Goal: Task Accomplishment & Management: Use online tool/utility

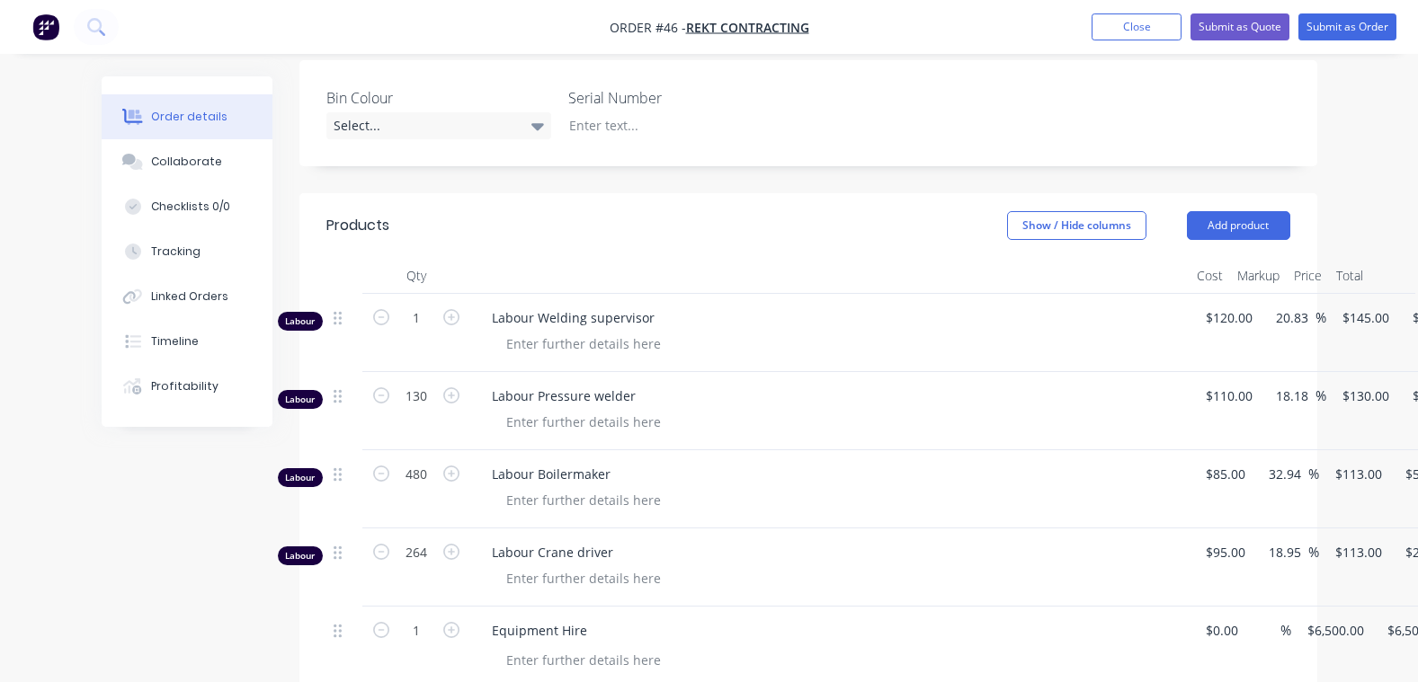
scroll to position [450, 0]
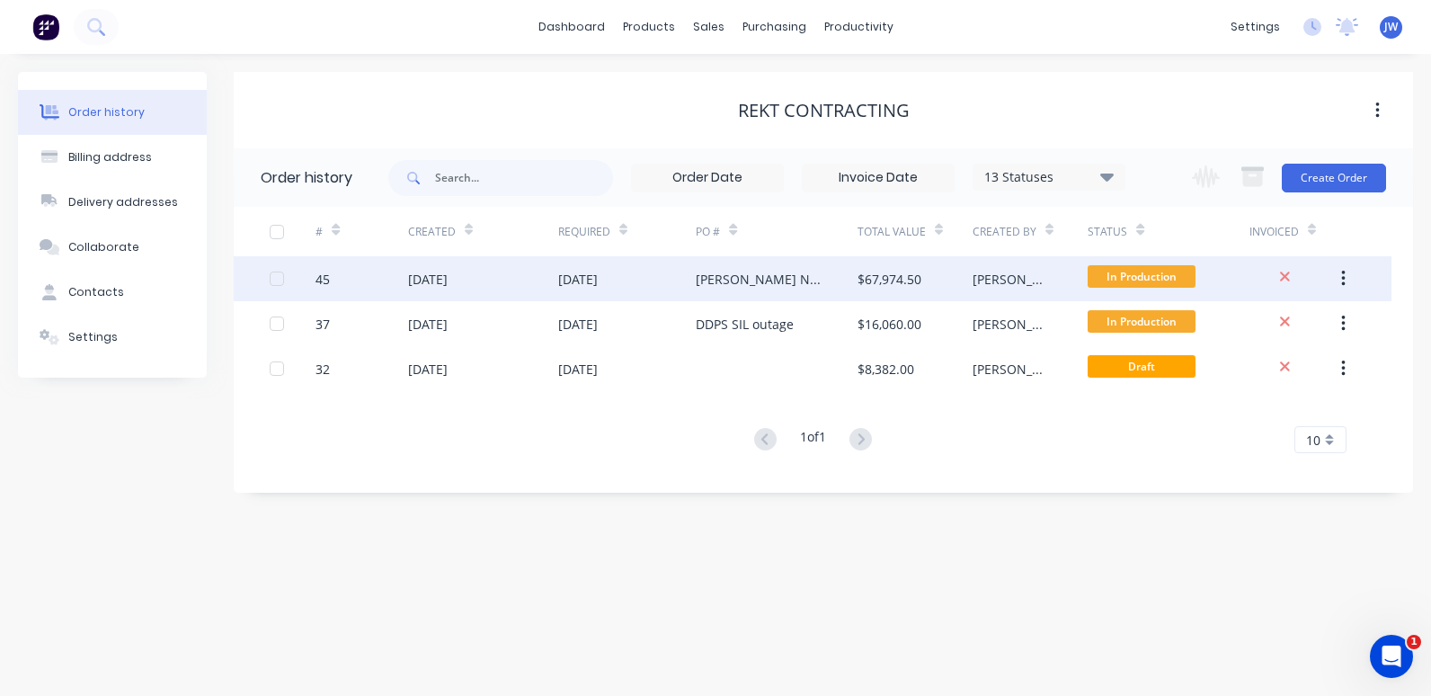
click at [688, 279] on div "[DATE]" at bounding box center [627, 278] width 138 height 45
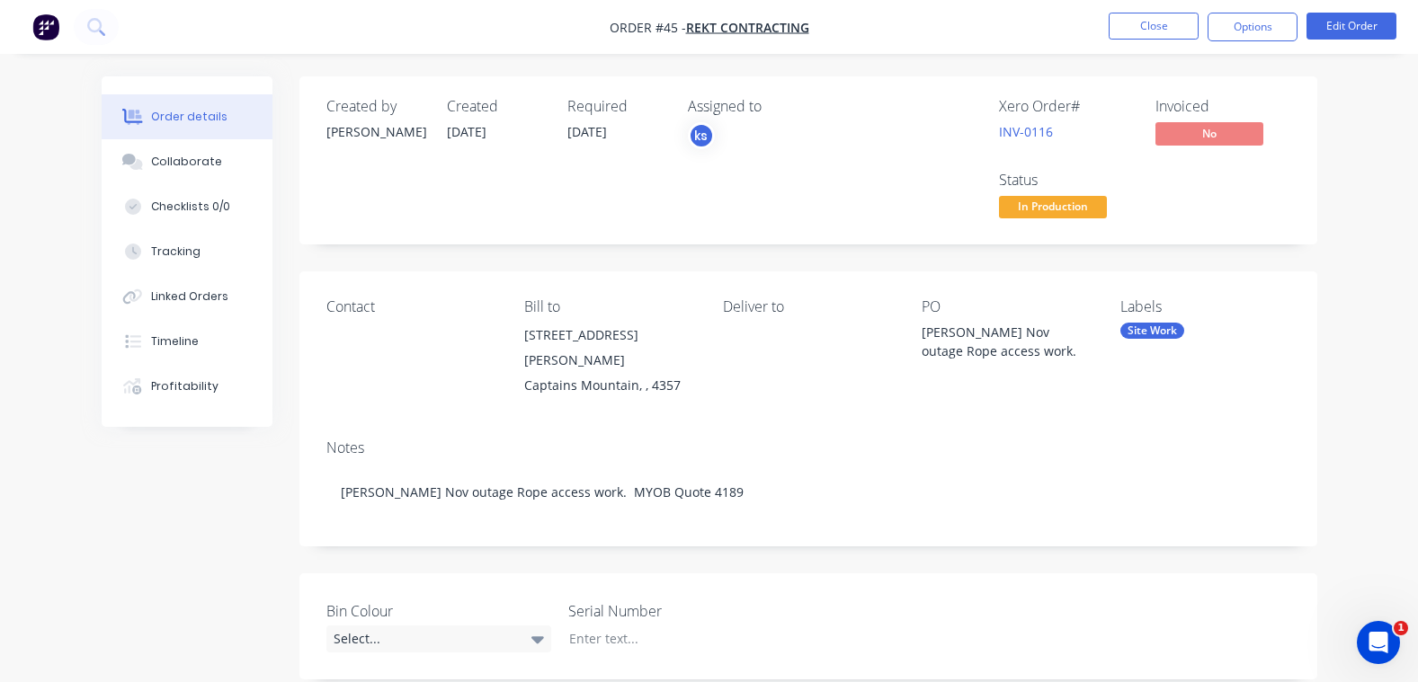
click at [193, 110] on div "Order details" at bounding box center [189, 117] width 76 height 16
click at [178, 293] on div "Linked Orders" at bounding box center [189, 297] width 77 height 16
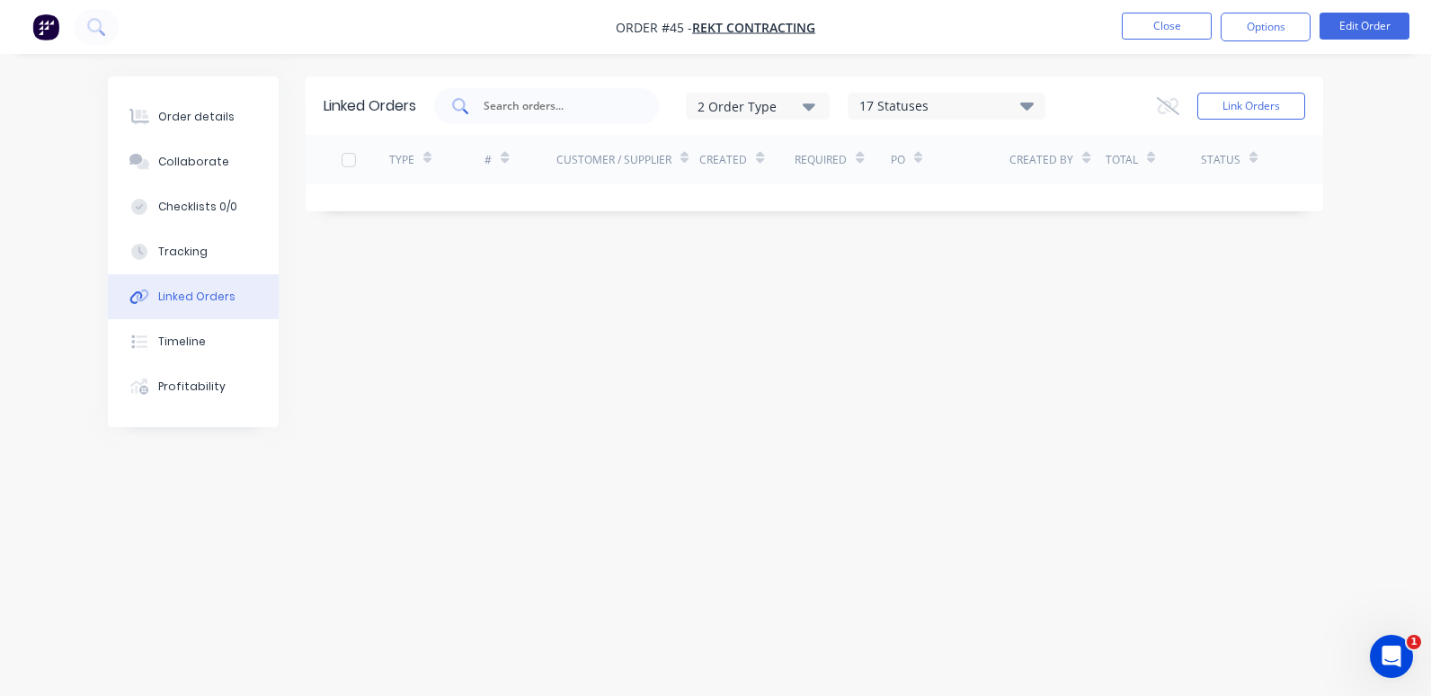
click at [545, 114] on input "text" at bounding box center [556, 106] width 149 height 18
click at [511, 92] on div "rekt" at bounding box center [546, 106] width 225 height 36
type input "r"
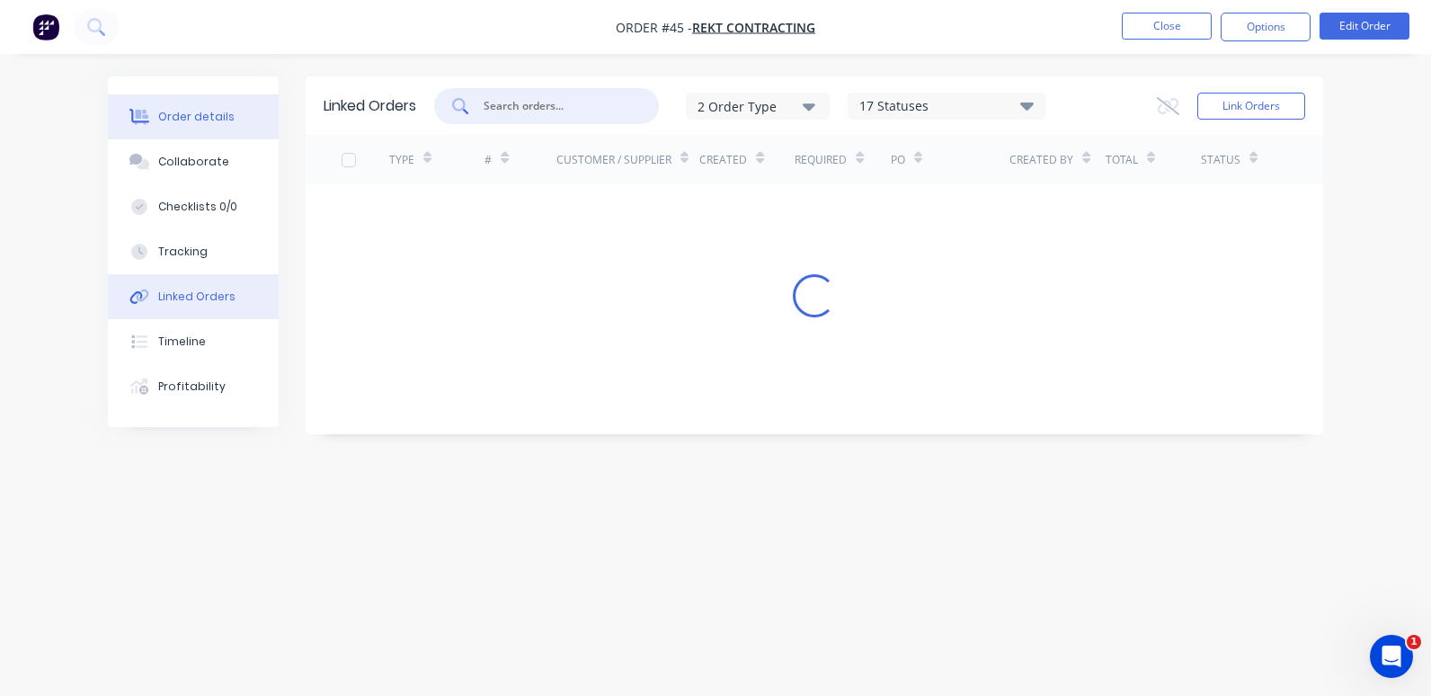
click at [188, 111] on div "Order details" at bounding box center [196, 117] width 76 height 16
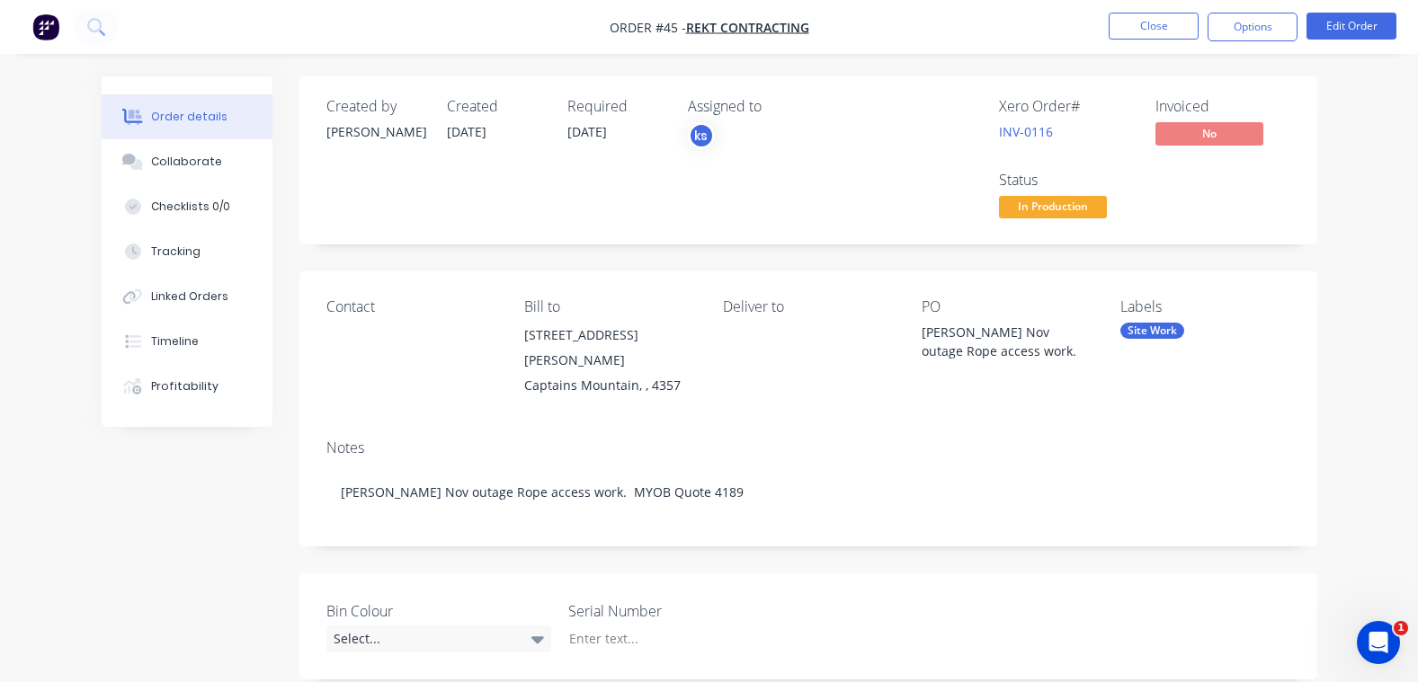
click at [178, 111] on div "Order details" at bounding box center [189, 117] width 76 height 16
click at [1165, 31] on button "Close" at bounding box center [1154, 26] width 90 height 27
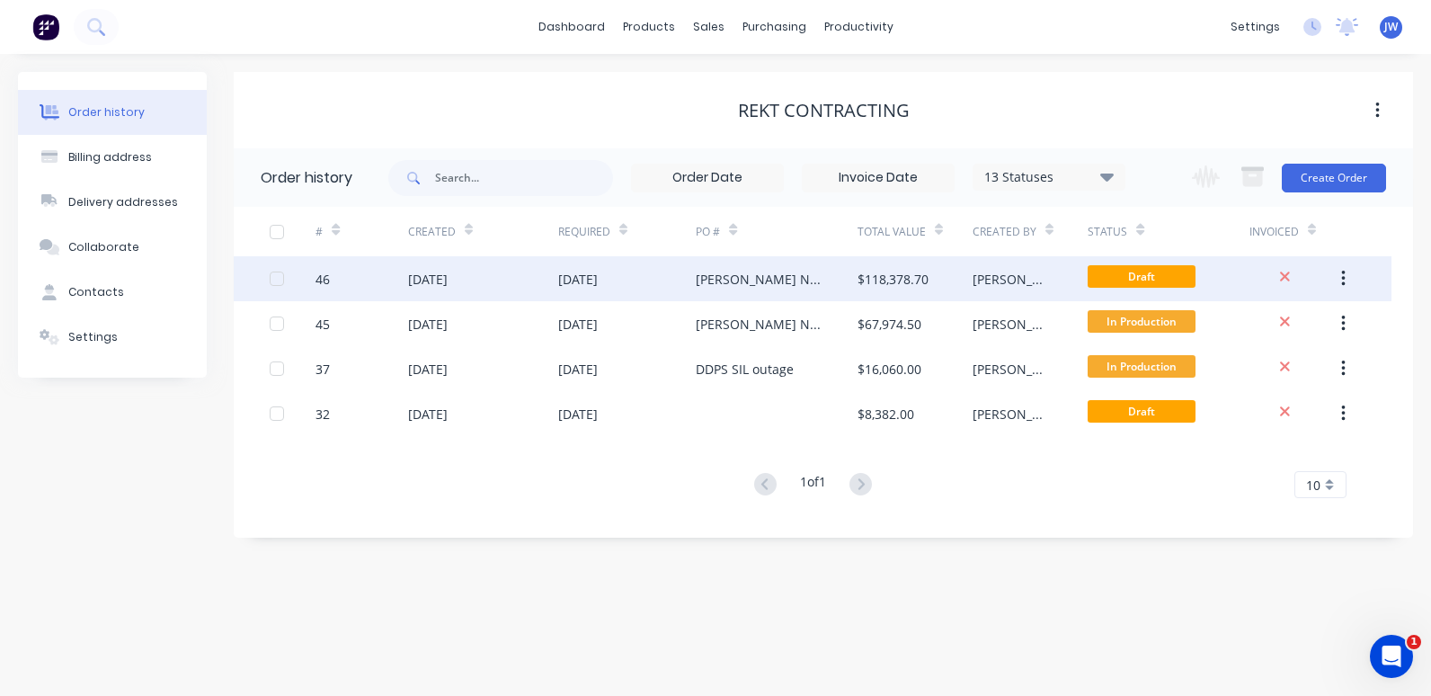
click at [695, 271] on div "[DATE]" at bounding box center [627, 278] width 138 height 45
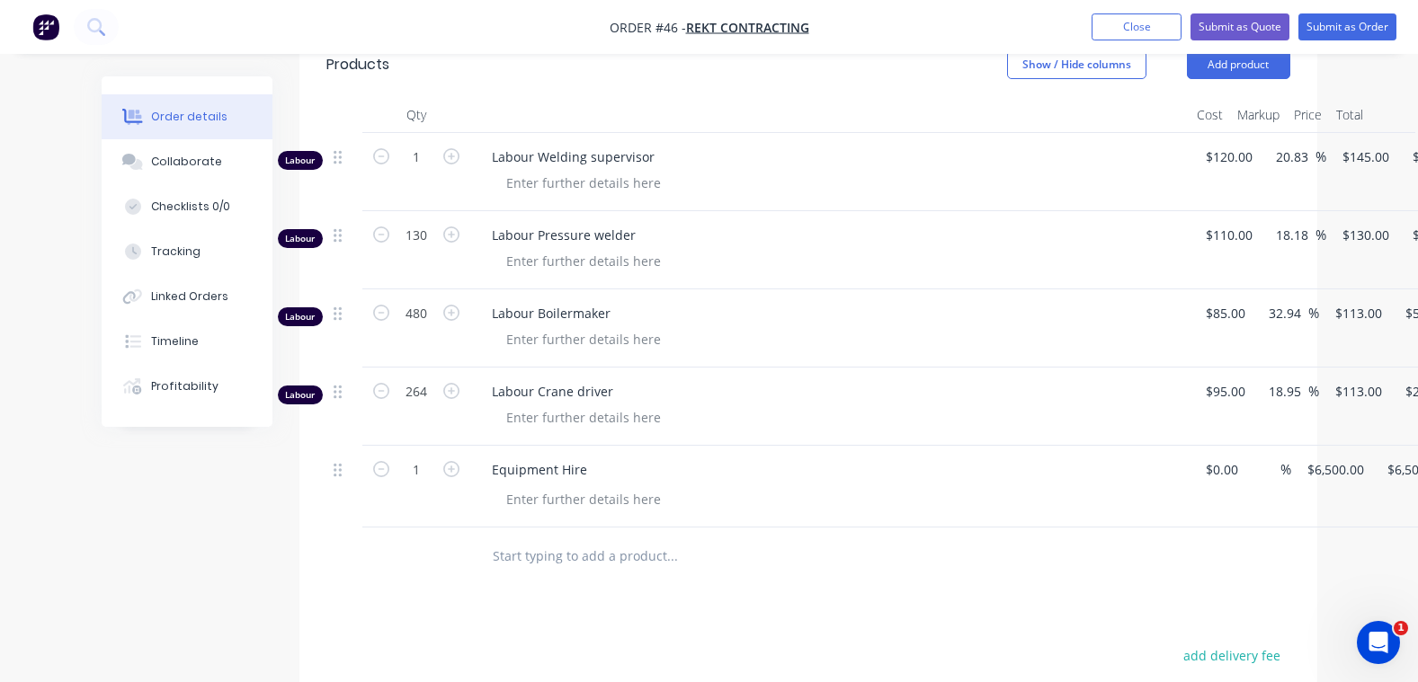
scroll to position [539, 0]
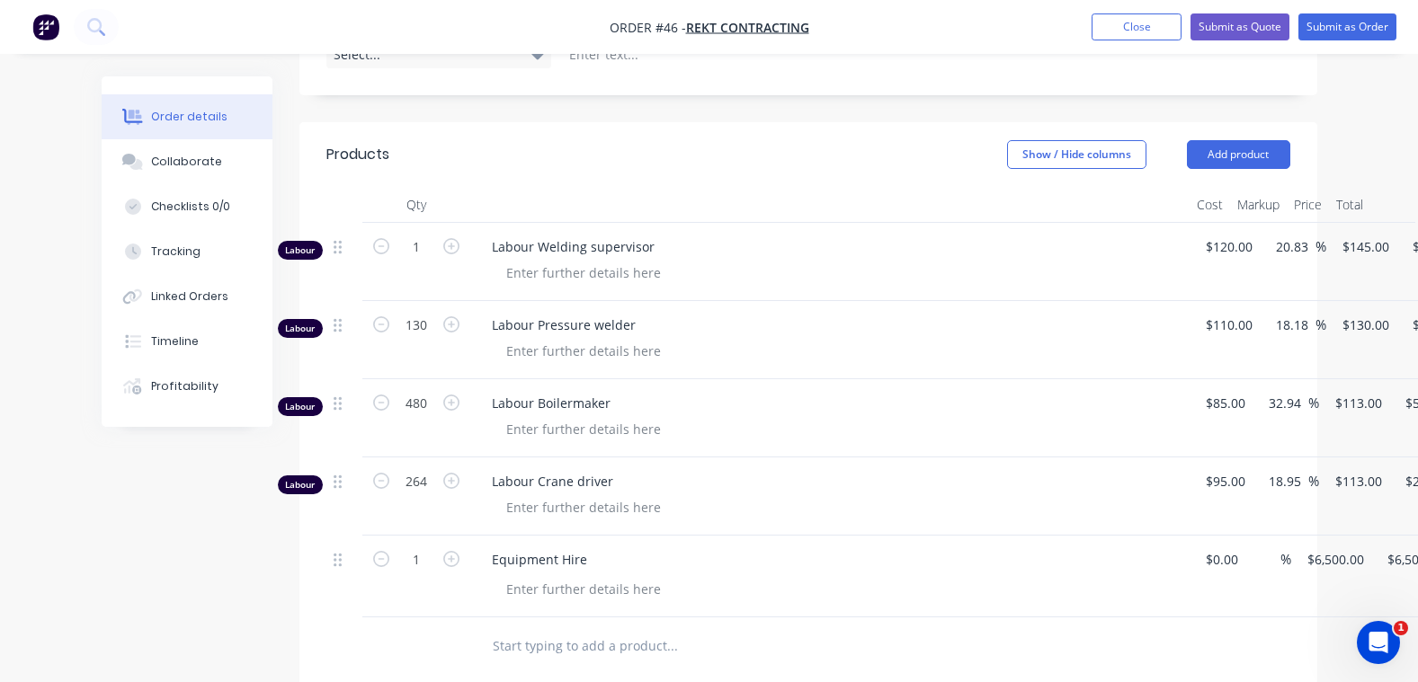
click at [575, 629] on input "text" at bounding box center [672, 647] width 360 height 36
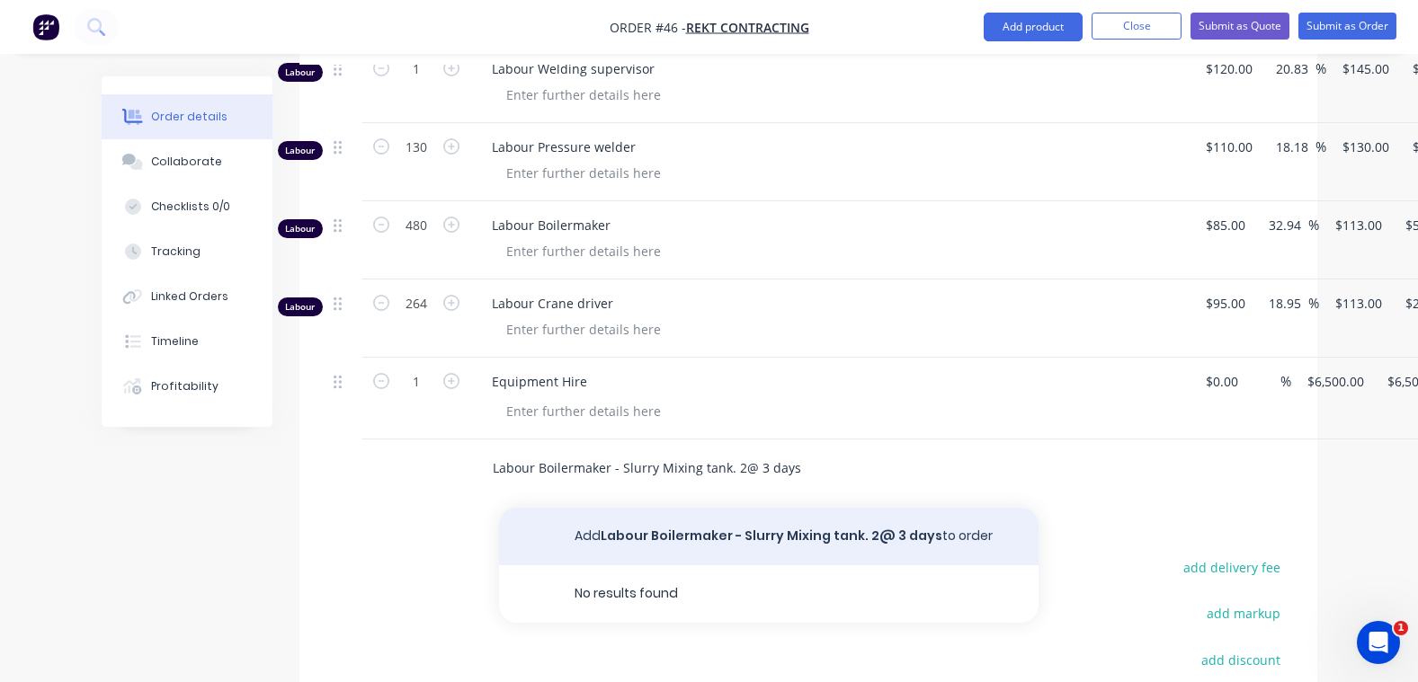
scroll to position [719, 0]
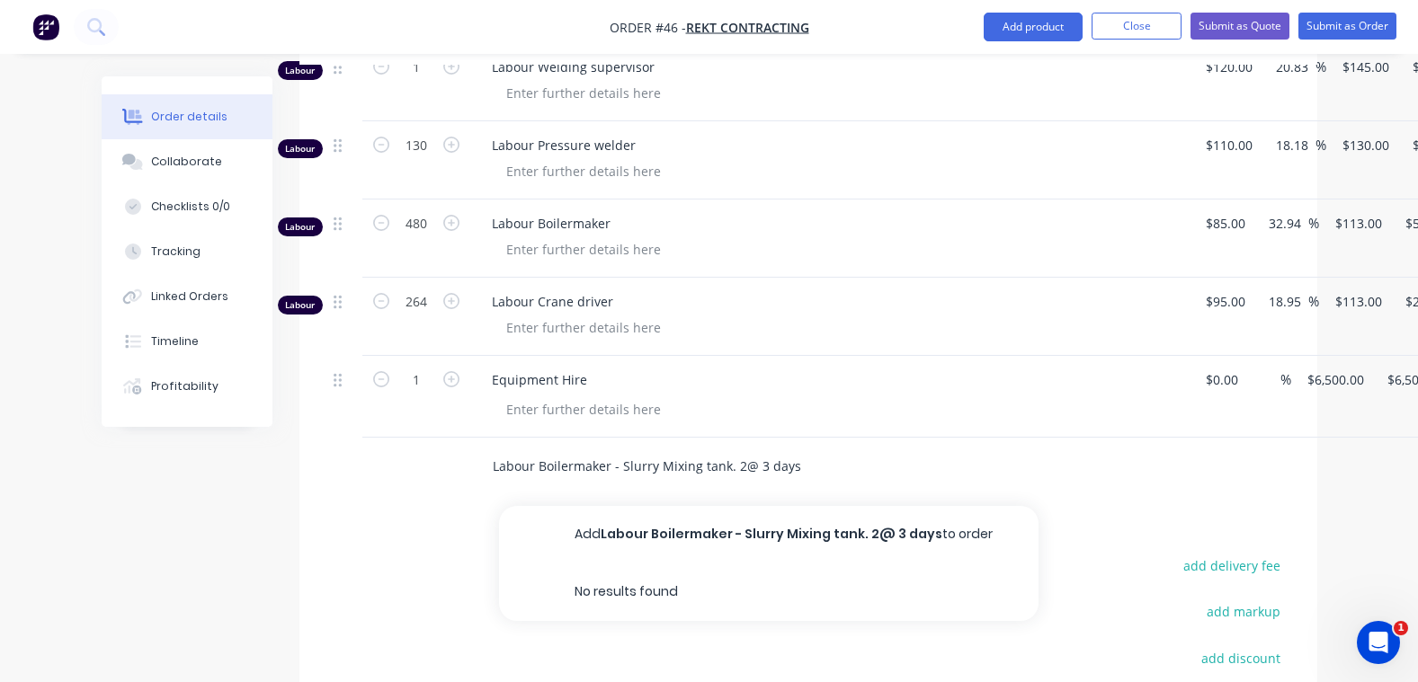
type input "Labour Boilermaker - Slurry Mixing tank. 2@ 3 days"
click at [1251, 444] on div "Labour Boilermaker - Slurry Mixing tank. 2@ 3 days Add Labour Boilermaker - Slu…" at bounding box center [808, 467] width 964 height 58
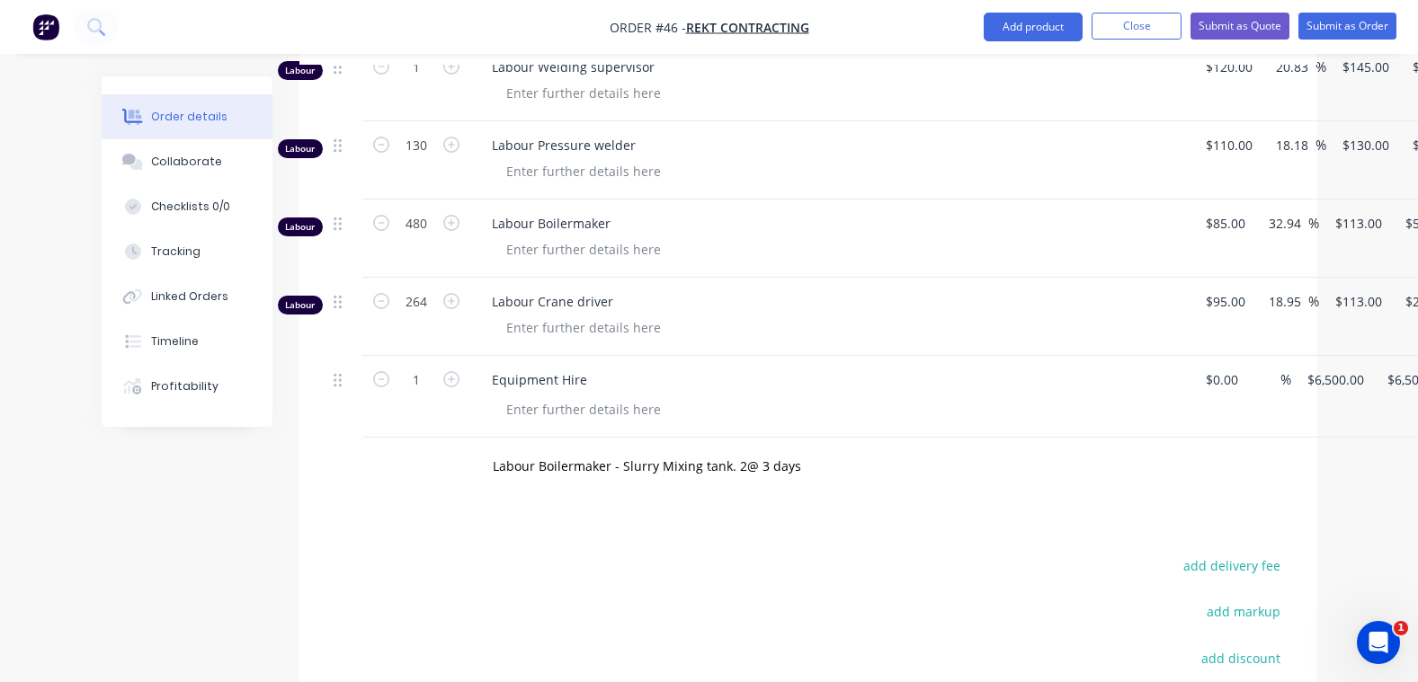
click at [1342, 442] on div "Order details Collaborate Checklists 0/0 Tracking Linked Orders Timeline Profit…" at bounding box center [709, 118] width 1418 height 1674
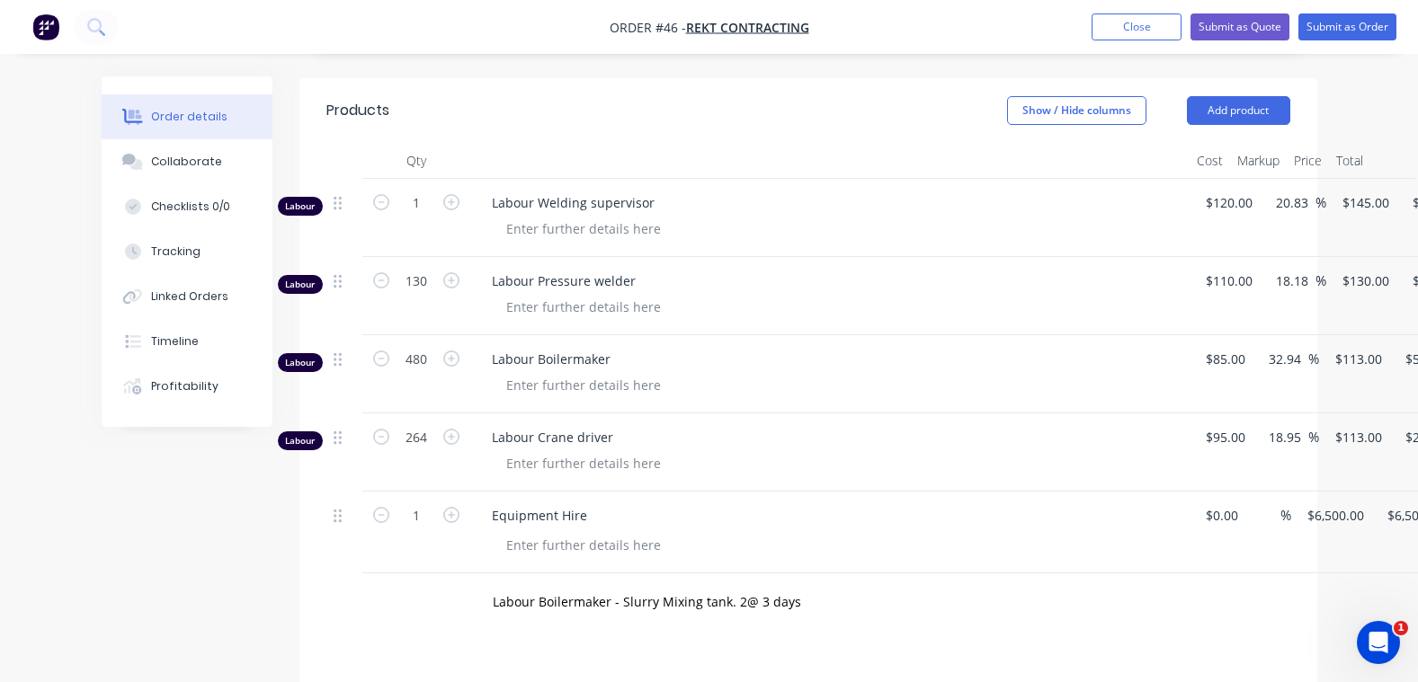
scroll to position [629, 0]
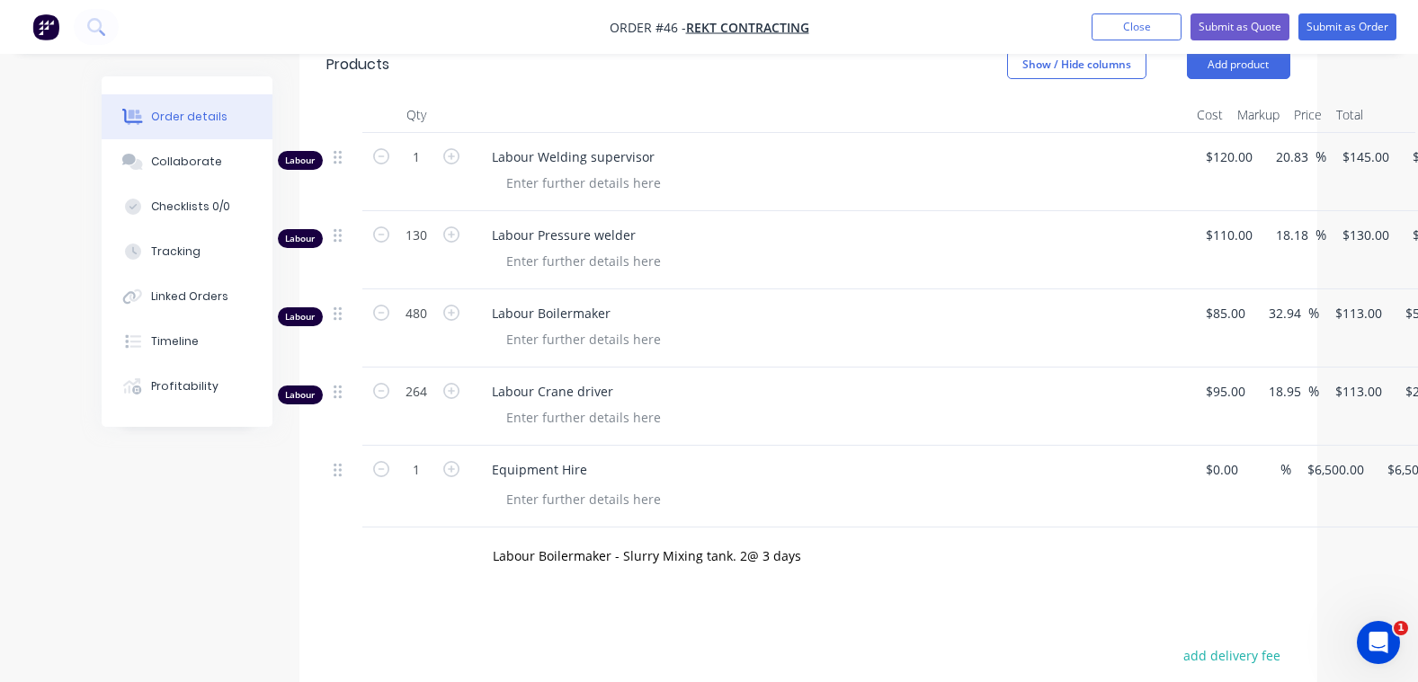
click at [1361, 522] on div "Order details Collaborate Checklists 0/0 Tracking Linked Orders Timeline Profit…" at bounding box center [709, 208] width 1418 height 1674
click at [1230, 528] on div "Labour Boilermaker - Slurry Mixing tank. 2@ 3 days" at bounding box center [808, 557] width 964 height 58
click at [1290, 525] on div "Qty Cost Markup Price Total Labour 1 Labour Welding supervisor $120.00 $120.00 …" at bounding box center [808, 341] width 1018 height 489
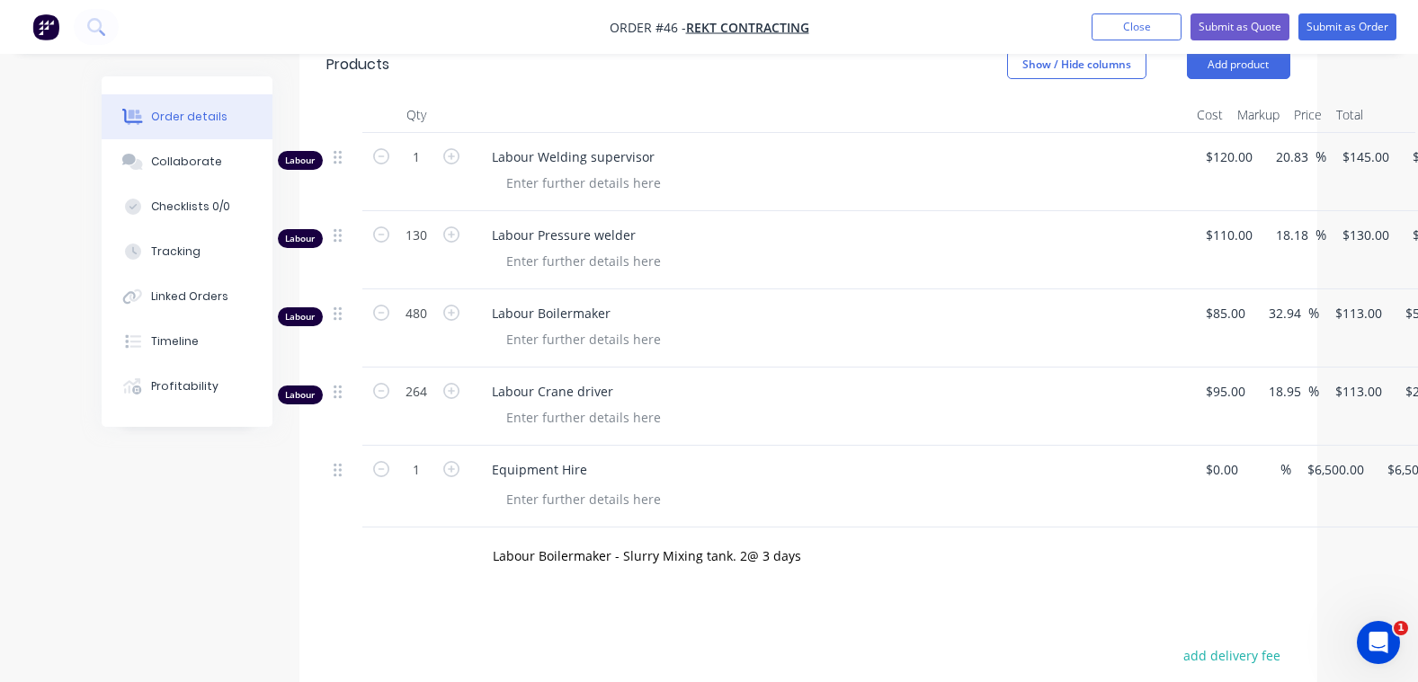
click at [1328, 525] on div "Order details Collaborate Checklists 0/0 Tracking Linked Orders Timeline Profit…" at bounding box center [710, 246] width 1252 height 1598
click at [1345, 522] on div "Order details Collaborate Checklists 0/0 Tracking Linked Orders Timeline Profit…" at bounding box center [709, 208] width 1418 height 1674
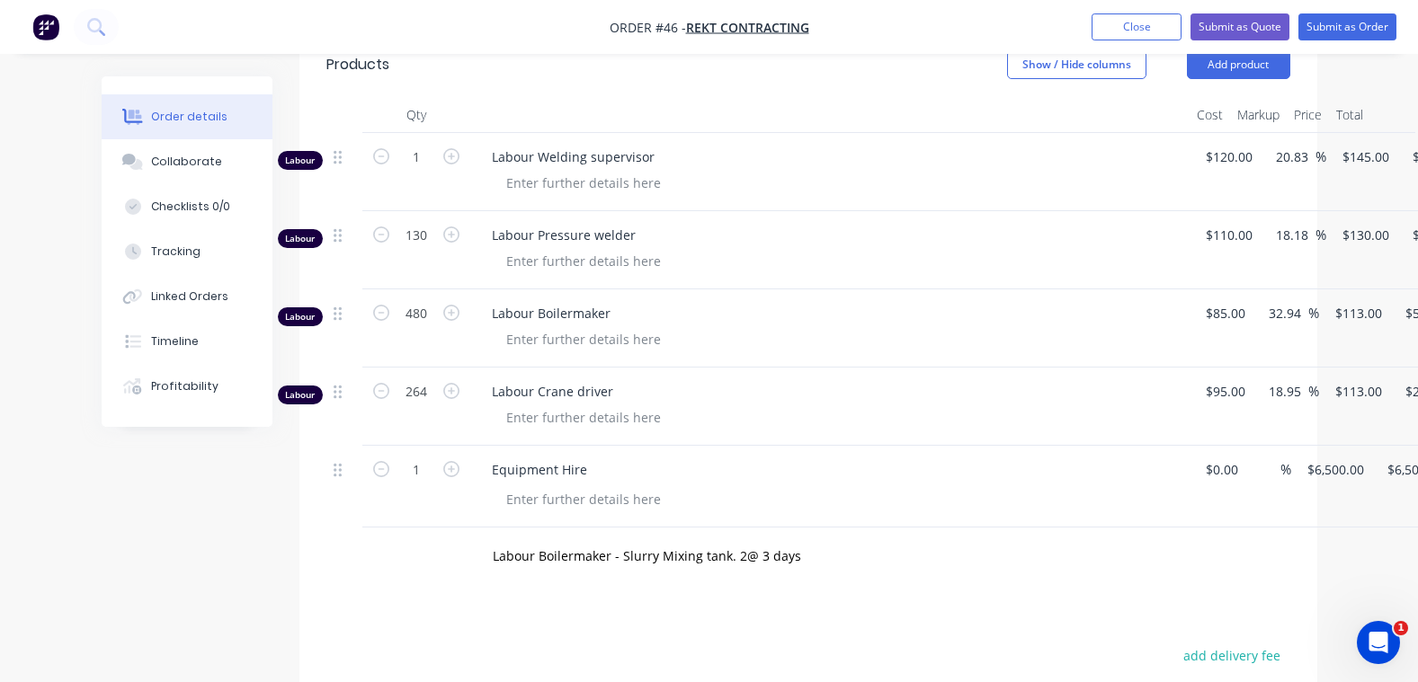
click at [1345, 522] on div "Order details Collaborate Checklists 0/0 Tracking Linked Orders Timeline Profit…" at bounding box center [709, 208] width 1418 height 1674
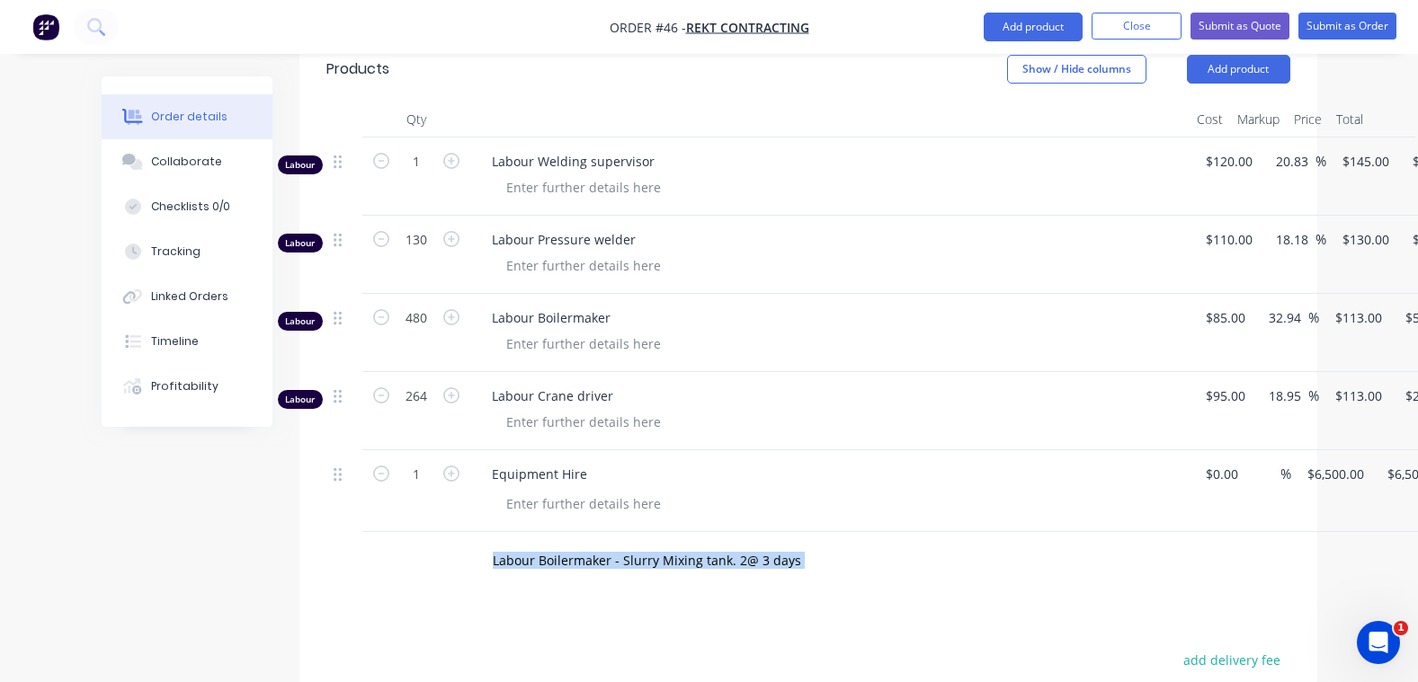
scroll to position [719, 0]
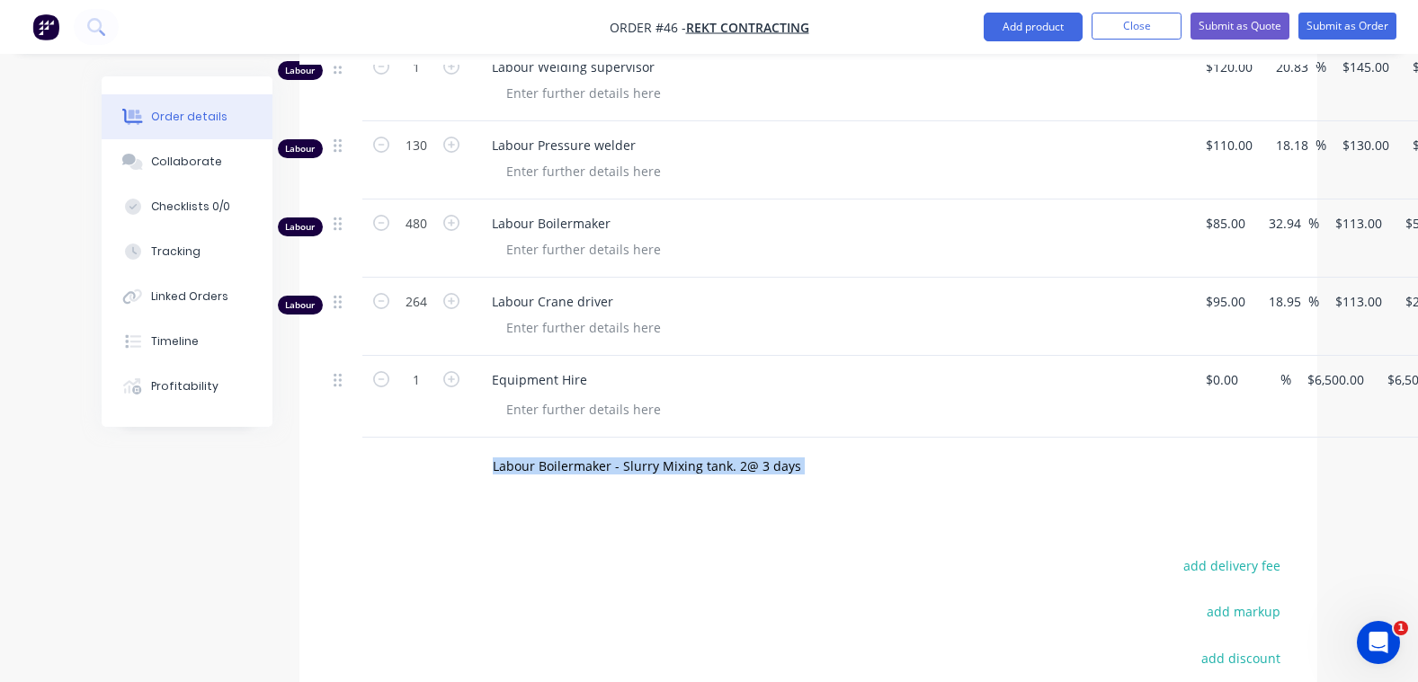
drag, startPoint x: 993, startPoint y: 568, endPoint x: 987, endPoint y: 559, distance: 10.5
click at [875, 397] on div at bounding box center [837, 410] width 691 height 26
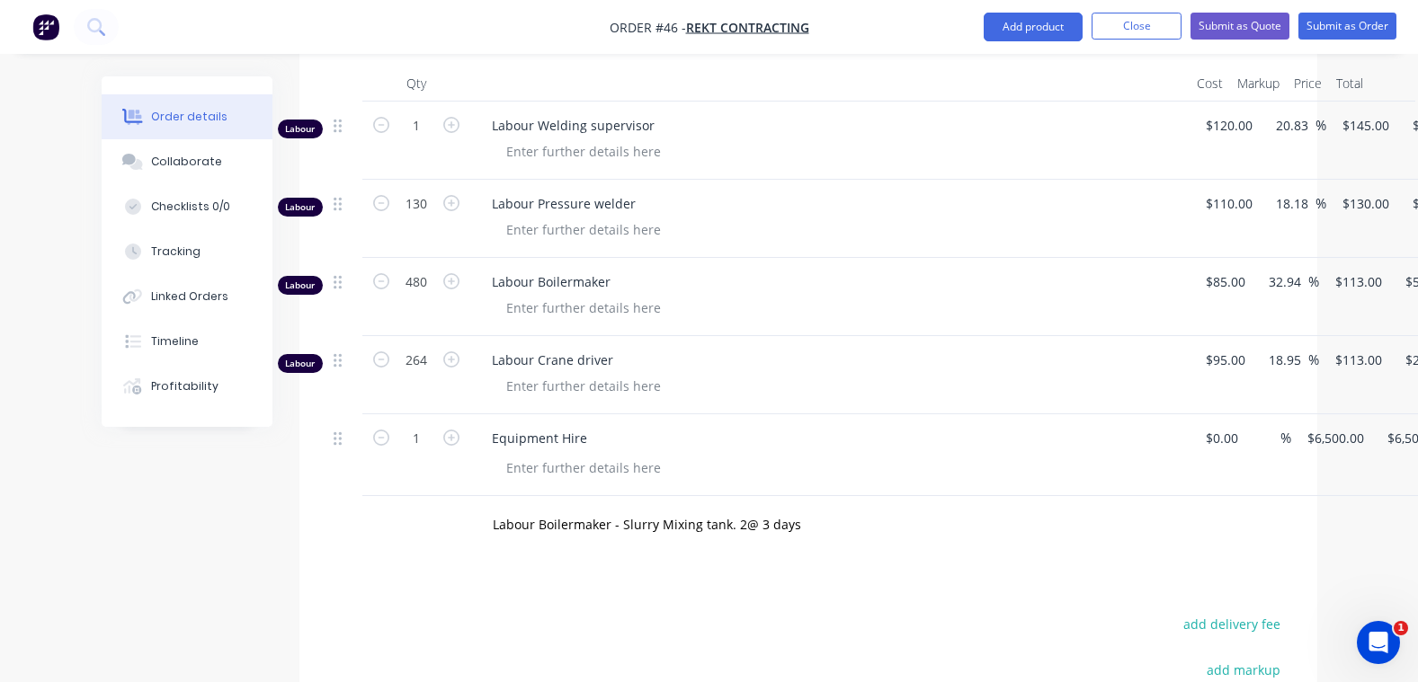
scroll to position [629, 0]
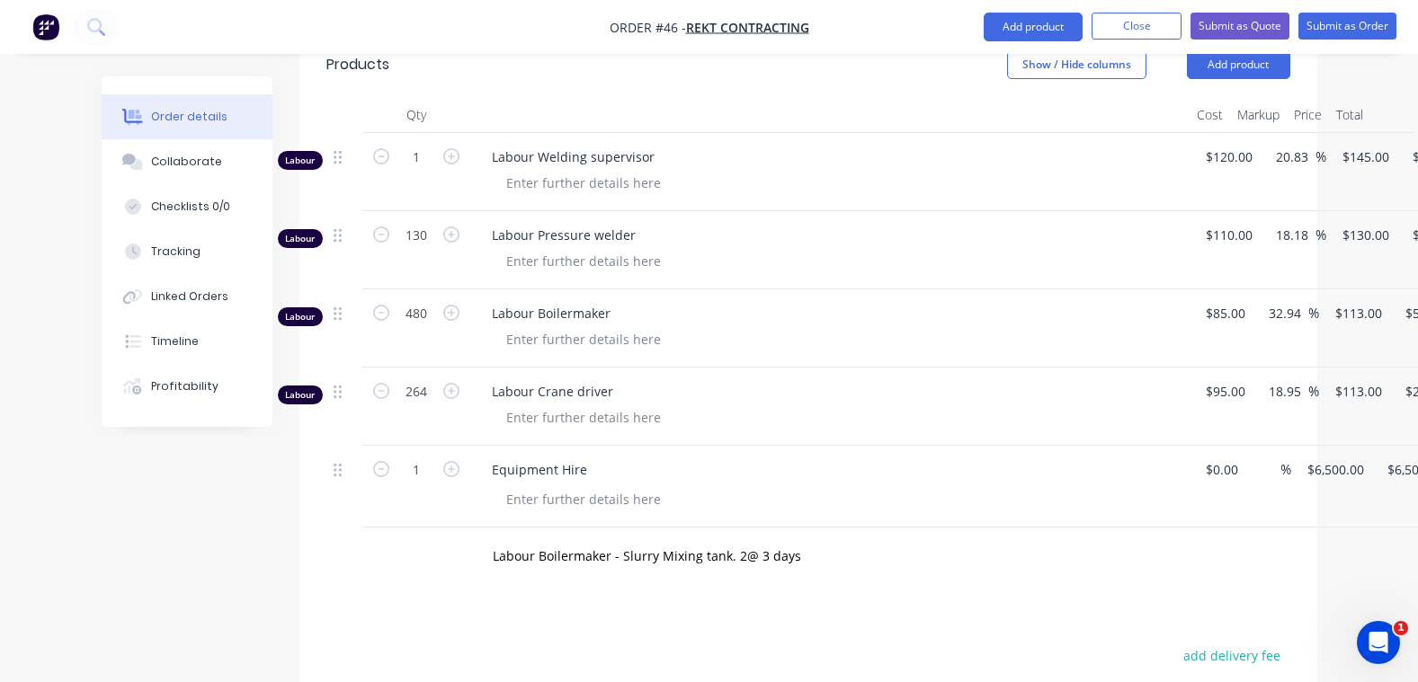
click at [402, 533] on div at bounding box center [416, 557] width 108 height 58
drag, startPoint x: 889, startPoint y: 540, endPoint x: 909, endPoint y: 539, distance: 19.9
click at [896, 540] on div "Labour Boilermaker - Slurry Mixing tank. 2@ 3 days" at bounding box center [746, 557] width 539 height 36
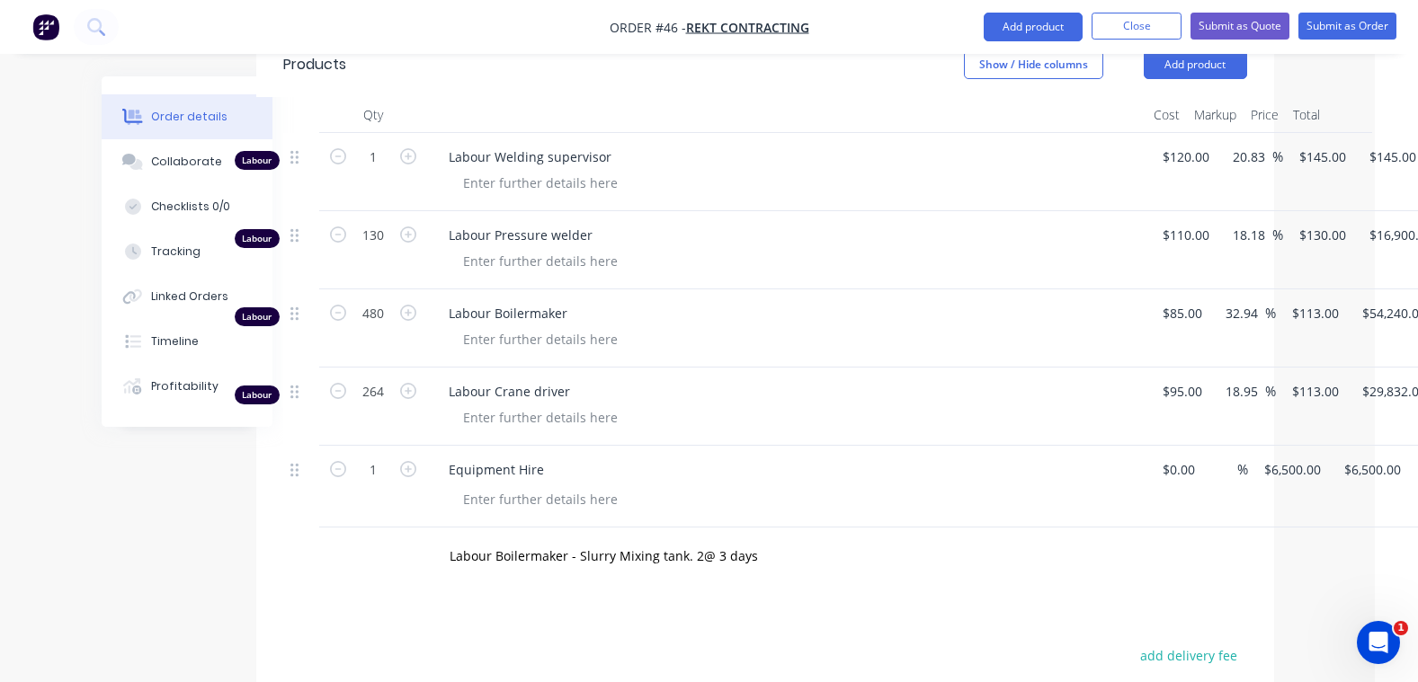
scroll to position [629, 111]
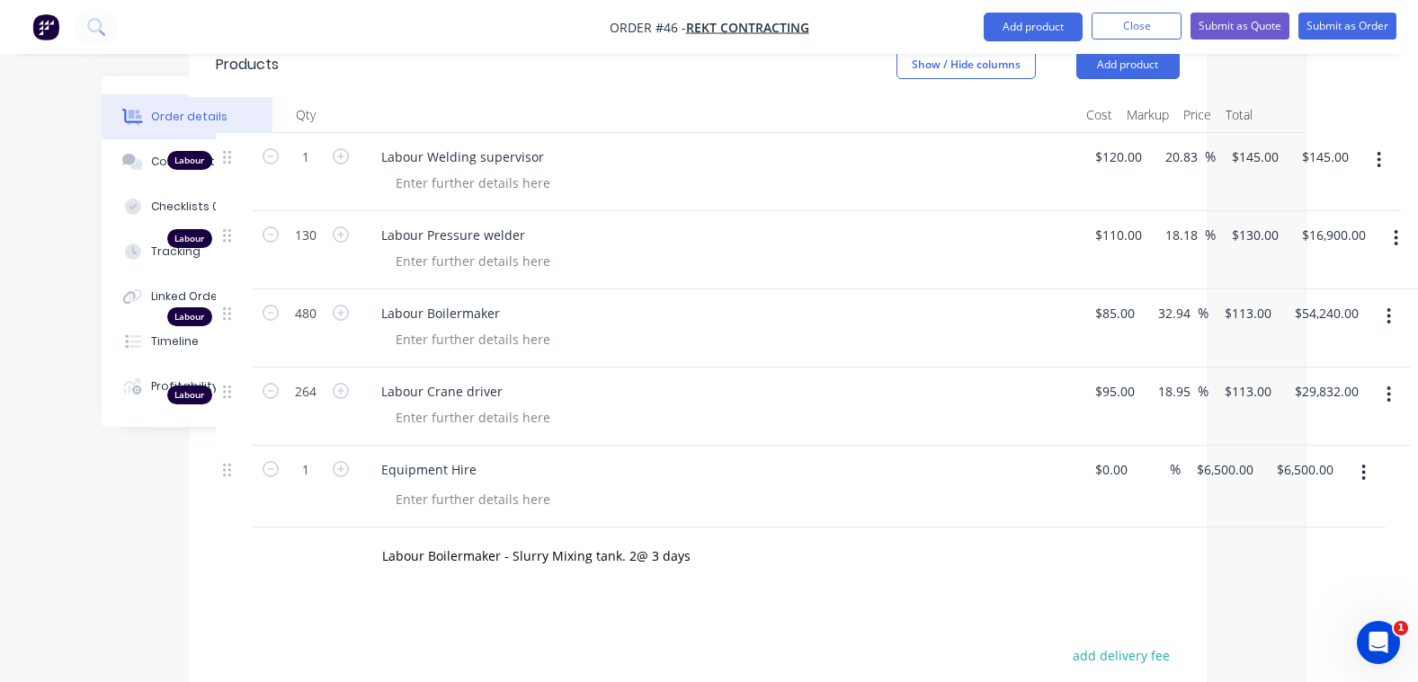
click at [1307, 515] on html "Order #46 - REKT Contracting Add product Close Submit as Quote Submit as Order …" at bounding box center [598, 208] width 1418 height 1674
click at [1362, 463] on icon "button" at bounding box center [1363, 473] width 4 height 20
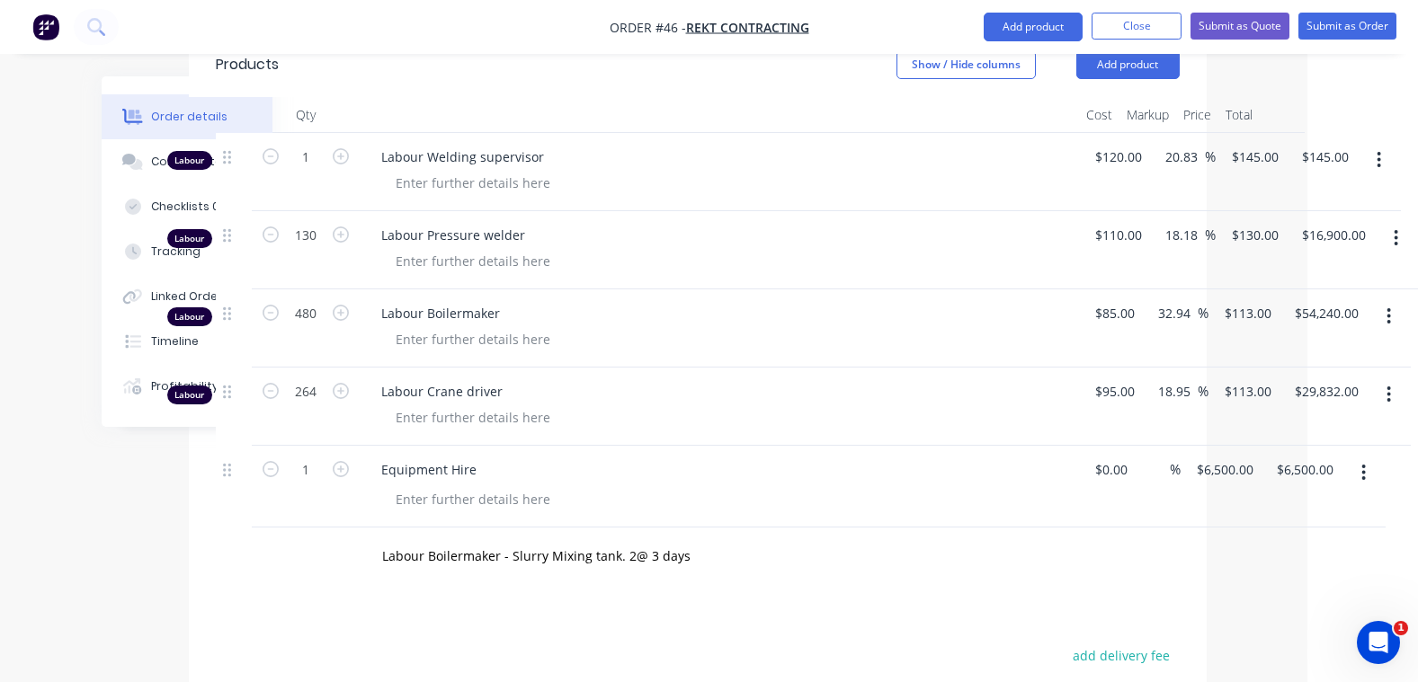
click at [1080, 579] on div "Products Show / Hide columns Add product Qty Cost Markup Price Total Labour 1 L…" at bounding box center [698, 524] width 1018 height 985
click at [1086, 545] on div "Labour Boilermaker - Slurry Mixing tank. 2@ 3 days" at bounding box center [698, 557] width 964 height 58
click at [861, 539] on div "Labour Boilermaker - Slurry Mixing tank. 2@ 3 days" at bounding box center [636, 557] width 539 height 36
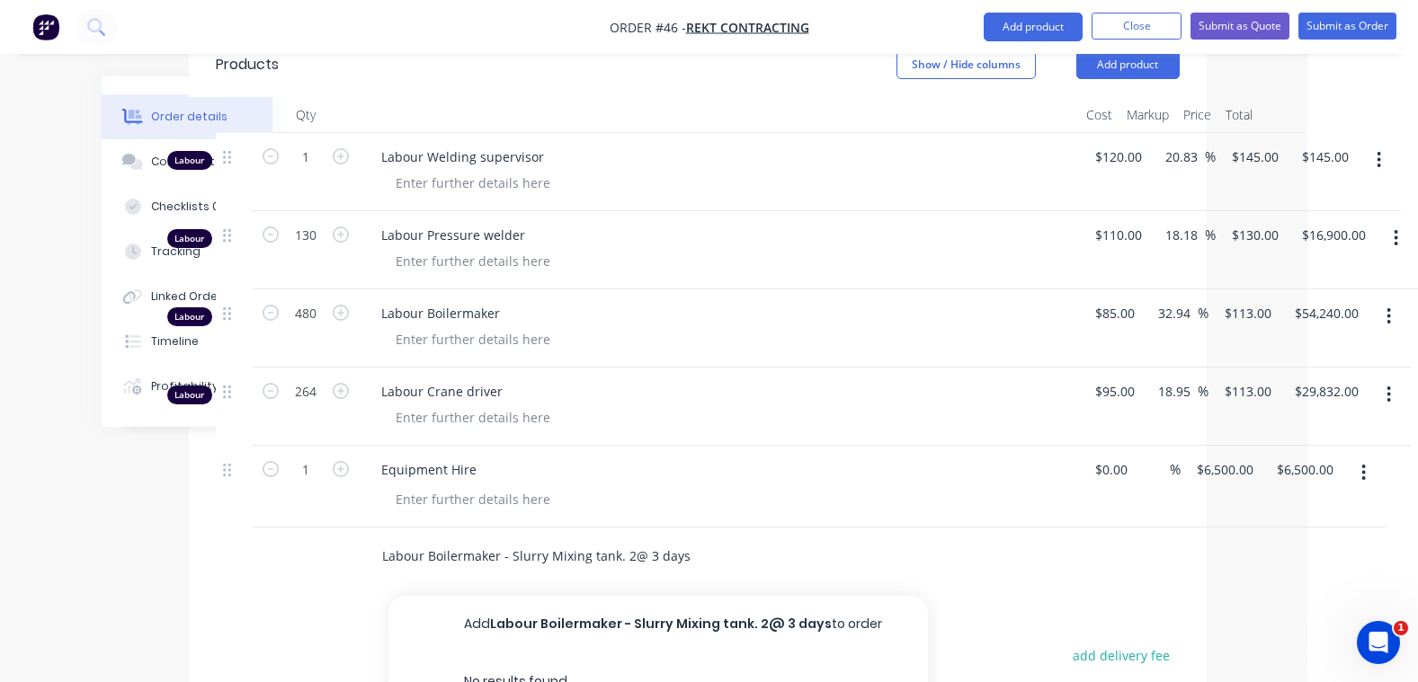
drag, startPoint x: 731, startPoint y: 531, endPoint x: 520, endPoint y: 529, distance: 211.3
click at [520, 539] on input "Labour Boilermaker - Slurry Mixing tank. 2@ 3 days" at bounding box center [561, 557] width 360 height 36
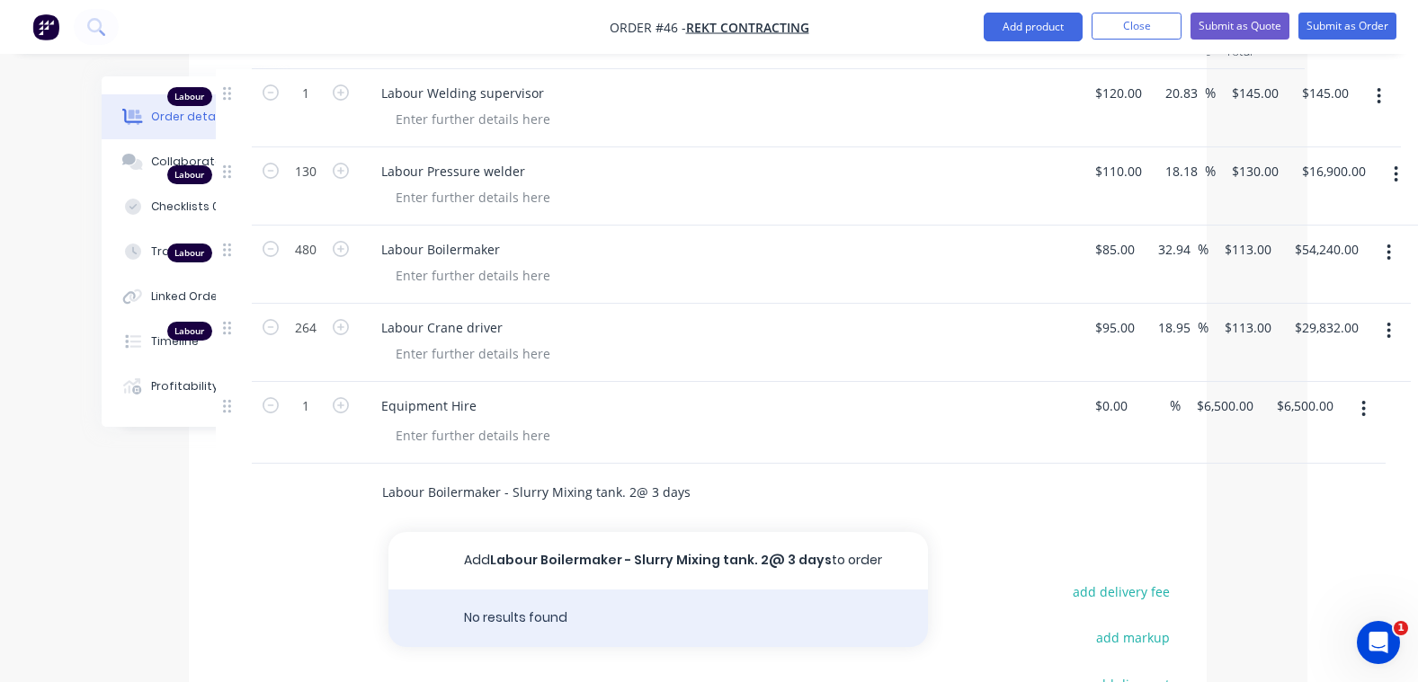
scroll to position [809, 111]
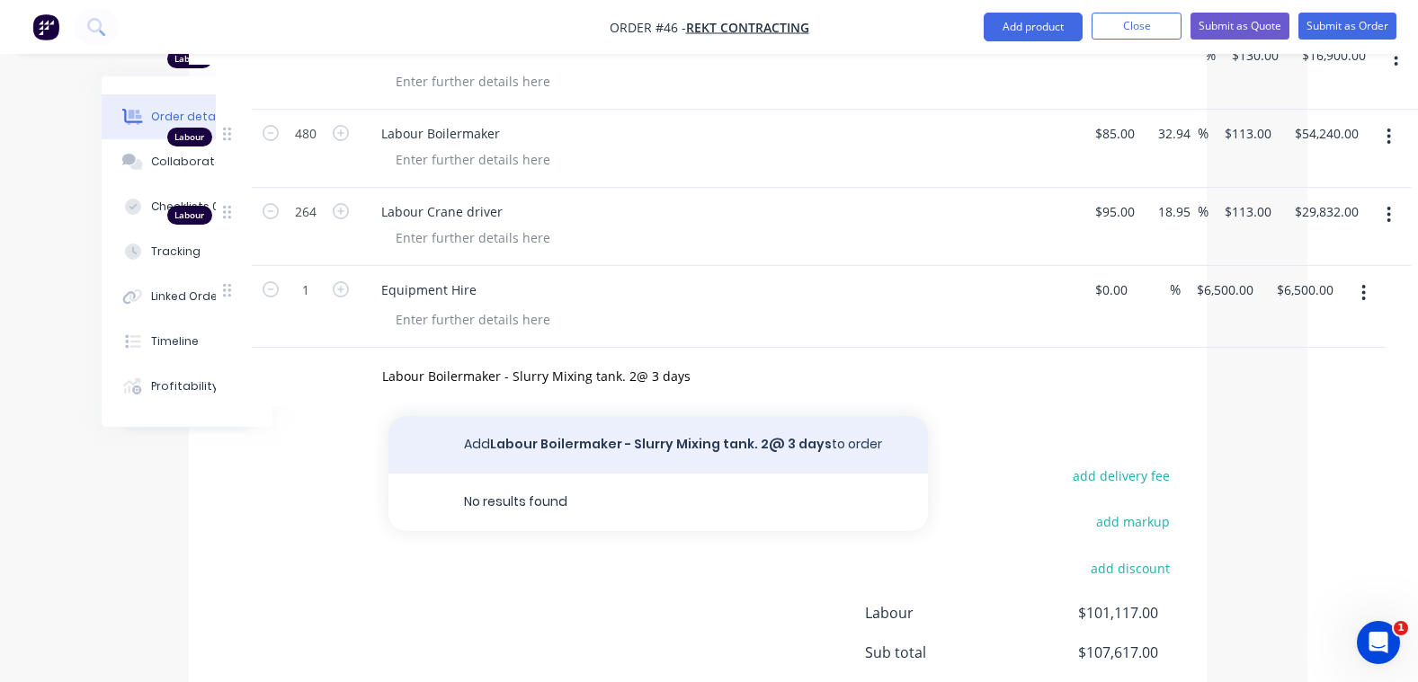
click at [649, 416] on button "Add Labour Boilermaker - Slurry Mixing tank. 2@ 3 days to order" at bounding box center [657, 445] width 539 height 58
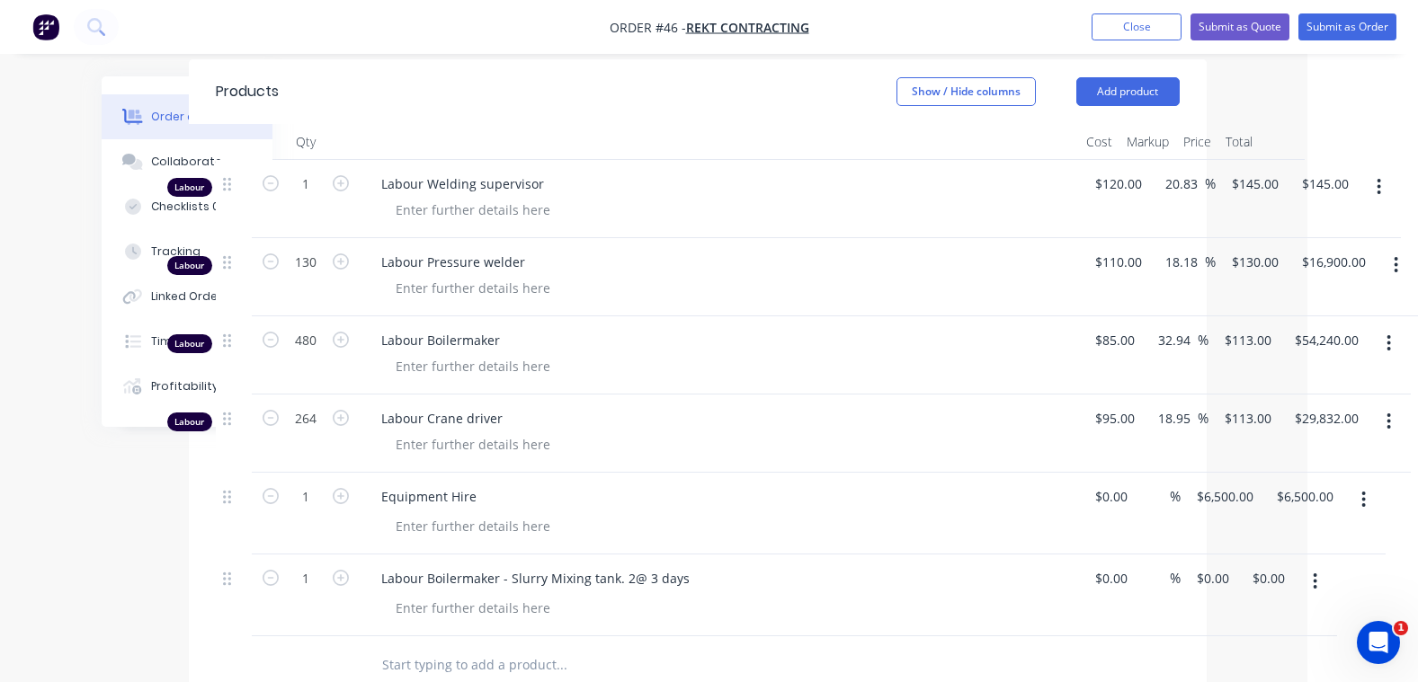
scroll to position [629, 111]
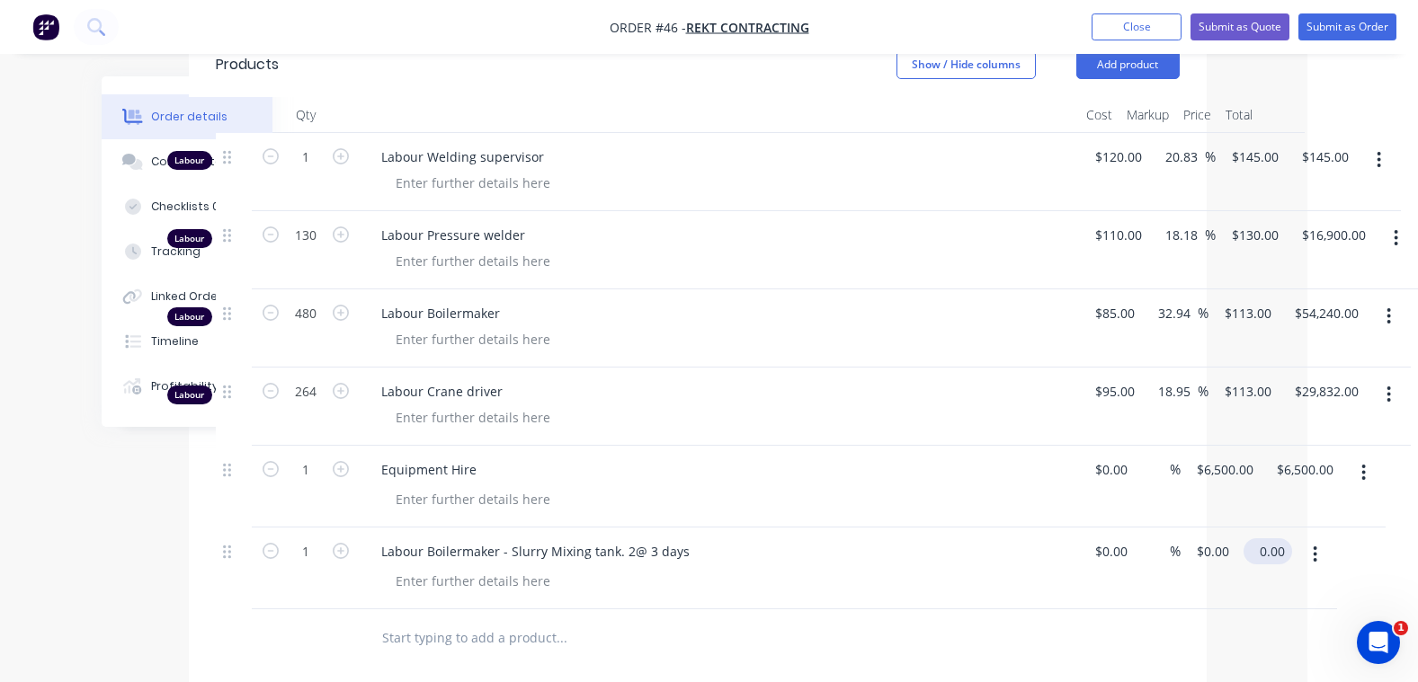
click at [1264, 539] on input "0.00" at bounding box center [1271, 552] width 41 height 26
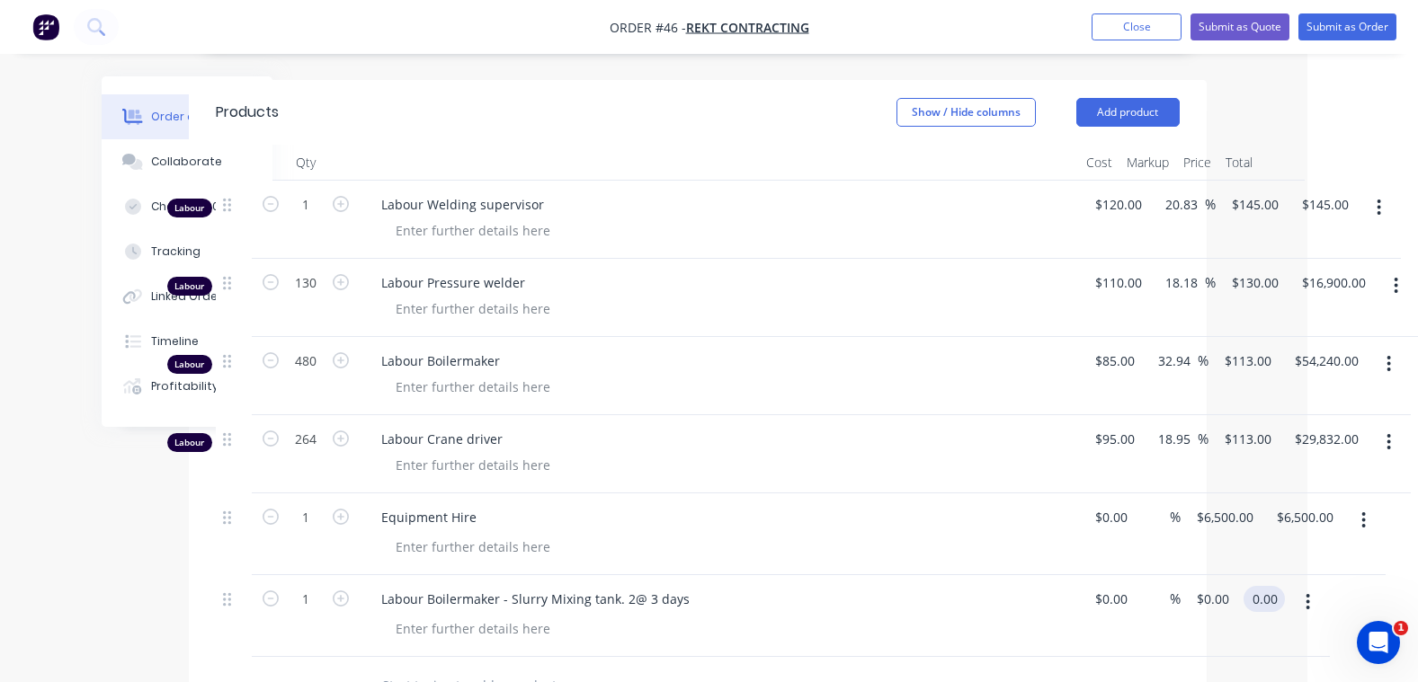
scroll to position [539, 111]
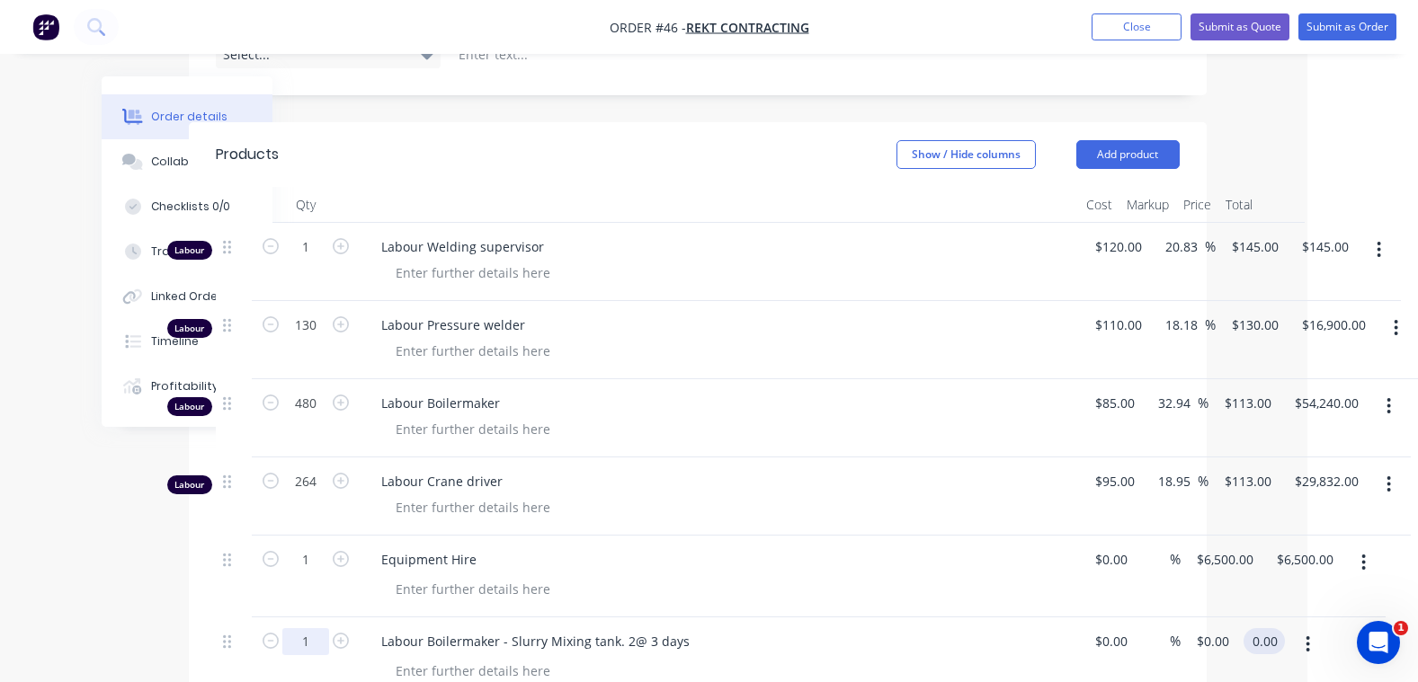
type input "$0.00"
click at [309, 629] on input "1" at bounding box center [305, 642] width 47 height 27
type input "88"
click at [1276, 629] on input "0.00" at bounding box center [1268, 642] width 34 height 26
type input "113"
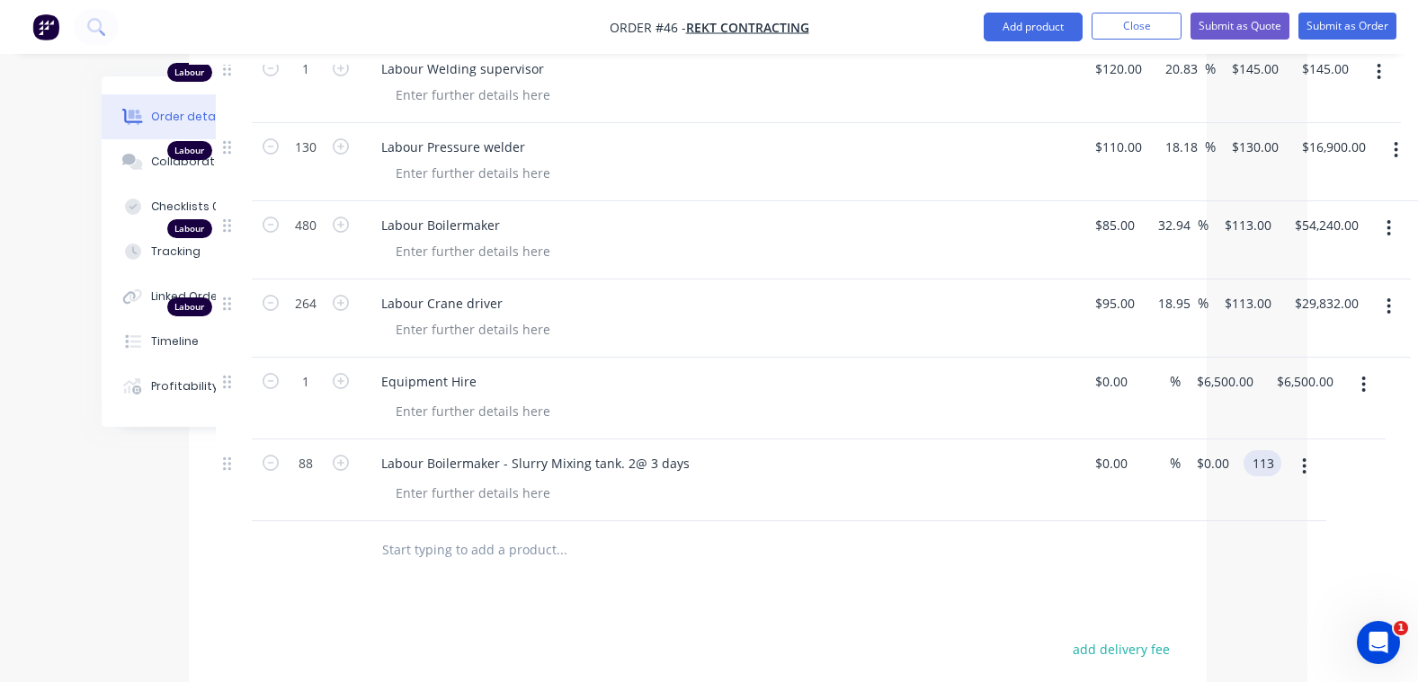
scroll to position [809, 111]
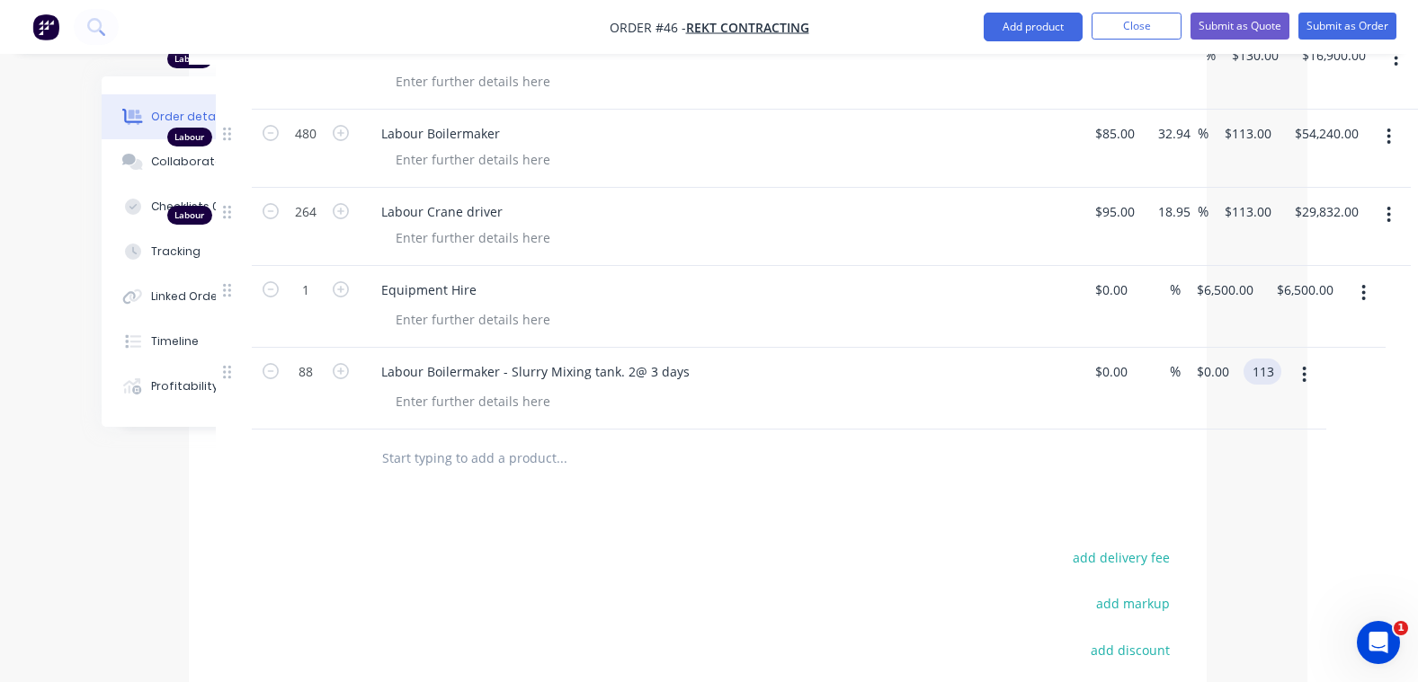
type input "$1.2841"
type input "$113.00"
click at [1149, 441] on div at bounding box center [698, 459] width 964 height 58
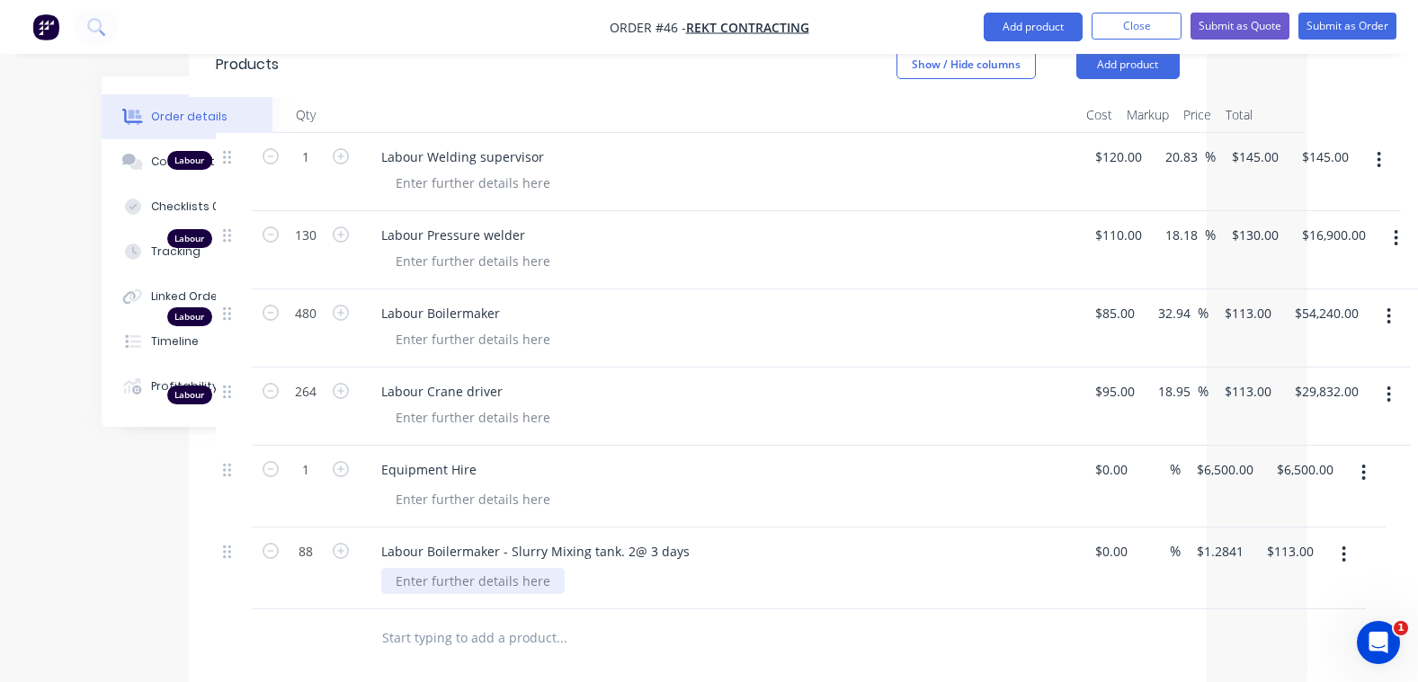
scroll to position [719, 111]
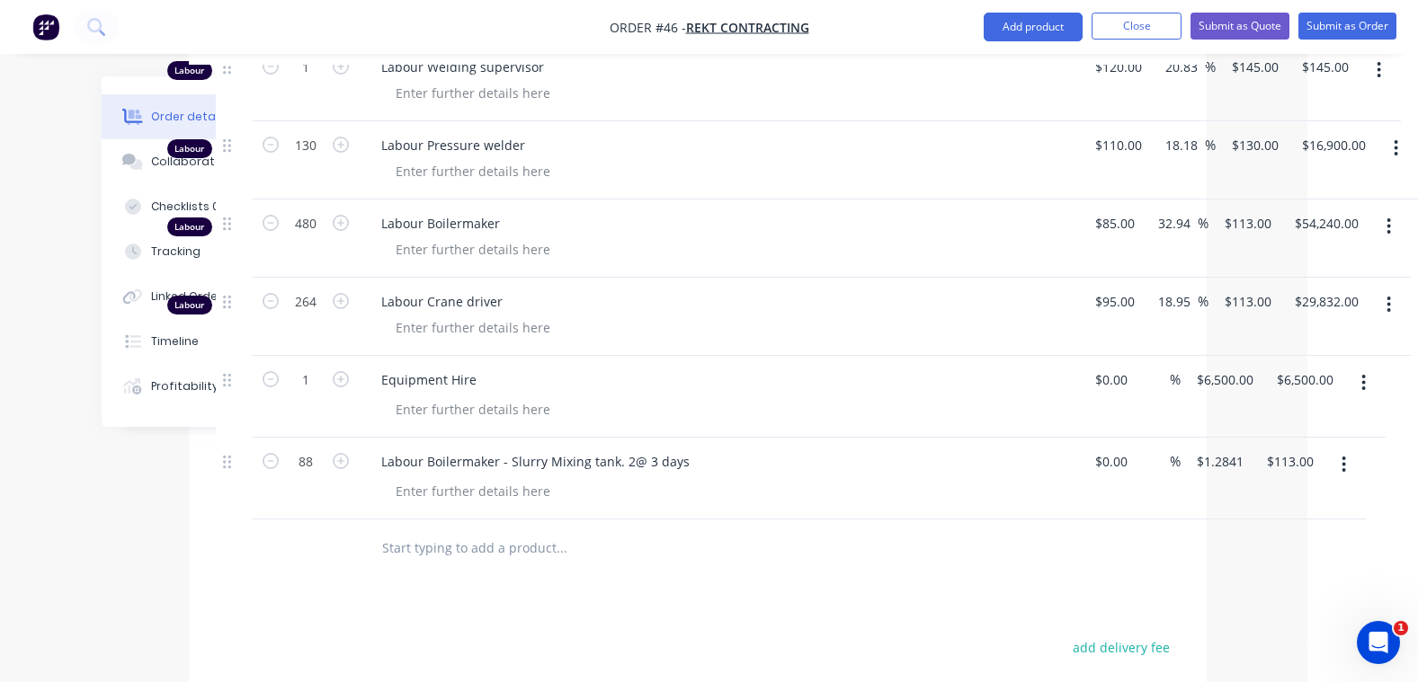
click at [468, 531] on input "text" at bounding box center [561, 549] width 360 height 36
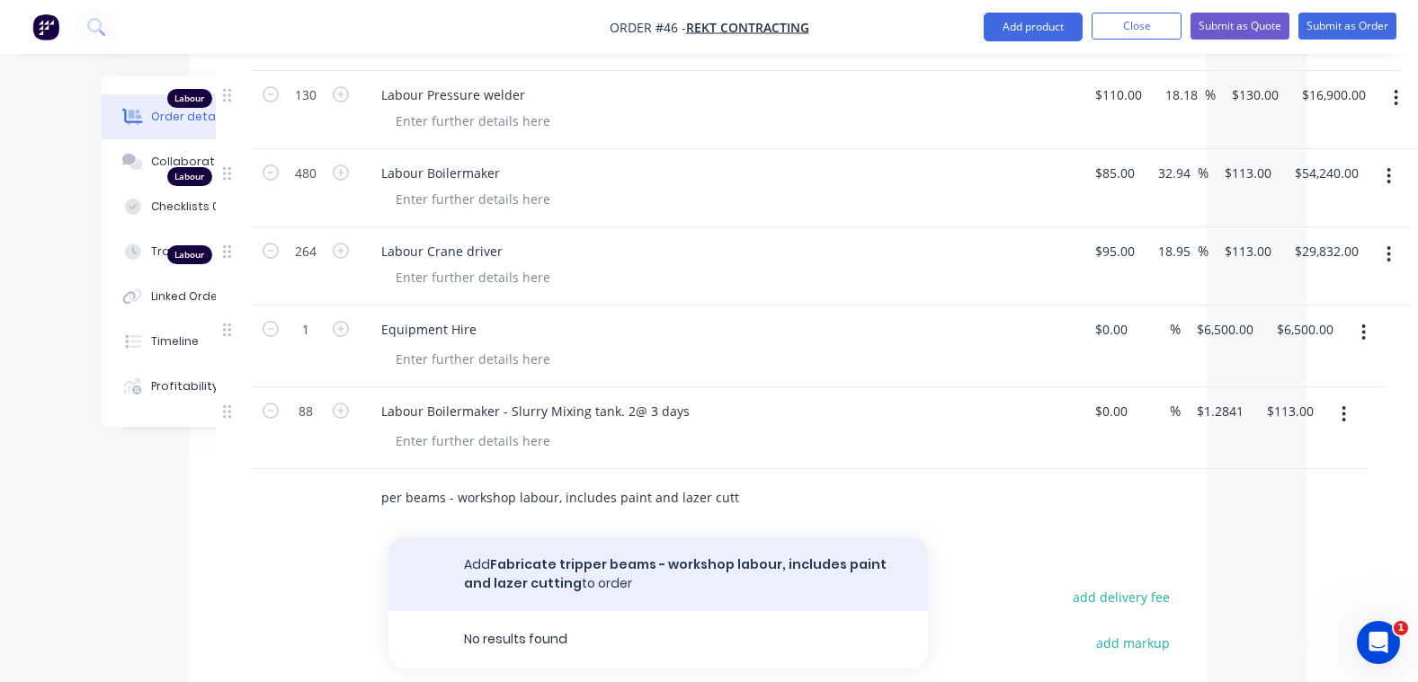
scroll to position [809, 111]
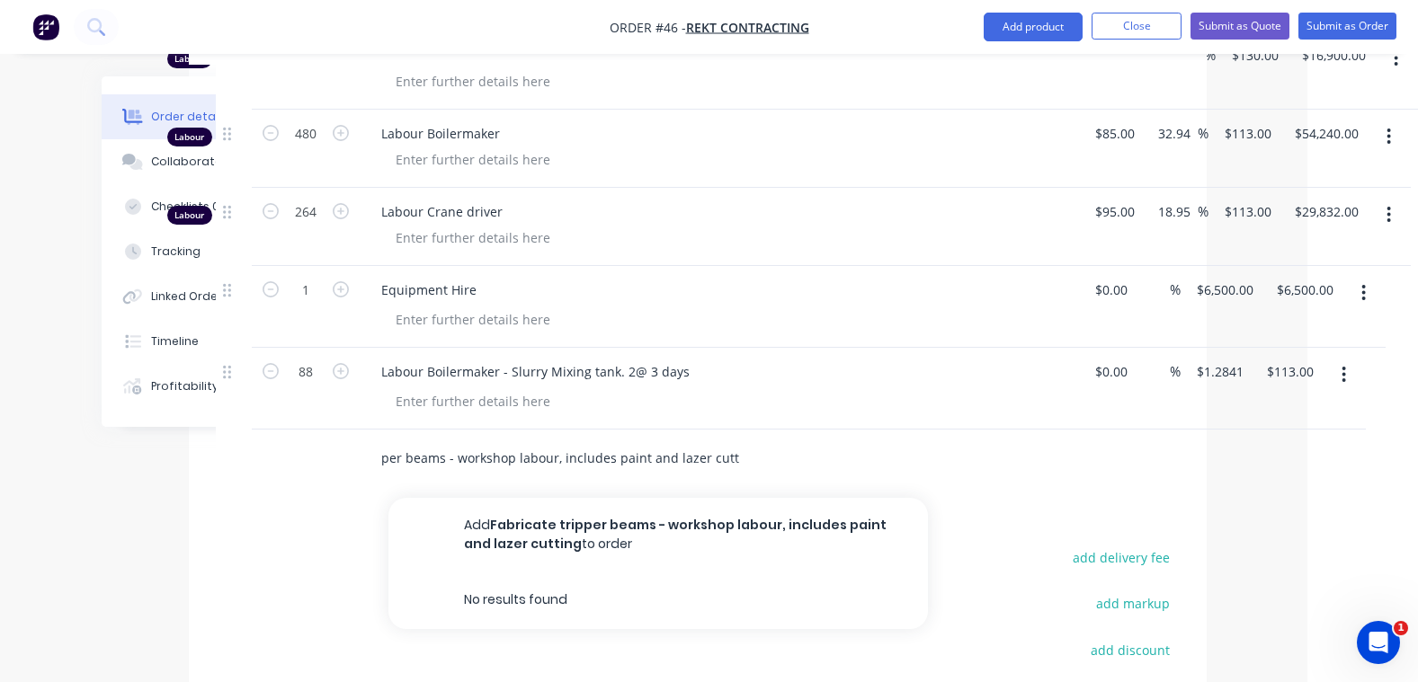
click at [441, 441] on input "Fabricate tripper beams - workshop labour, includes paint and lazer cutting" at bounding box center [561, 459] width 360 height 36
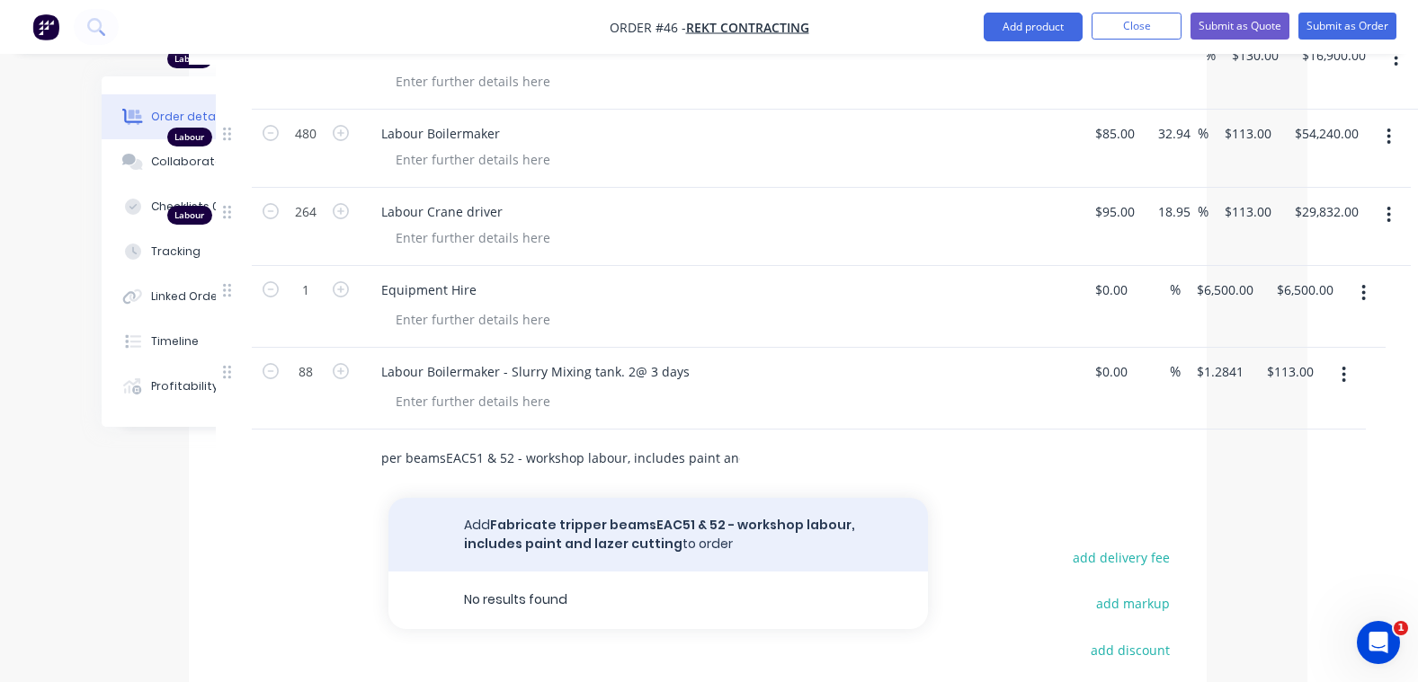
type input "Fabricate tripper beamsEAC51 & 52 - workshop labour, includes paint and lazer c…"
click at [593, 504] on button "Add Fabricate tripper beamsEAC51 & 52 - workshop labour, includes paint and laz…" at bounding box center [657, 535] width 539 height 74
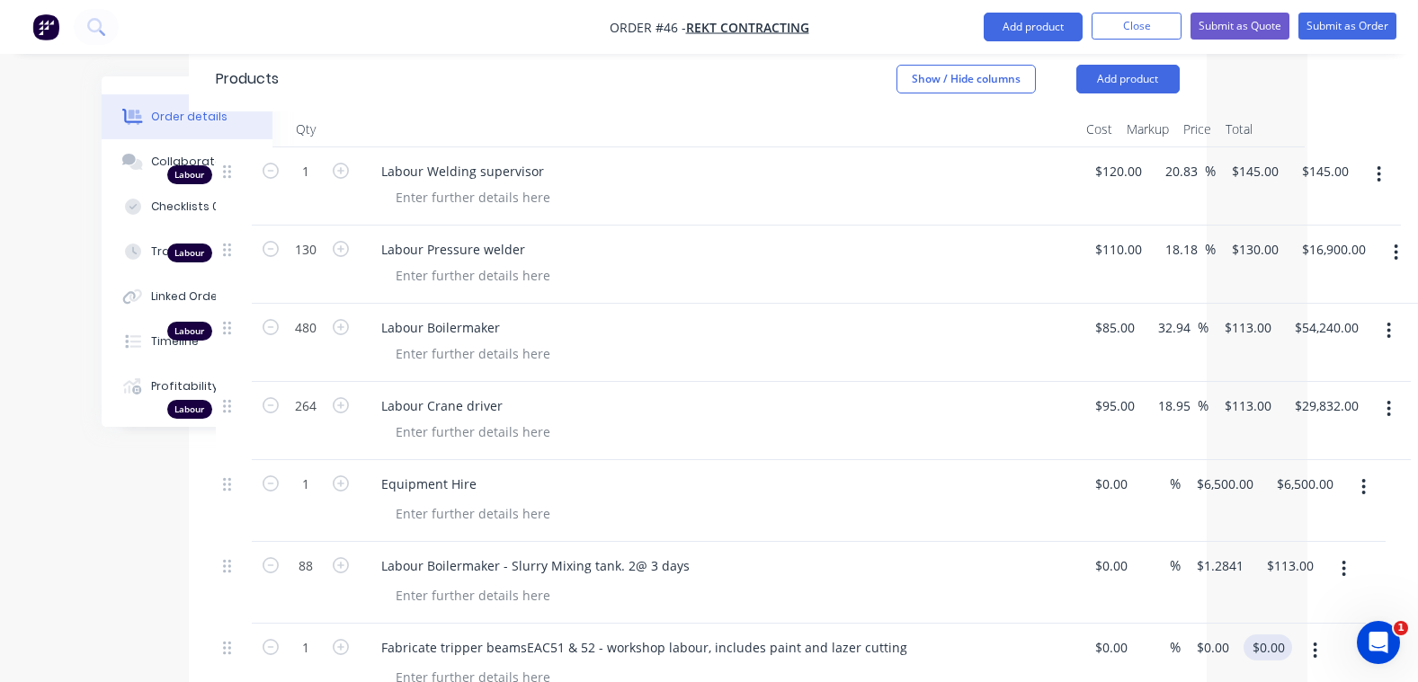
scroll to position [719, 111]
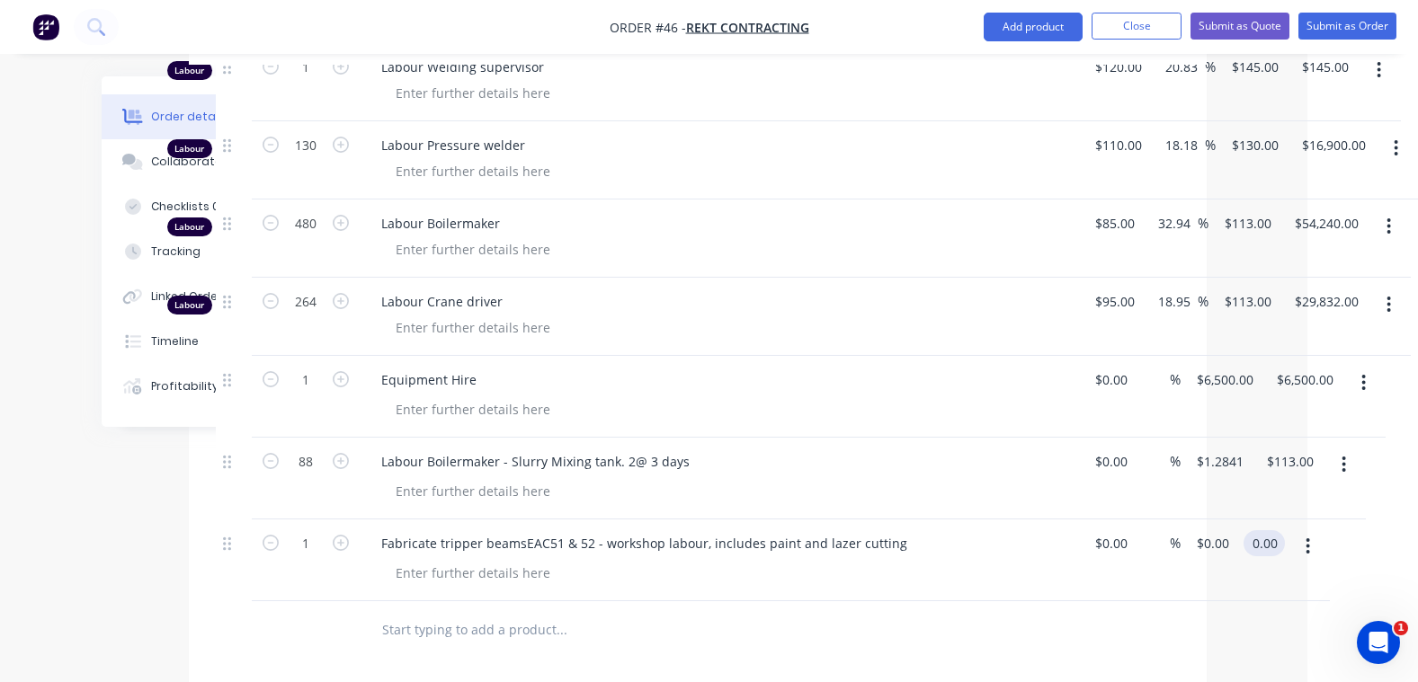
click at [1267, 531] on input "0.00" at bounding box center [1268, 544] width 34 height 26
type input "6465"
type input "$6,465.00"
click at [1174, 628] on div at bounding box center [698, 631] width 964 height 58
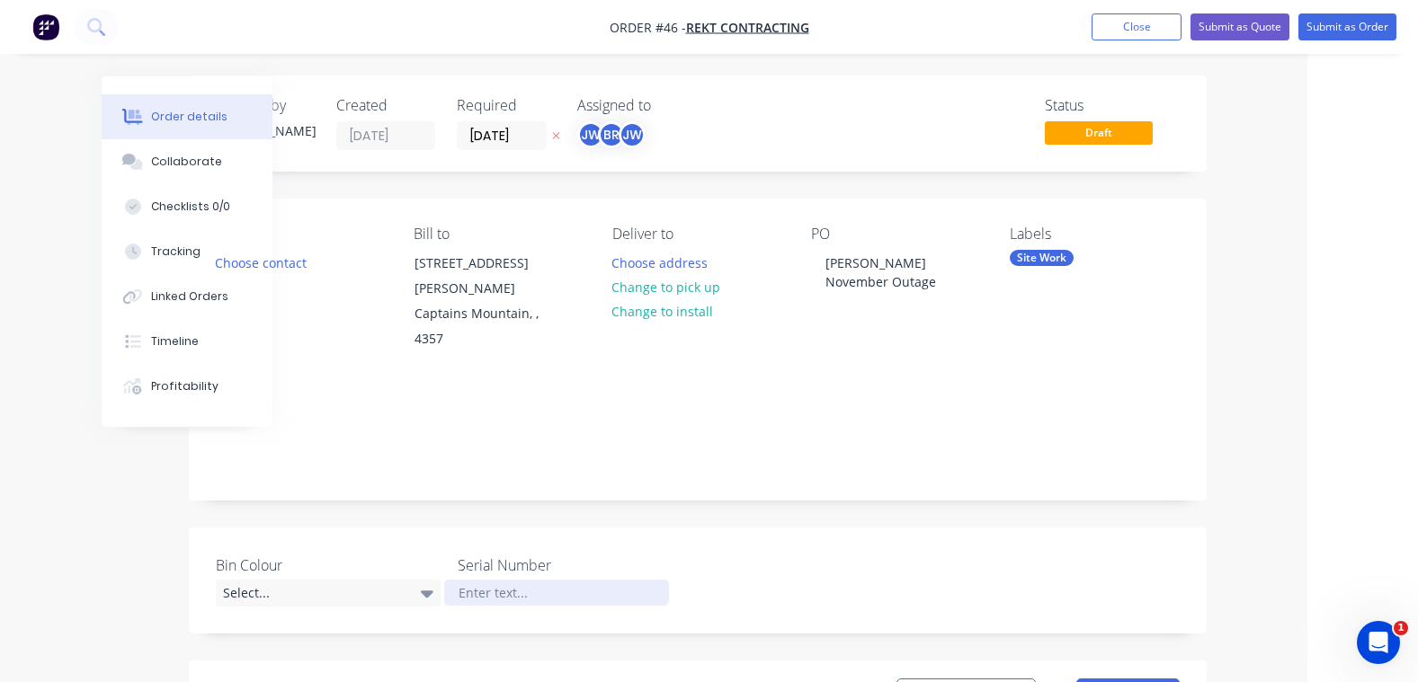
scroll to position [0, 111]
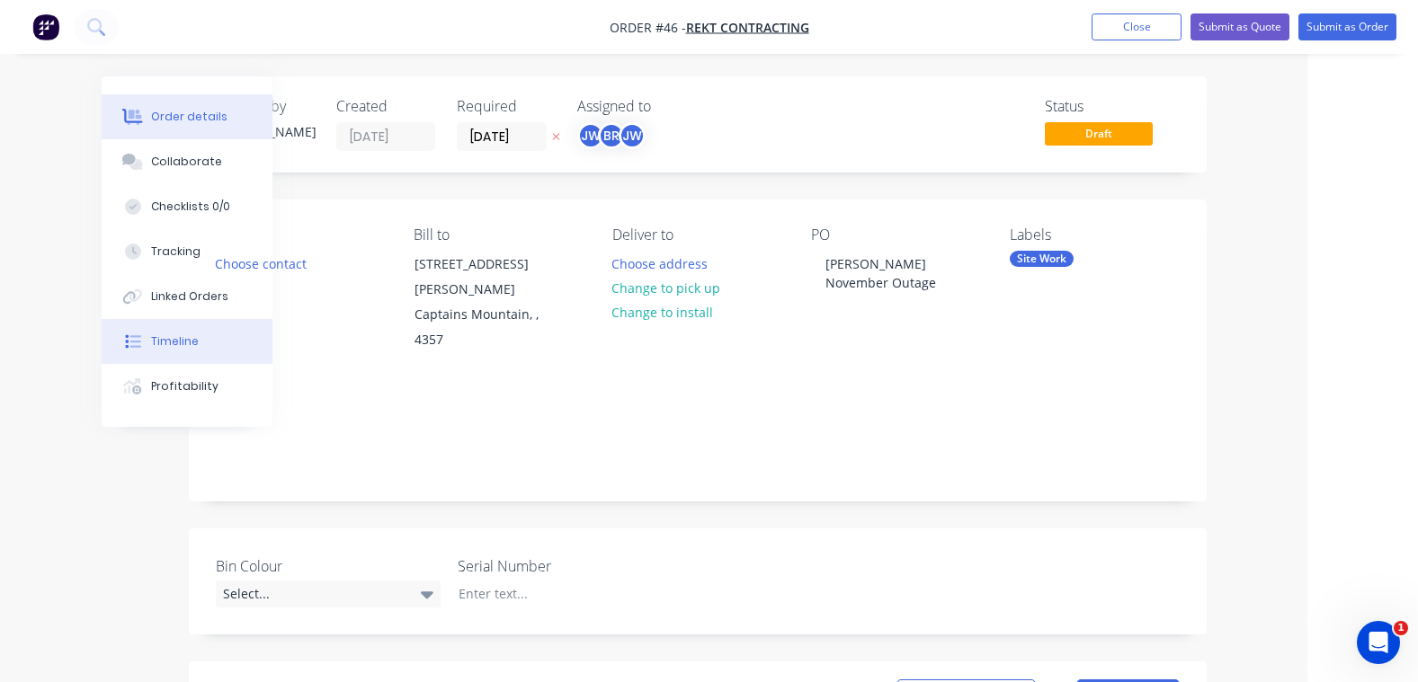
click at [153, 348] on div "Timeline" at bounding box center [175, 342] width 48 height 16
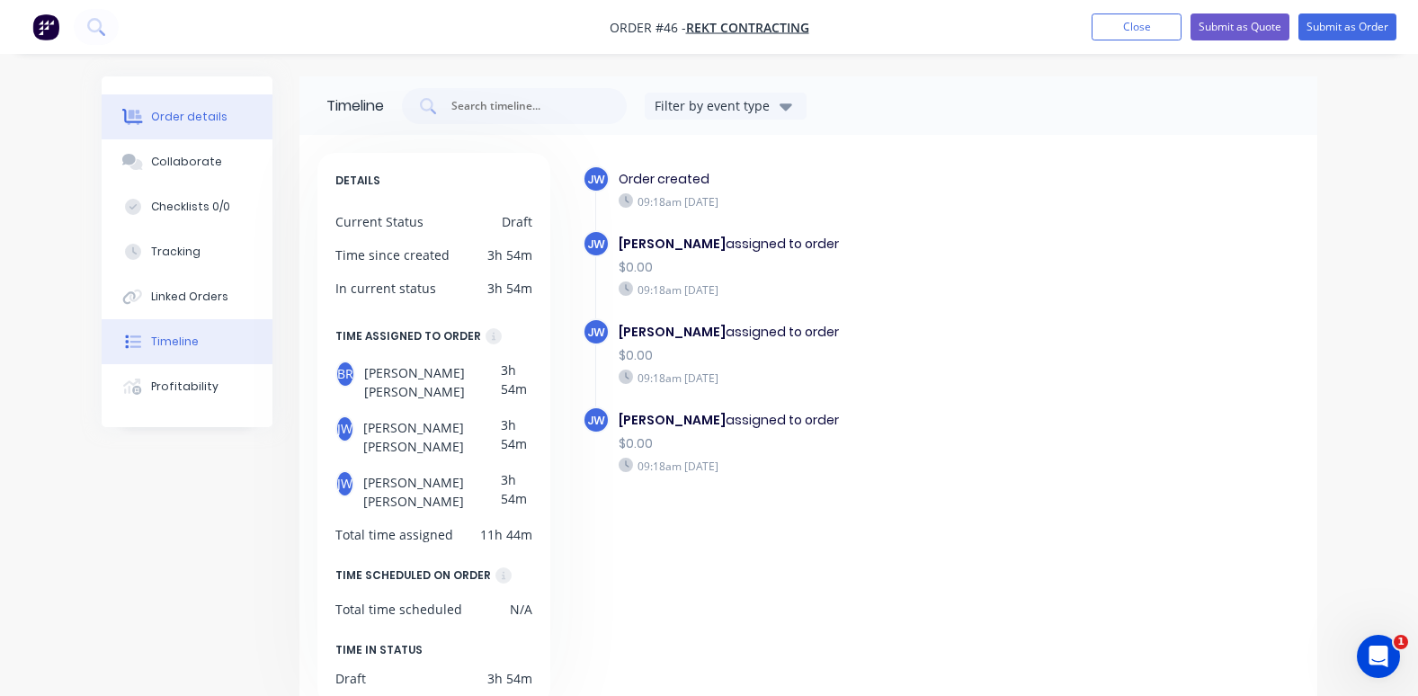
click at [175, 119] on div "Order details" at bounding box center [189, 117] width 76 height 16
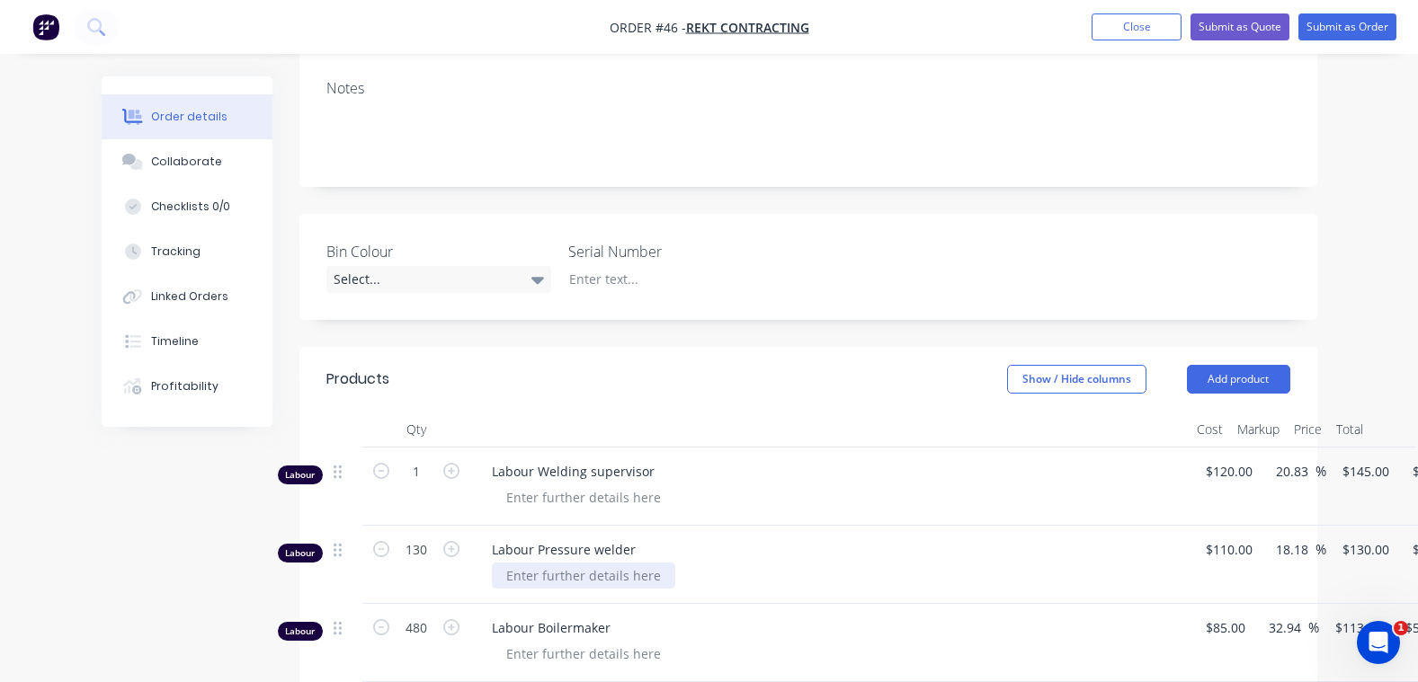
scroll to position [360, 0]
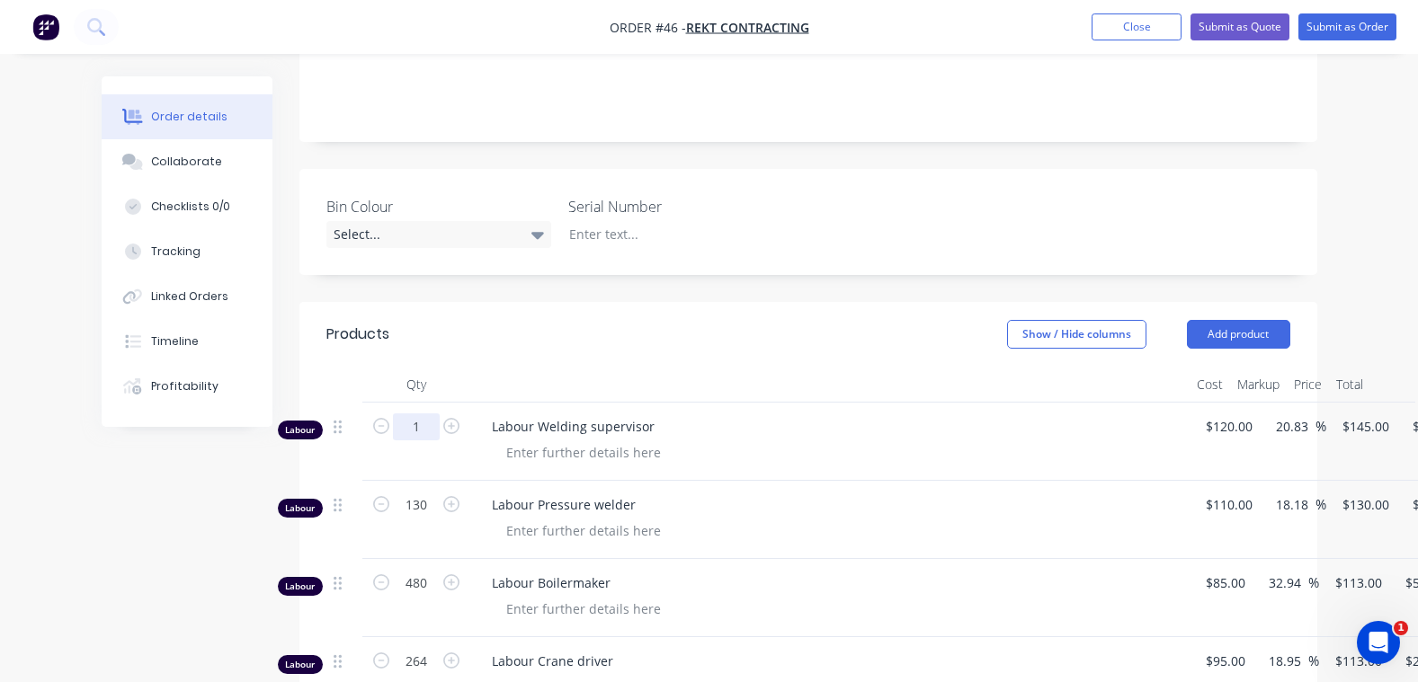
click at [427, 414] on input "1" at bounding box center [416, 427] width 47 height 27
type input "264"
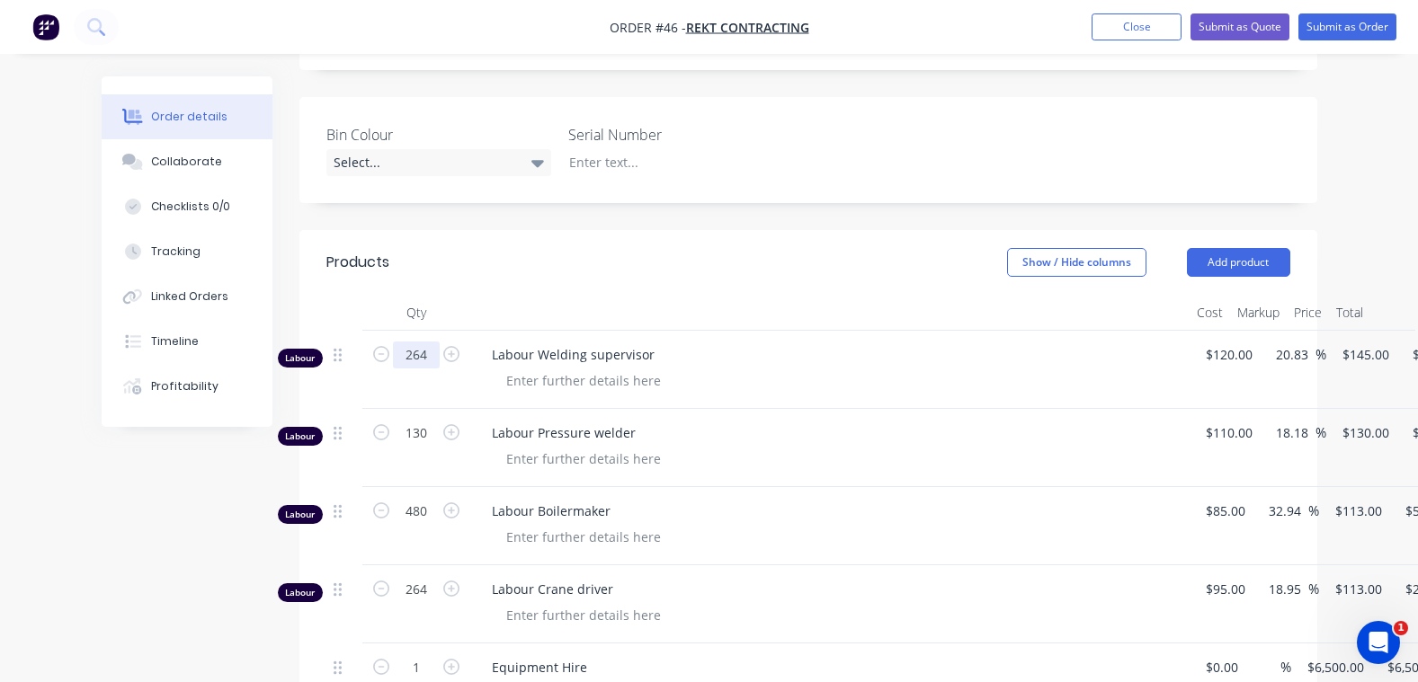
scroll to position [539, 0]
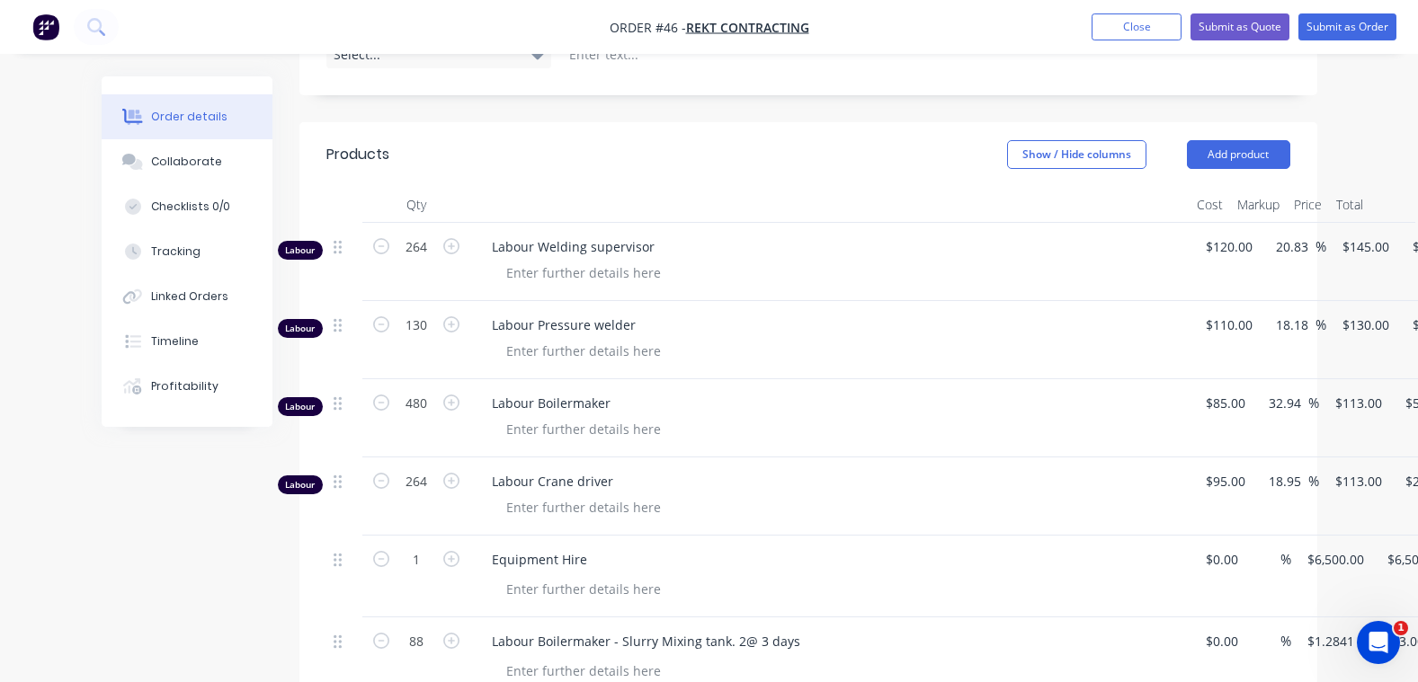
type input "$38,280.00"
click at [941, 350] on div "Labour Pressure welder" at bounding box center [829, 340] width 719 height 78
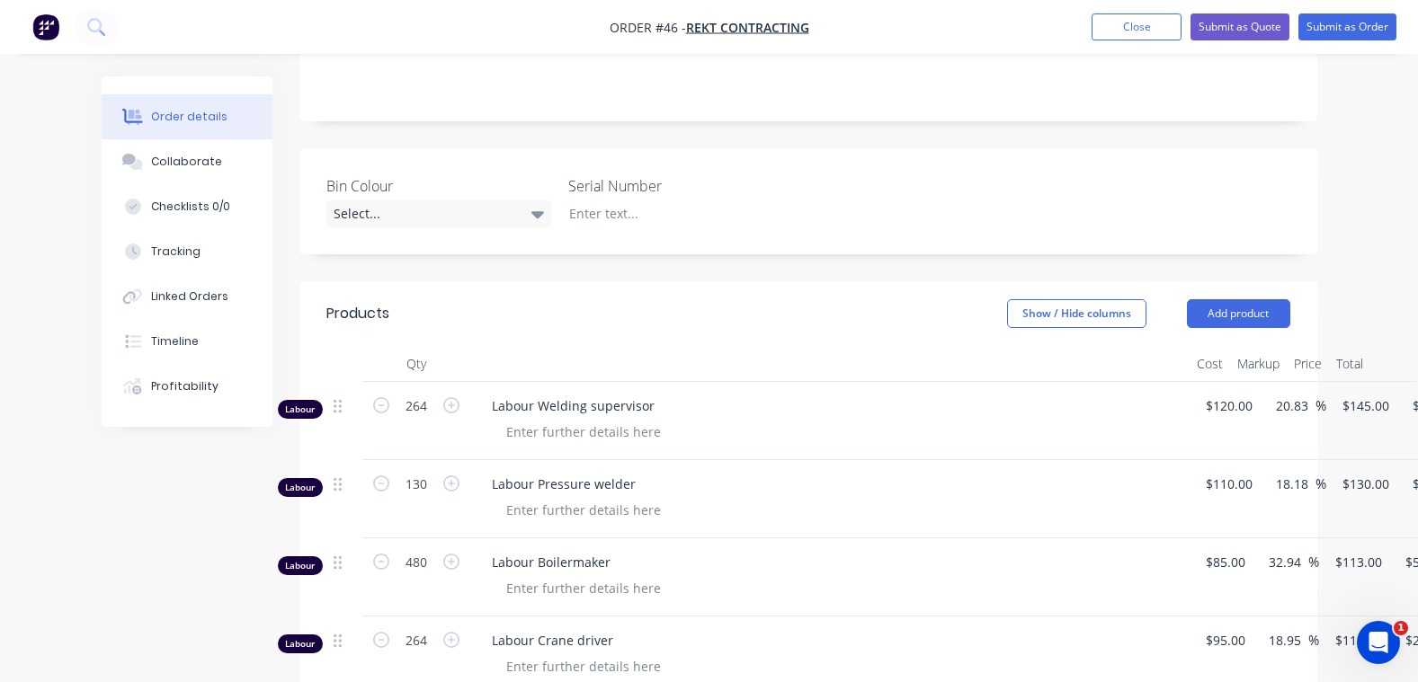
scroll to position [0, 0]
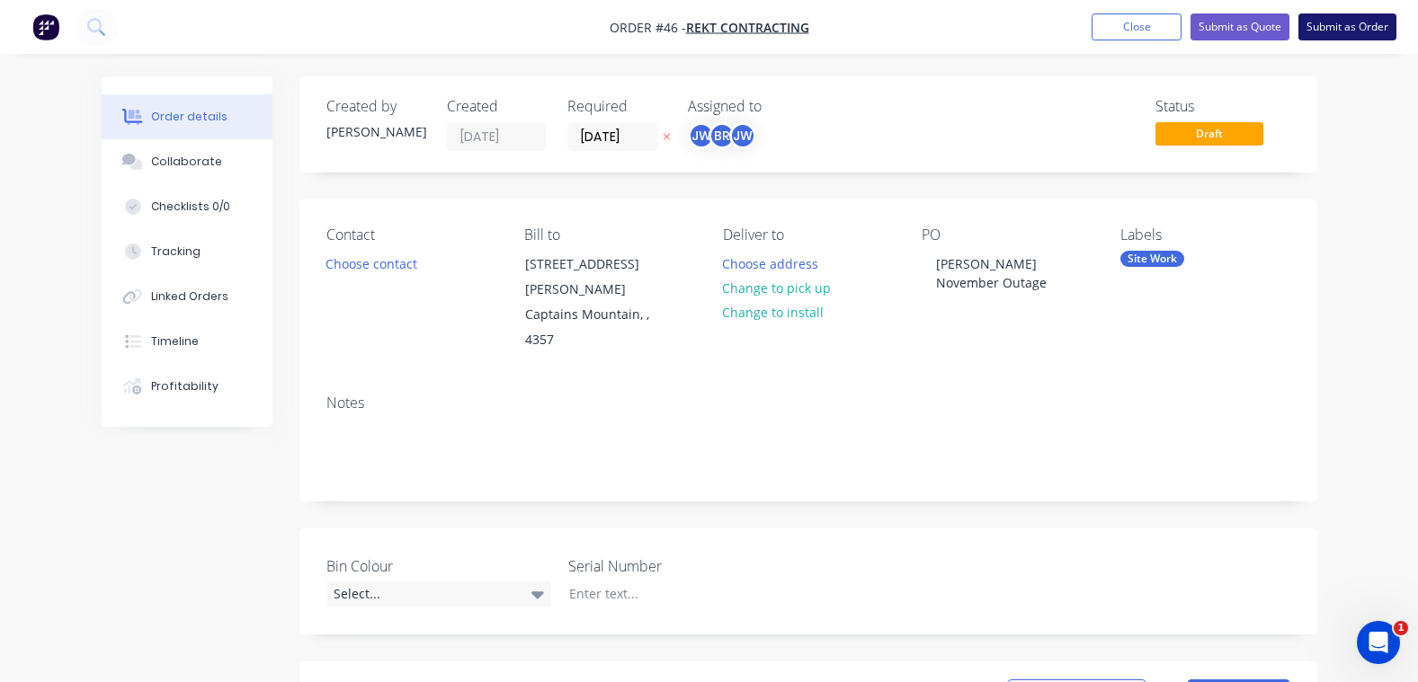
click at [1360, 27] on button "Submit as Order" at bounding box center [1347, 26] width 98 height 27
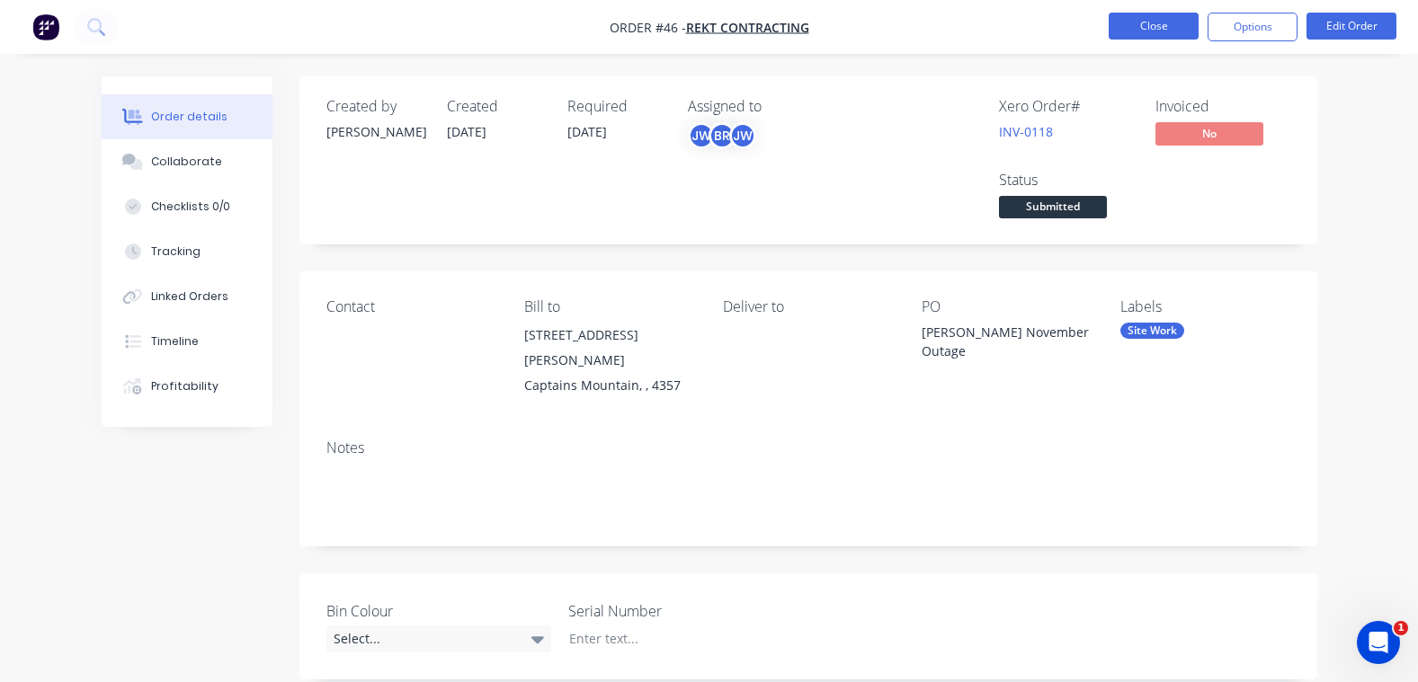
click at [1132, 20] on button "Close" at bounding box center [1154, 26] width 90 height 27
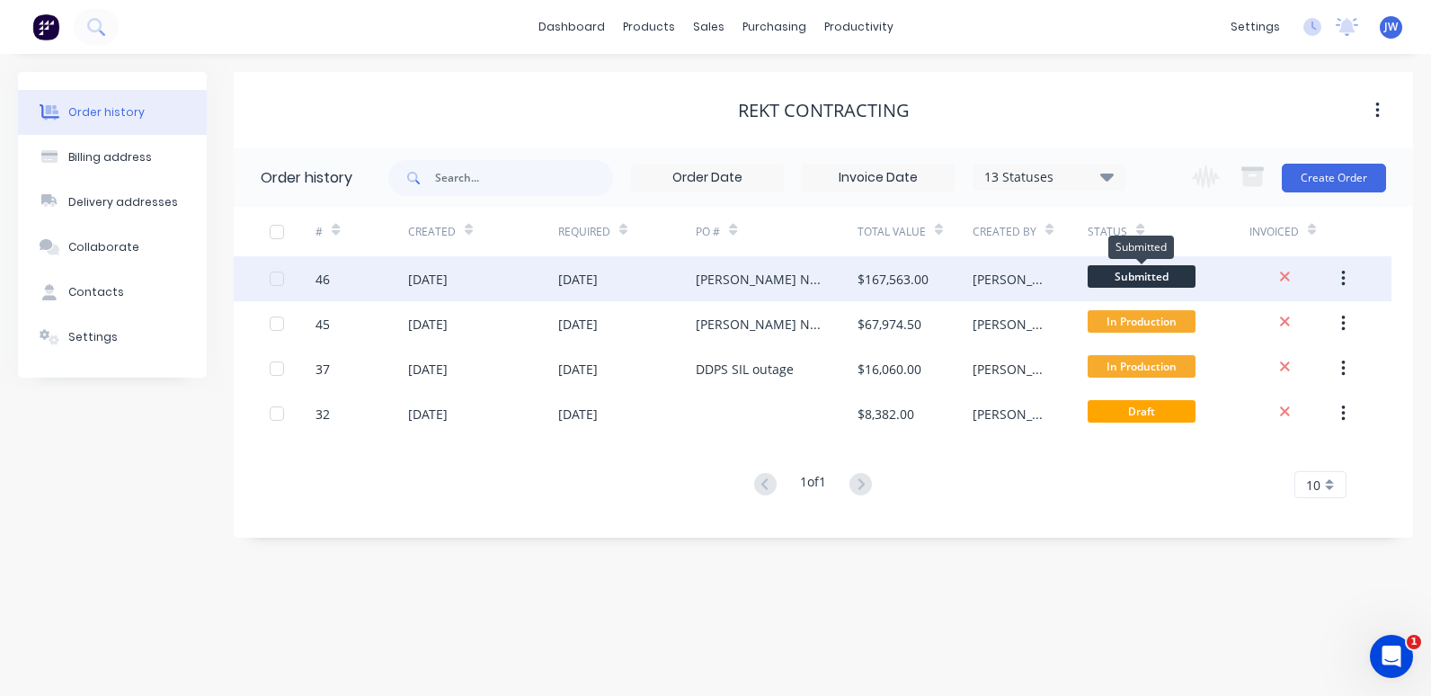
click at [1142, 274] on span "Submitted" at bounding box center [1142, 276] width 108 height 22
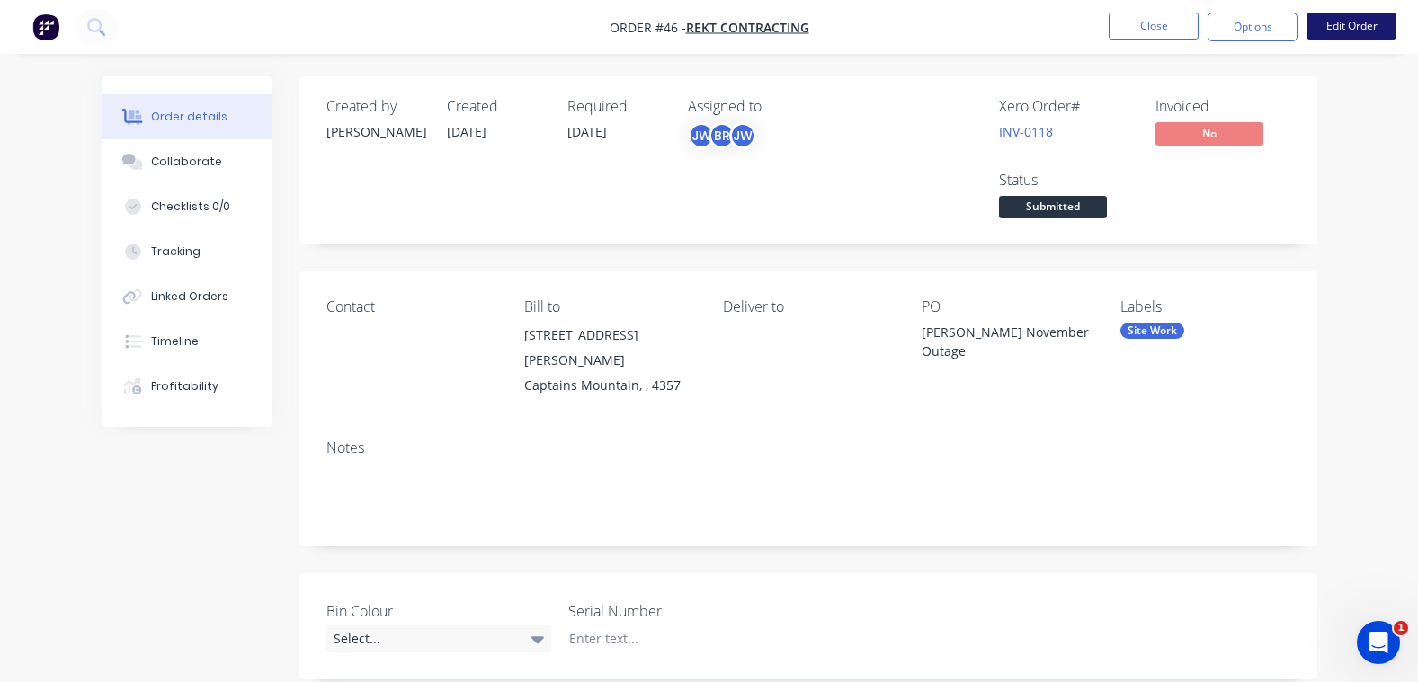
click at [1363, 25] on button "Edit Order" at bounding box center [1351, 26] width 90 height 27
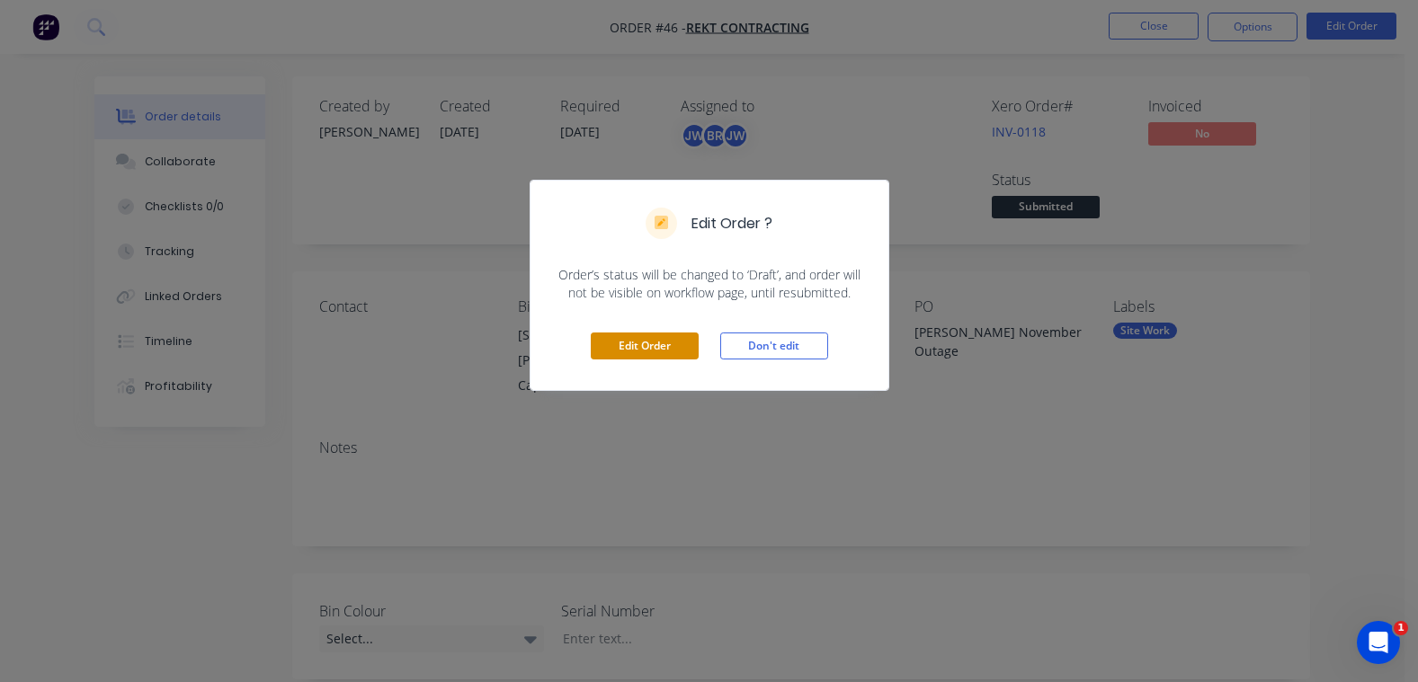
click at [645, 347] on button "Edit Order" at bounding box center [645, 346] width 108 height 27
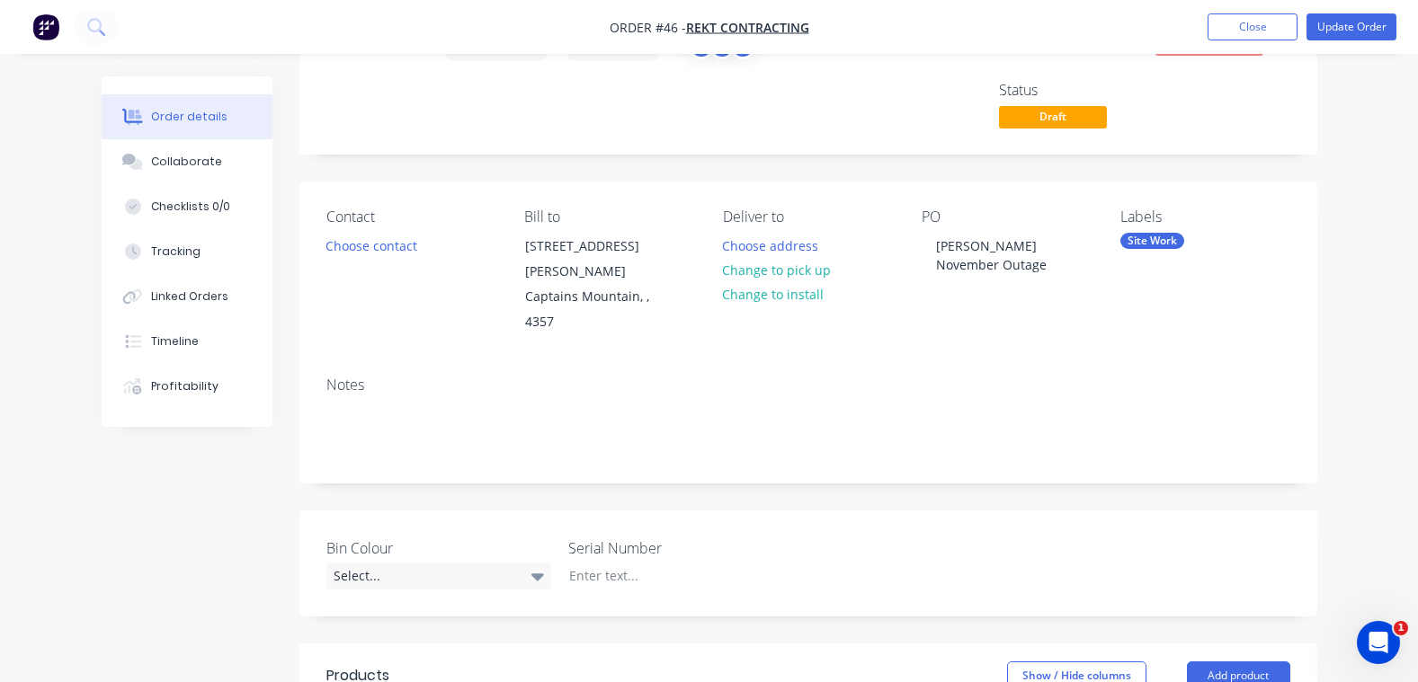
scroll to position [180, 0]
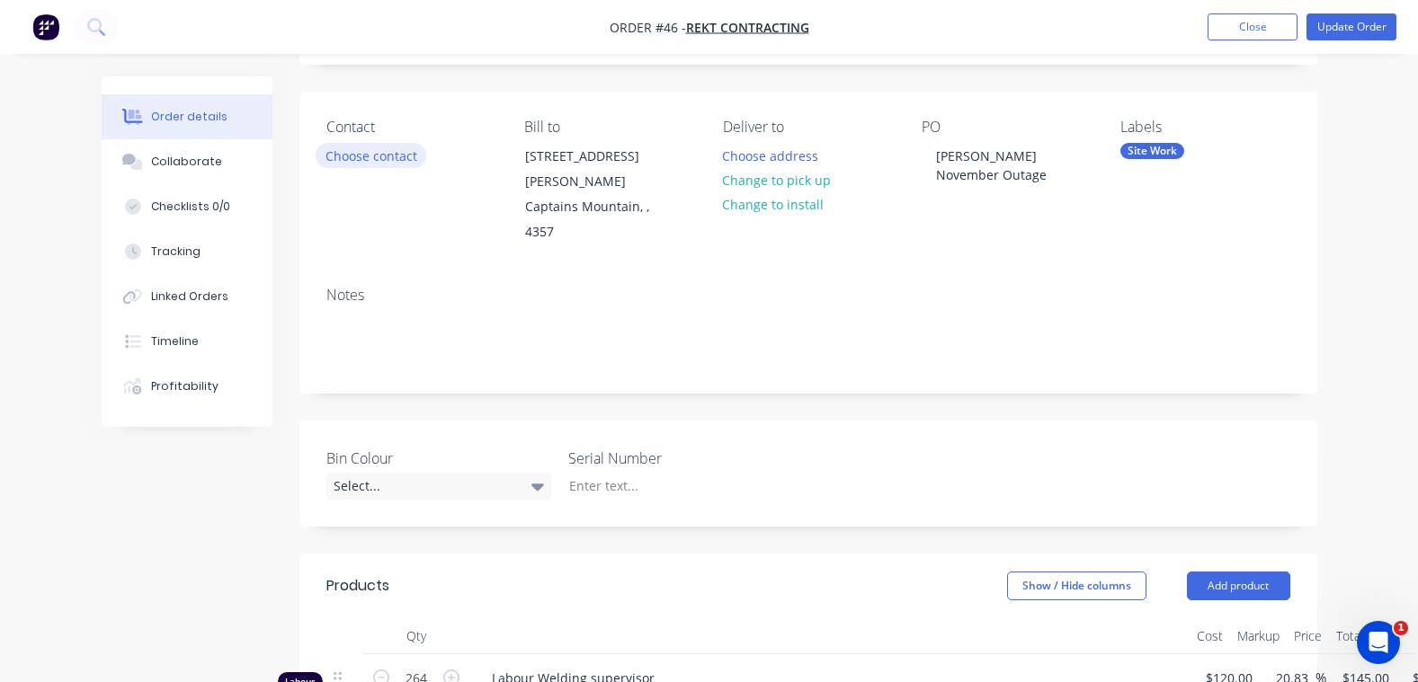
click at [361, 154] on button "Choose contact" at bounding box center [371, 155] width 111 height 24
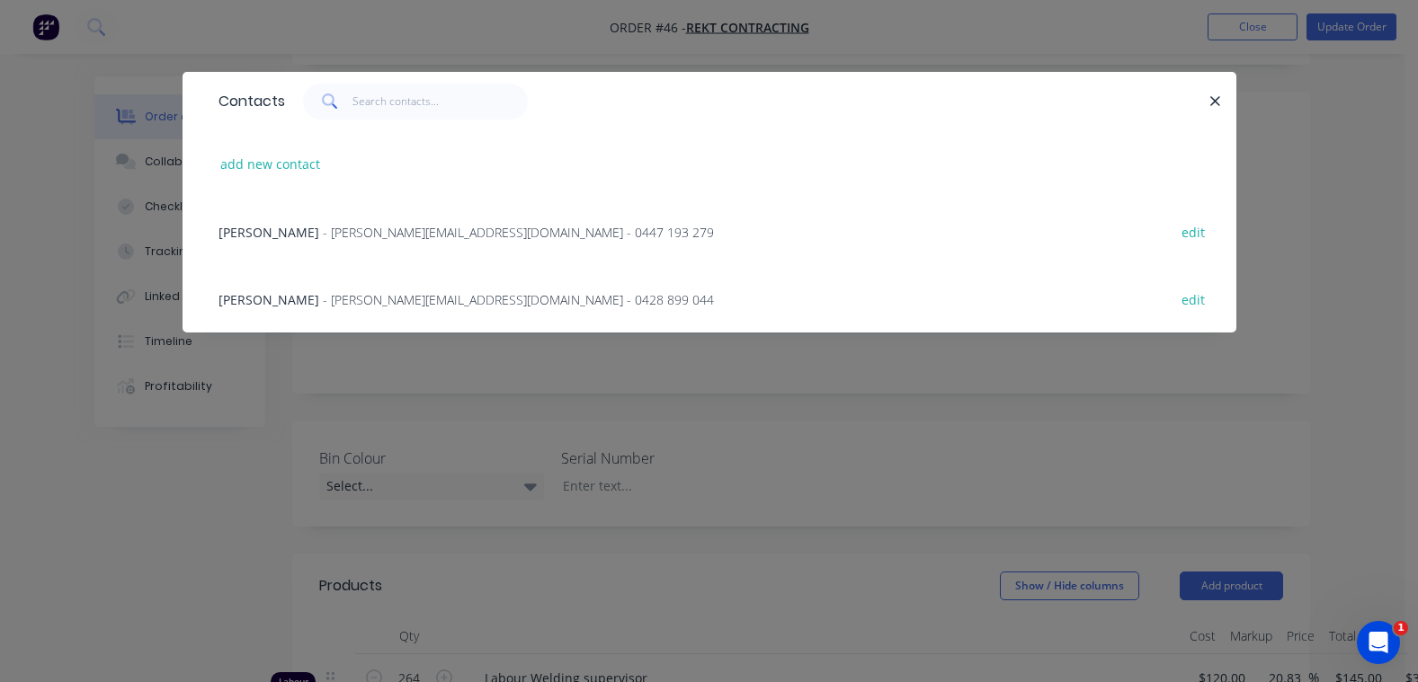
click at [328, 230] on span "- [PERSON_NAME][EMAIL_ADDRESS][DOMAIN_NAME] - 0447 193 279" at bounding box center [518, 232] width 391 height 17
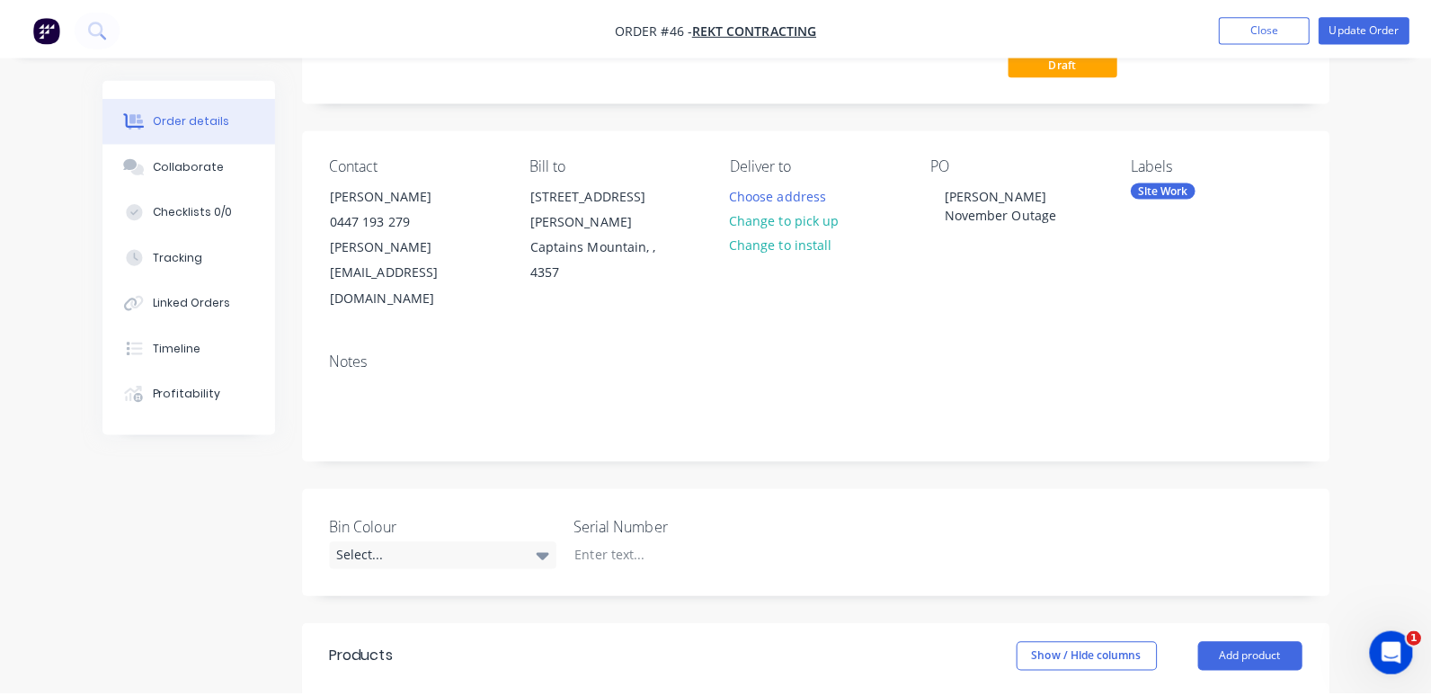
scroll to position [0, 0]
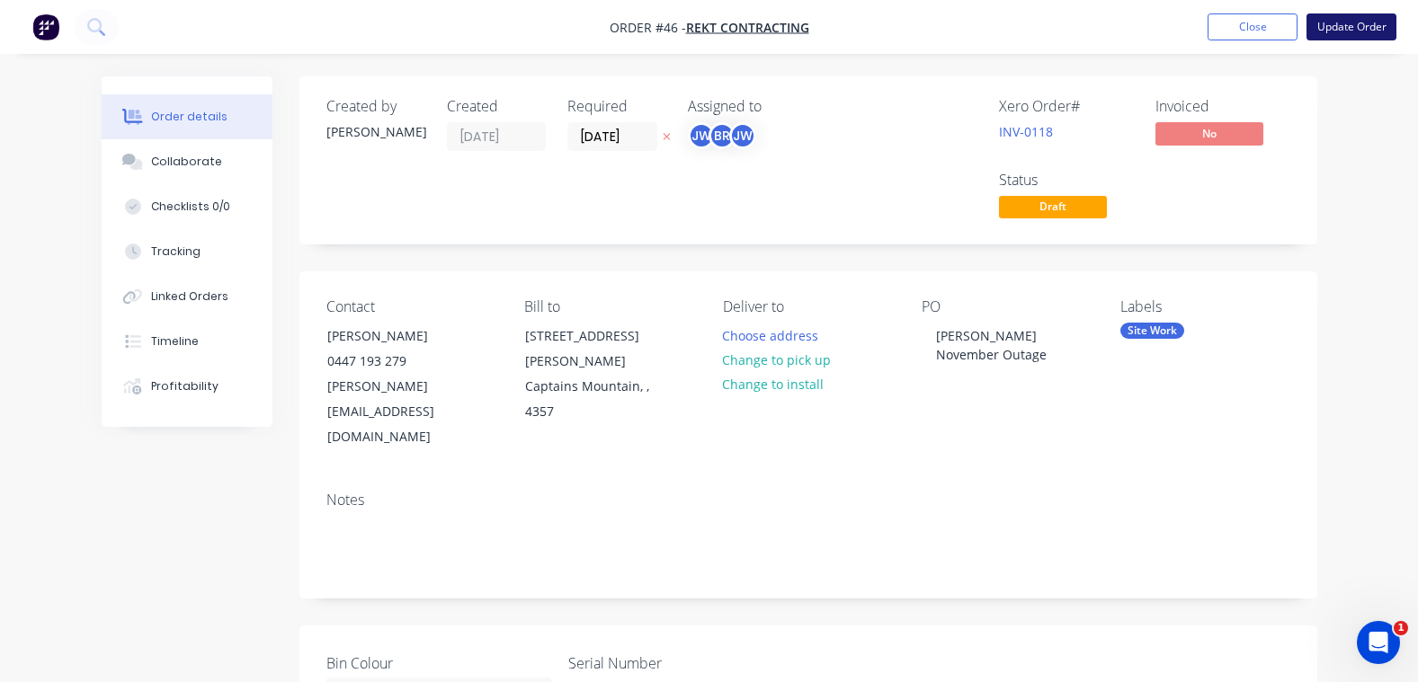
click at [1359, 19] on button "Update Order" at bounding box center [1351, 26] width 90 height 27
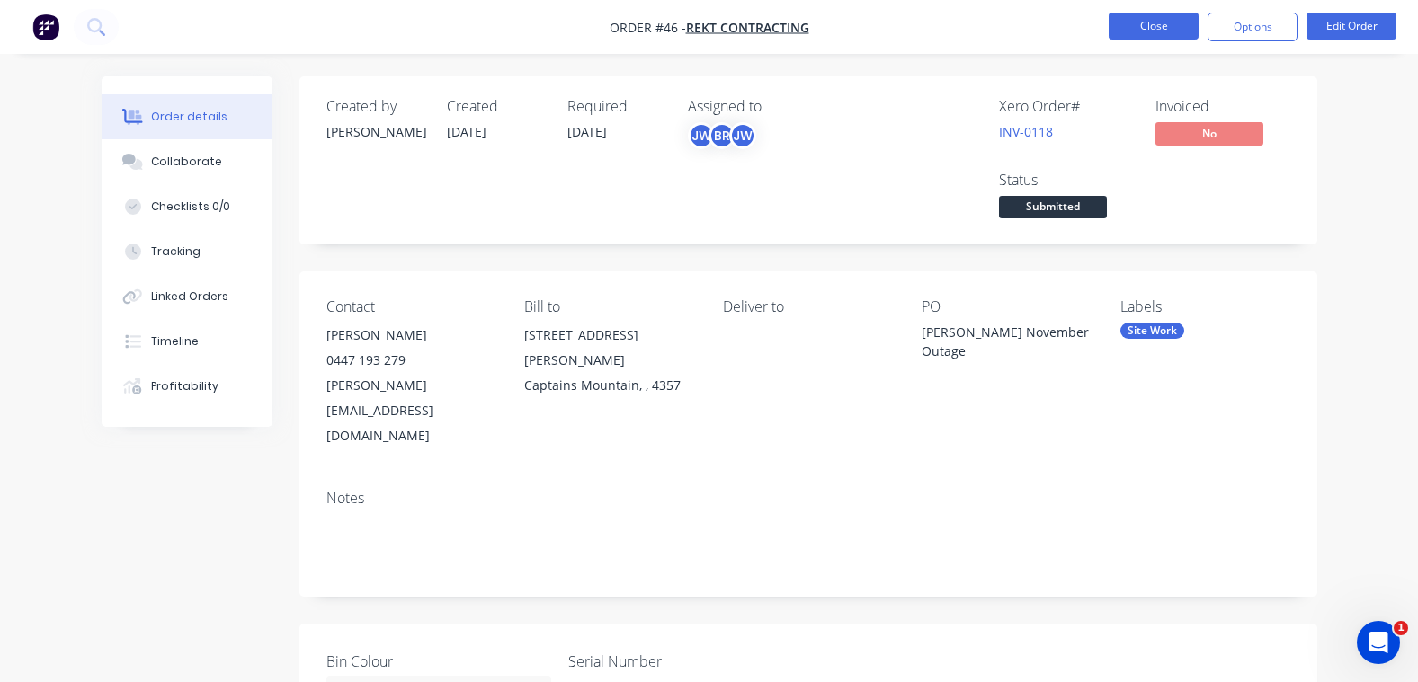
click at [1147, 27] on button "Close" at bounding box center [1154, 26] width 90 height 27
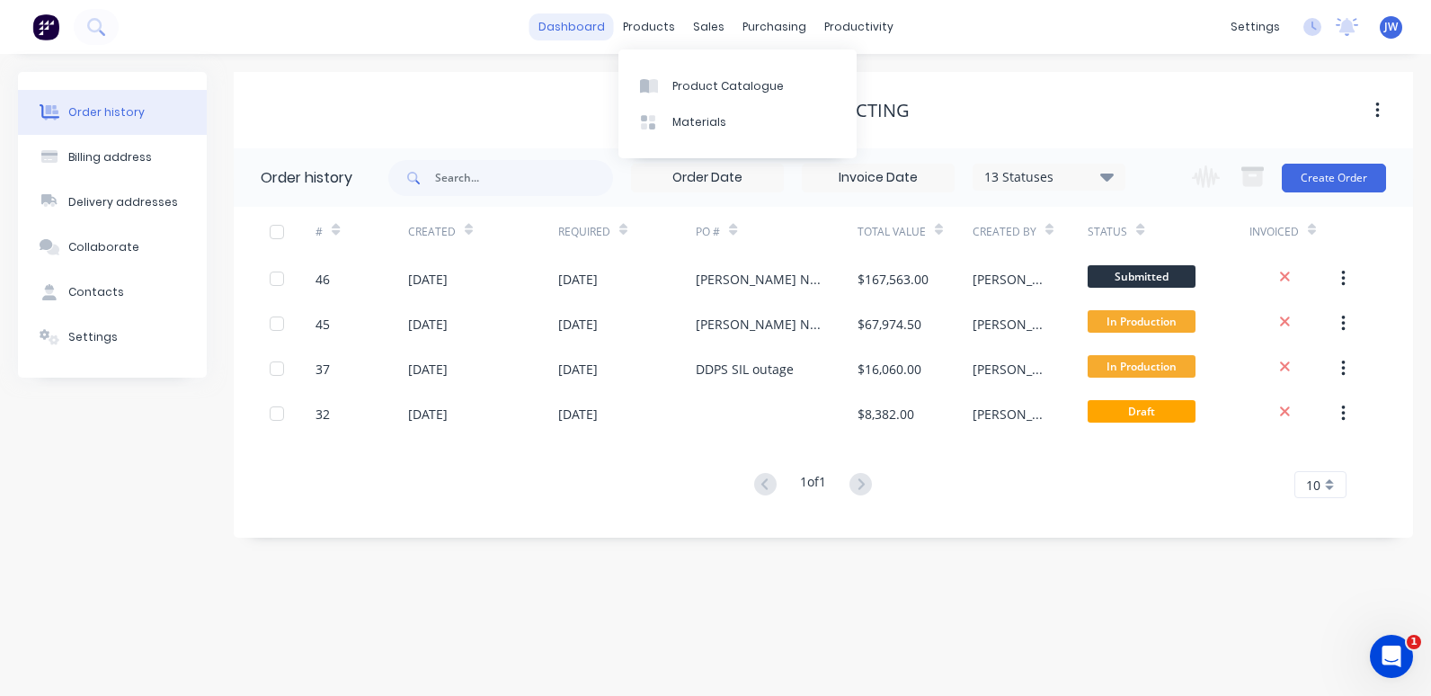
click at [590, 22] on link "dashboard" at bounding box center [572, 26] width 85 height 27
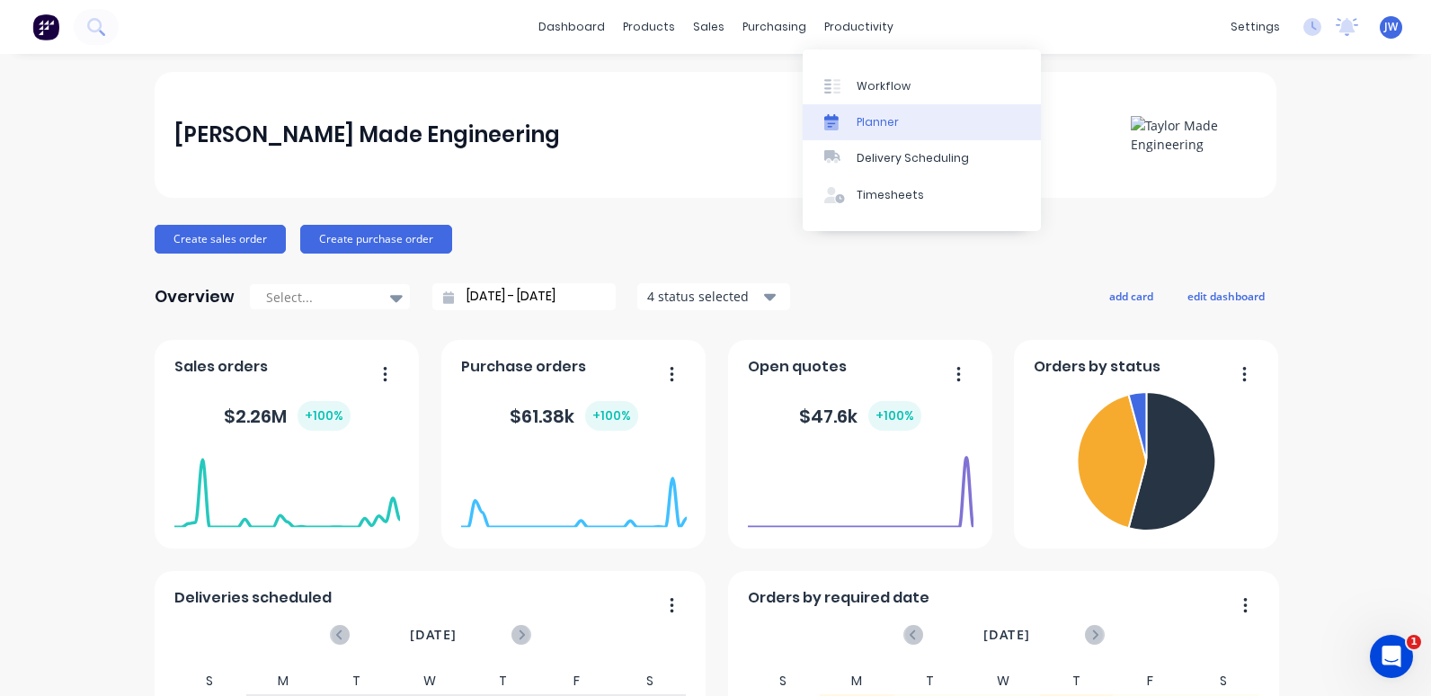
click at [890, 123] on div "Planner" at bounding box center [878, 122] width 42 height 16
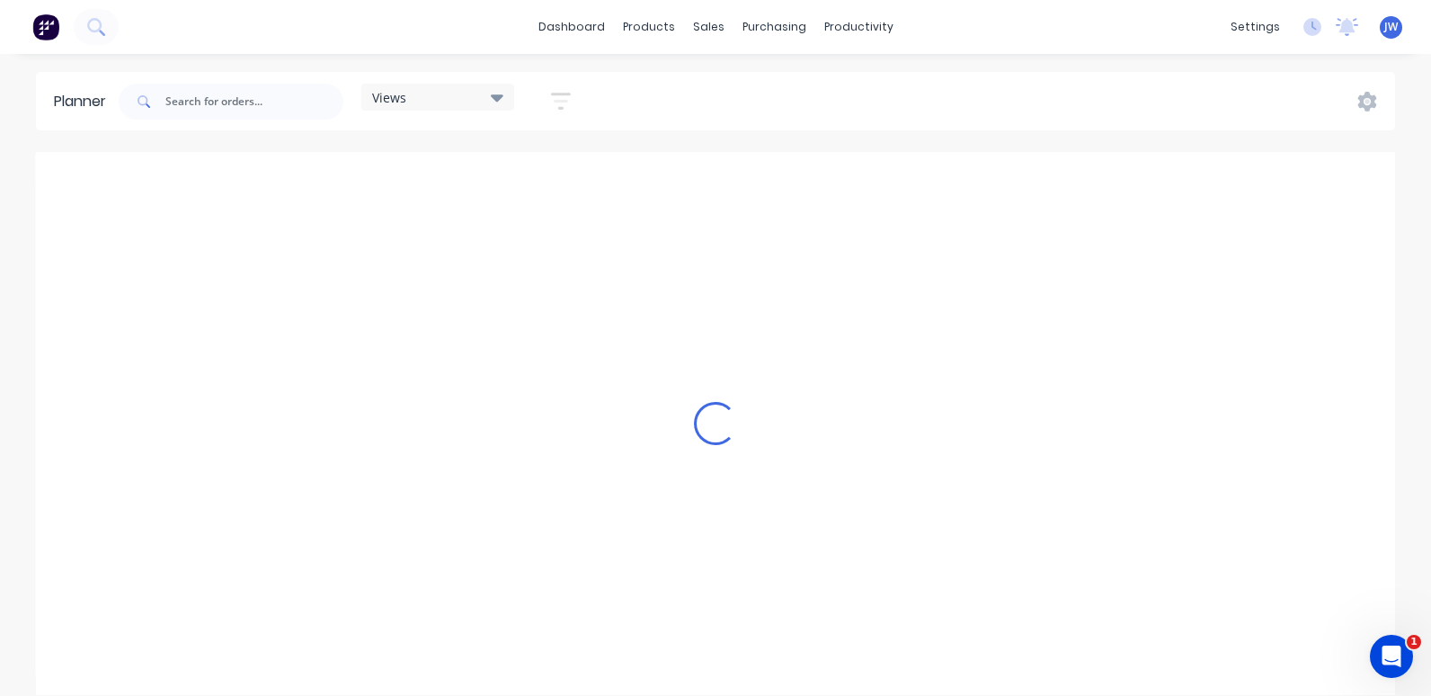
scroll to position [0, 3741]
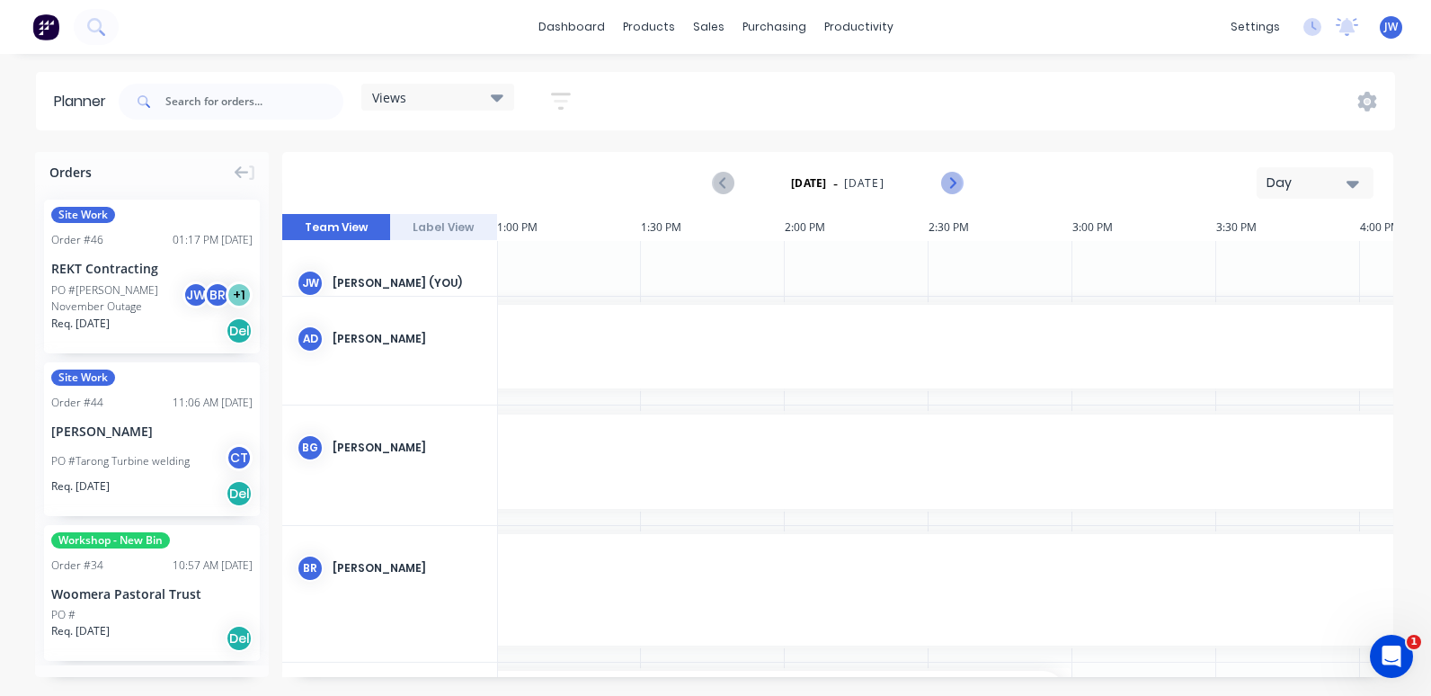
click at [946, 178] on icon "Next page" at bounding box center [952, 184] width 22 height 22
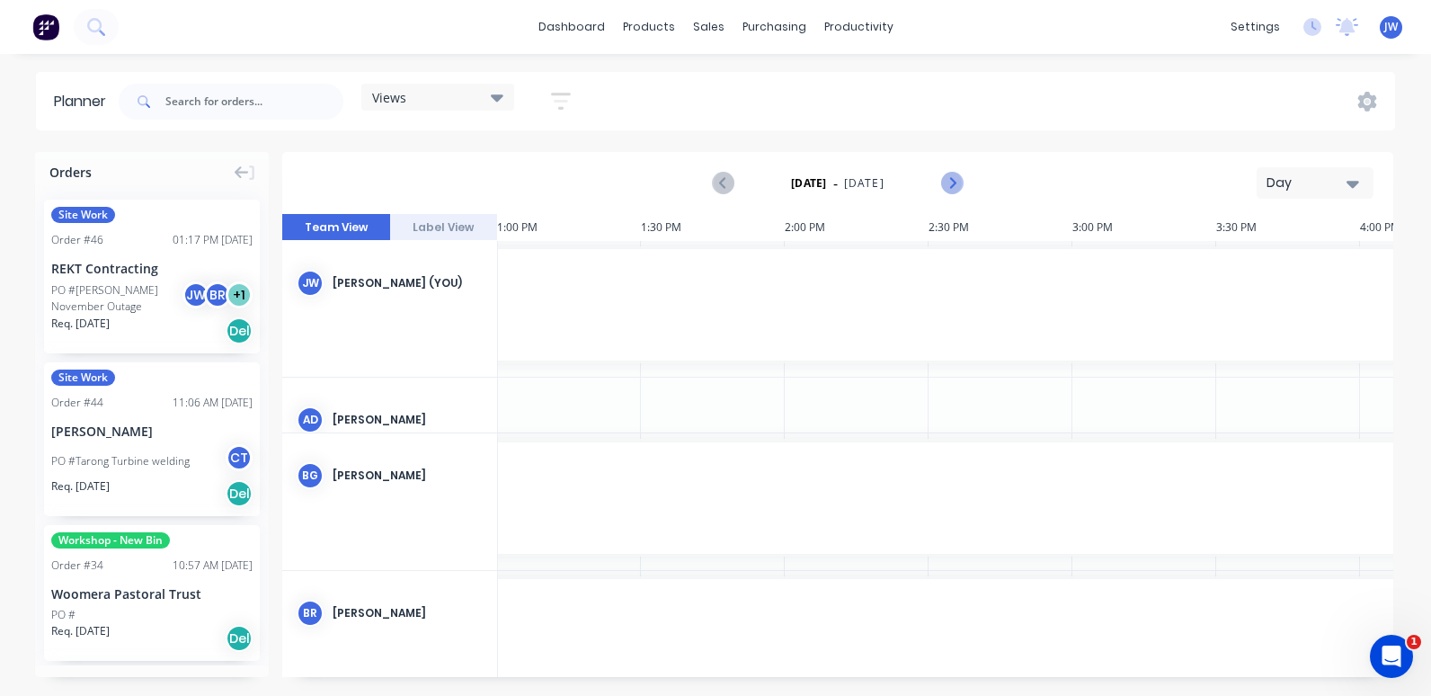
click at [955, 185] on icon "Next page" at bounding box center [952, 184] width 22 height 22
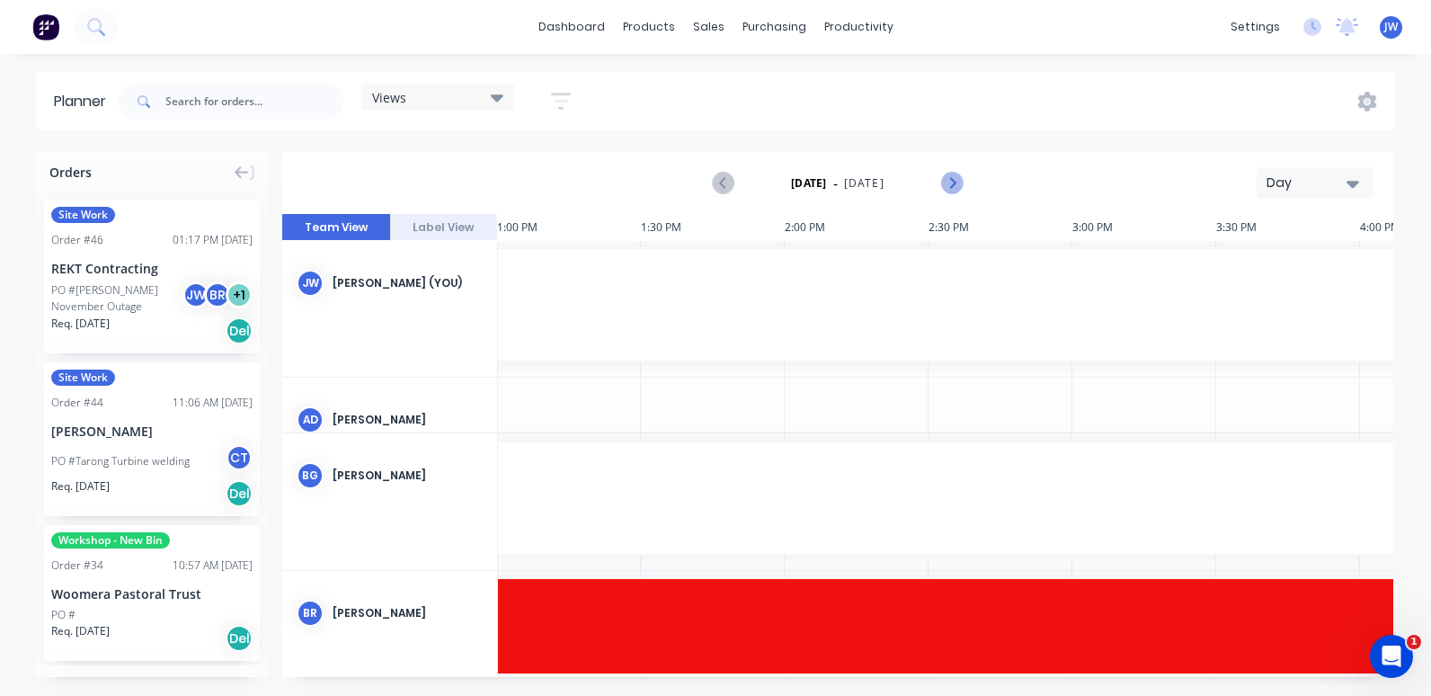
click at [955, 183] on icon "Next page" at bounding box center [952, 183] width 8 height 14
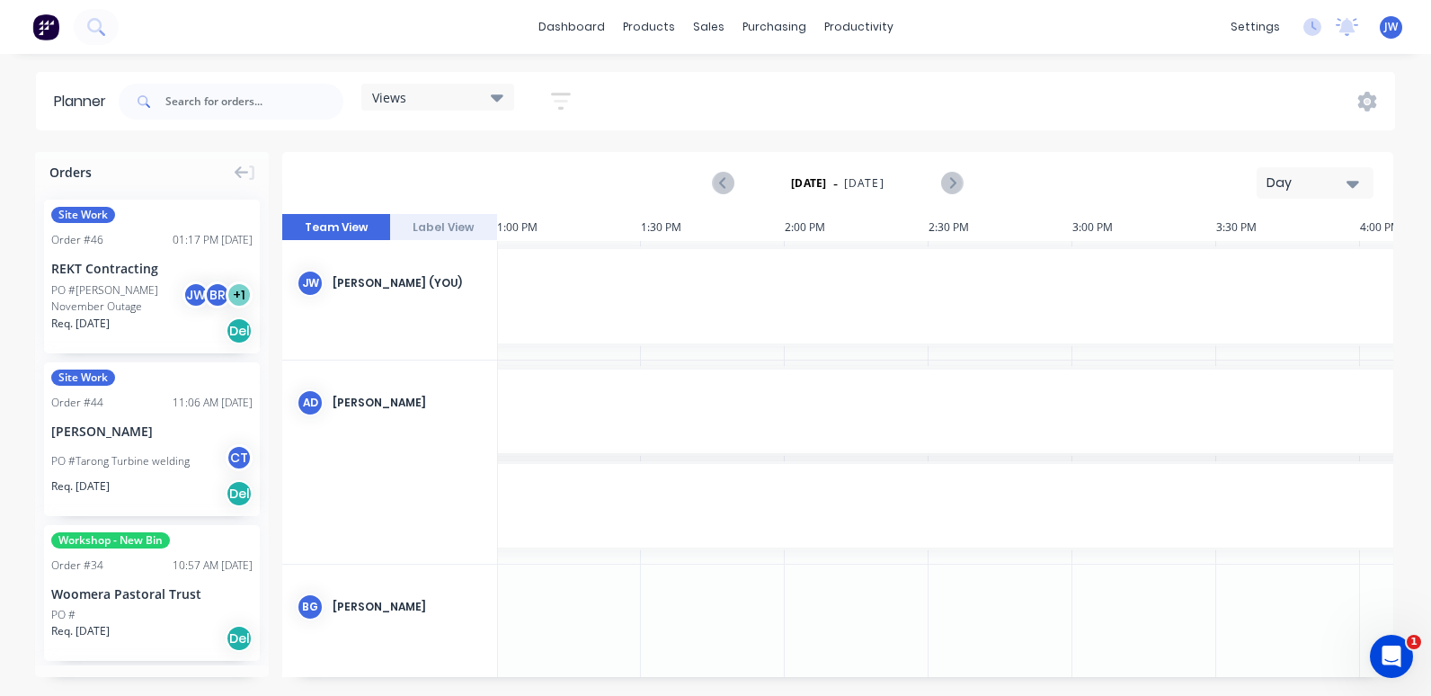
click at [426, 218] on button "Label View" at bounding box center [444, 227] width 108 height 27
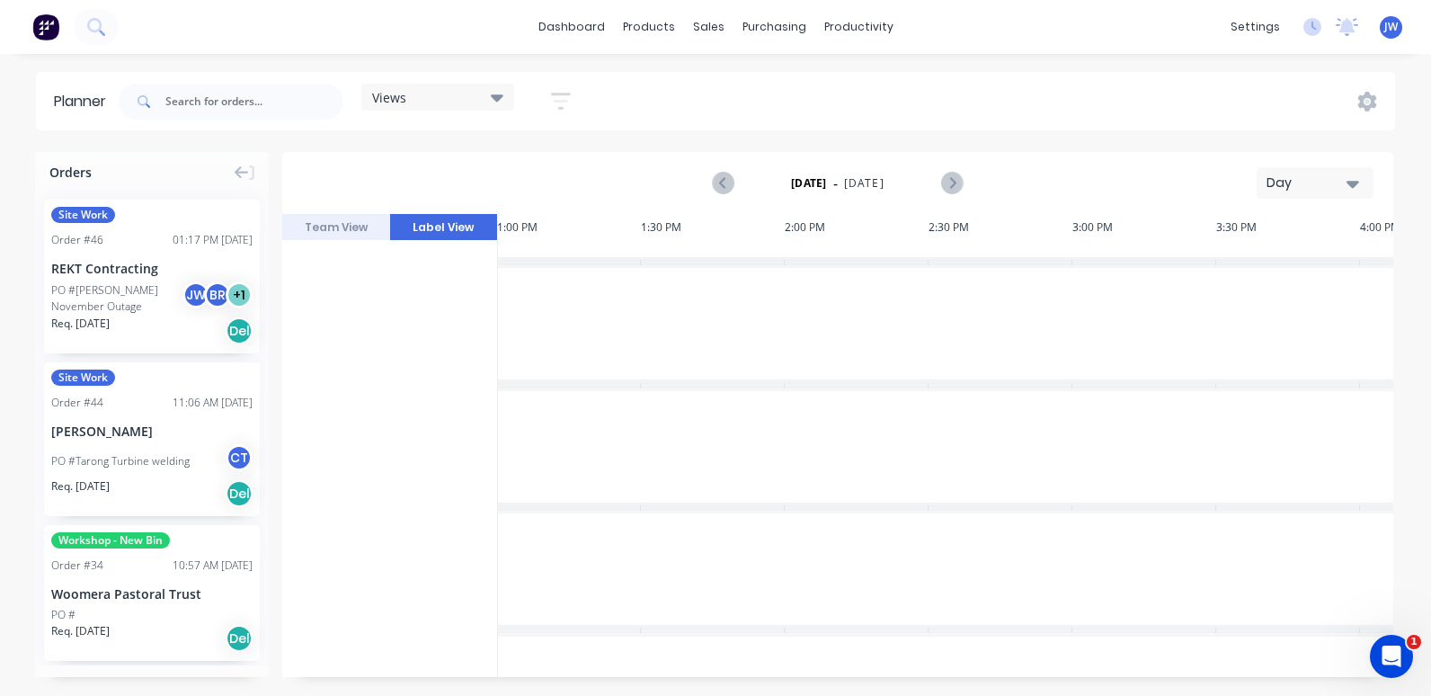
scroll to position [806, 3741]
click at [333, 225] on button "Team View" at bounding box center [336, 227] width 108 height 27
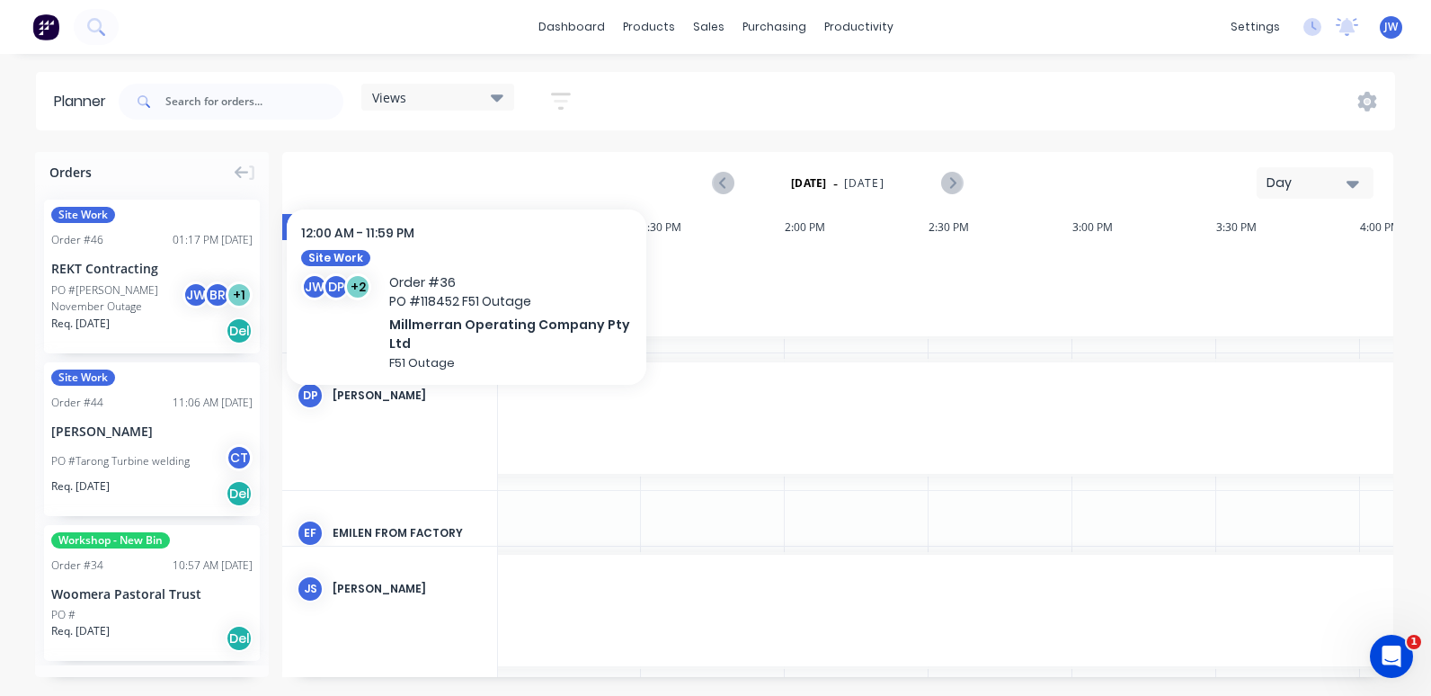
scroll to position [1058, 3741]
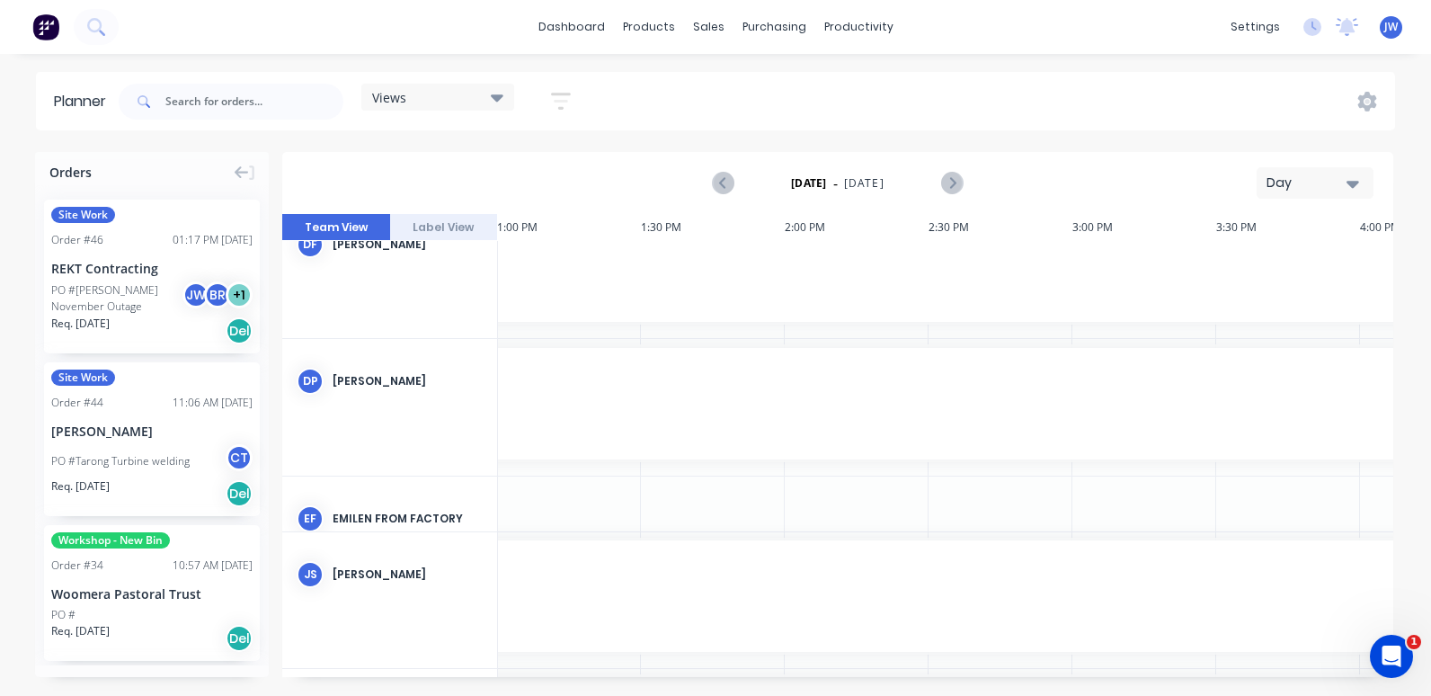
click at [791, 184] on strong "[DATE]" at bounding box center [809, 183] width 36 height 16
click at [861, 178] on span "[DATE]" at bounding box center [864, 183] width 40 height 16
click at [1352, 179] on icon "button" at bounding box center [1353, 184] width 13 height 20
click at [1258, 270] on div "Week" at bounding box center [1283, 267] width 178 height 36
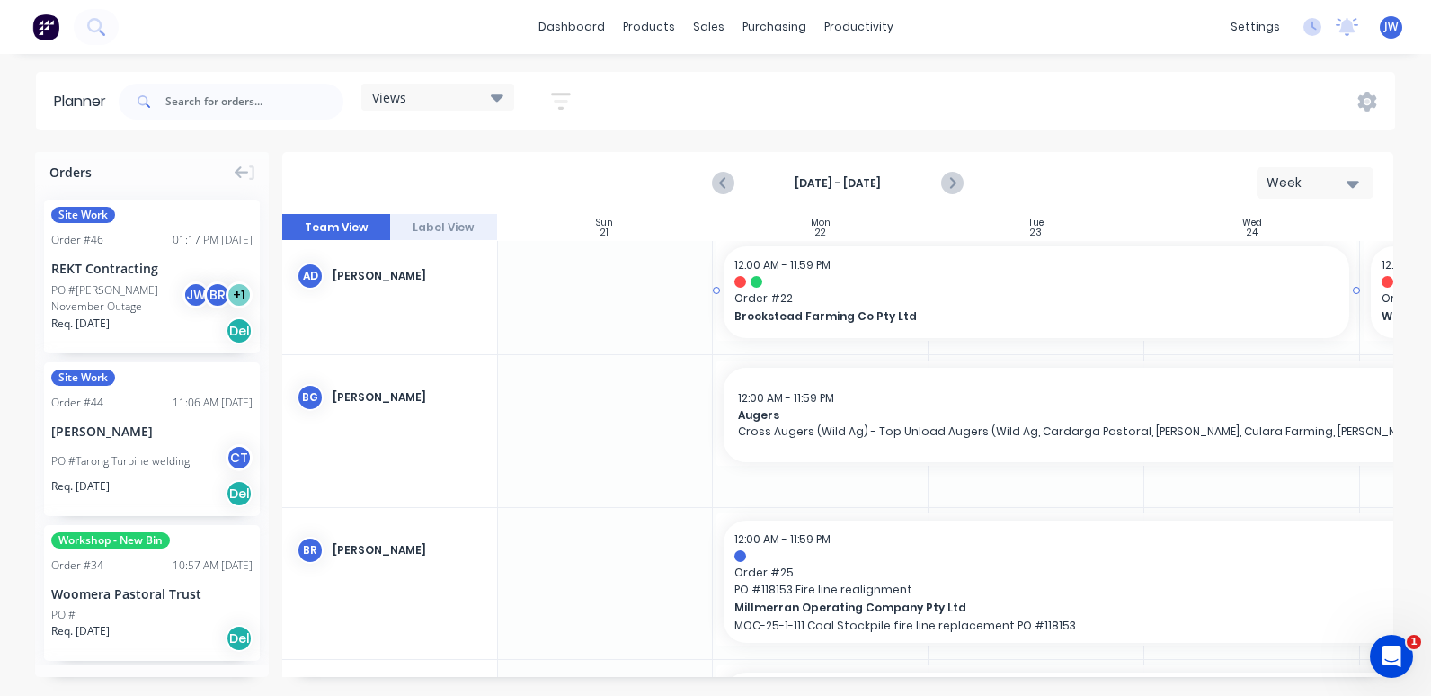
scroll to position [180, 1]
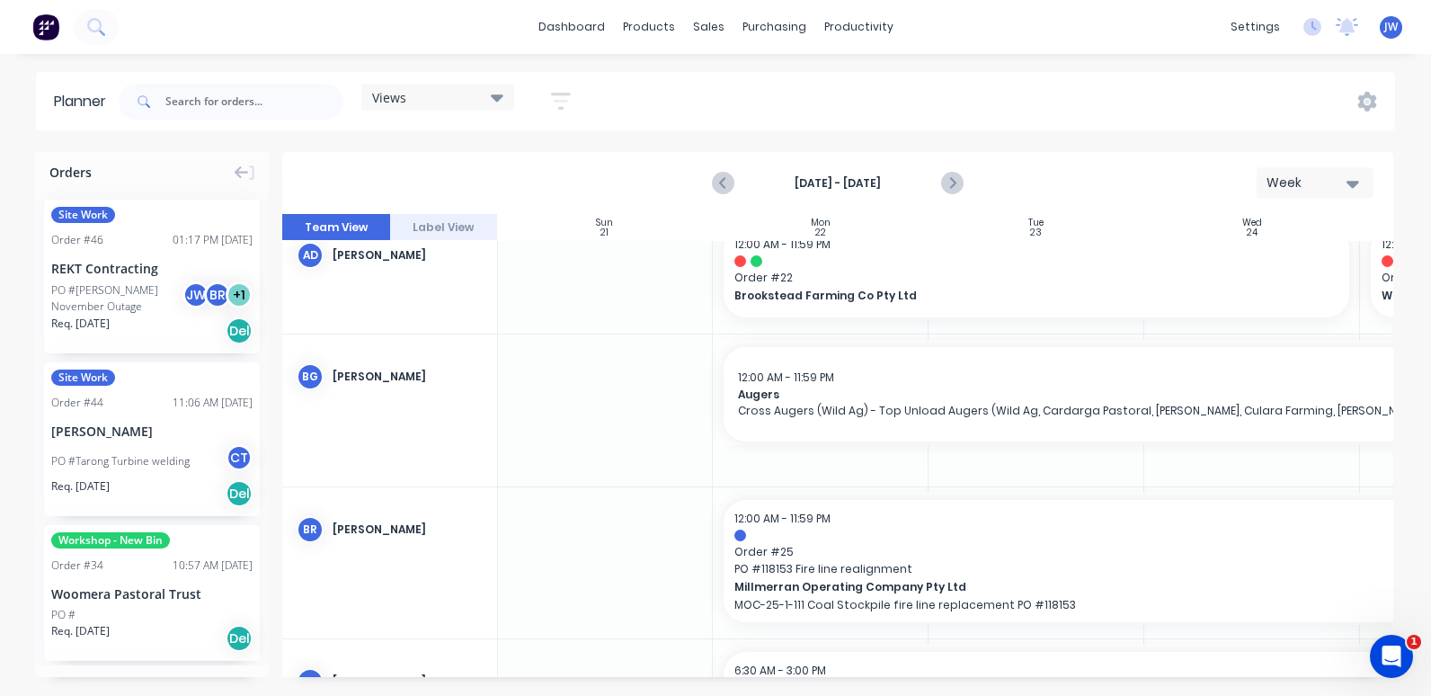
click at [1356, 184] on icon "button" at bounding box center [1353, 184] width 13 height 7
click at [1259, 302] on div "Month" at bounding box center [1283, 303] width 178 height 36
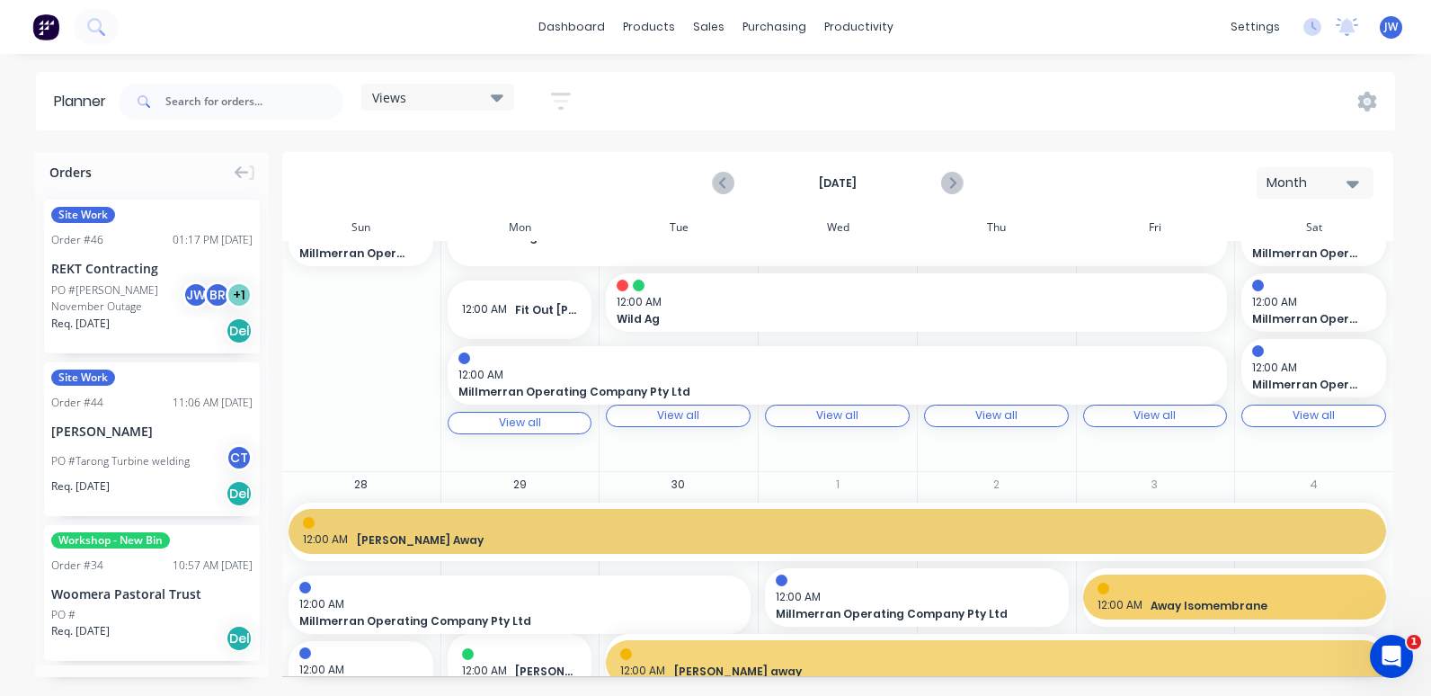
scroll to position [777, 0]
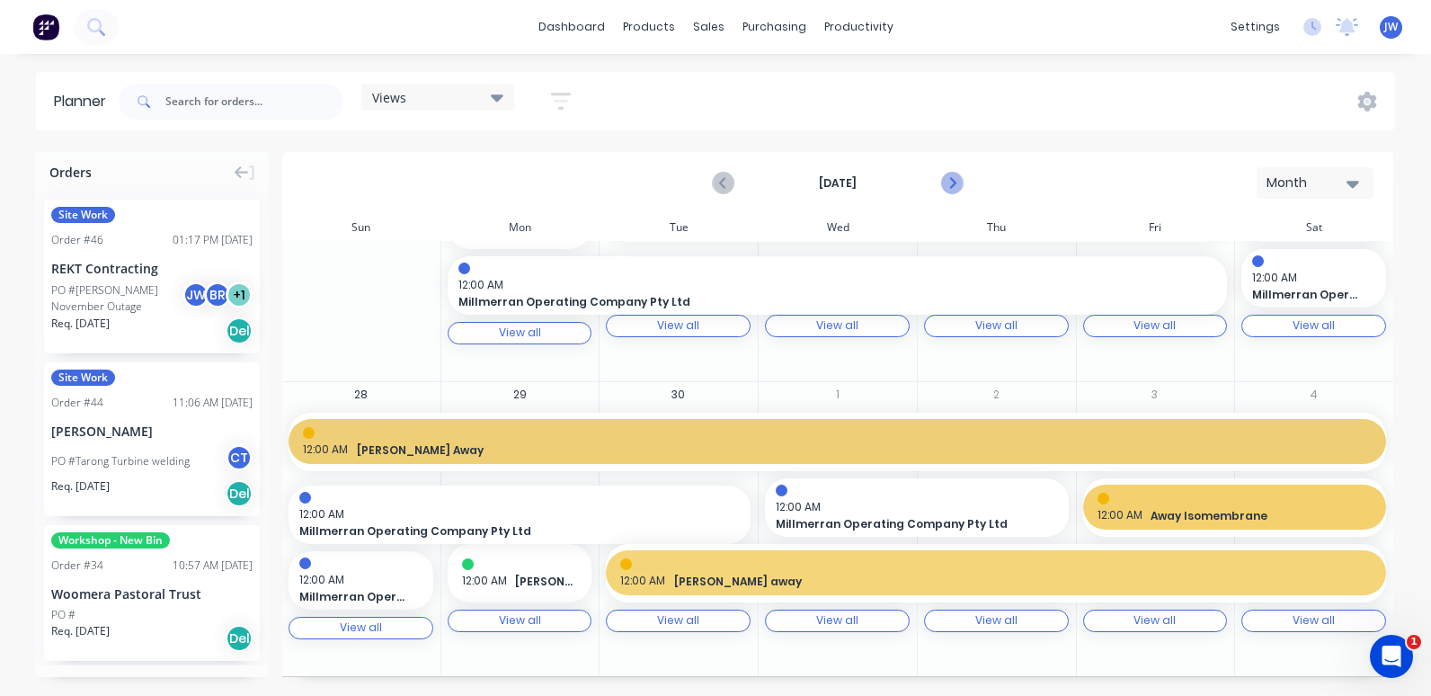
click at [954, 183] on icon "Next page" at bounding box center [952, 183] width 8 height 14
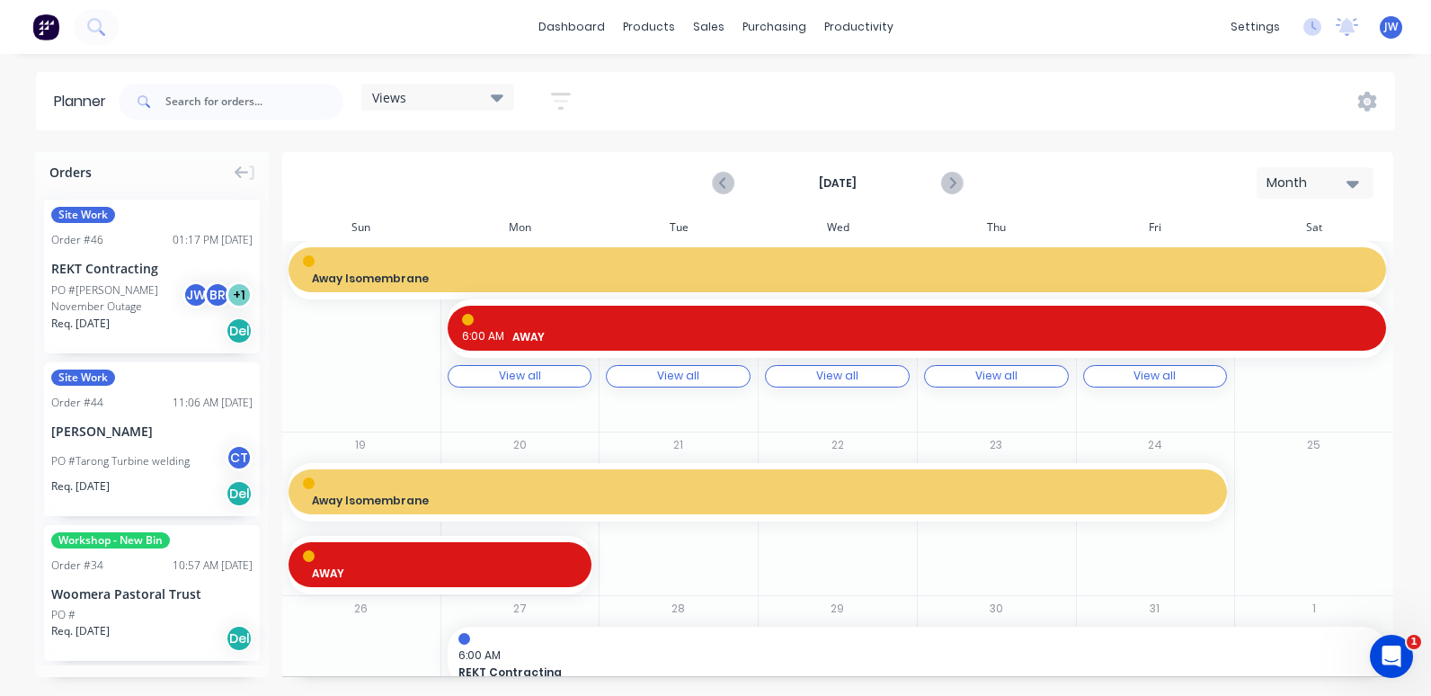
scroll to position [718, 0]
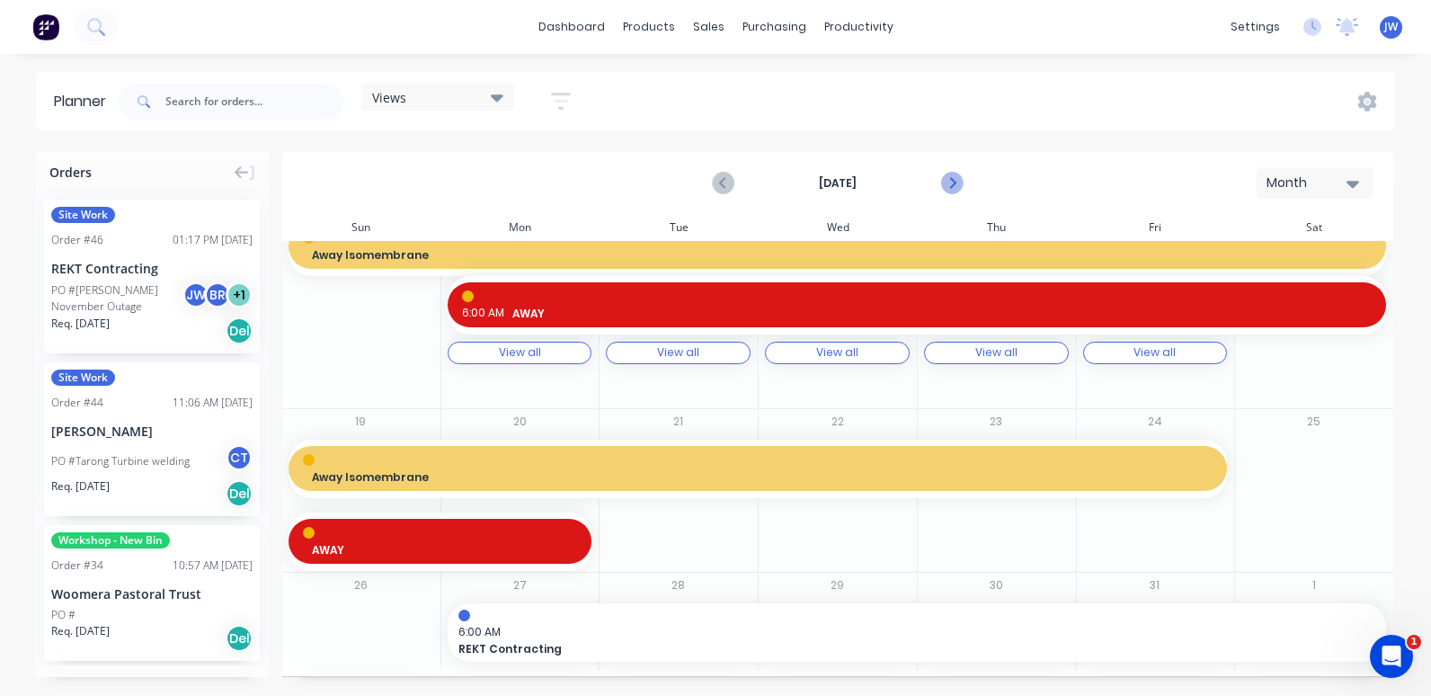
click at [957, 187] on icon "Next page" at bounding box center [952, 184] width 22 height 22
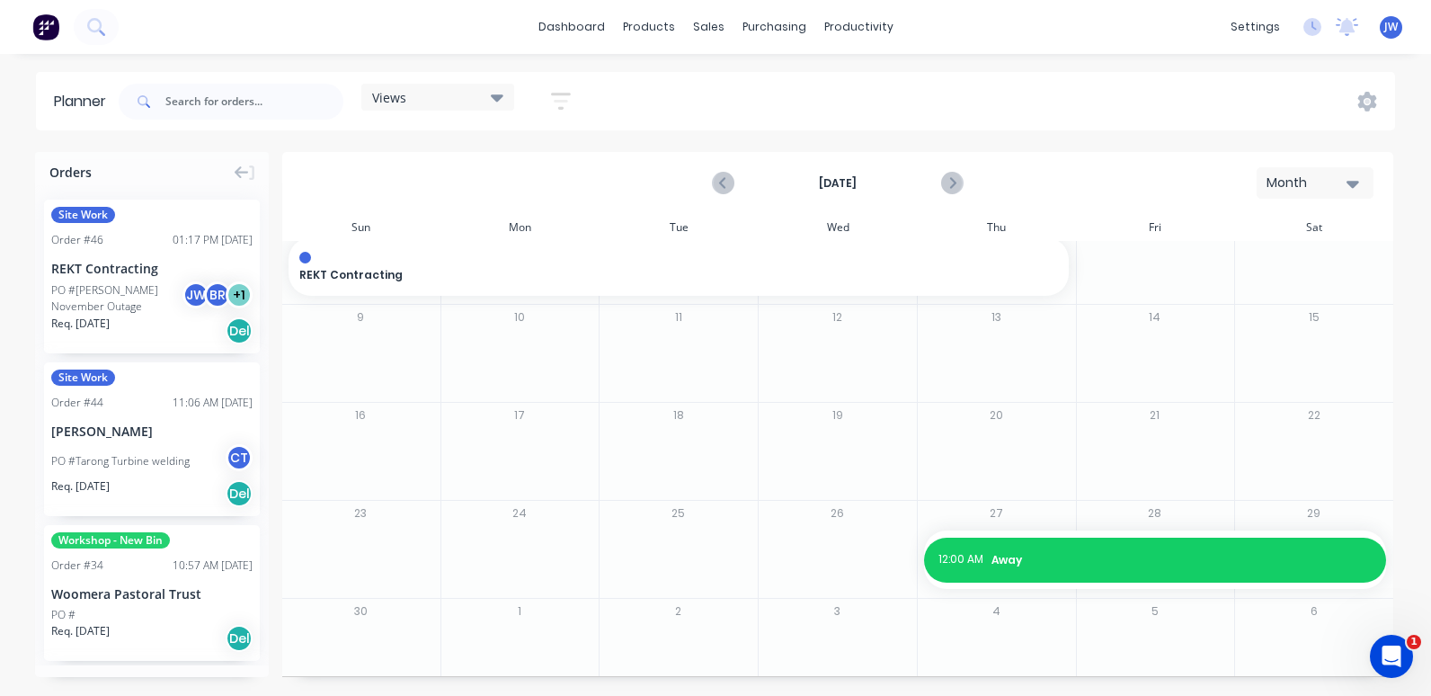
scroll to position [152, 0]
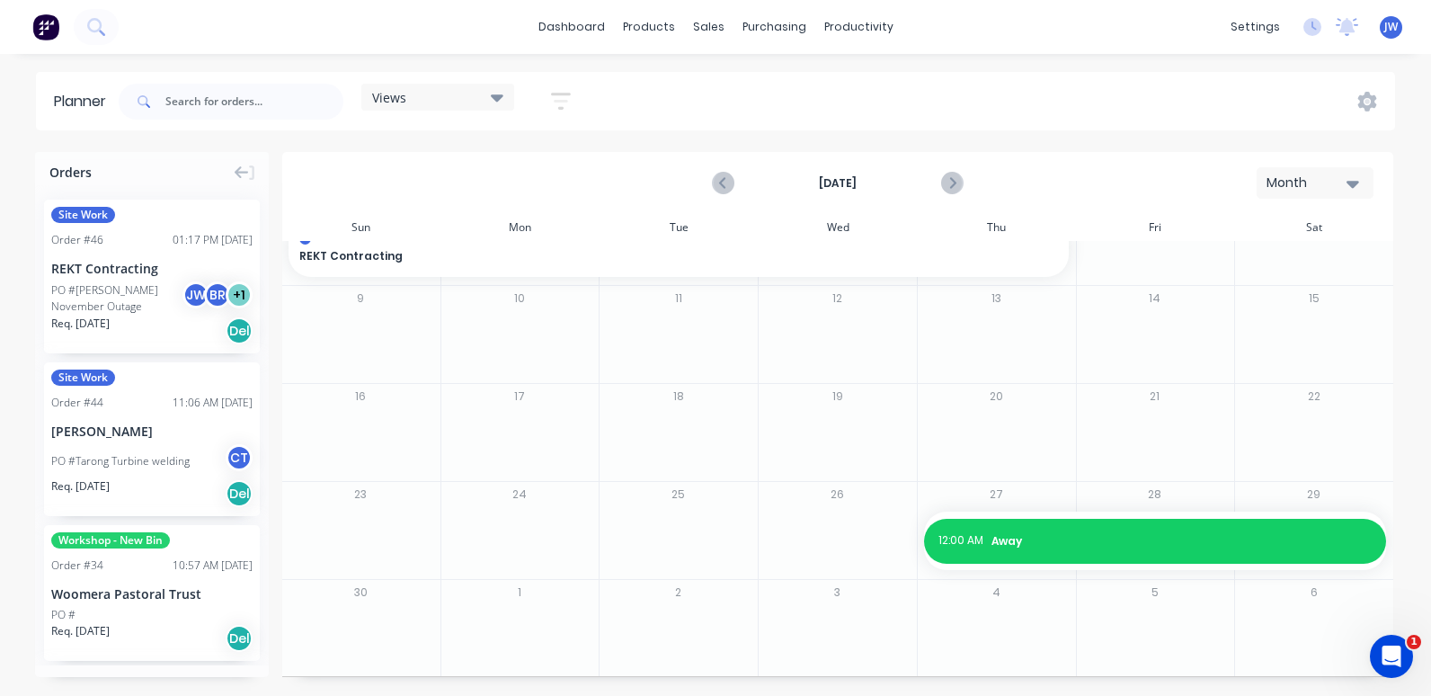
click at [512, 517] on div at bounding box center [519, 541] width 157 height 58
drag, startPoint x: 526, startPoint y: 518, endPoint x: 507, endPoint y: 521, distance: 19.1
click at [508, 520] on div at bounding box center [519, 541] width 157 height 58
click at [720, 183] on icon "Previous page" at bounding box center [724, 184] width 22 height 22
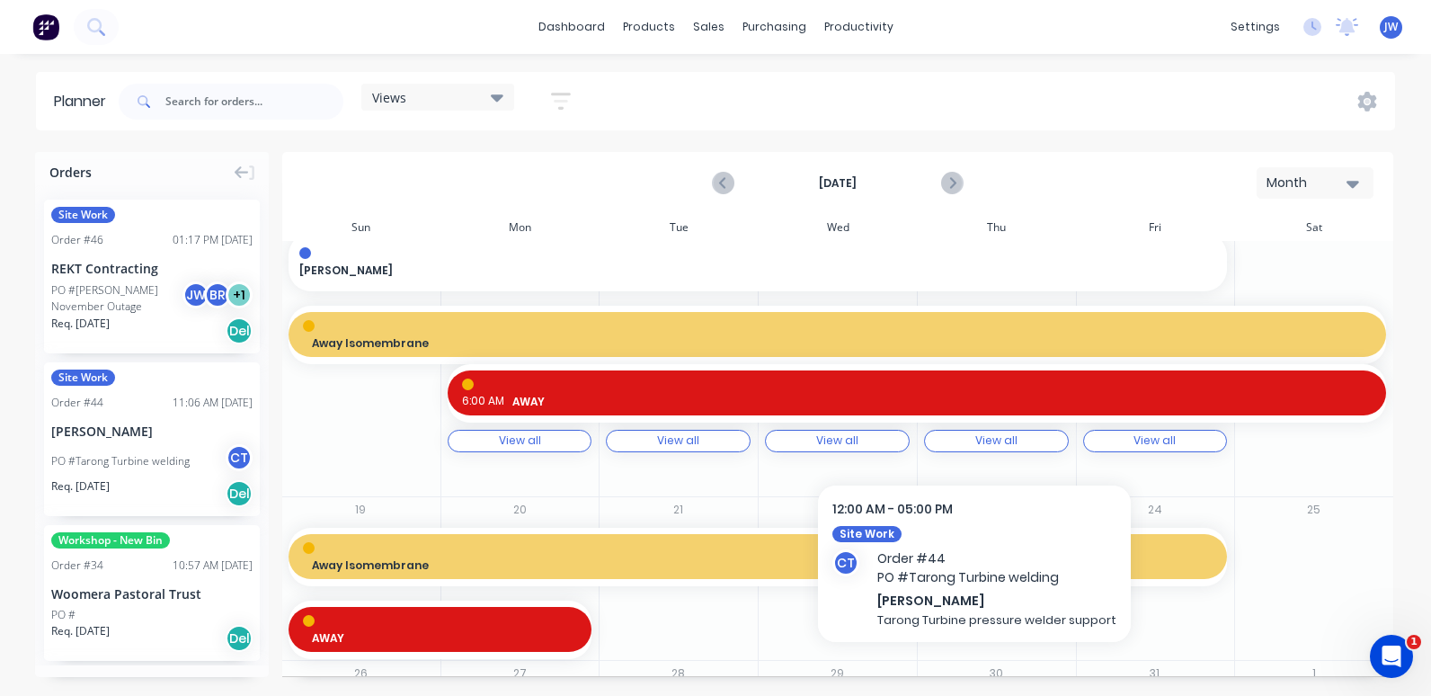
scroll to position [718, 0]
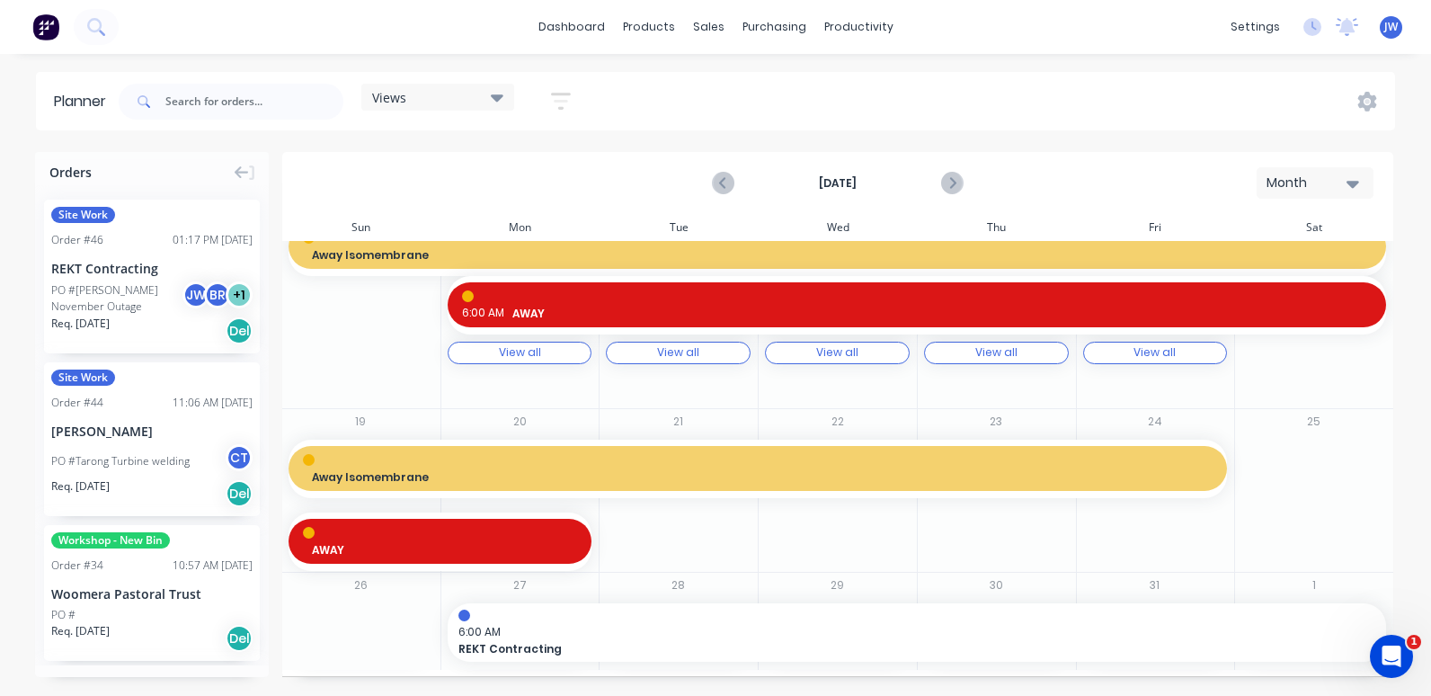
drag, startPoint x: 644, startPoint y: 560, endPoint x: 1183, endPoint y: 563, distance: 539.5
click at [1182, 565] on div "19 Away Isomembrane Away Isomembrane, Start: [DATE], End: [DATE] AWAY AWAY, Sta…" at bounding box center [837, 490] width 1112 height 164
click at [513, 586] on button "27" at bounding box center [520, 586] width 22 height 22
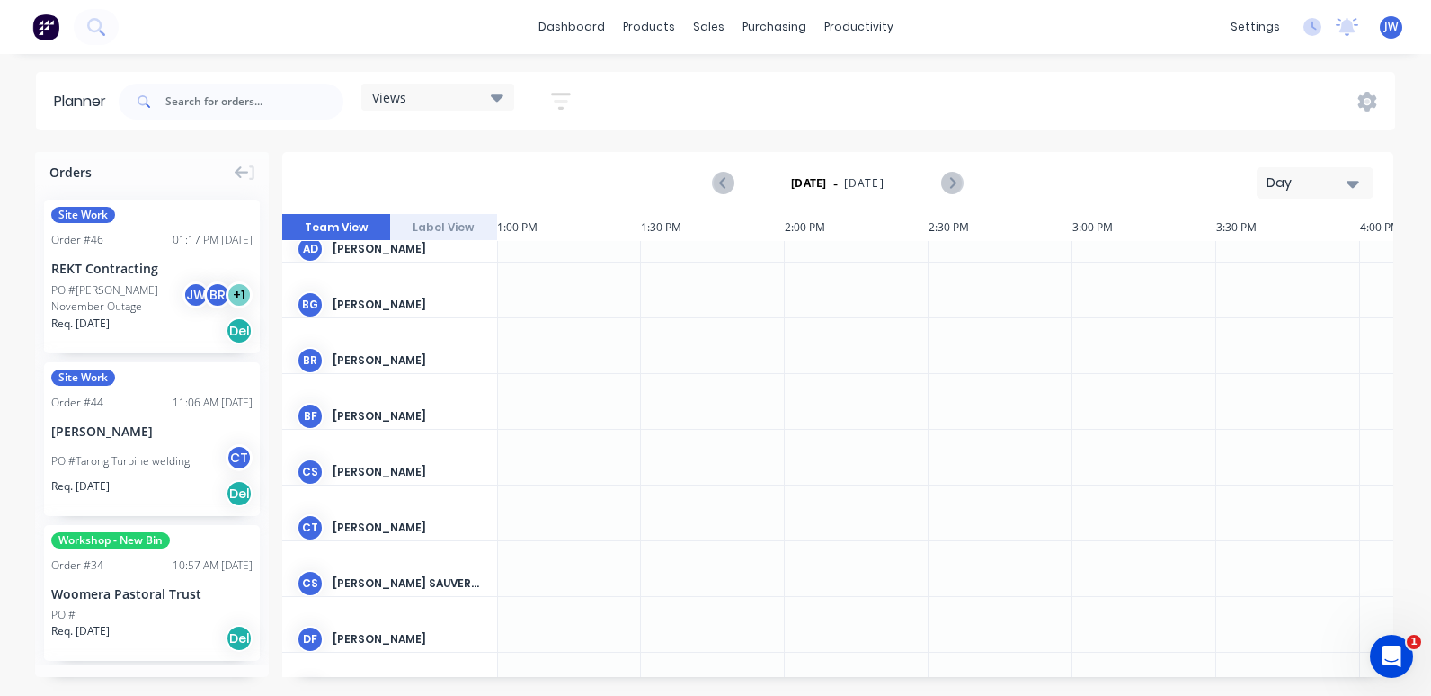
scroll to position [0, 3741]
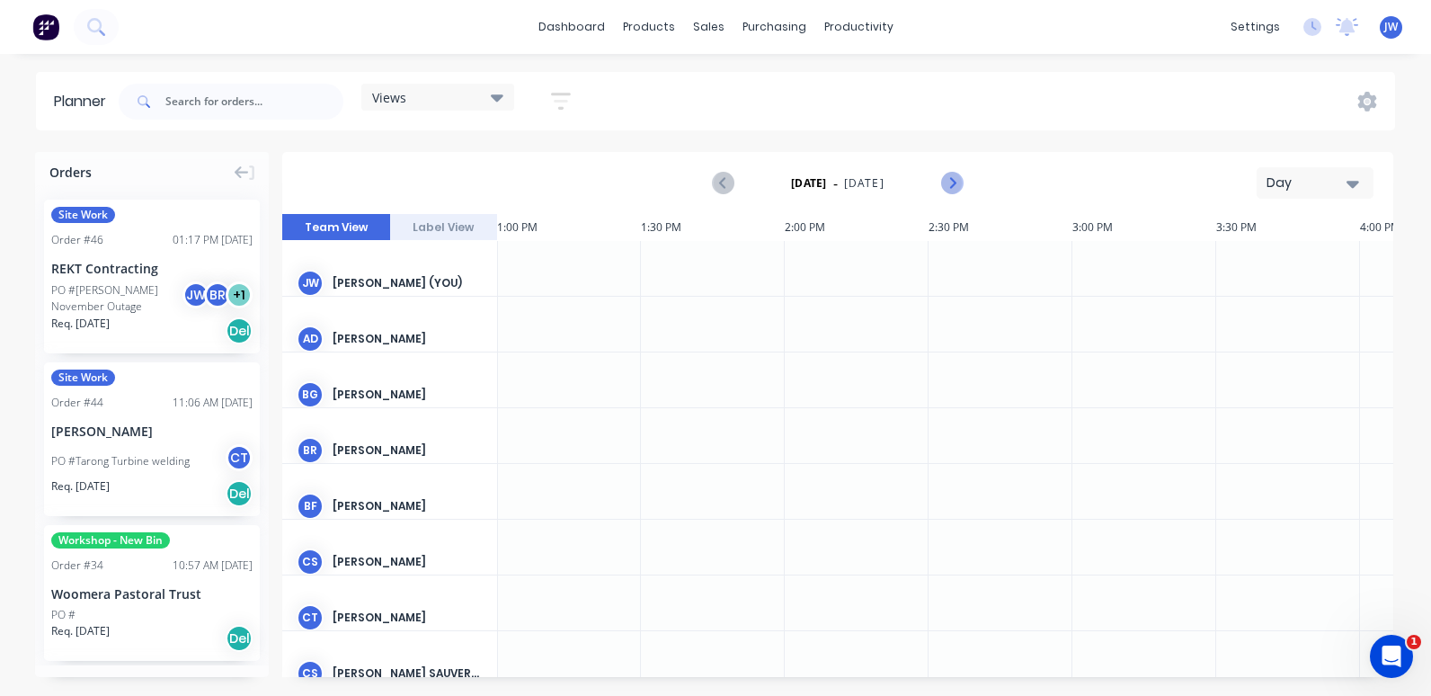
click at [950, 181] on icon "Next page" at bounding box center [952, 184] width 22 height 22
click at [721, 176] on icon "Previous page" at bounding box center [724, 184] width 22 height 22
click at [373, 273] on div "[PERSON_NAME] [PERSON_NAME] (You)" at bounding box center [389, 283] width 215 height 85
click at [371, 278] on div "[PERSON_NAME] (You)" at bounding box center [408, 283] width 150 height 16
click at [380, 284] on div "[PERSON_NAME] (You)" at bounding box center [408, 283] width 150 height 16
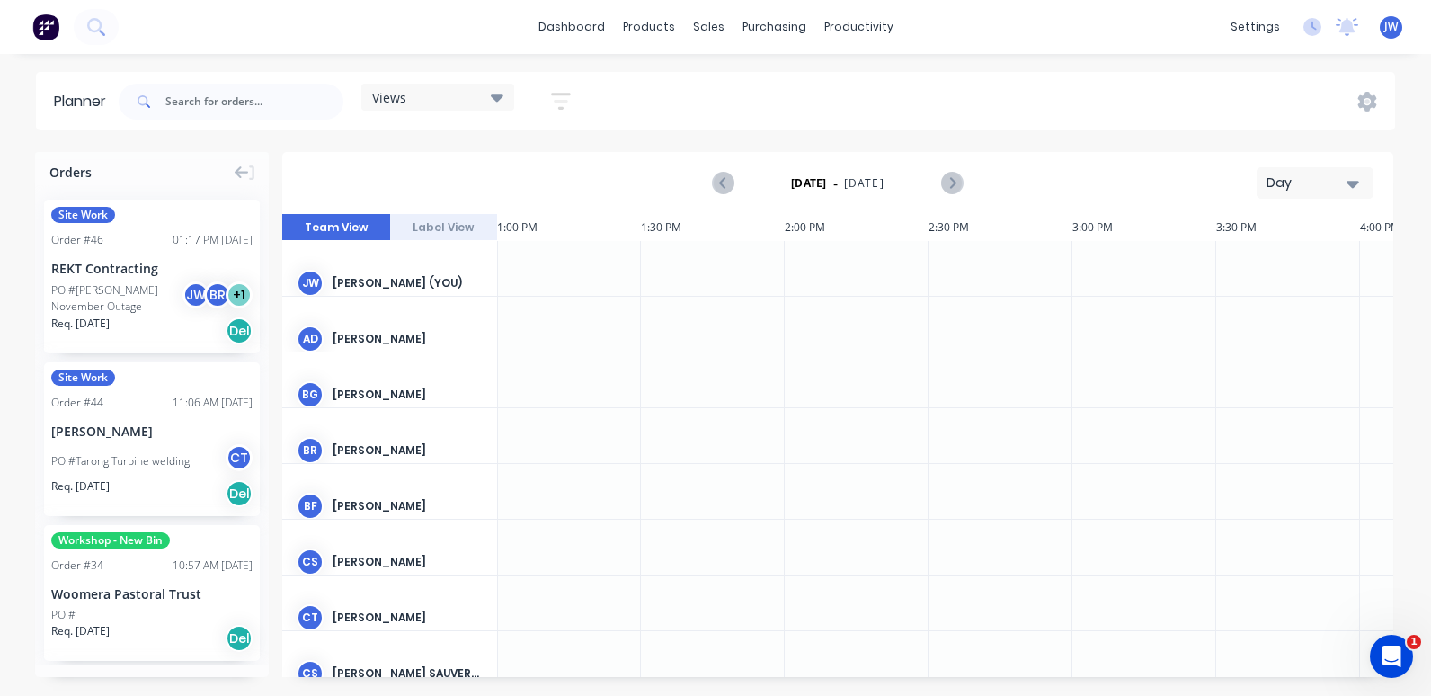
click at [355, 282] on div "[PERSON_NAME] (You)" at bounding box center [408, 283] width 150 height 16
click at [432, 217] on button "Label View" at bounding box center [444, 227] width 108 height 27
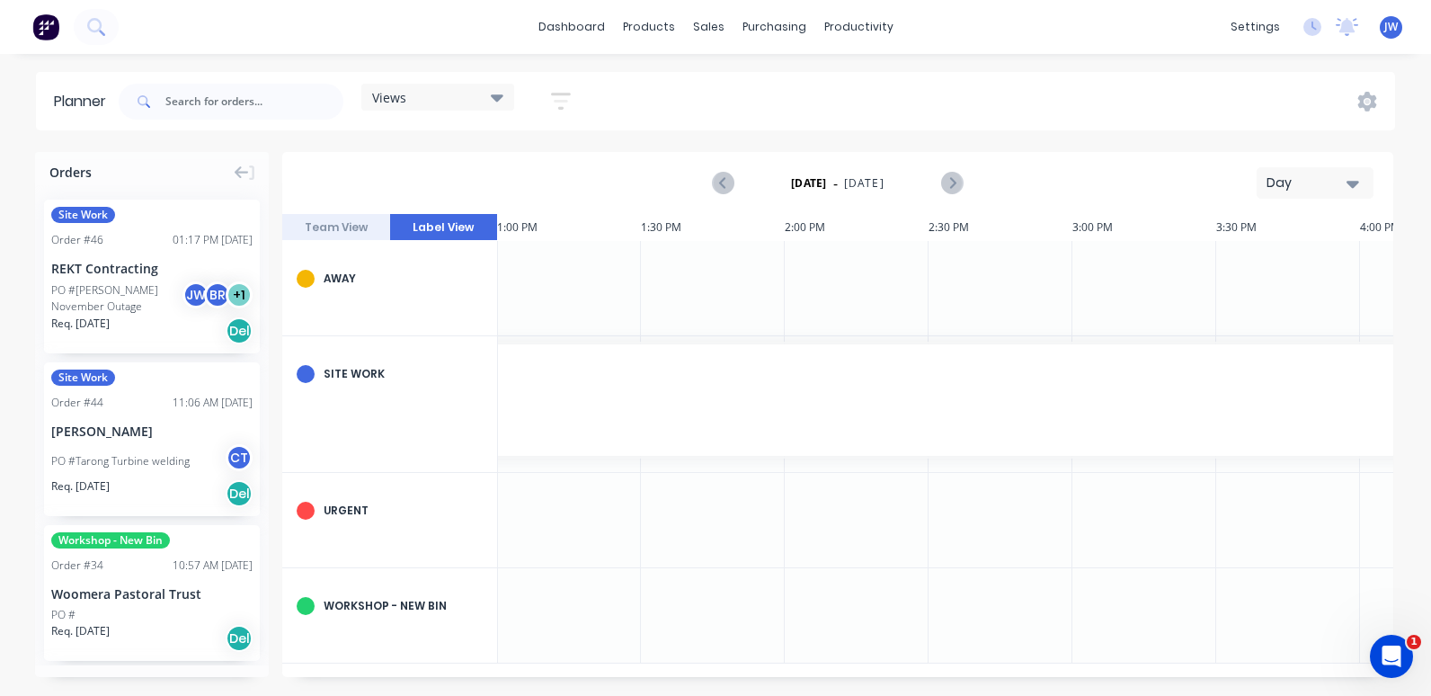
click at [345, 226] on button "Team View" at bounding box center [336, 227] width 108 height 27
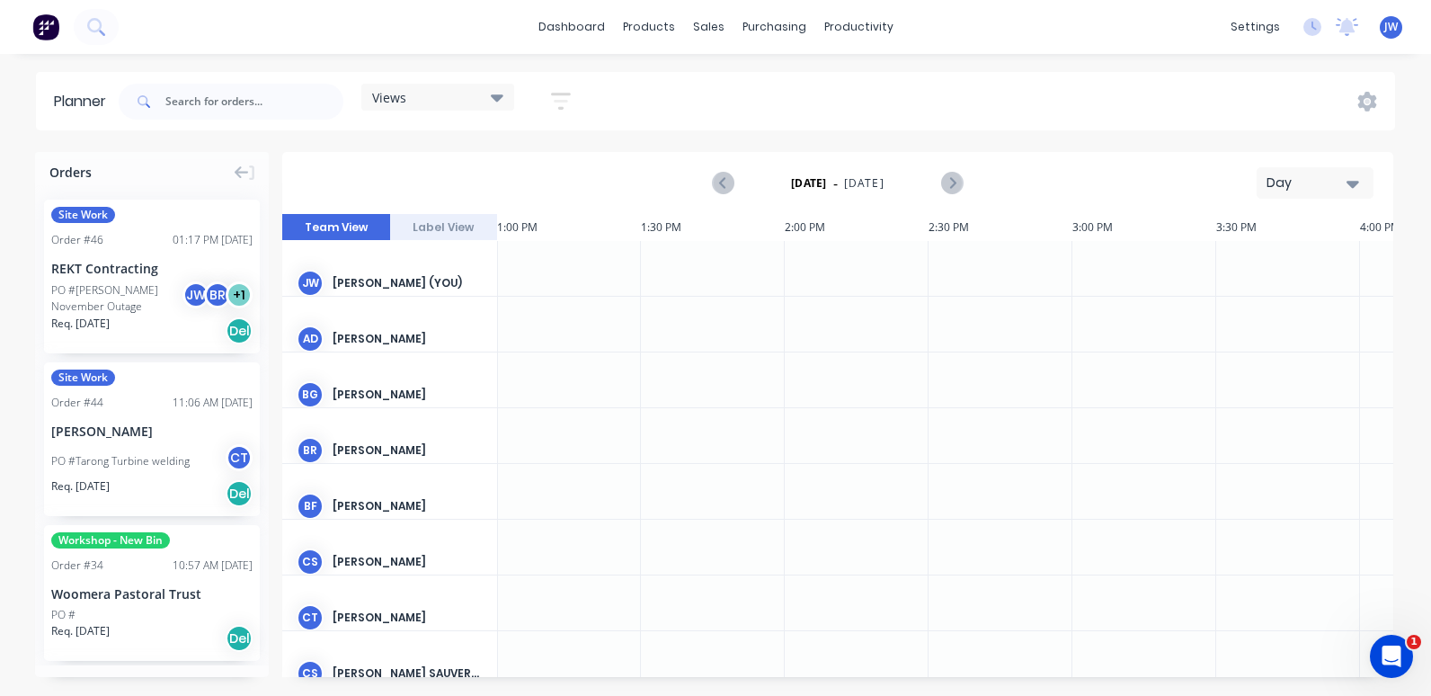
click at [423, 213] on div "[DATE] - [DATE] Day" at bounding box center [837, 183] width 1111 height 62
click at [429, 221] on button "Label View" at bounding box center [444, 227] width 108 height 27
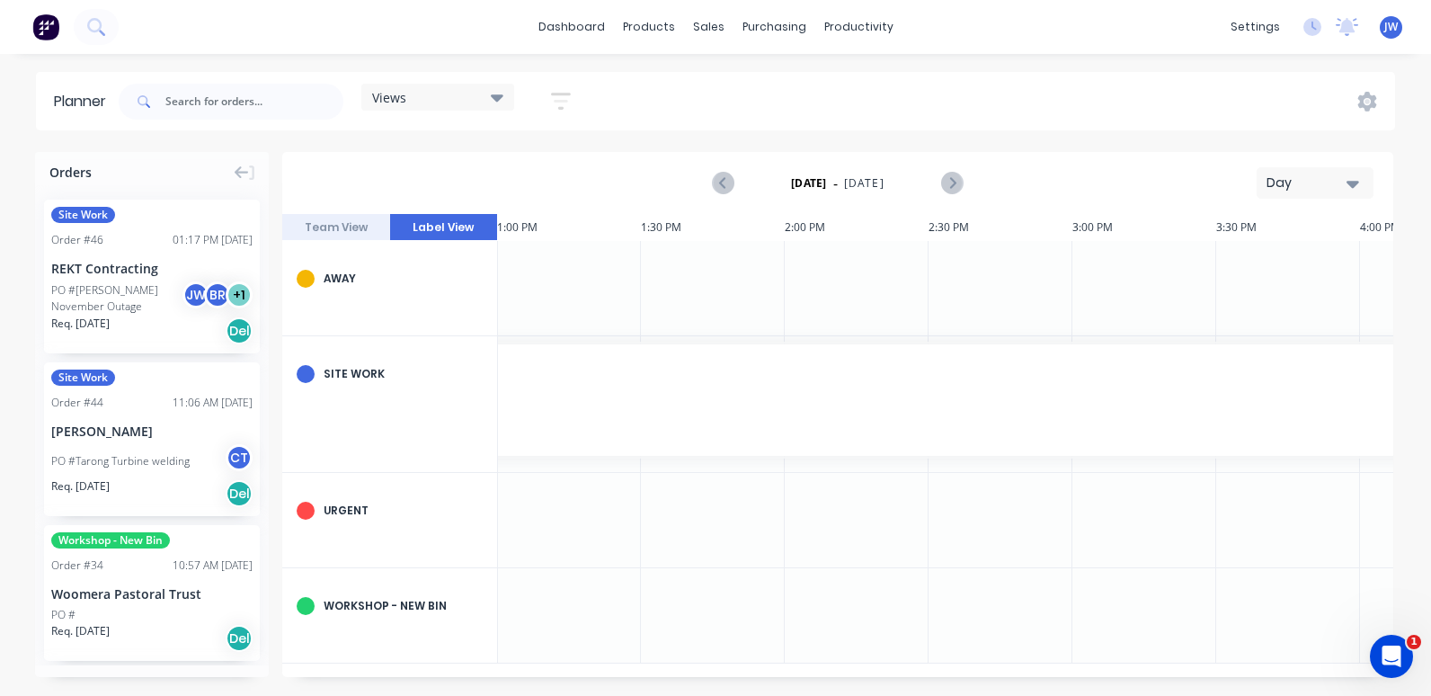
click at [308, 371] on div at bounding box center [306, 374] width 18 height 18
click at [352, 230] on button "Team View" at bounding box center [336, 227] width 108 height 27
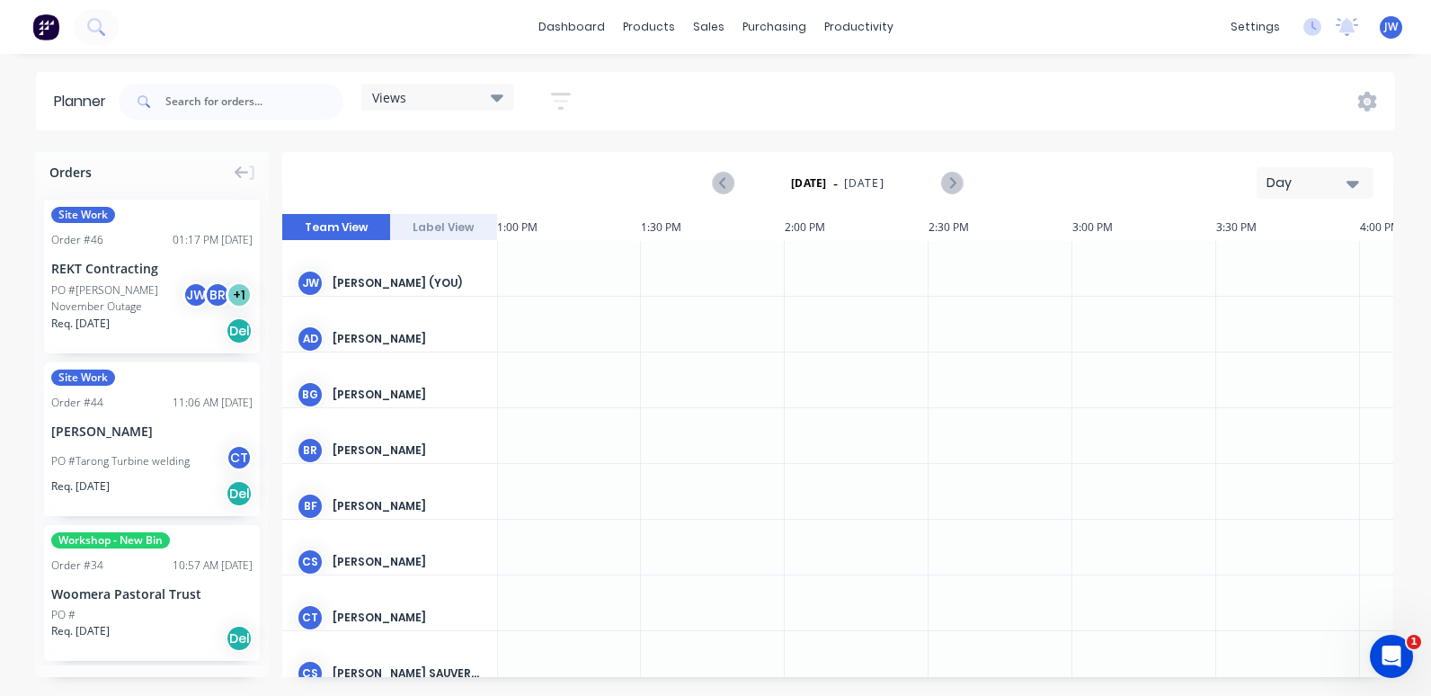
click at [383, 286] on div "[PERSON_NAME] (You)" at bounding box center [408, 283] width 150 height 16
drag, startPoint x: 564, startPoint y: 338, endPoint x: 618, endPoint y: 311, distance: 60.3
click at [564, 337] on div at bounding box center [569, 324] width 144 height 55
drag, startPoint x: 573, startPoint y: 279, endPoint x: 956, endPoint y: 334, distance: 386.9
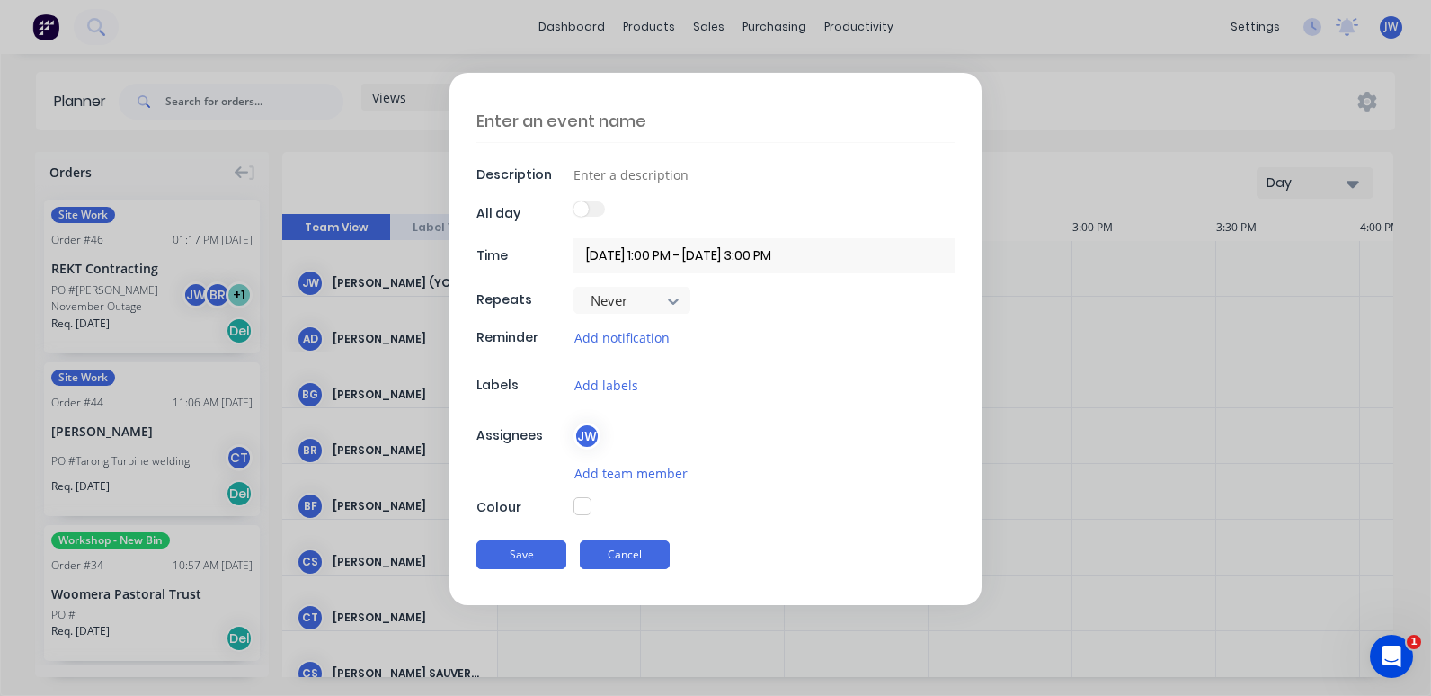
click at [630, 557] on button "Cancel" at bounding box center [625, 554] width 90 height 29
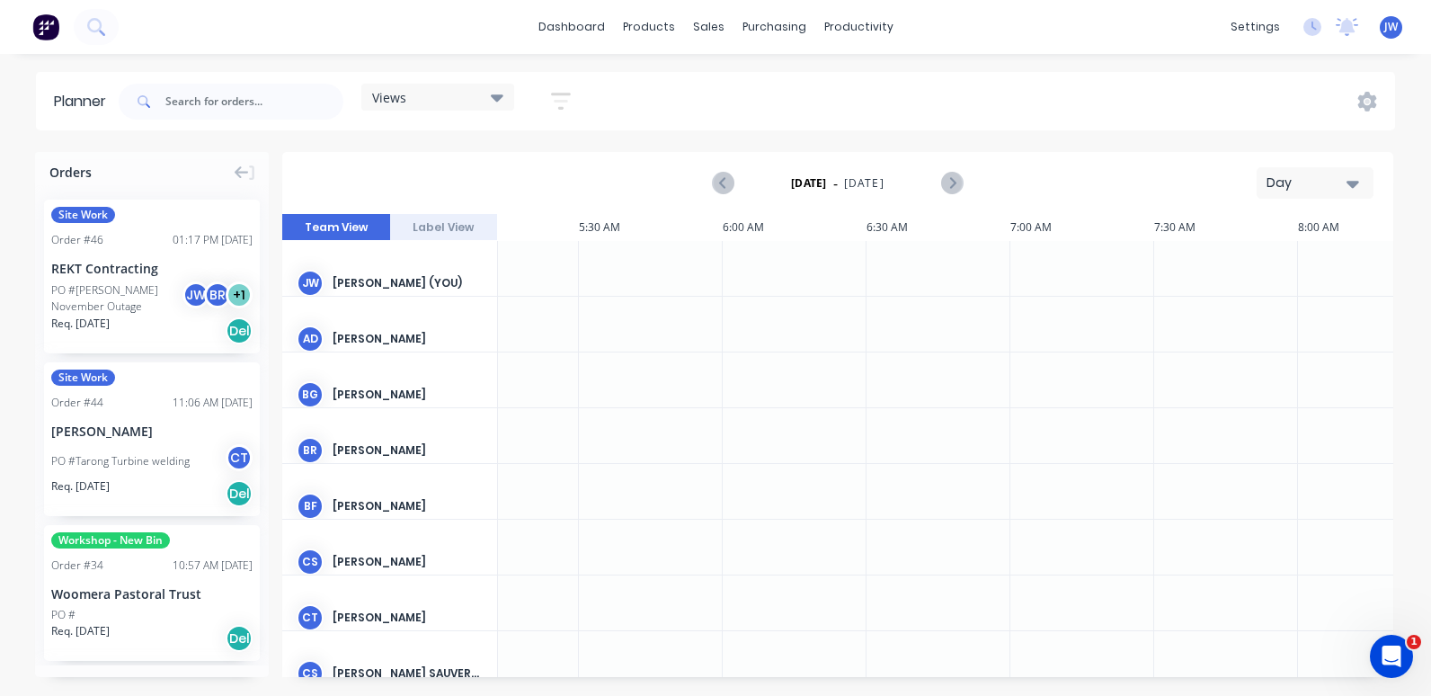
scroll to position [0, 1485]
click at [777, 265] on div at bounding box center [812, 268] width 144 height 55
click at [802, 267] on div at bounding box center [812, 268] width 144 height 55
click at [797, 268] on div at bounding box center [812, 268] width 144 height 55
click at [759, 233] on div "6:00 AM" at bounding box center [812, 227] width 144 height 27
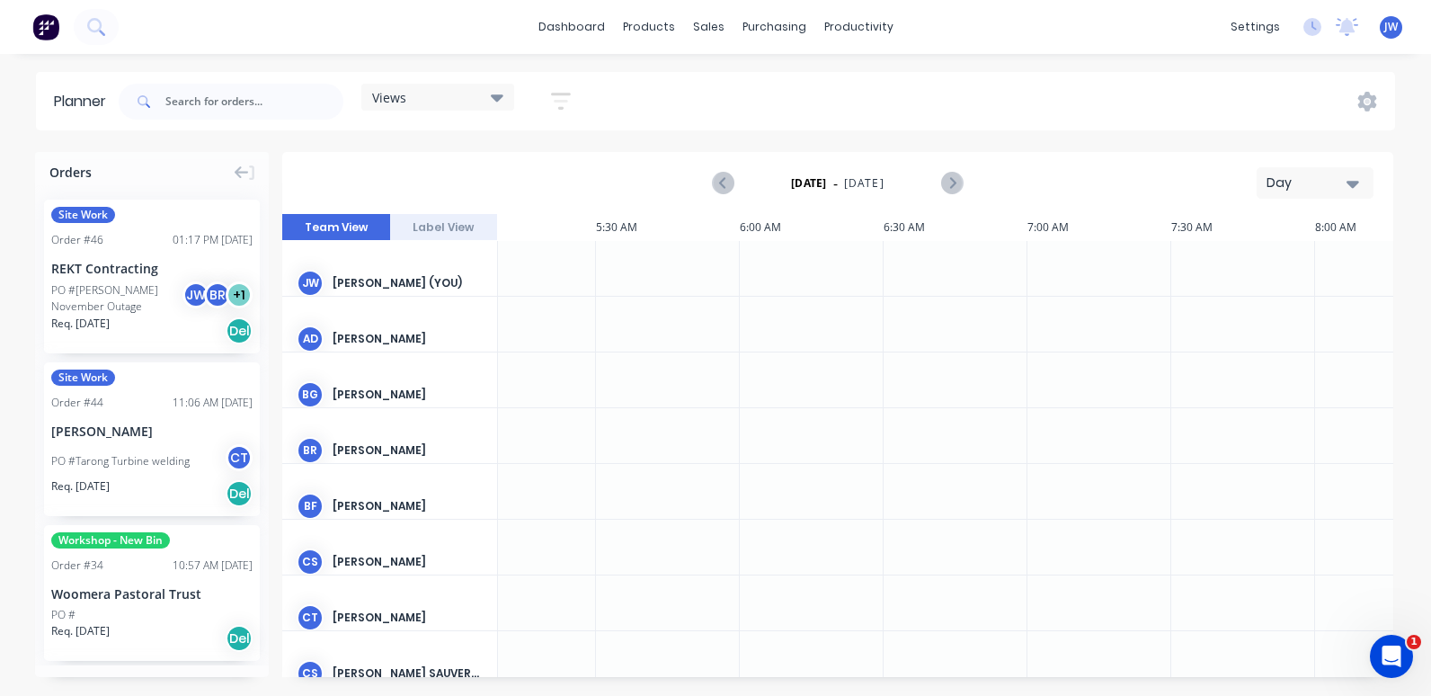
click at [759, 227] on div "6:00 AM" at bounding box center [812, 227] width 144 height 27
click at [825, 186] on strong "[DATE]" at bounding box center [809, 183] width 36 height 16
click at [753, 232] on div "6:00 AM" at bounding box center [812, 227] width 144 height 27
click at [791, 312] on div at bounding box center [812, 324] width 144 height 55
click at [779, 304] on div at bounding box center [812, 324] width 144 height 55
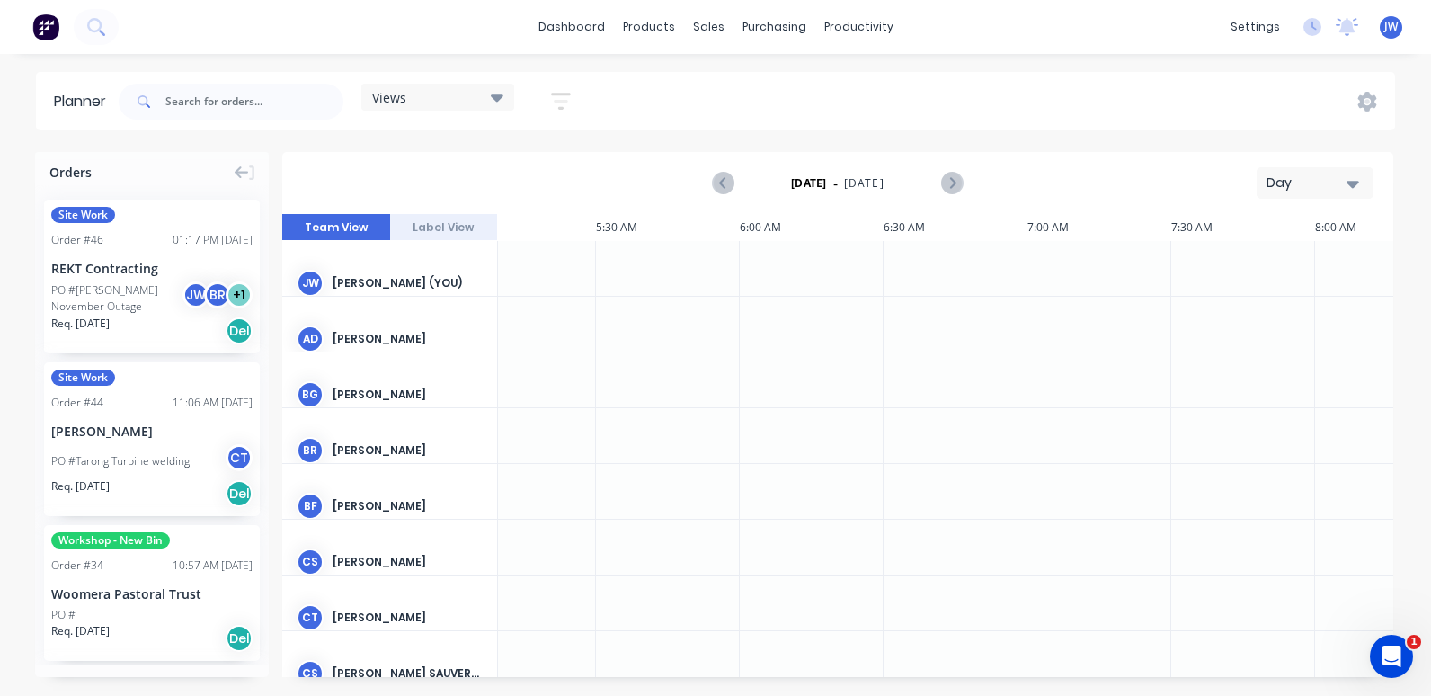
click at [1347, 180] on icon "button" at bounding box center [1353, 184] width 13 height 20
click at [743, 224] on div "6:00 AM" at bounding box center [812, 227] width 144 height 27
click at [950, 183] on icon "Next page" at bounding box center [952, 184] width 22 height 22
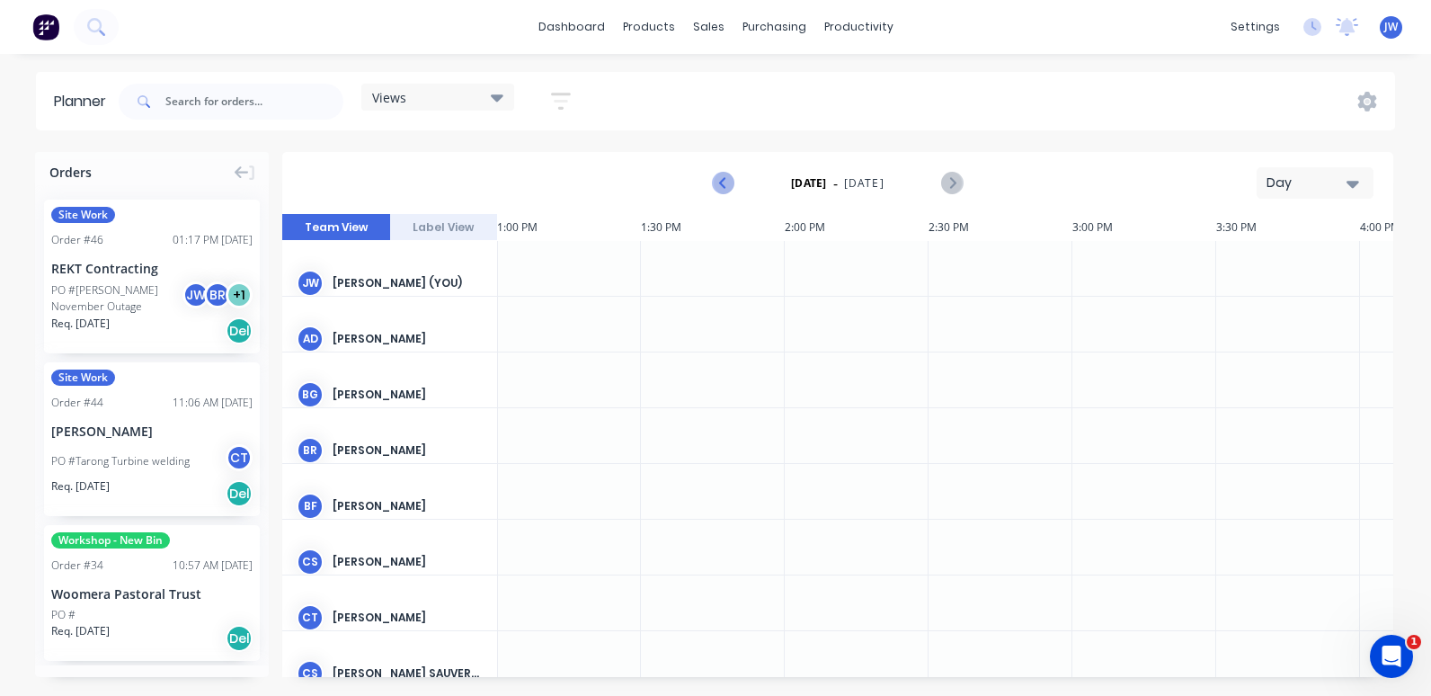
click at [724, 182] on icon "Previous page" at bounding box center [724, 183] width 8 height 14
click at [597, 228] on div "6:00 AM" at bounding box center [632, 227] width 144 height 27
drag, startPoint x: 582, startPoint y: 255, endPoint x: 997, endPoint y: 247, distance: 415.5
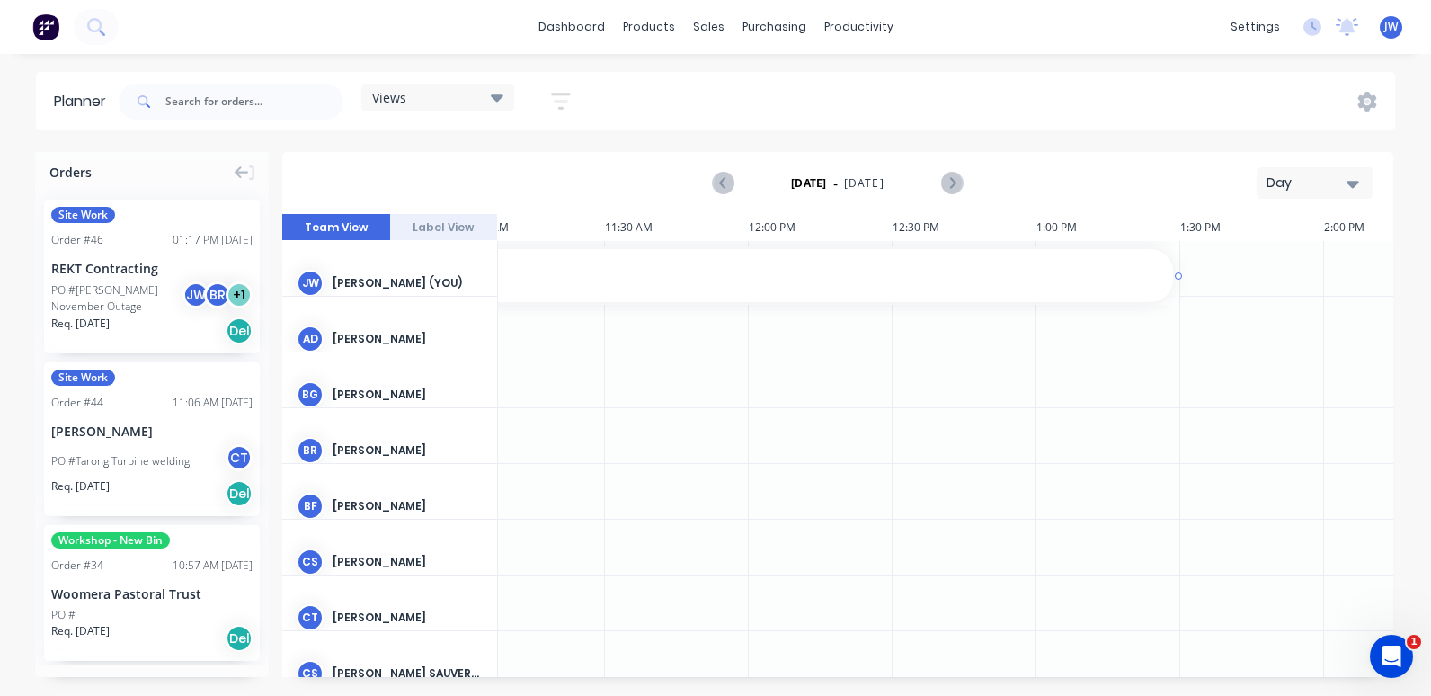
type textarea "x"
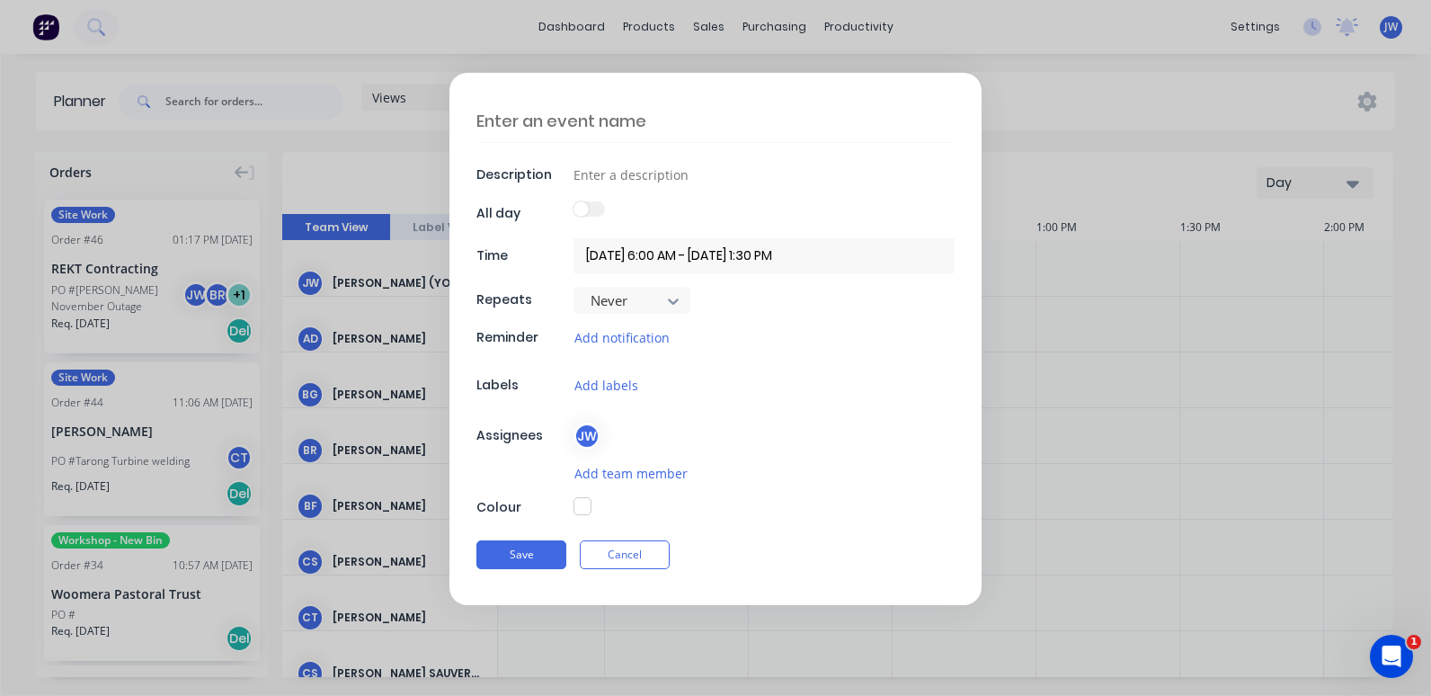
click at [726, 251] on input "[DATE] 6:00 AM - [DATE] 1:30 PM" at bounding box center [764, 255] width 381 height 35
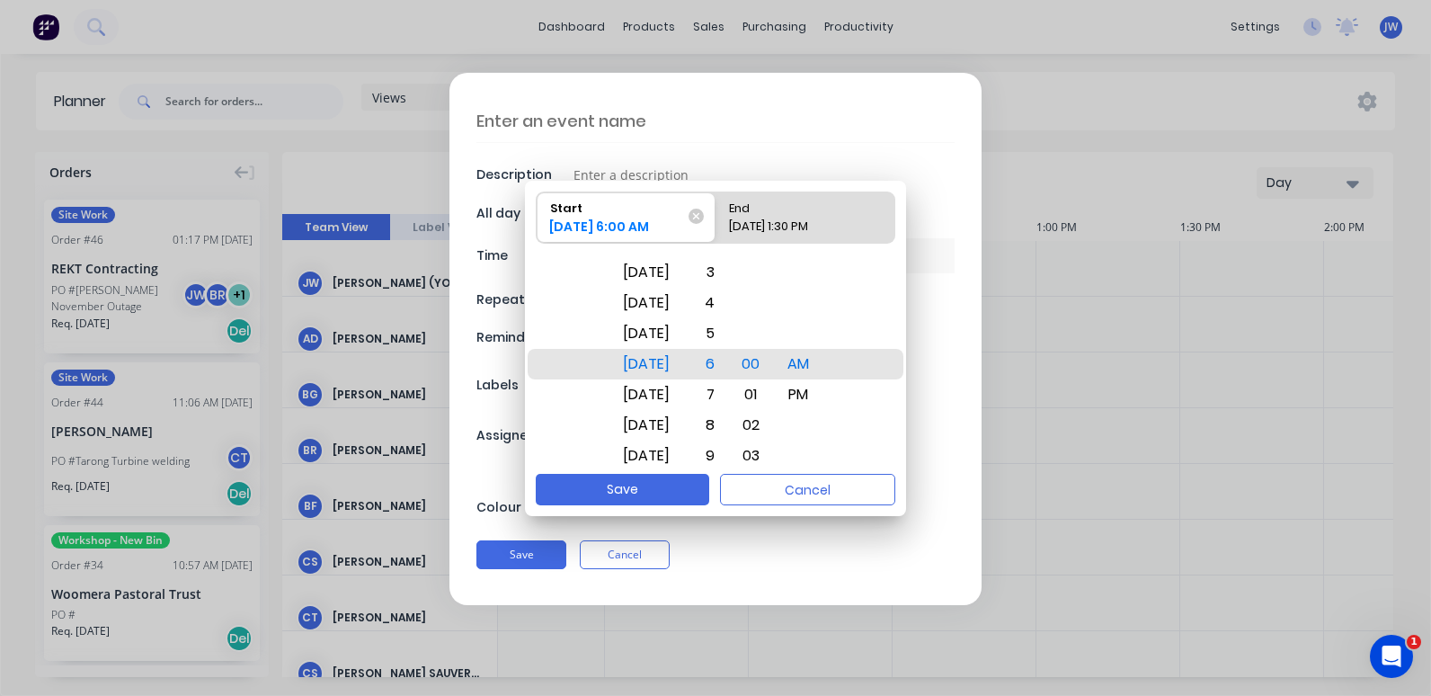
click at [801, 216] on div "End" at bounding box center [796, 204] width 149 height 25
click at [717, 216] on input "End [DATE] 1:30 PM" at bounding box center [716, 217] width 1 height 50
radio input "true"
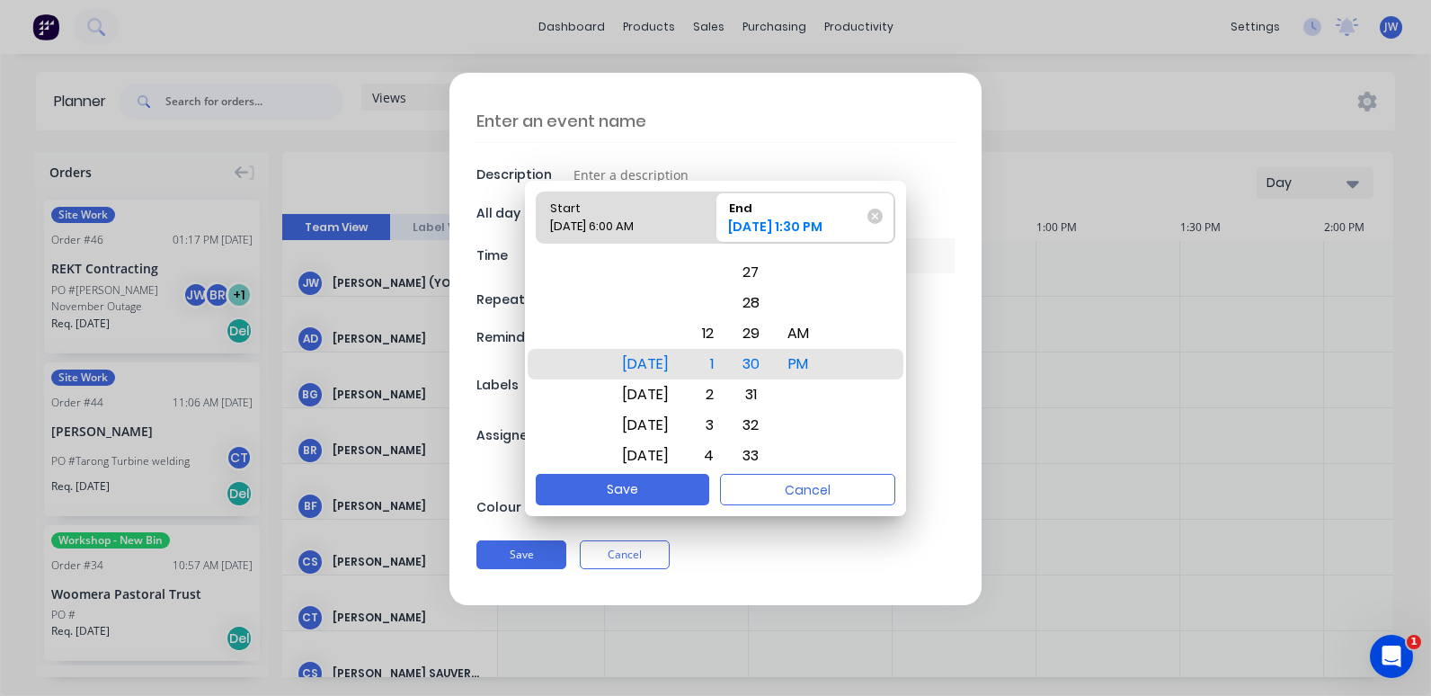
click at [738, 227] on div "[DATE] 1:30 PM" at bounding box center [796, 230] width 149 height 25
click at [717, 227] on input "End [DATE] 1:30 PM" at bounding box center [716, 217] width 1 height 50
click at [656, 427] on div "[DATE]" at bounding box center [645, 425] width 68 height 31
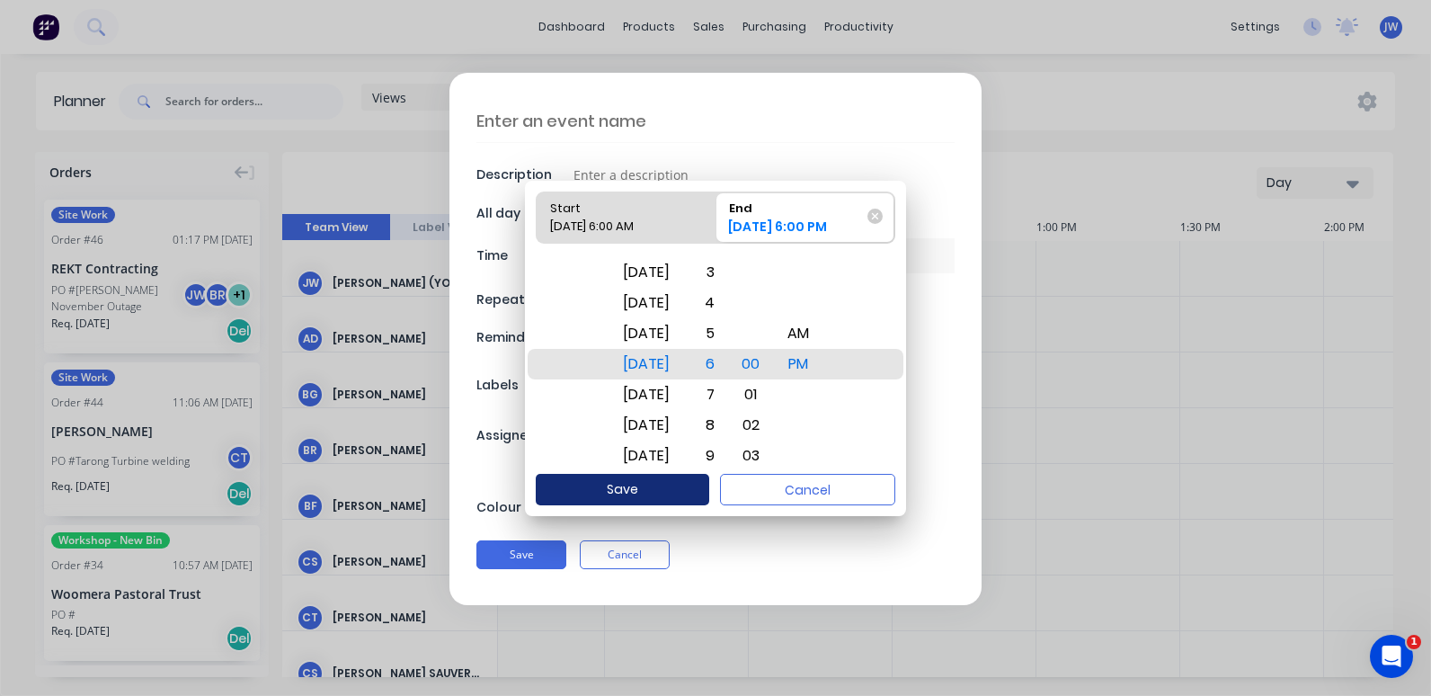
click at [624, 485] on button "Save" at bounding box center [623, 489] width 174 height 31
type textarea "x"
type input "[DATE] 6:00 AM - [DATE] 6:00 PM"
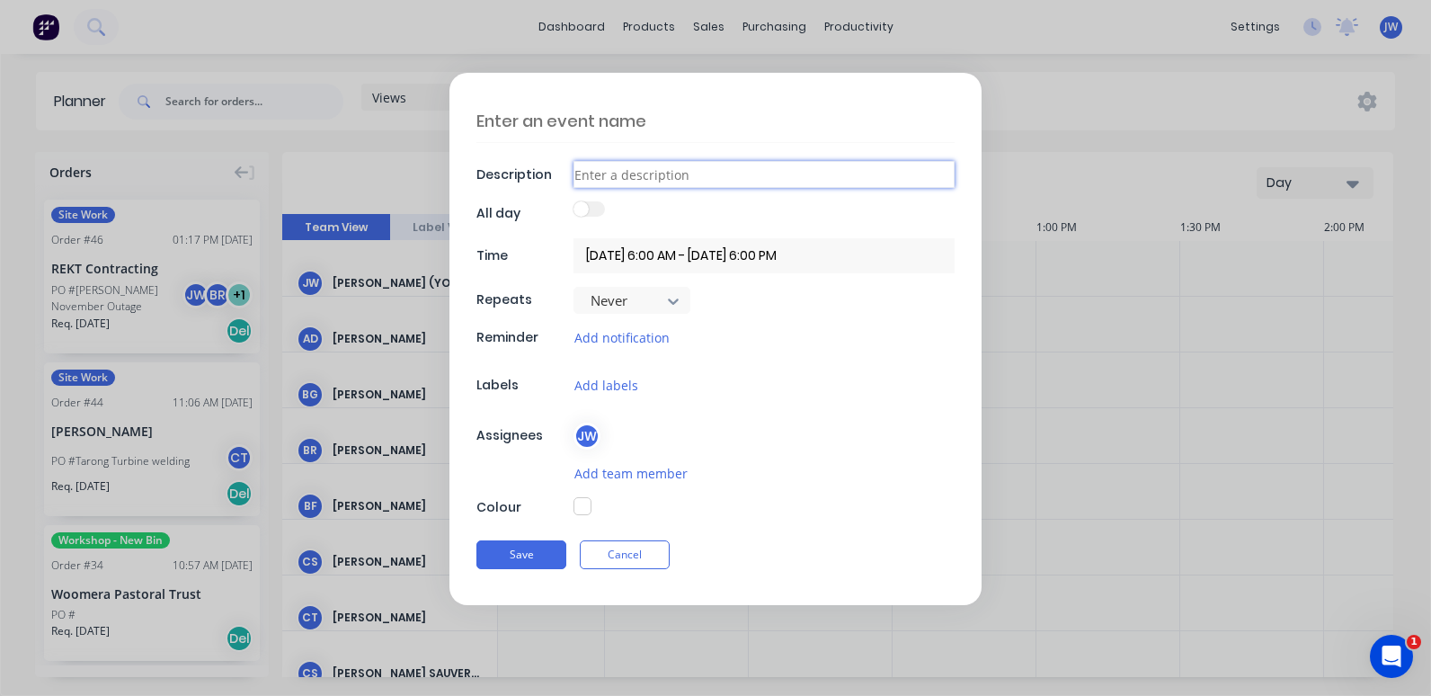
click at [611, 178] on input at bounding box center [764, 174] width 381 height 27
type textarea "x"
type input "K"
type textarea "x"
type input "Ko"
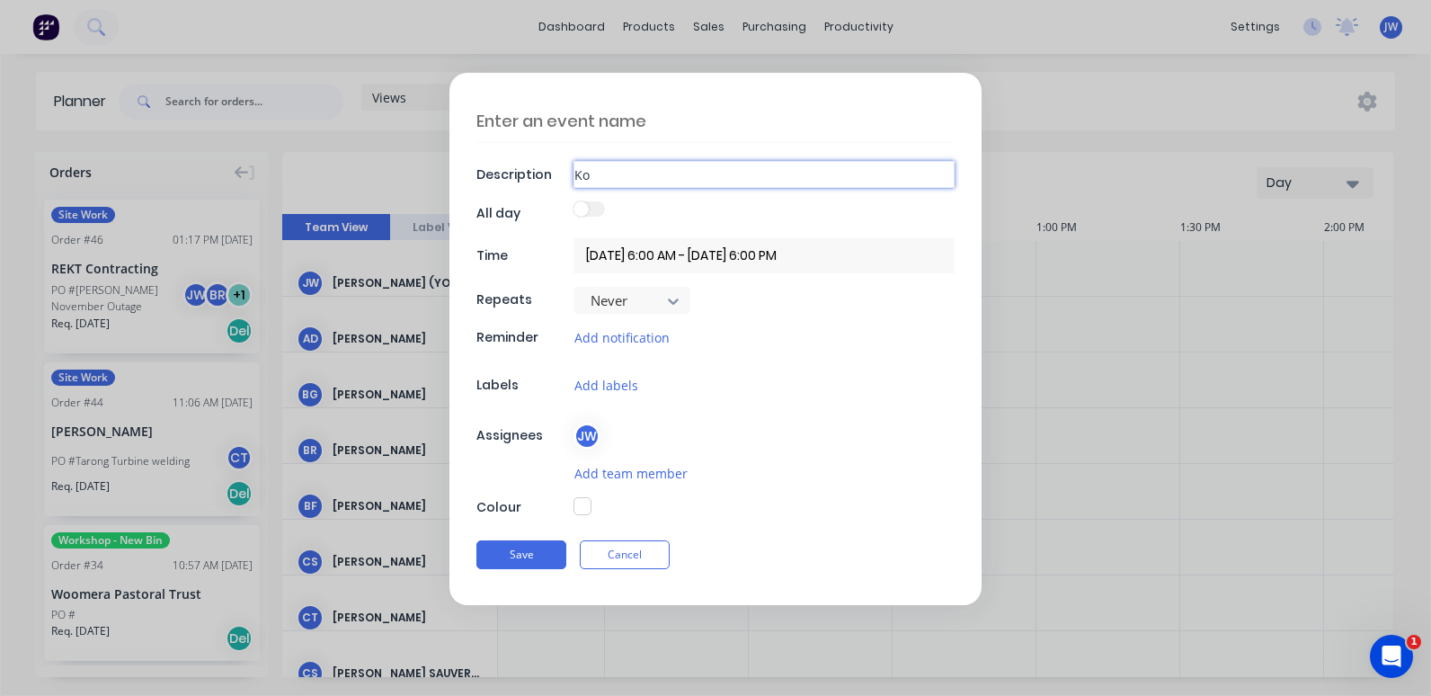
type textarea "x"
type input "Kog"
type textarea "x"
type input "Koga"
type textarea "x"
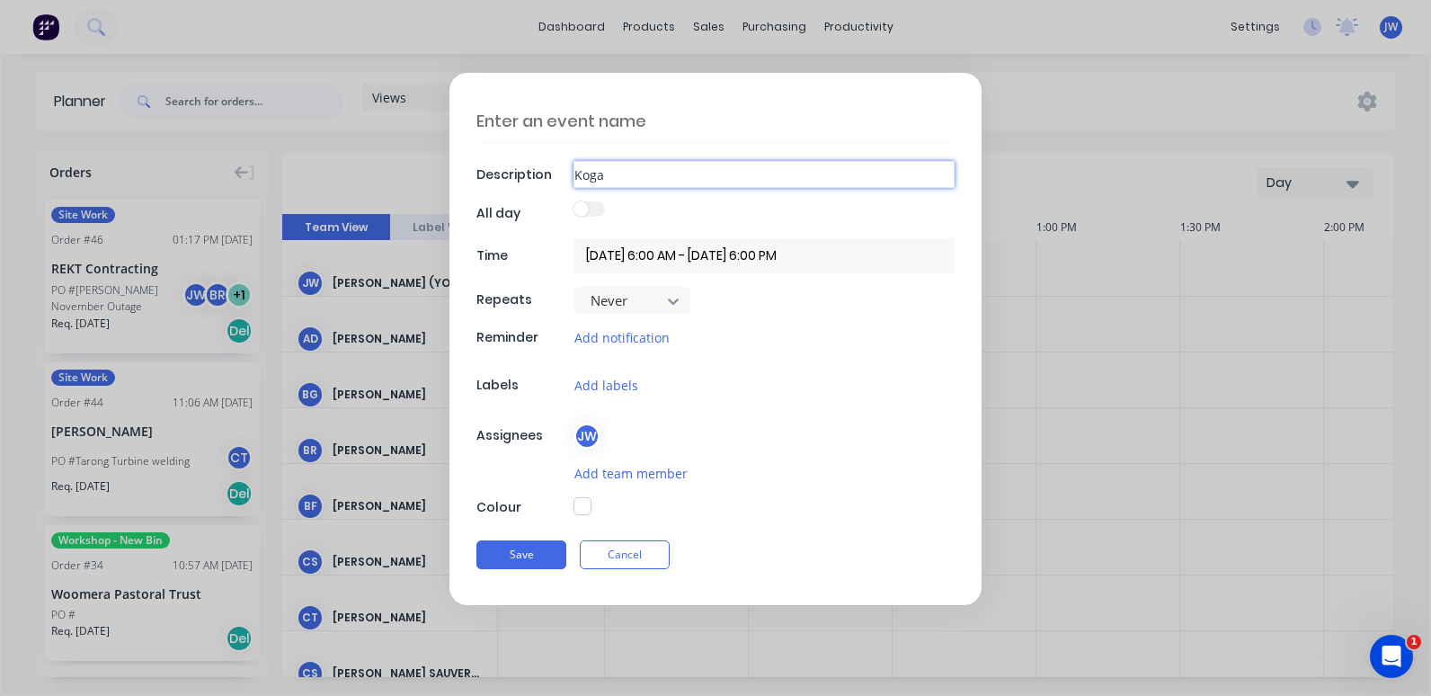
type input "[PERSON_NAME]"
type textarea "x"
type input "[PERSON_NAME]"
type textarea "x"
type input "[PERSON_NAME] O"
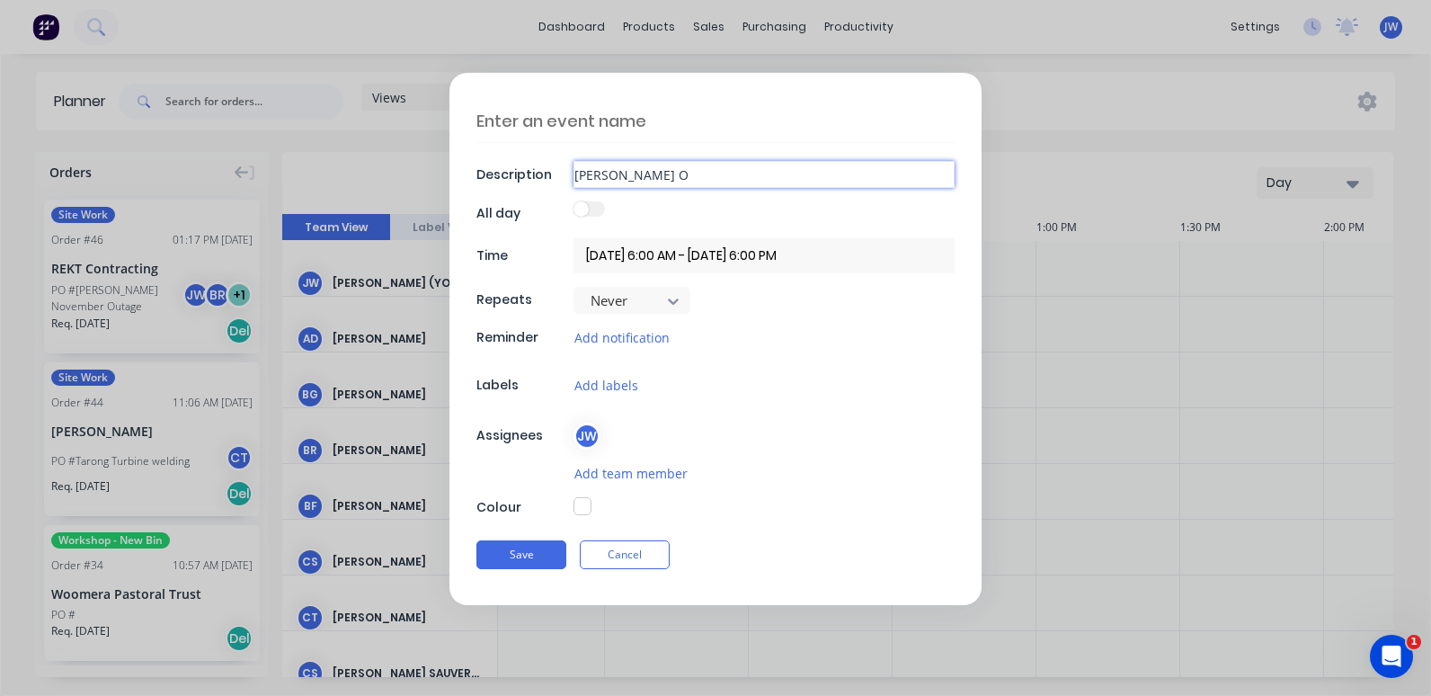
type textarea "x"
type input "[PERSON_NAME] Ou"
type textarea "x"
type input "[PERSON_NAME] Out"
type textarea "x"
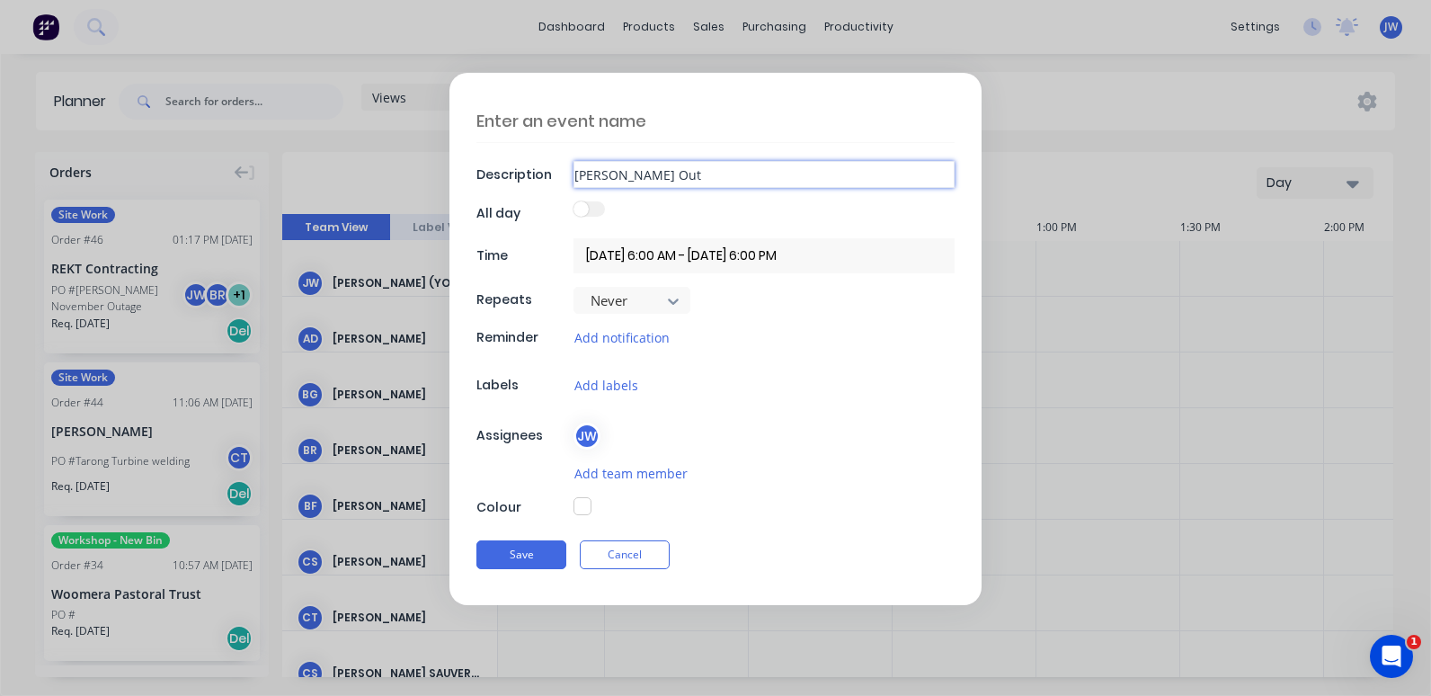
type input "[PERSON_NAME] Outa"
type textarea "x"
type input "[PERSON_NAME] Outag"
type textarea "x"
type input "[PERSON_NAME] Outage"
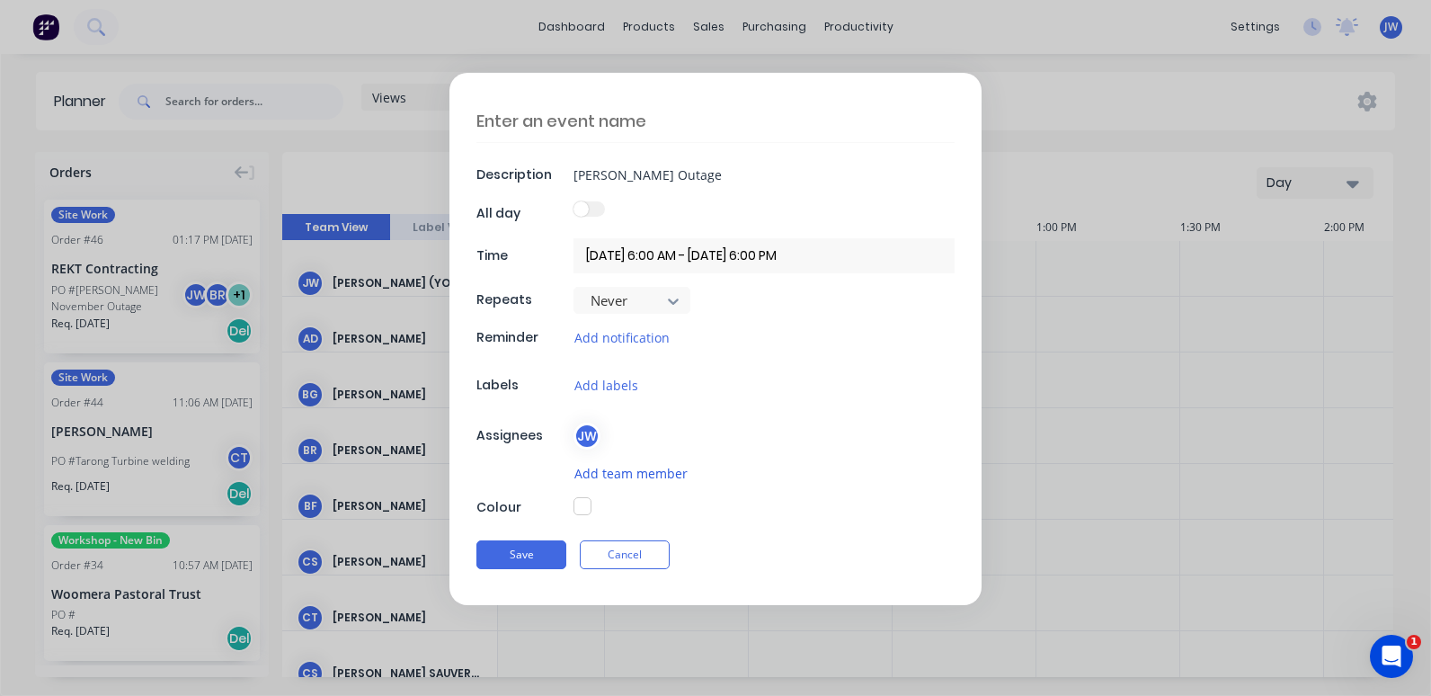
click at [622, 477] on button "Add team member" at bounding box center [631, 473] width 115 height 21
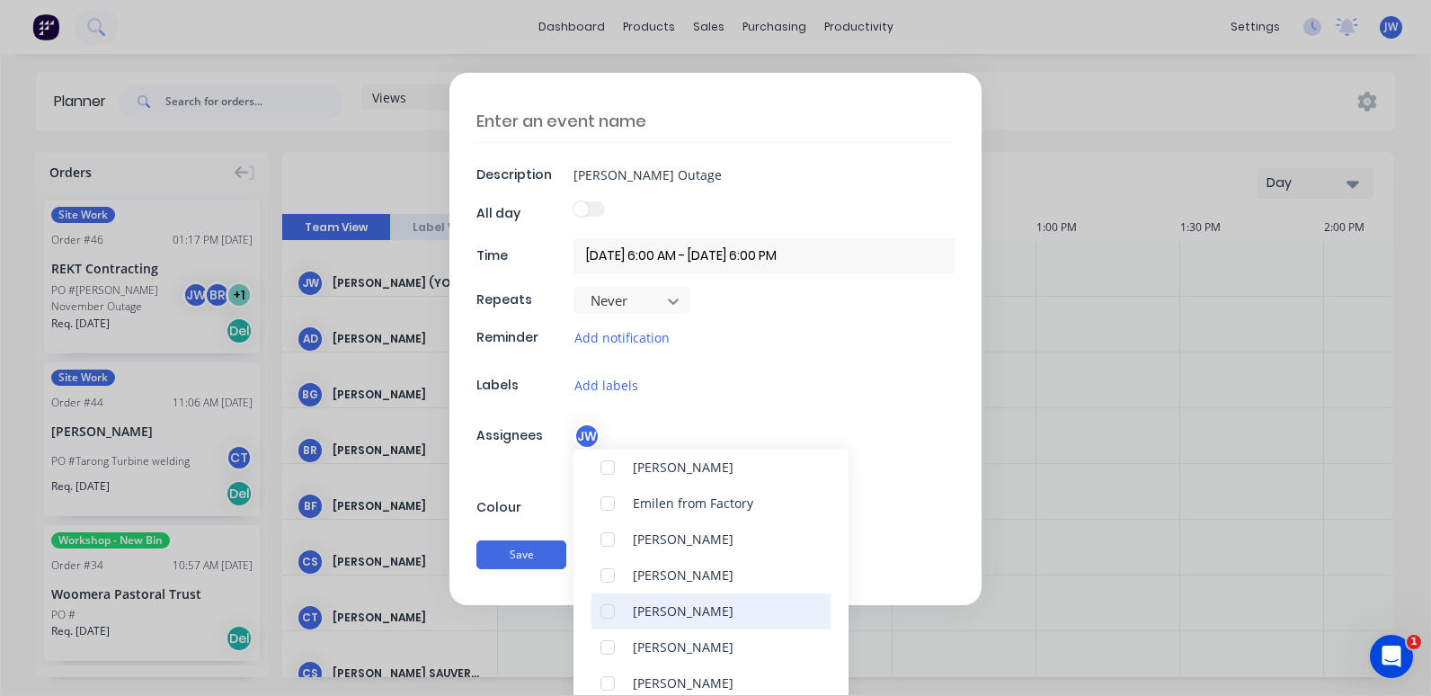
scroll to position [360, 0]
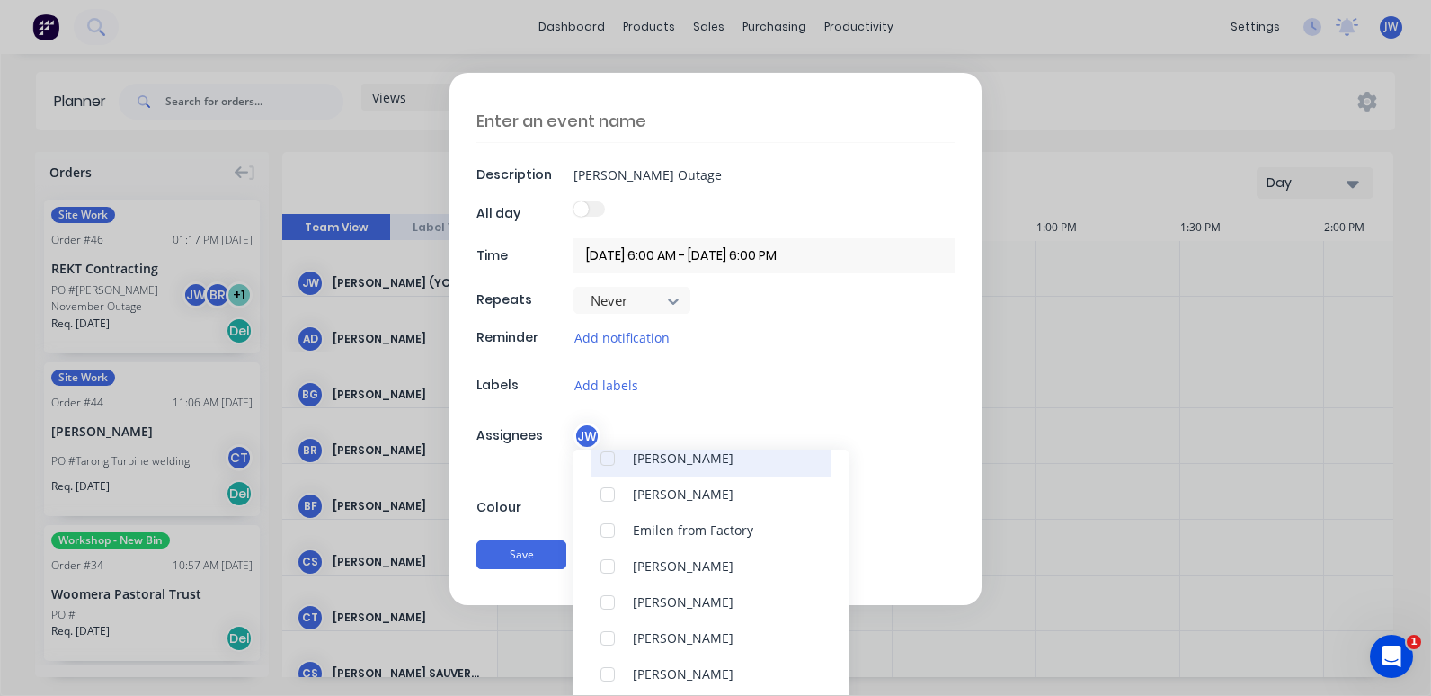
click at [611, 456] on div at bounding box center [608, 459] width 36 height 36
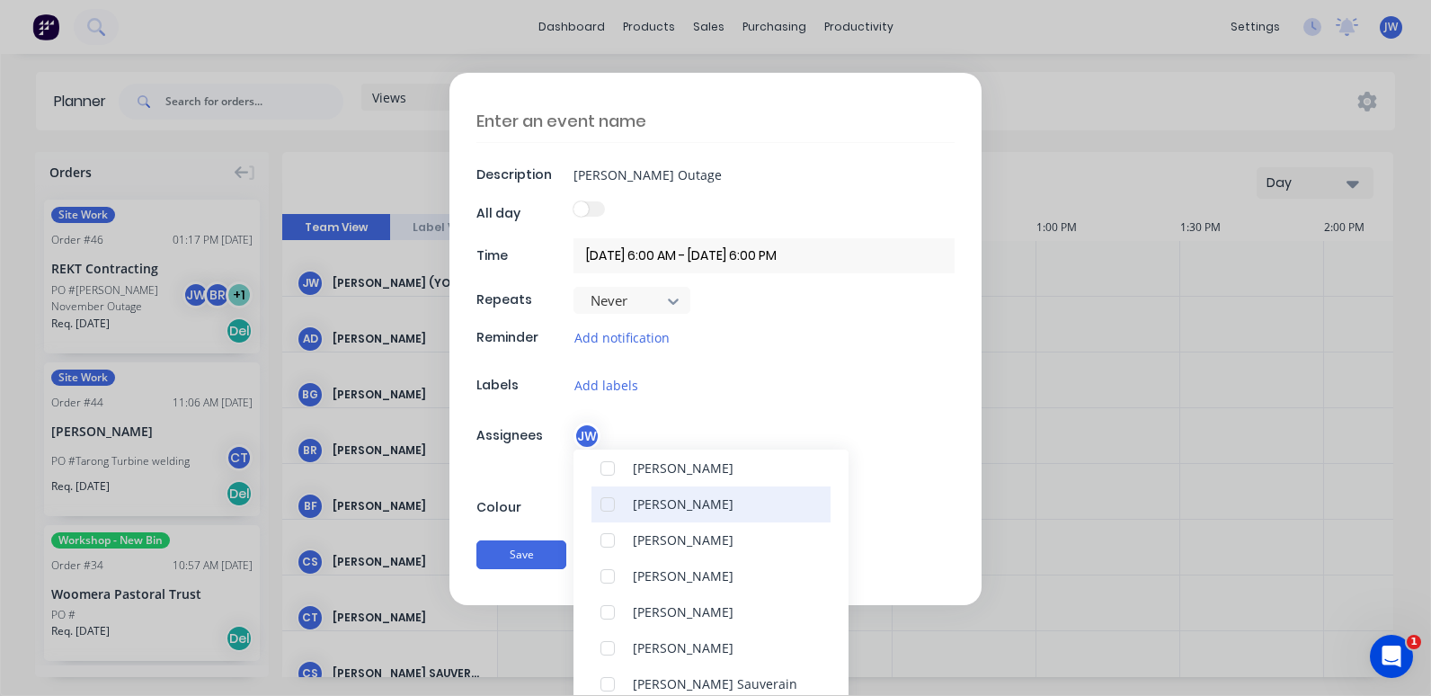
scroll to position [162, 0]
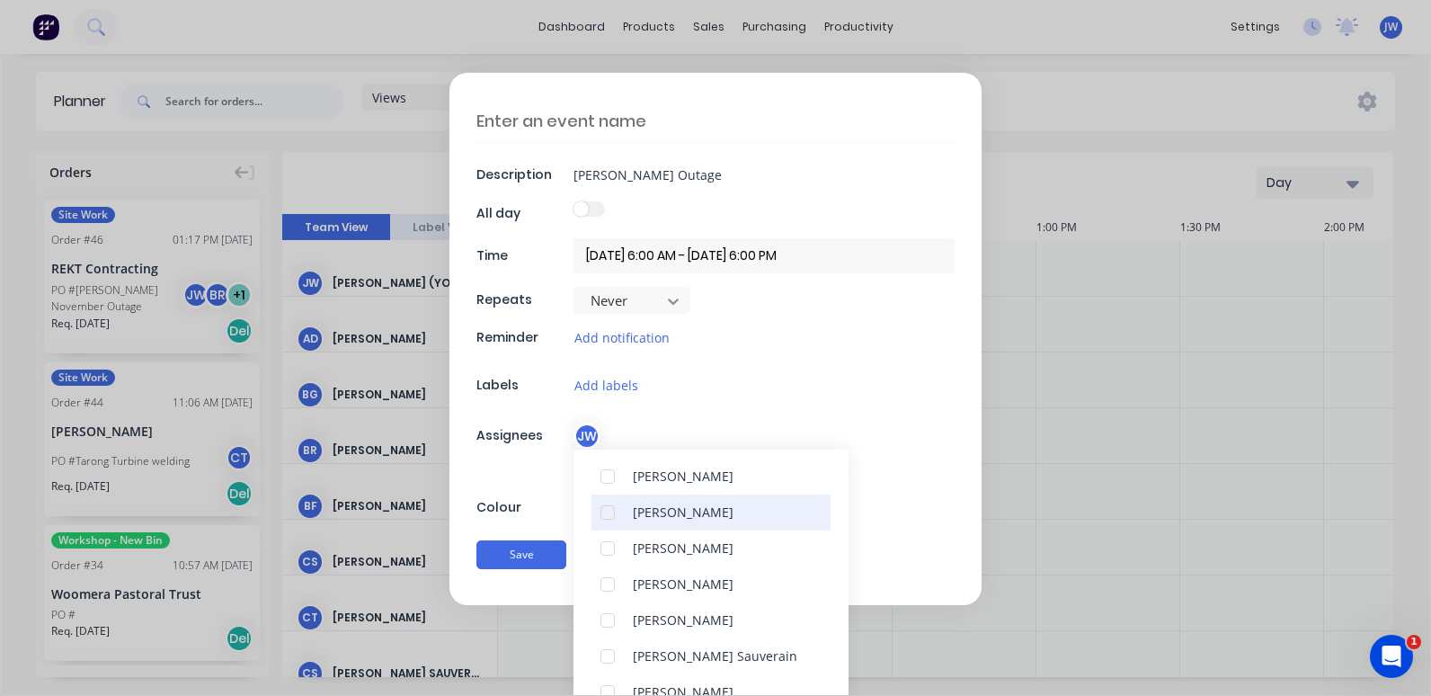
click at [608, 513] on div at bounding box center [608, 513] width 36 height 36
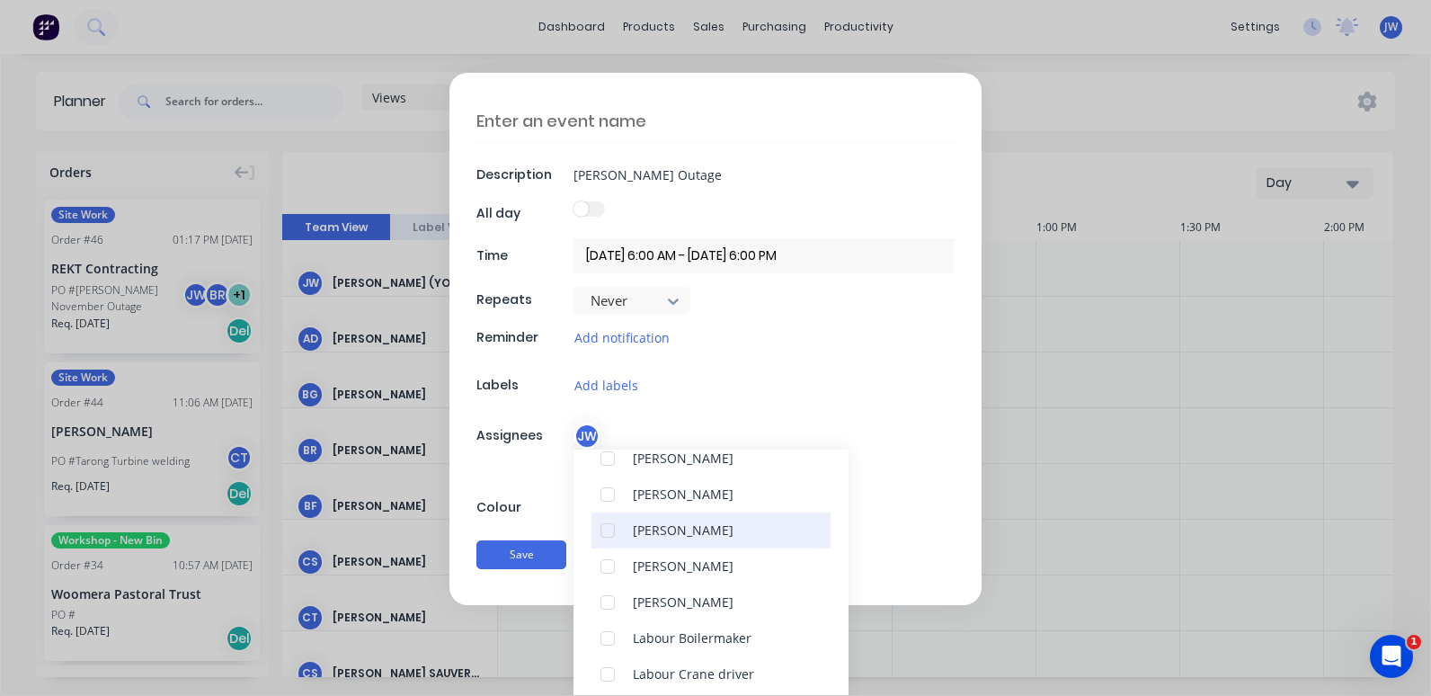
click at [603, 528] on div at bounding box center [608, 531] width 36 height 36
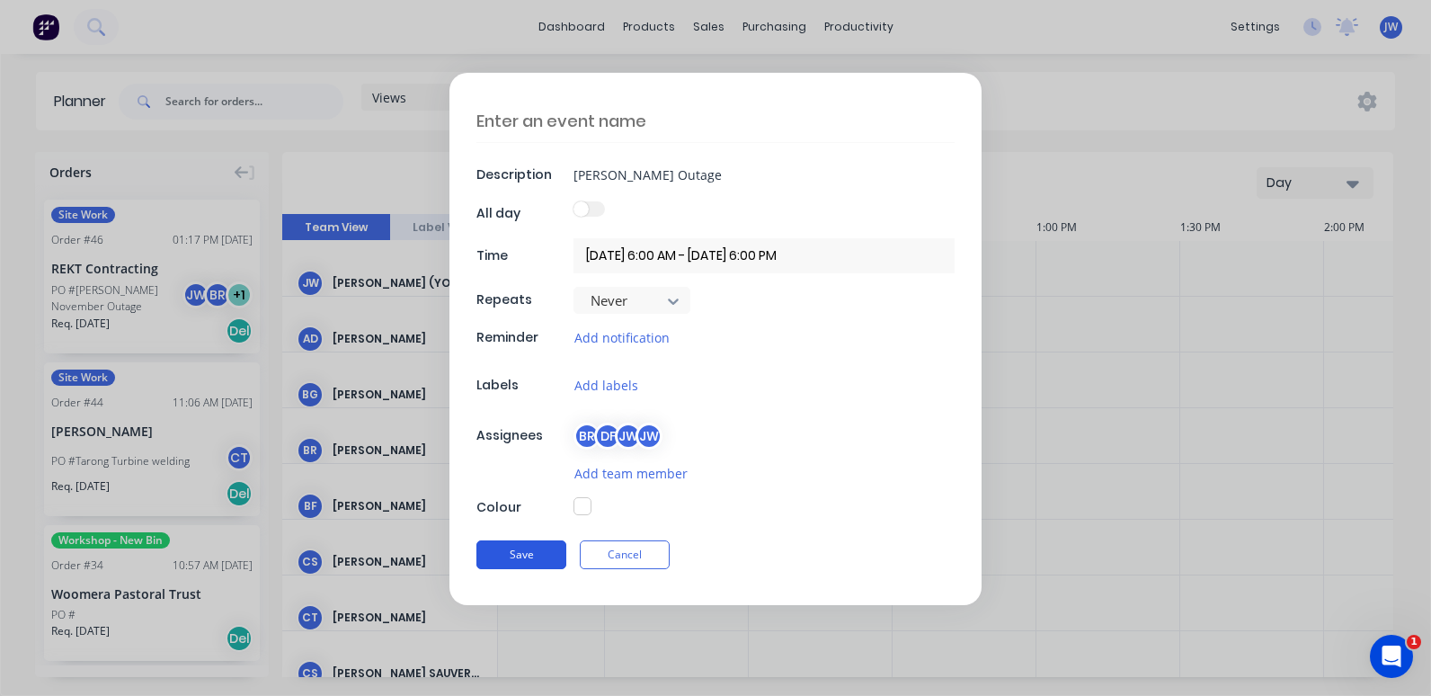
click at [504, 553] on button "Save" at bounding box center [522, 554] width 90 height 29
click at [514, 557] on button "Save" at bounding box center [522, 555] width 90 height 29
click at [566, 117] on textarea at bounding box center [716, 121] width 478 height 43
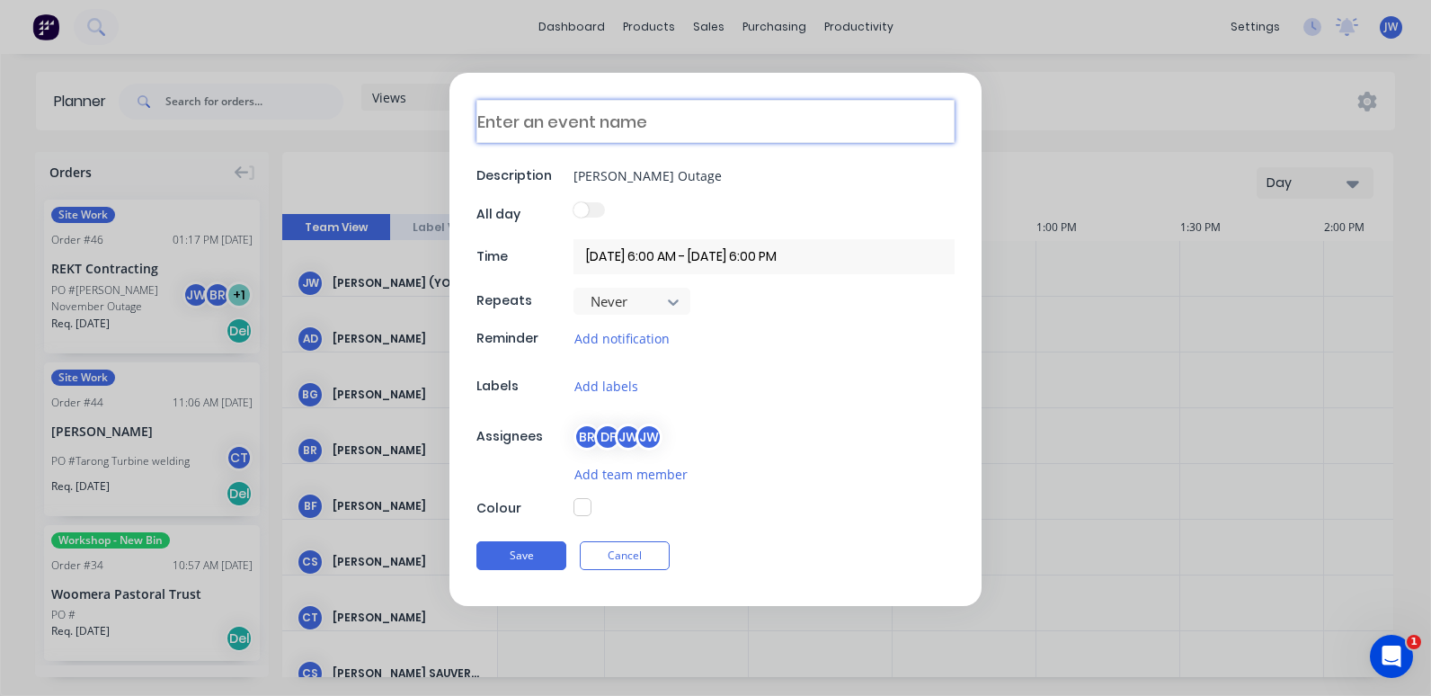
type textarea "x"
type textarea "K"
type textarea "x"
type textarea "Ko"
type textarea "x"
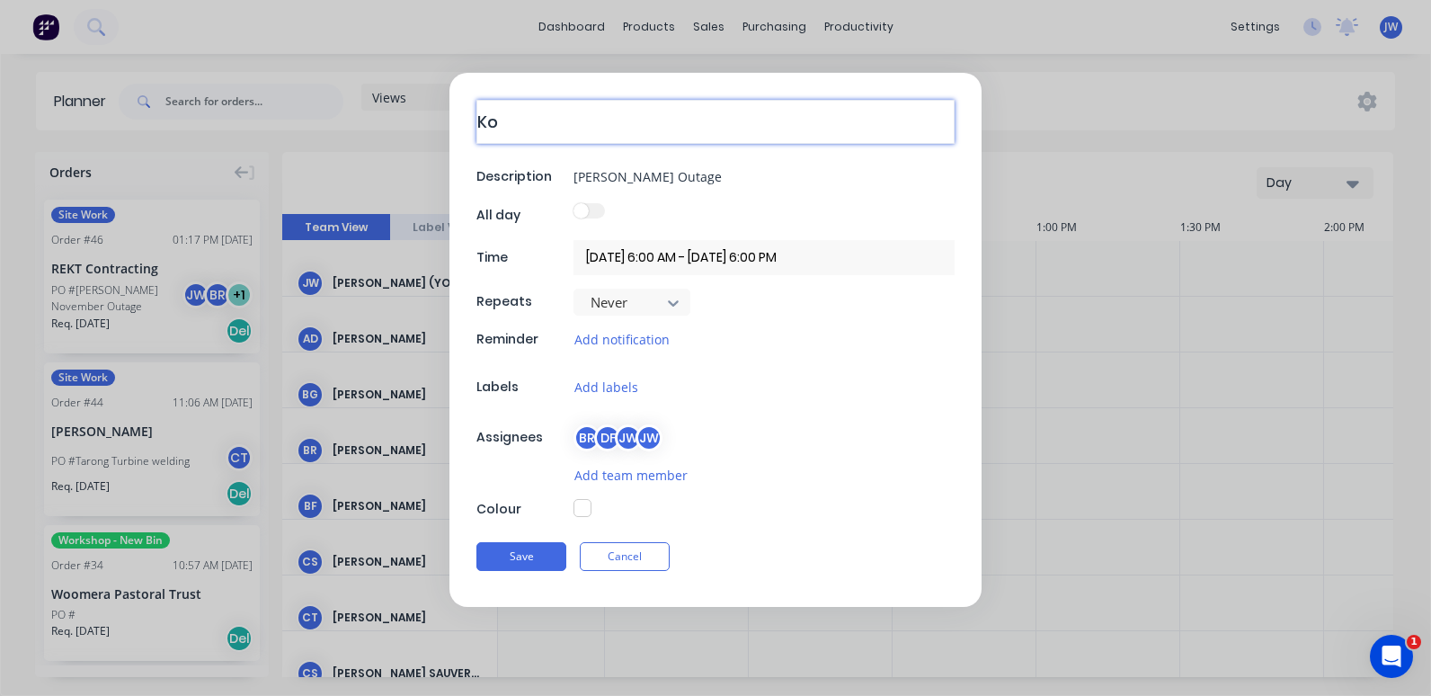
type textarea "Kog"
type textarea "x"
type textarea "Koga"
type textarea "x"
type textarea "[PERSON_NAME]"
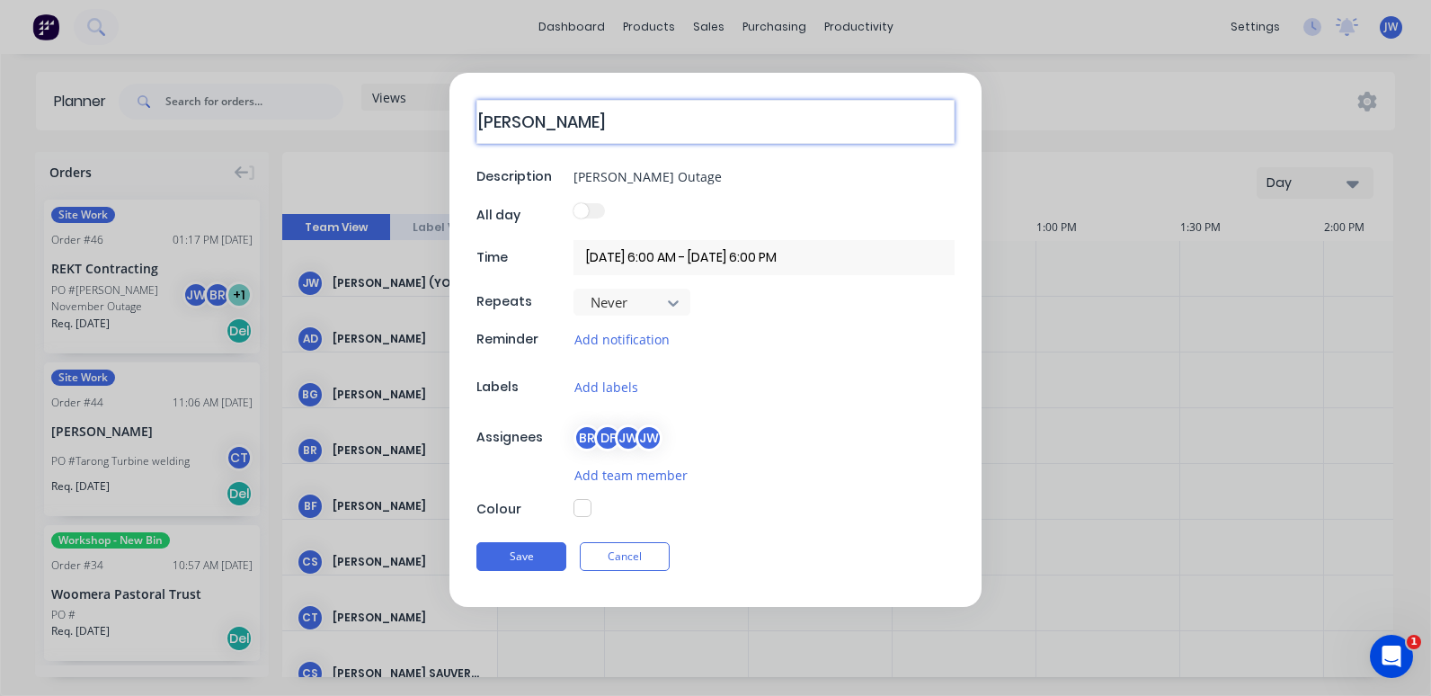
type textarea "x"
type textarea "[PERSON_NAME]"
type textarea "x"
type textarea "[PERSON_NAME] O"
type textarea "x"
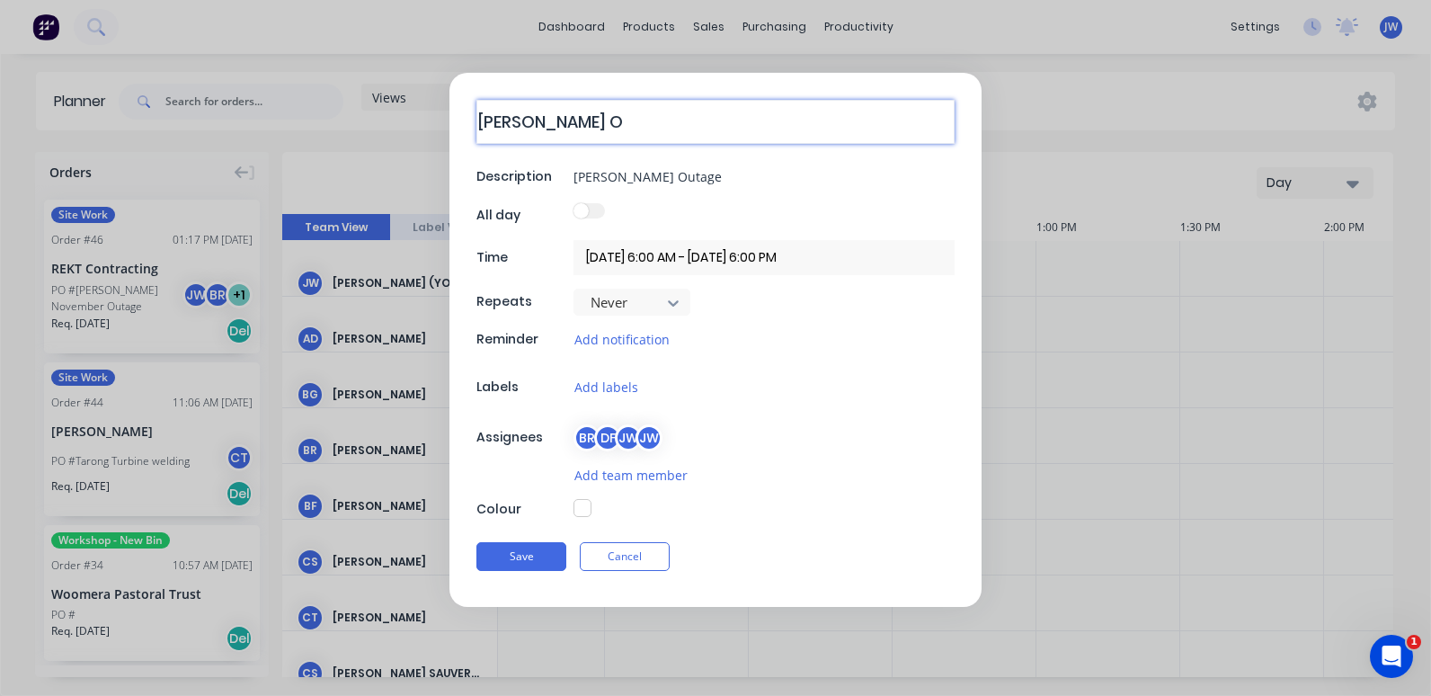
type textarea "[PERSON_NAME] Ou"
type textarea "x"
type textarea "[PERSON_NAME] Out"
type textarea "x"
type textarea "[PERSON_NAME] Outa"
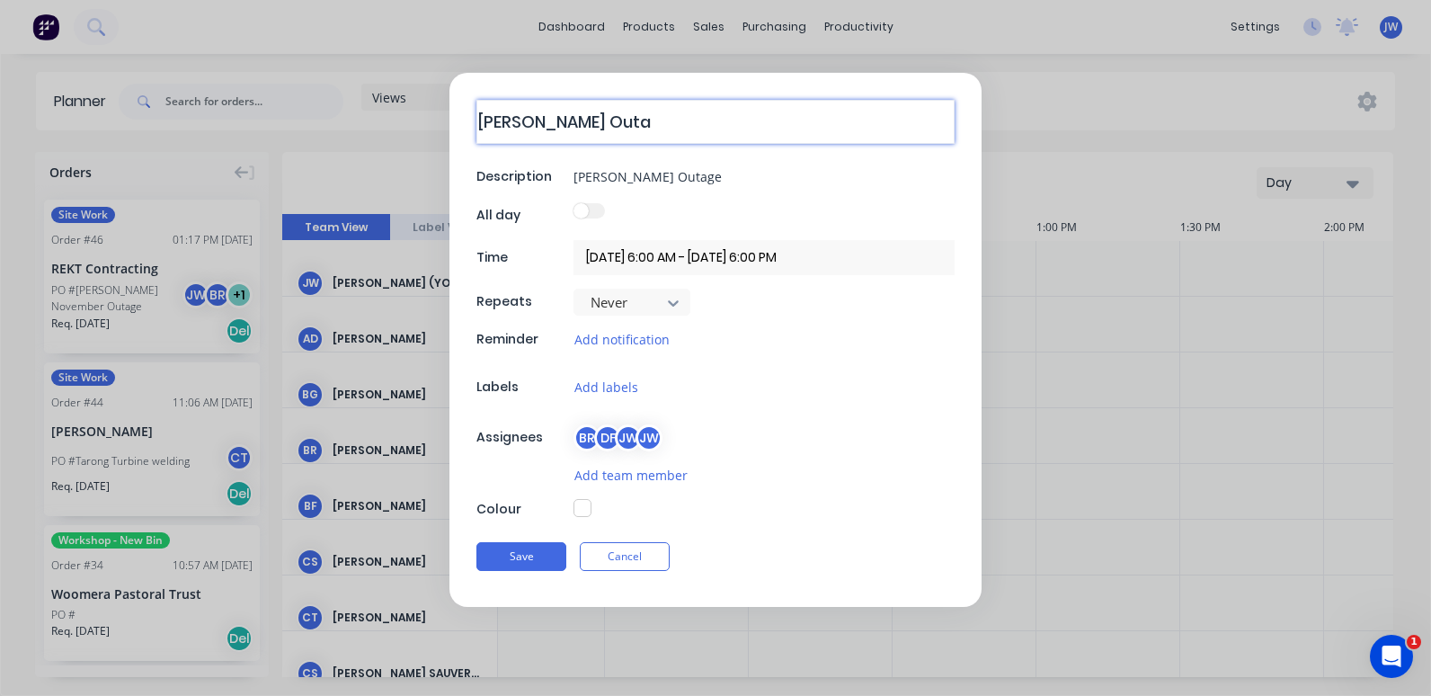
type textarea "x"
type textarea "[PERSON_NAME] Outag"
type textarea "x"
type textarea "[PERSON_NAME] Outage"
click at [530, 557] on button "Save" at bounding box center [522, 554] width 90 height 29
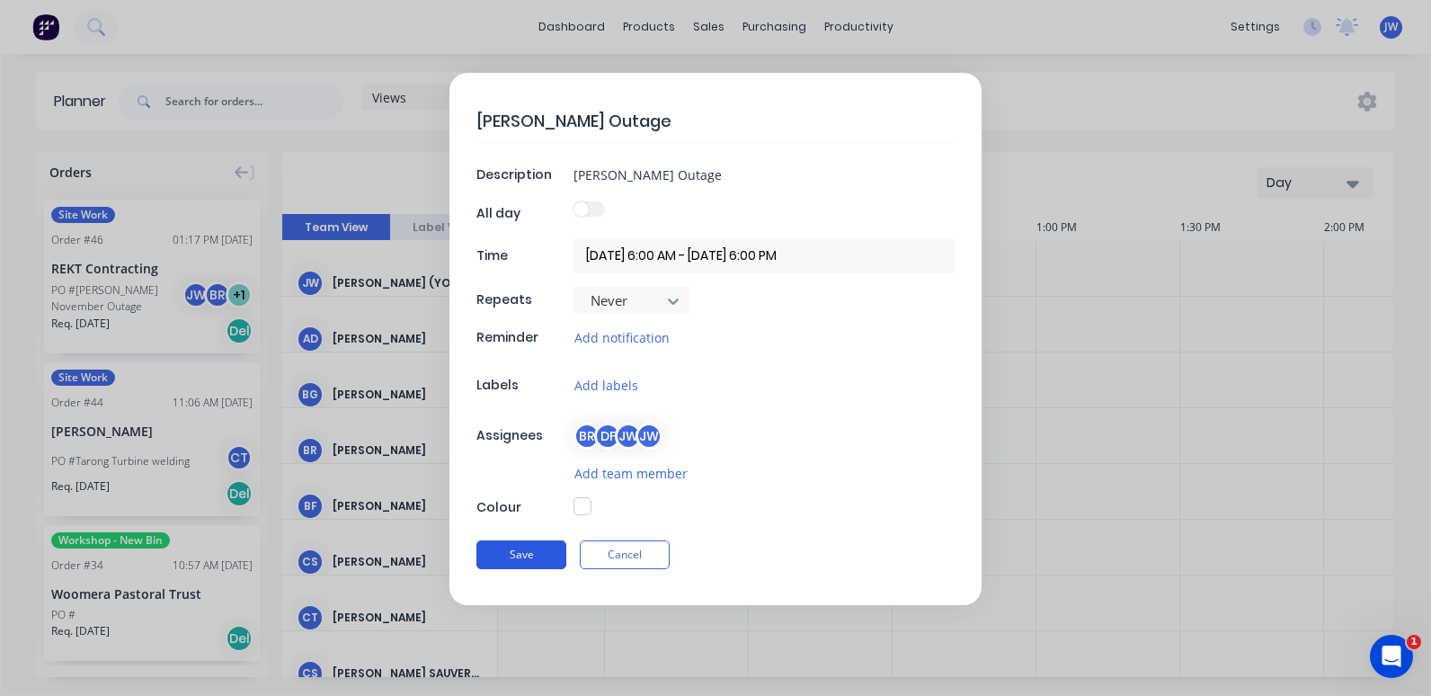
type textarea "x"
type input "[DATE] 6:00 AM - [DATE] 1:30 PM"
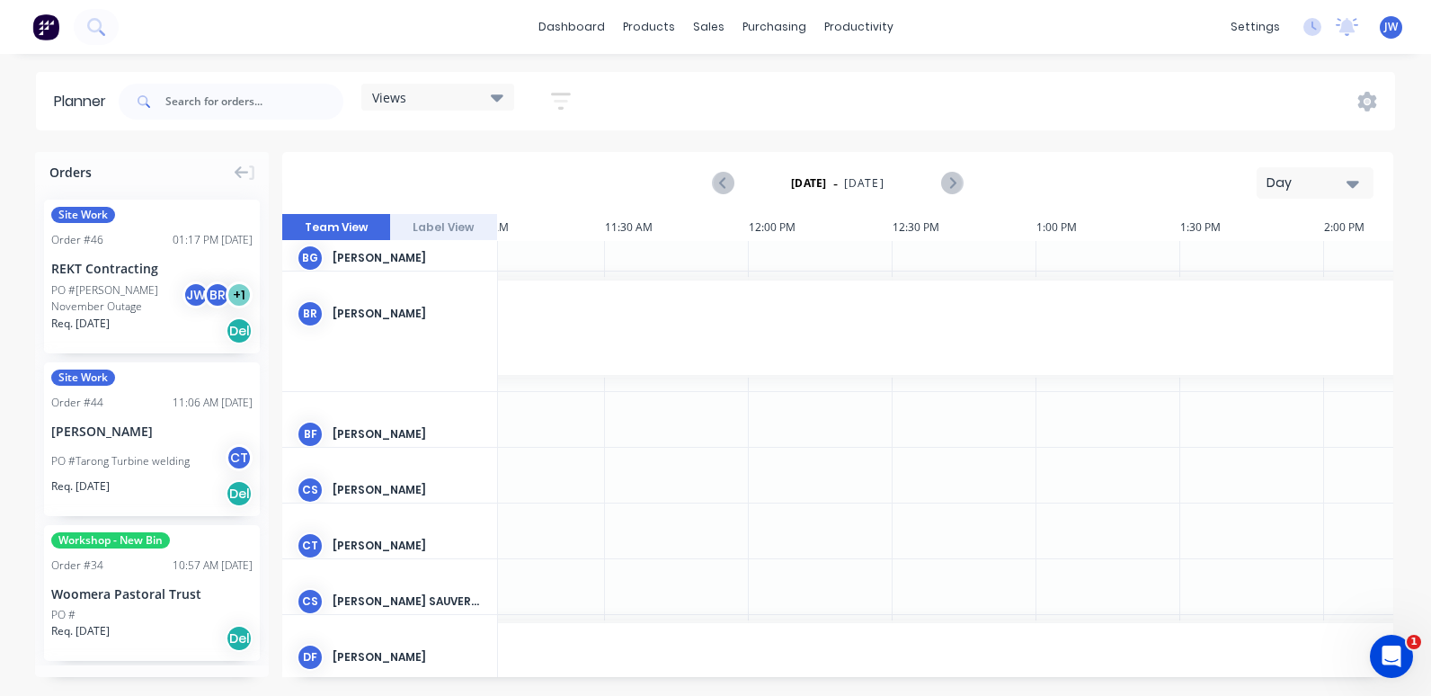
scroll to position [180, 3202]
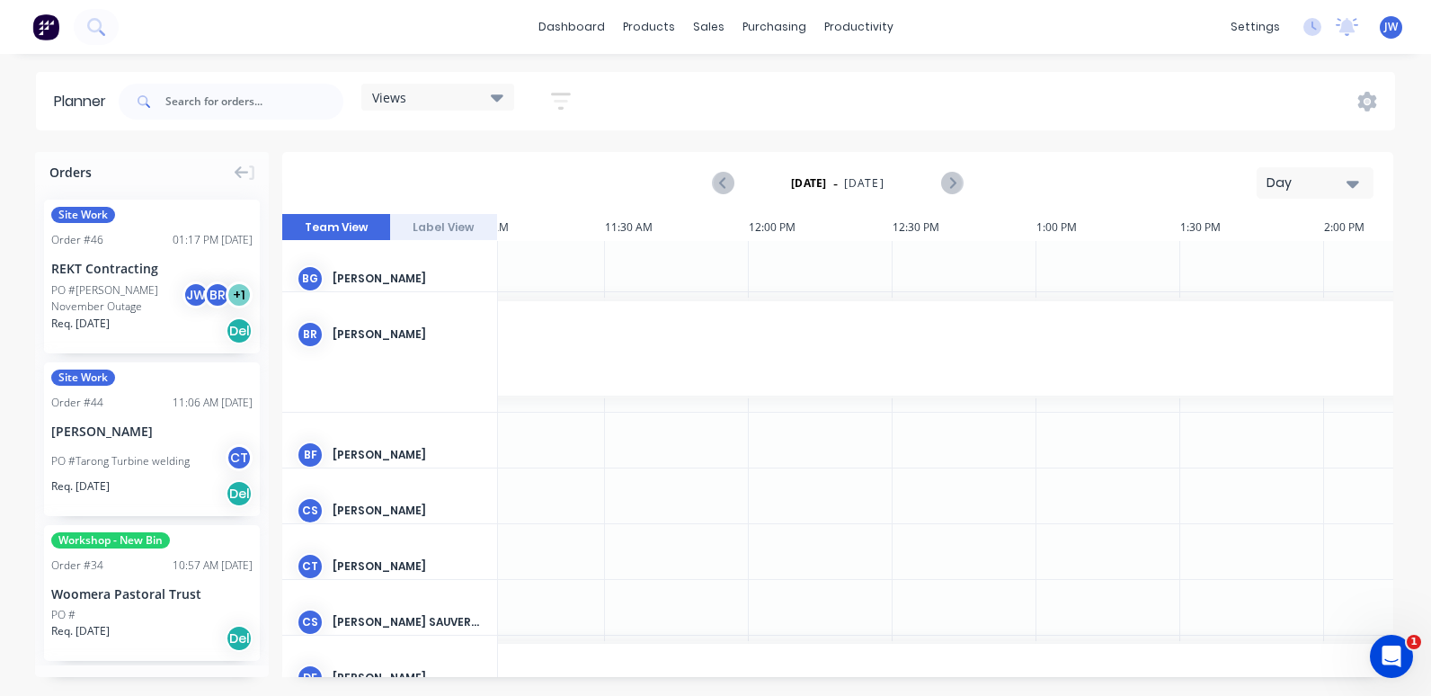
click at [1351, 187] on icon "button" at bounding box center [1353, 184] width 13 height 20
click at [1249, 265] on div "Week" at bounding box center [1283, 267] width 178 height 36
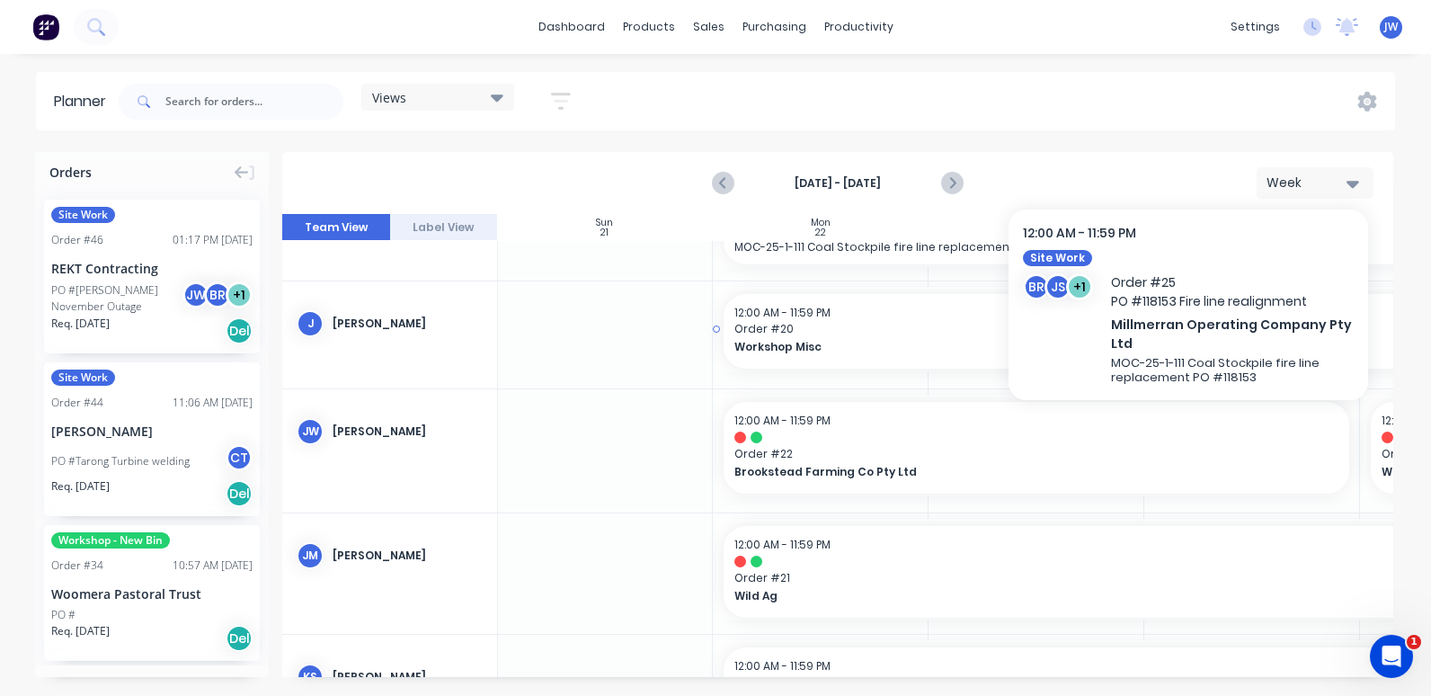
scroll to position [1798, 1]
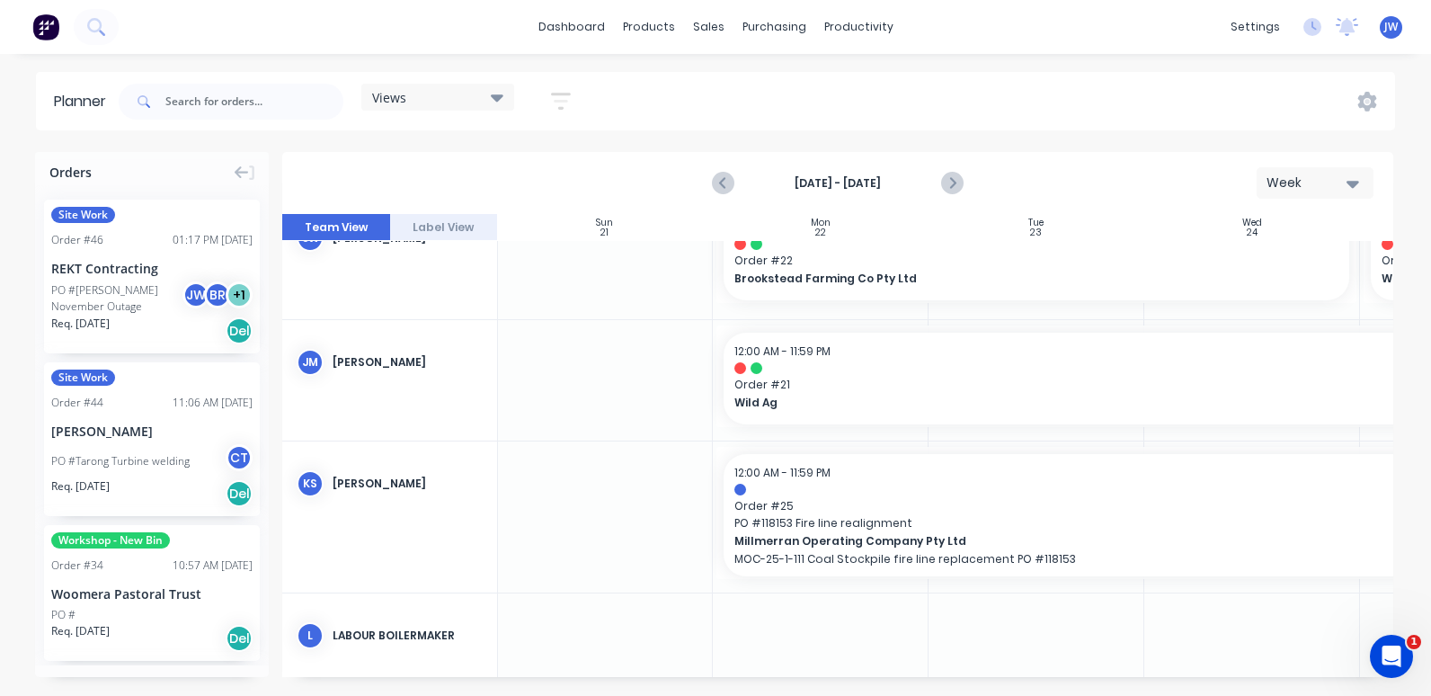
click at [1350, 179] on icon "button" at bounding box center [1353, 184] width 13 height 20
click at [1243, 299] on div "Month" at bounding box center [1283, 303] width 178 height 36
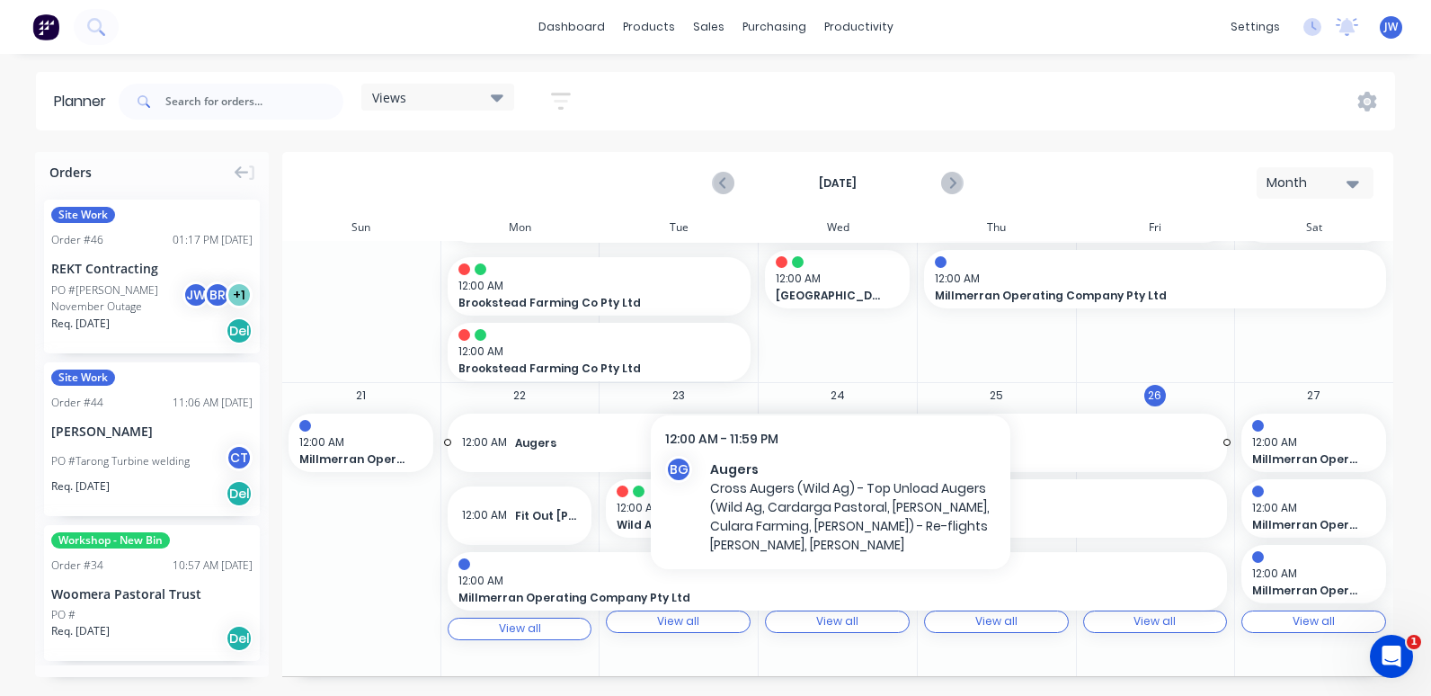
scroll to position [450, 0]
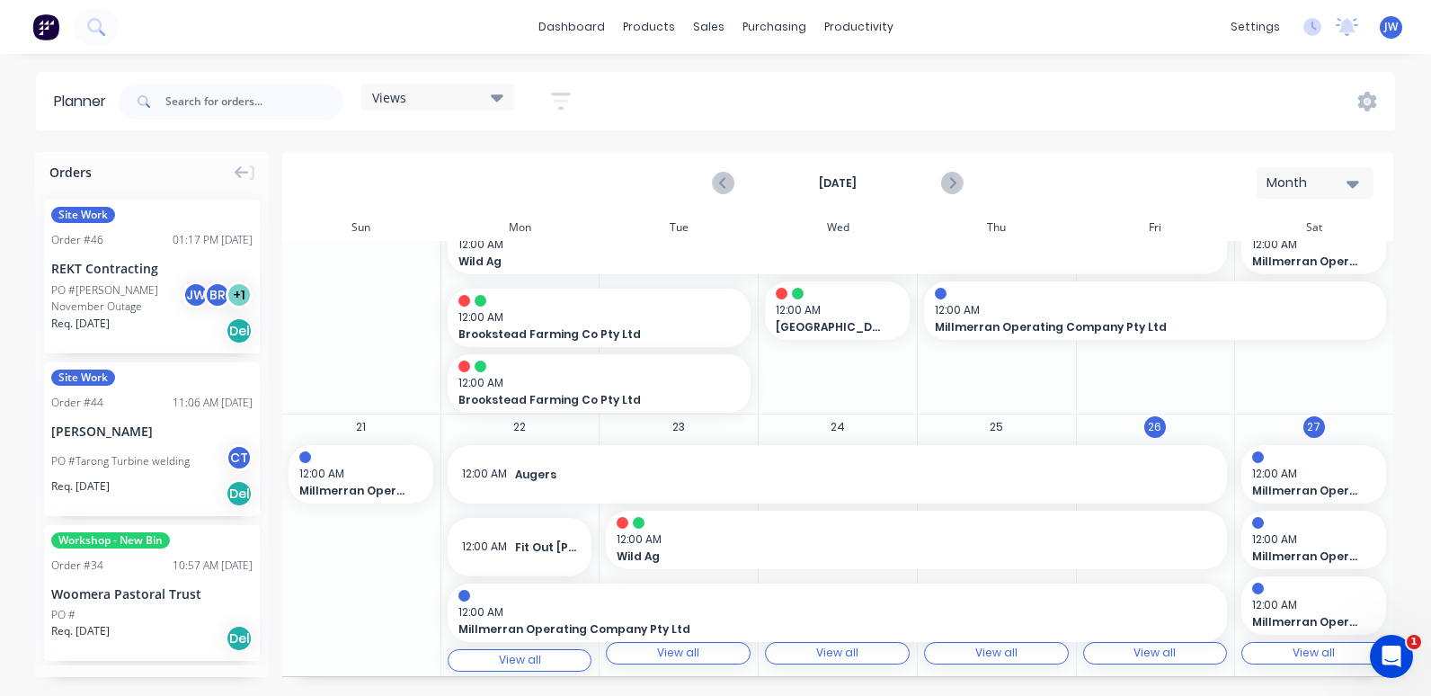
click at [1304, 430] on button "27" at bounding box center [1315, 427] width 22 height 22
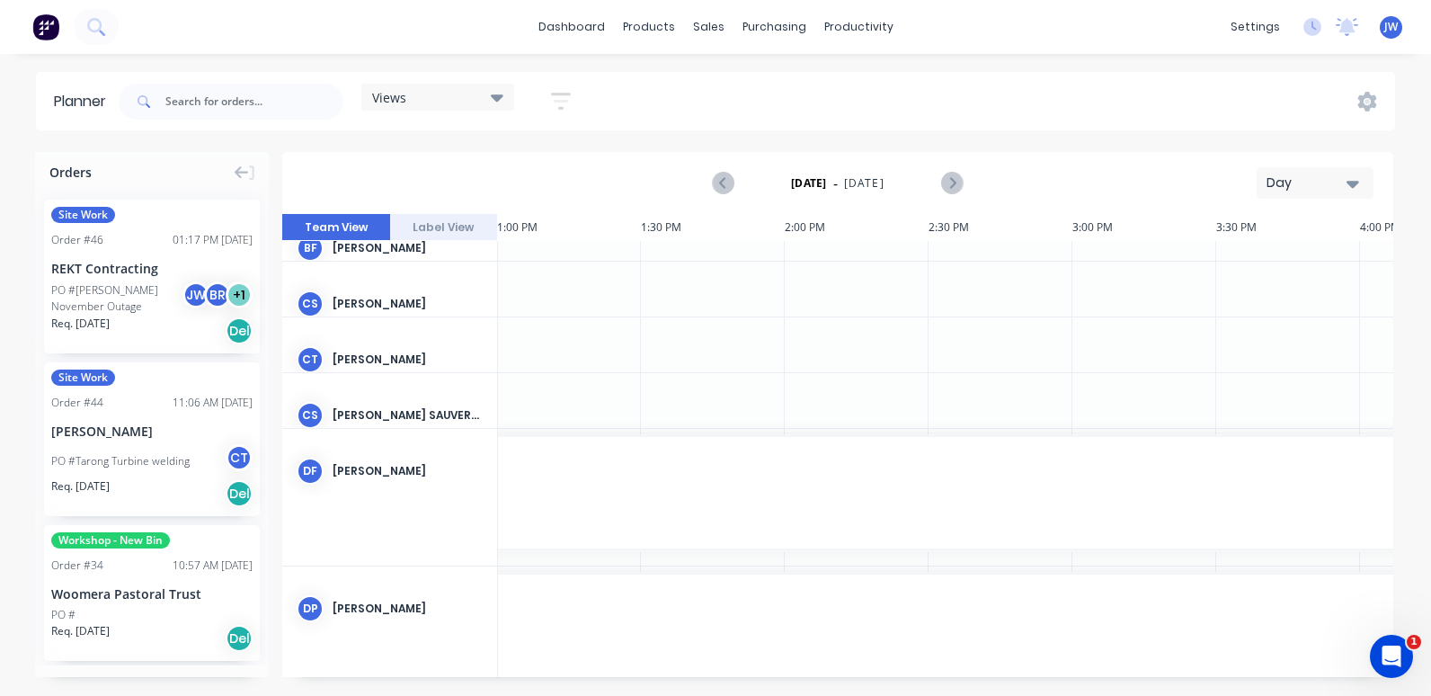
scroll to position [0, 3741]
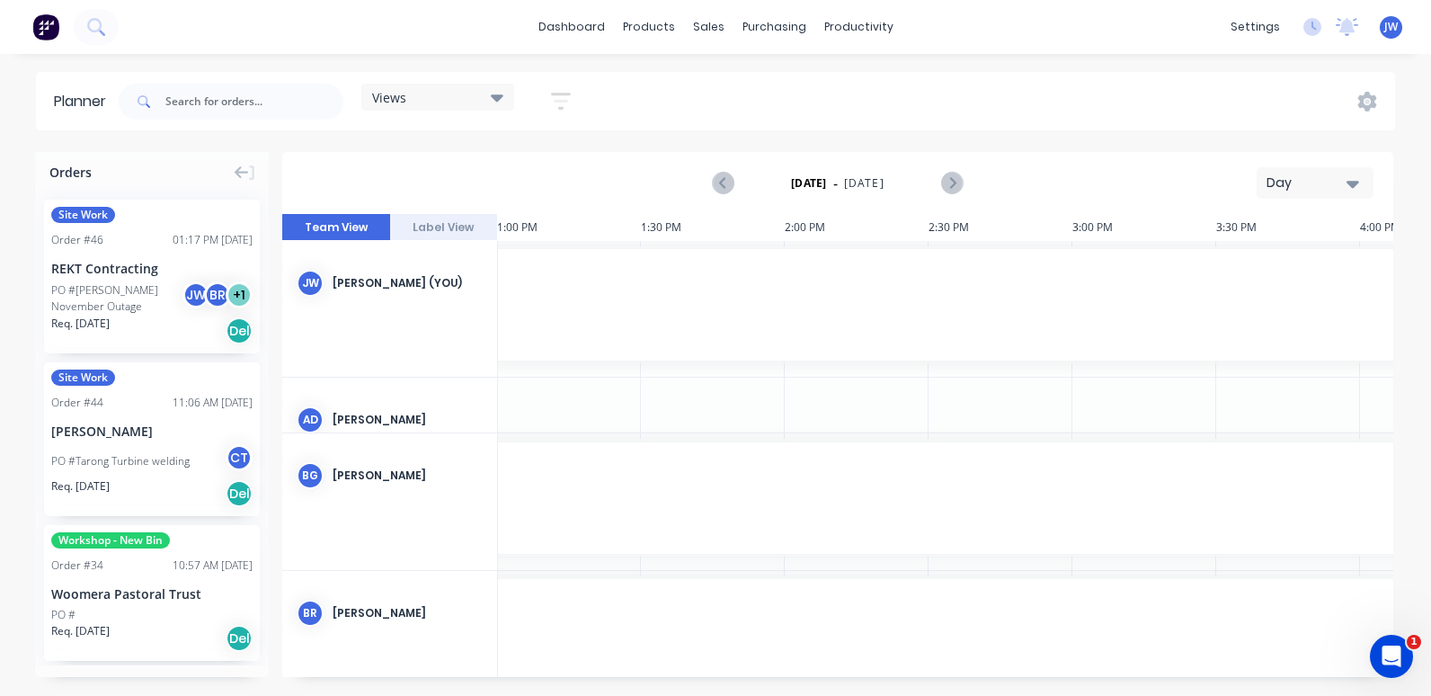
click at [1359, 184] on icon "button" at bounding box center [1353, 184] width 13 height 20
click at [1243, 306] on div "Month" at bounding box center [1283, 303] width 178 height 36
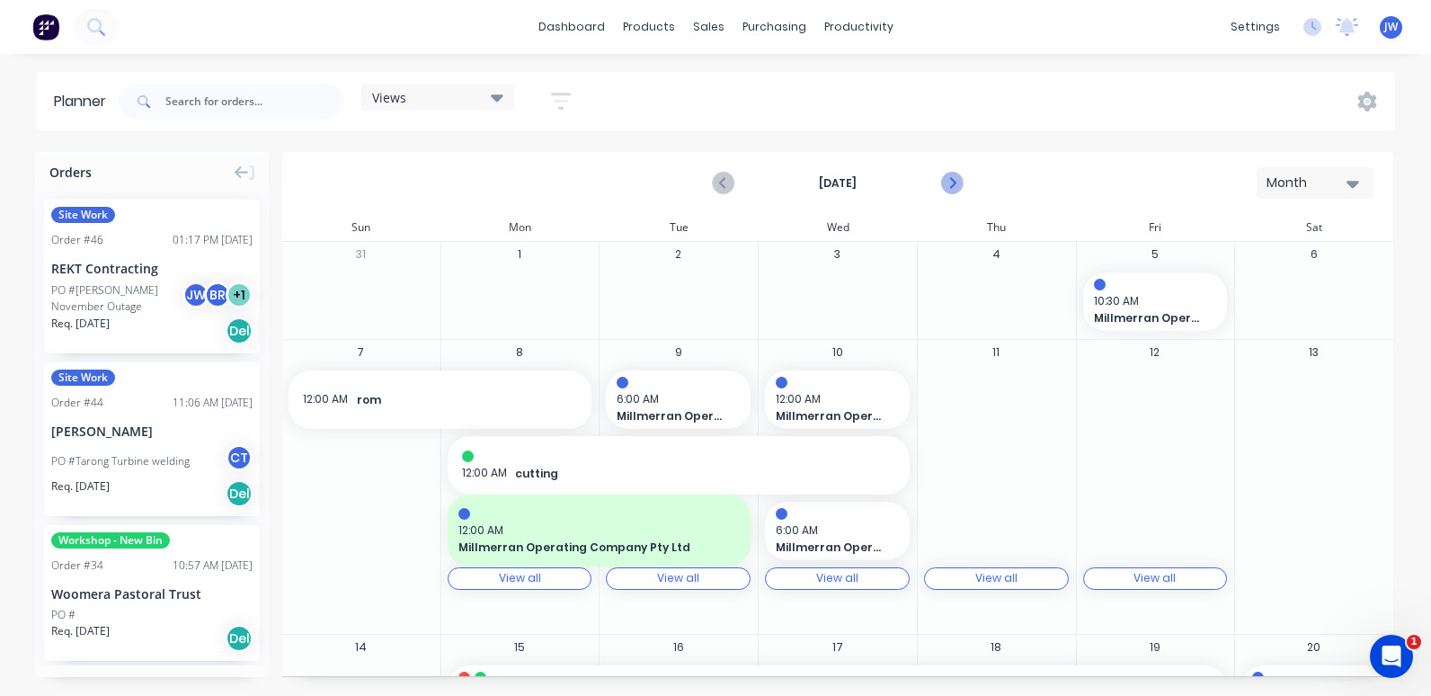
click at [959, 187] on icon "Next page" at bounding box center [952, 184] width 22 height 22
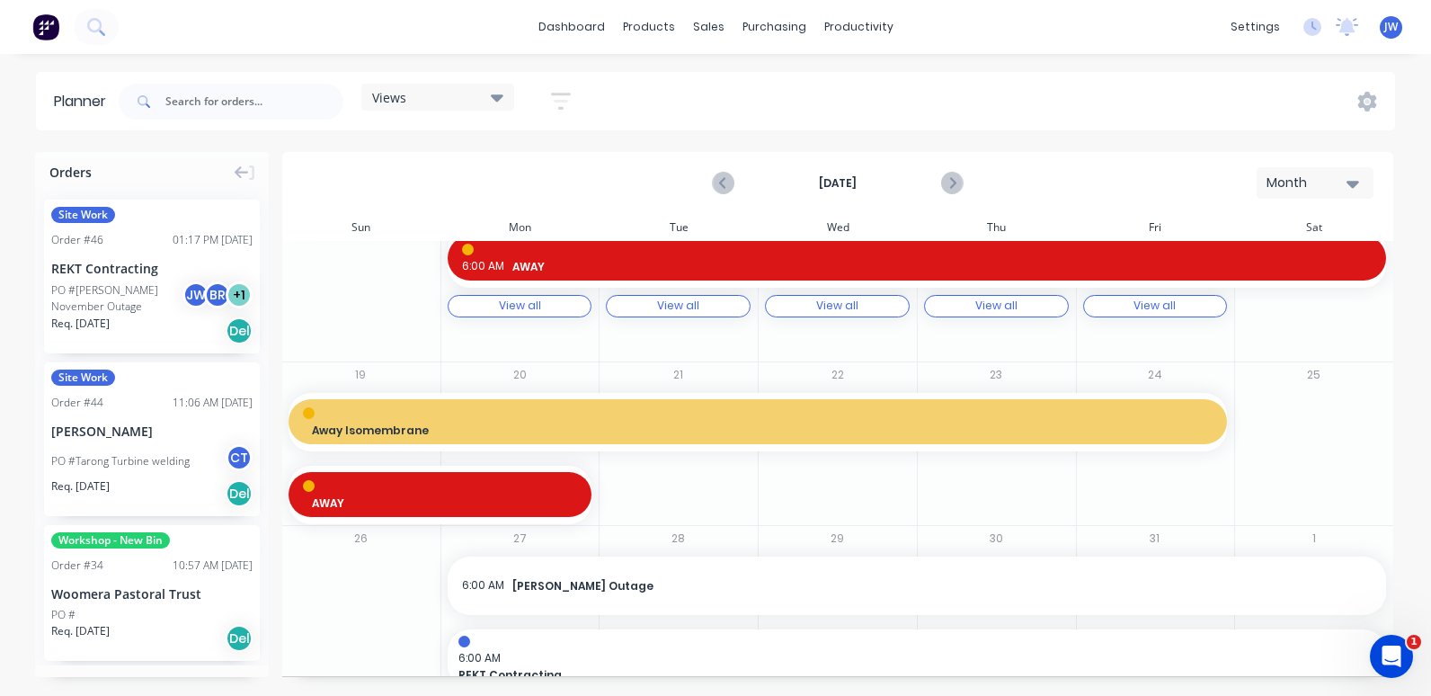
scroll to position [783, 0]
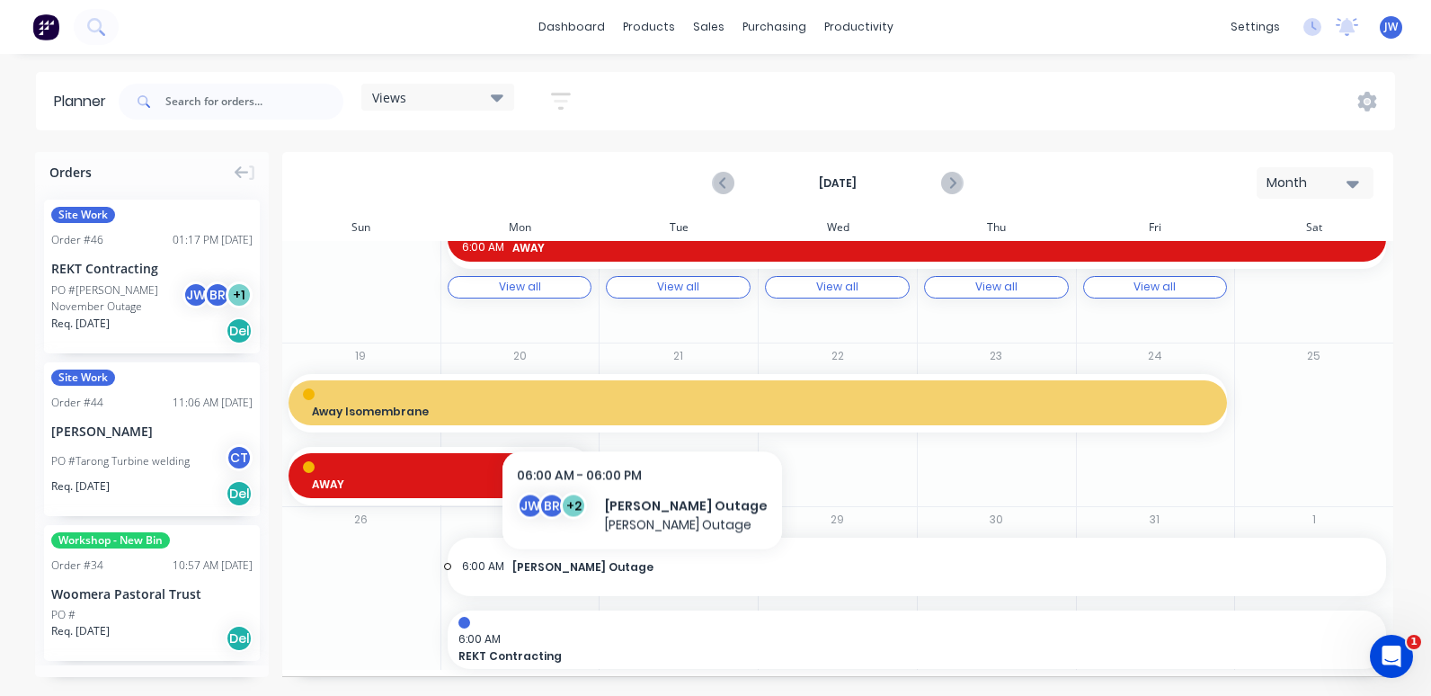
click at [608, 570] on span "[PERSON_NAME] Outage" at bounding box center [943, 567] width 860 height 16
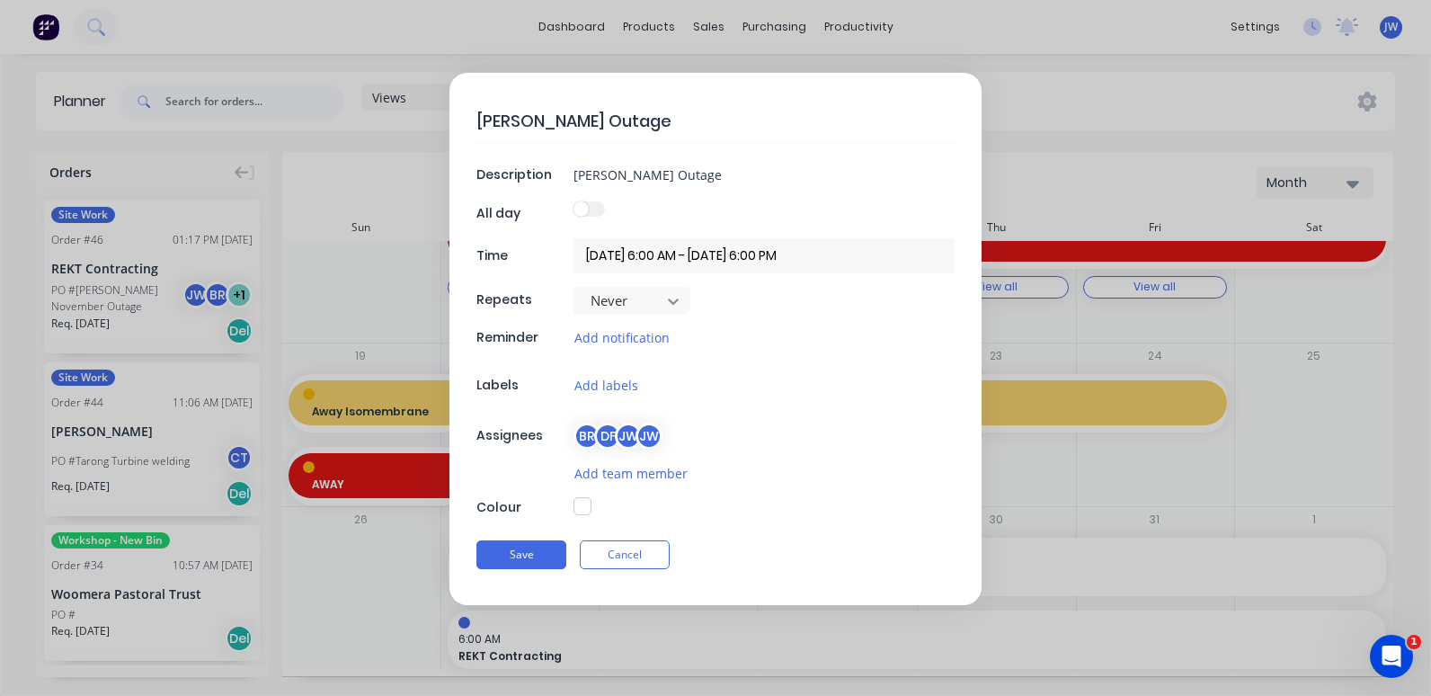
click at [575, 512] on button "button" at bounding box center [583, 506] width 18 height 18
type textarea "x"
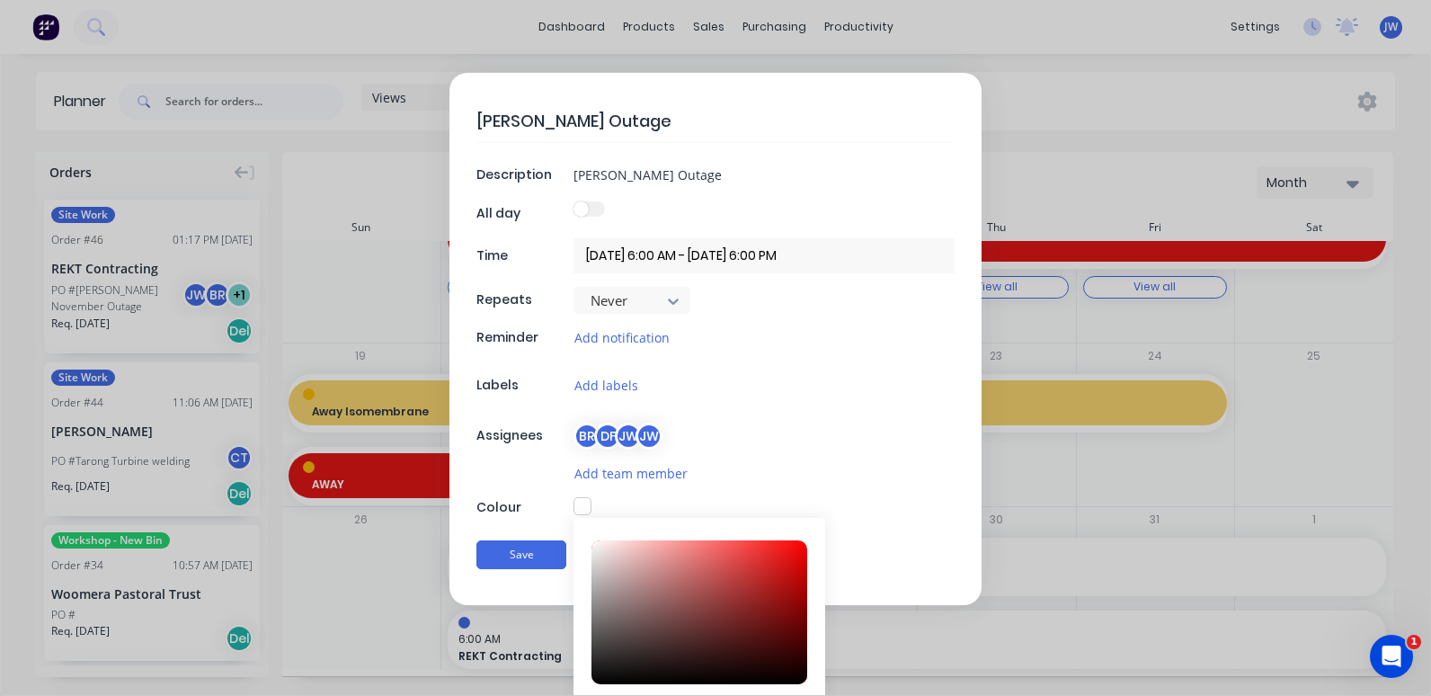
click at [583, 506] on button "button" at bounding box center [583, 506] width 18 height 18
click at [579, 505] on button "button" at bounding box center [583, 506] width 18 height 18
type input "#D07C7C"
click at [673, 566] on div at bounding box center [700, 613] width 216 height 144
click at [503, 549] on button "Save" at bounding box center [522, 555] width 90 height 29
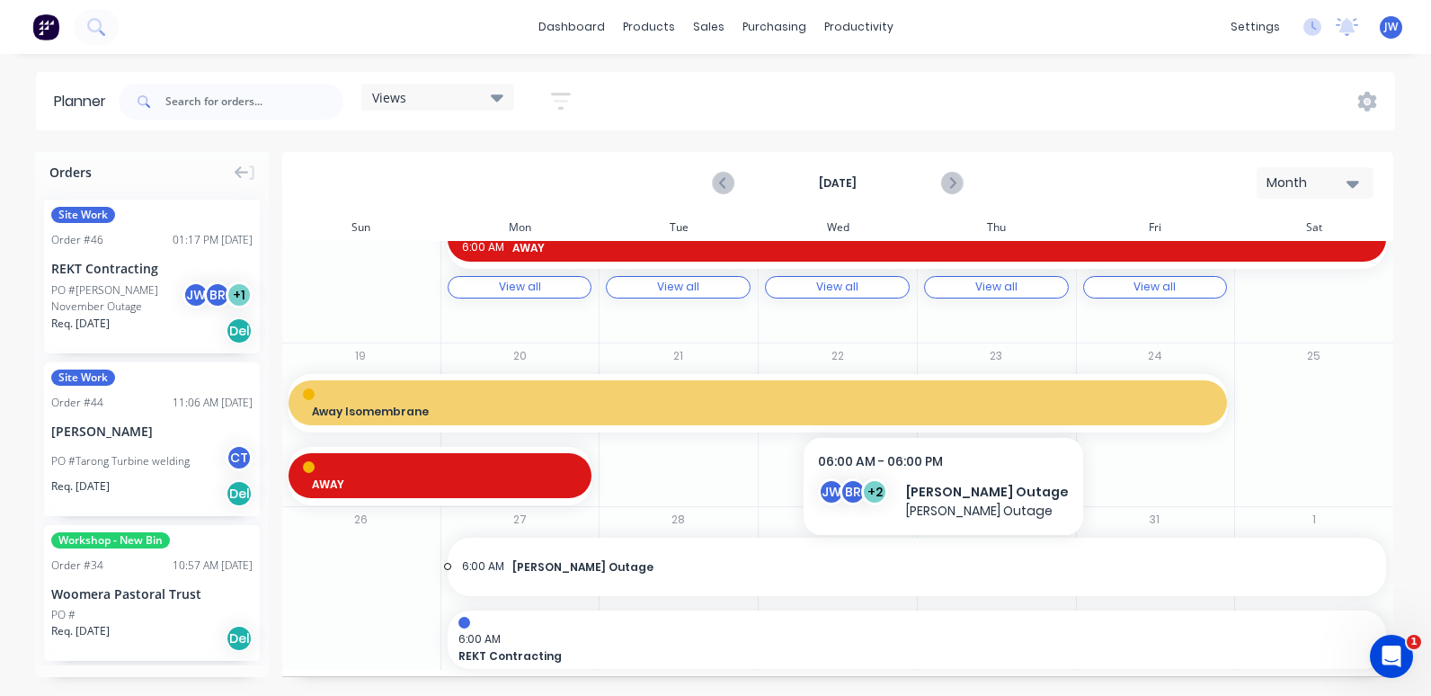
click at [497, 569] on span "6:00 AM" at bounding box center [483, 566] width 42 height 17
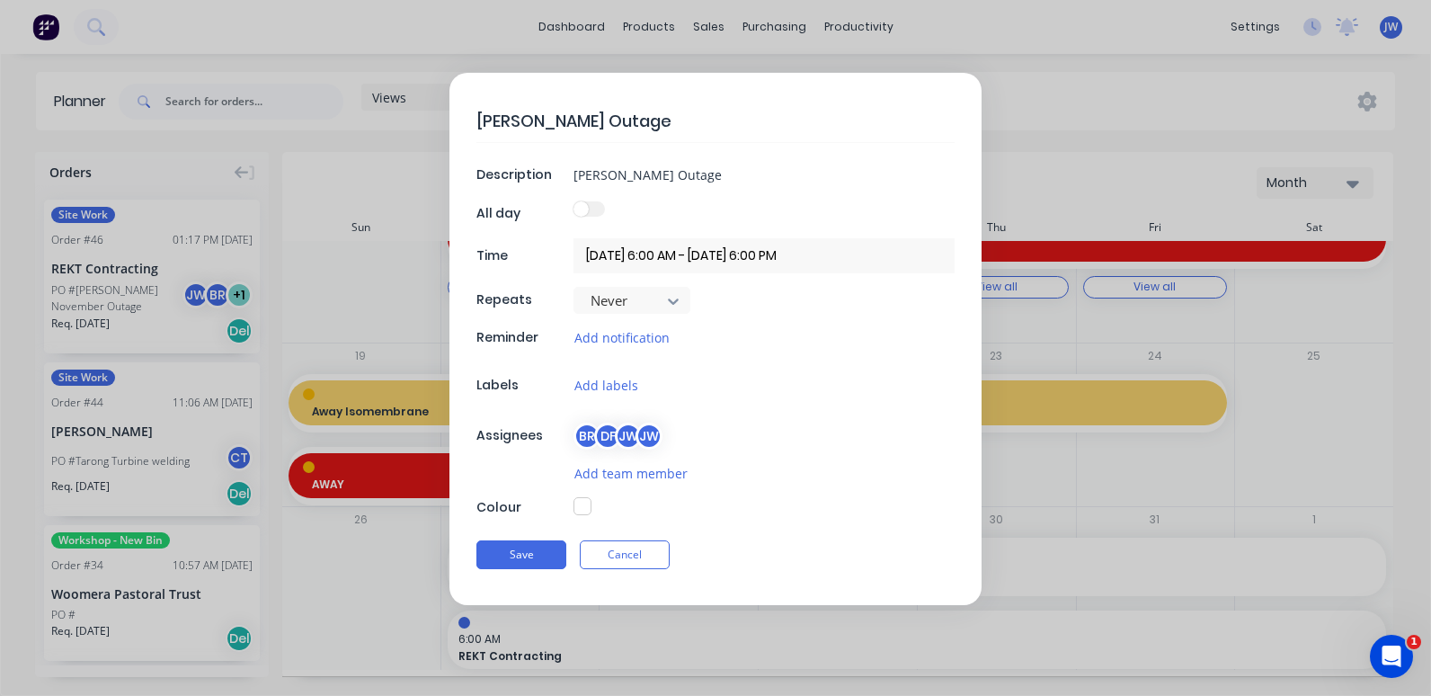
click at [574, 508] on button "button" at bounding box center [583, 506] width 18 height 18
type textarea "x"
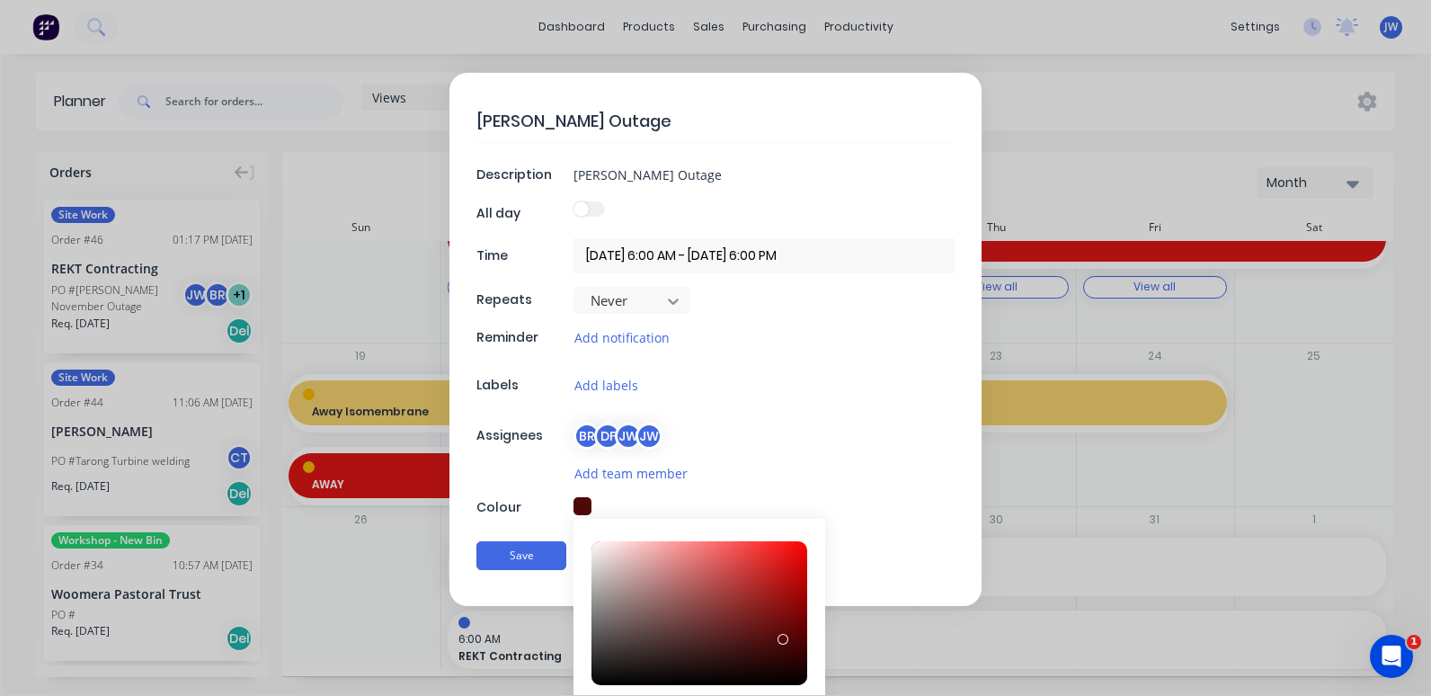
drag, startPoint x: 612, startPoint y: 572, endPoint x: 776, endPoint y: 639, distance: 177.0
click at [776, 639] on div at bounding box center [700, 613] width 216 height 144
drag, startPoint x: 705, startPoint y: 601, endPoint x: 667, endPoint y: 620, distance: 42.2
click at [781, 672] on div at bounding box center [700, 613] width 216 height 144
drag, startPoint x: 650, startPoint y: 611, endPoint x: 740, endPoint y: 658, distance: 101.8
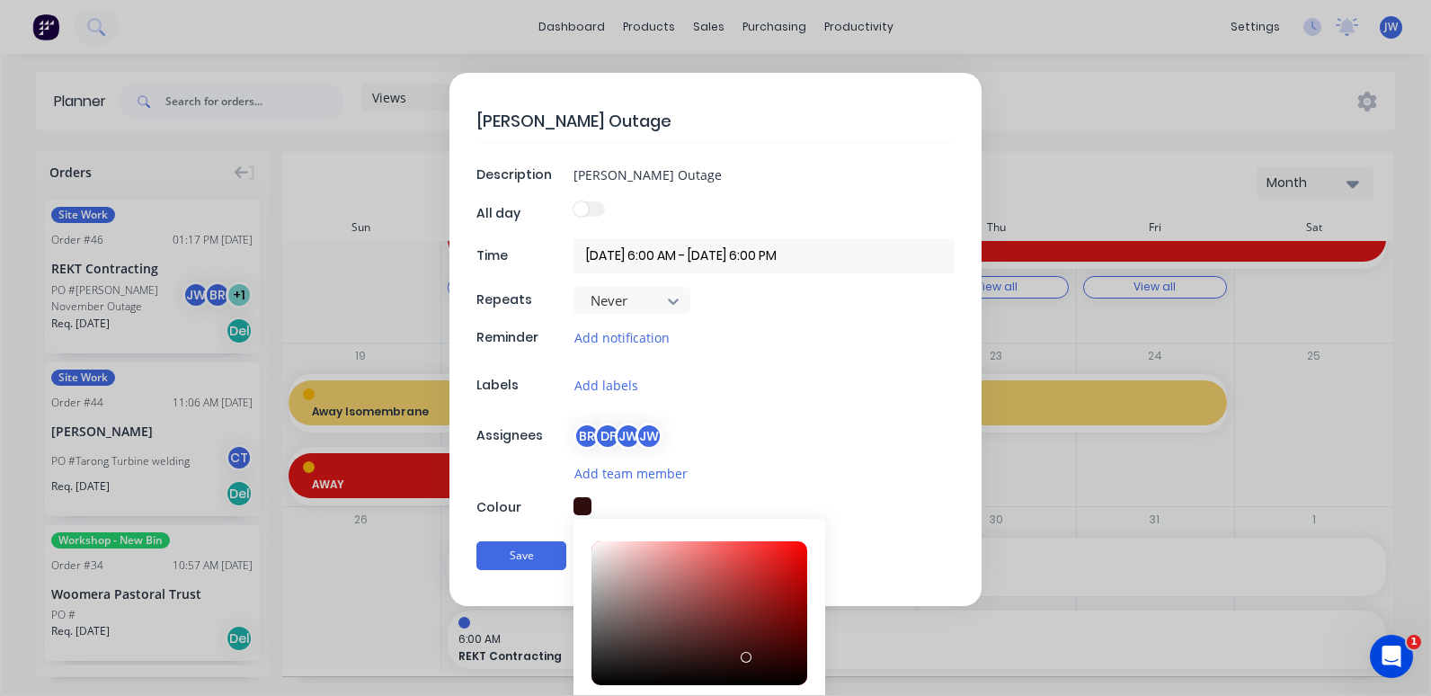
click at [740, 658] on div at bounding box center [700, 613] width 216 height 144
click at [728, 638] on div at bounding box center [700, 613] width 216 height 144
click at [707, 610] on div at bounding box center [700, 613] width 216 height 144
click at [725, 585] on div at bounding box center [700, 613] width 216 height 144
click at [753, 600] on div at bounding box center [700, 613] width 216 height 144
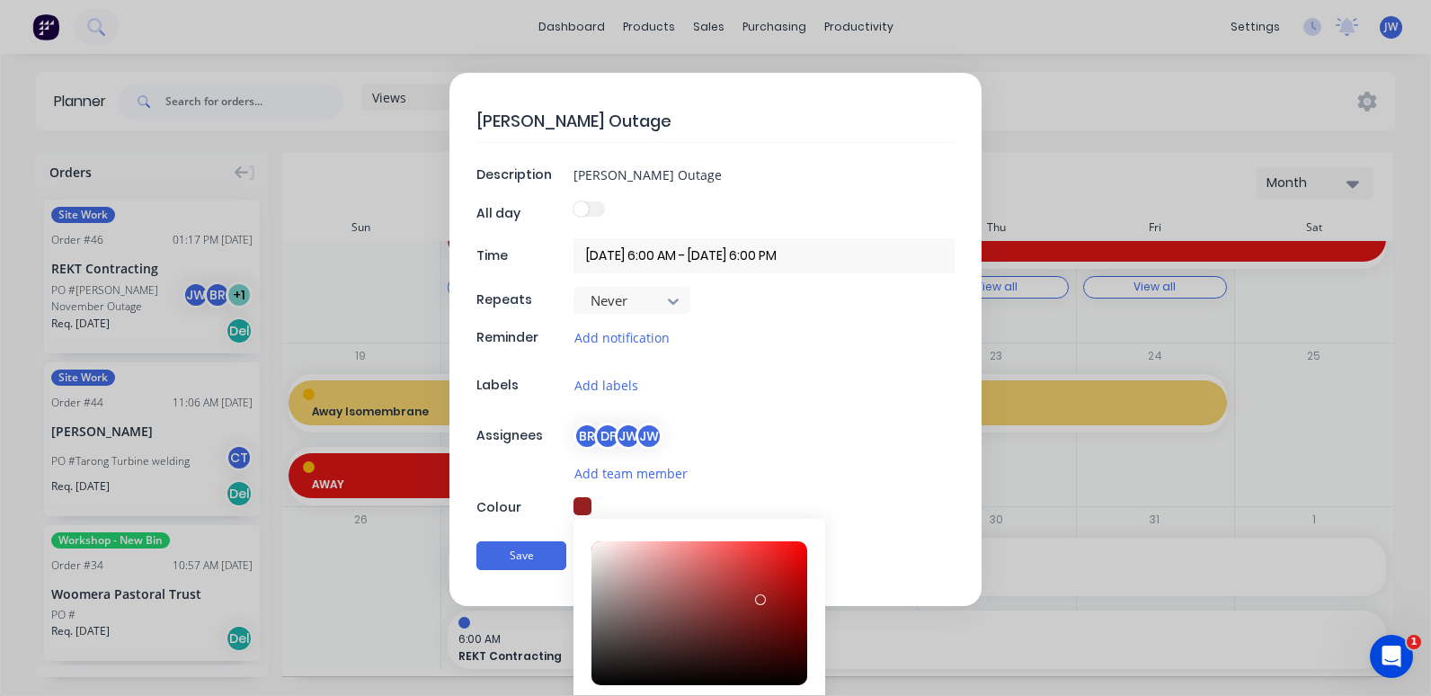
click at [634, 547] on div at bounding box center [700, 613] width 216 height 144
click at [674, 553] on div at bounding box center [700, 613] width 216 height 144
click at [691, 568] on div at bounding box center [700, 613] width 216 height 144
type input "#AB4A4A"
click at [708, 588] on div at bounding box center [700, 613] width 216 height 144
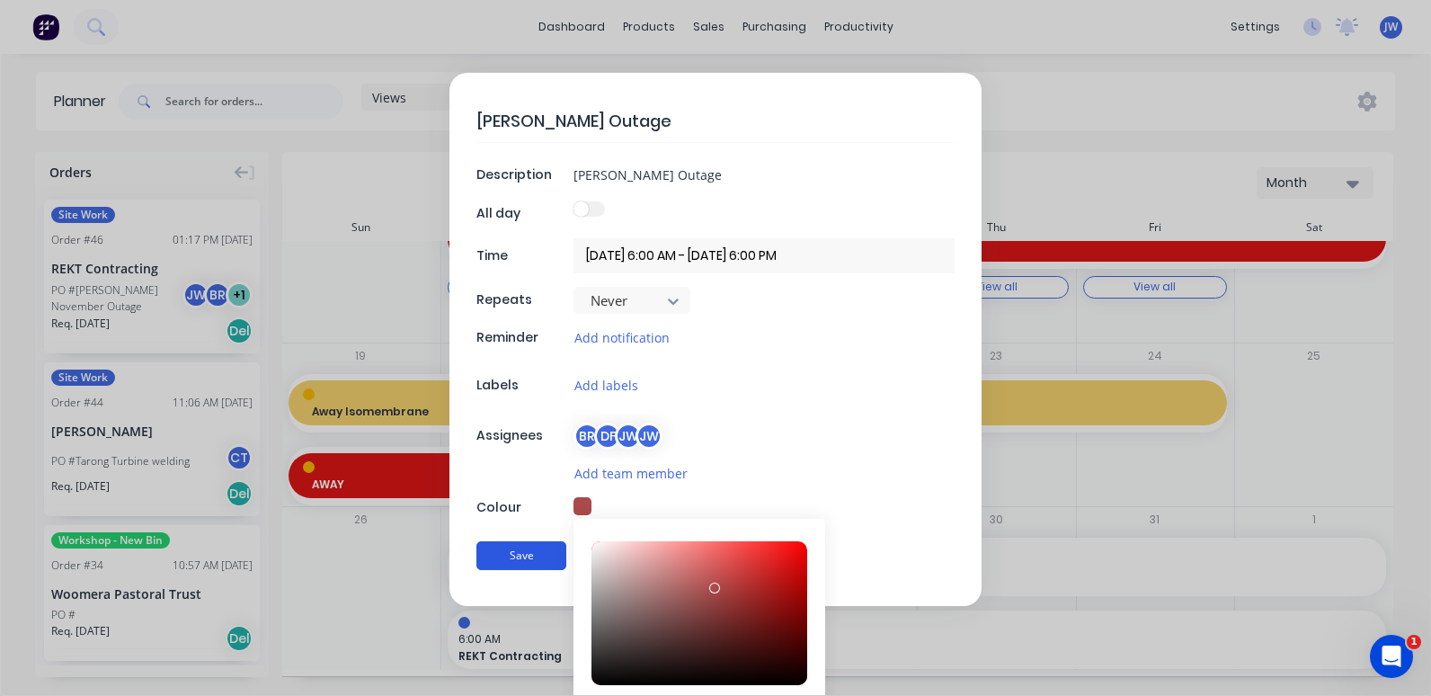
click at [504, 558] on button "Save" at bounding box center [522, 555] width 90 height 29
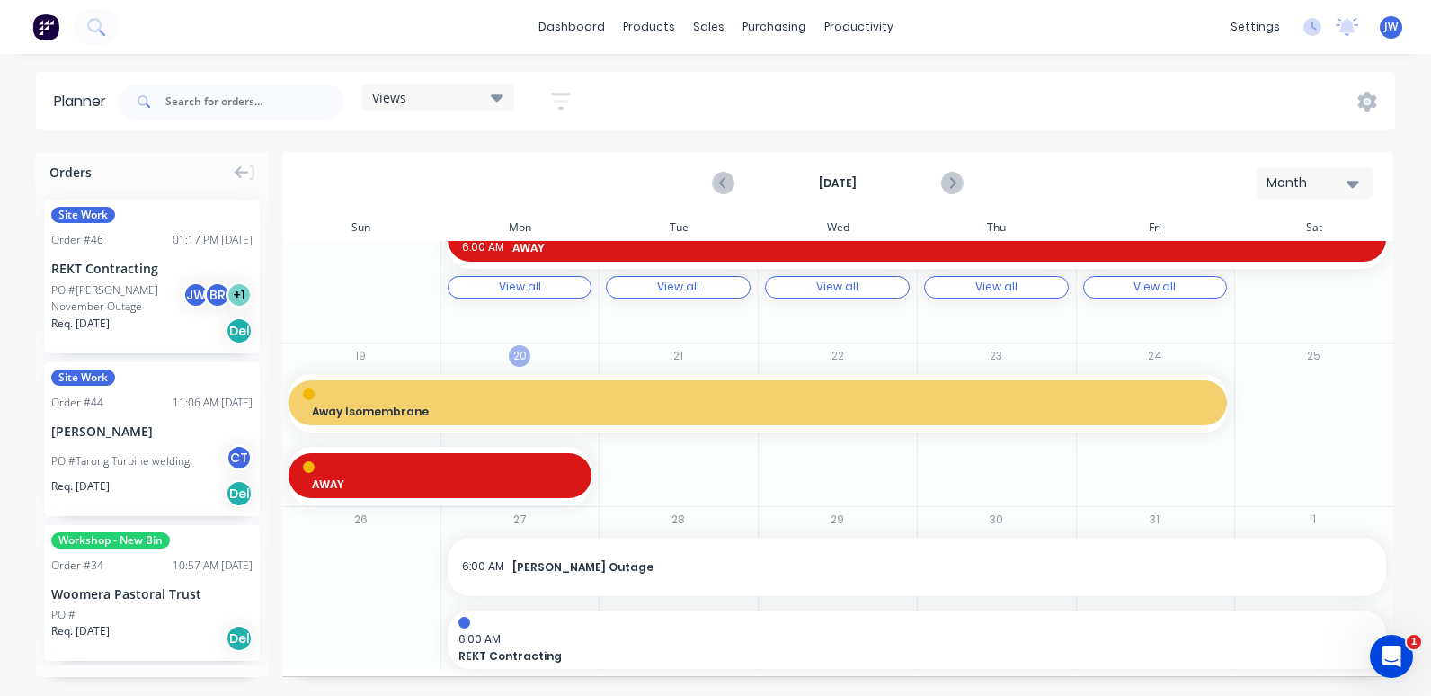
click at [513, 355] on button "20" at bounding box center [520, 356] width 22 height 22
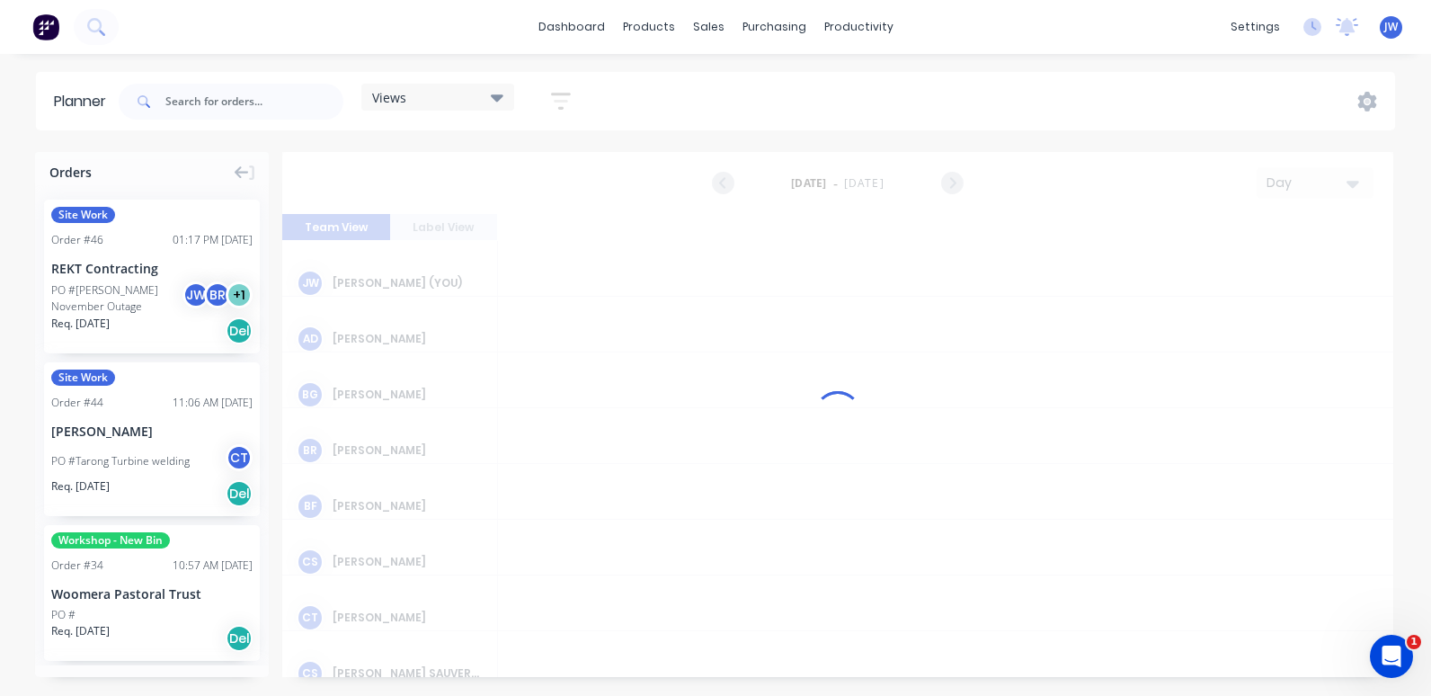
scroll to position [0, 3741]
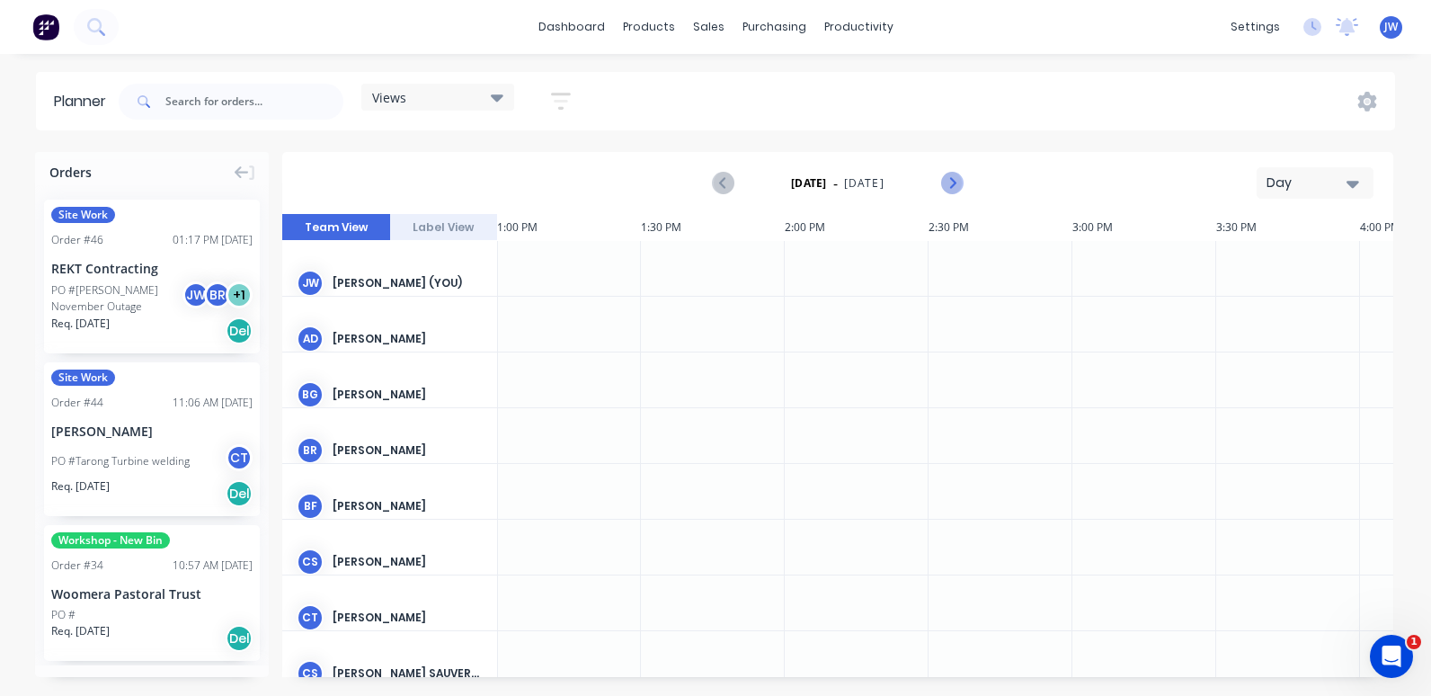
click at [950, 183] on icon "Next page" at bounding box center [952, 184] width 22 height 22
click at [709, 183] on button "Previous page" at bounding box center [724, 183] width 36 height 36
drag, startPoint x: 568, startPoint y: 277, endPoint x: 771, endPoint y: 271, distance: 202.4
type textarea "x"
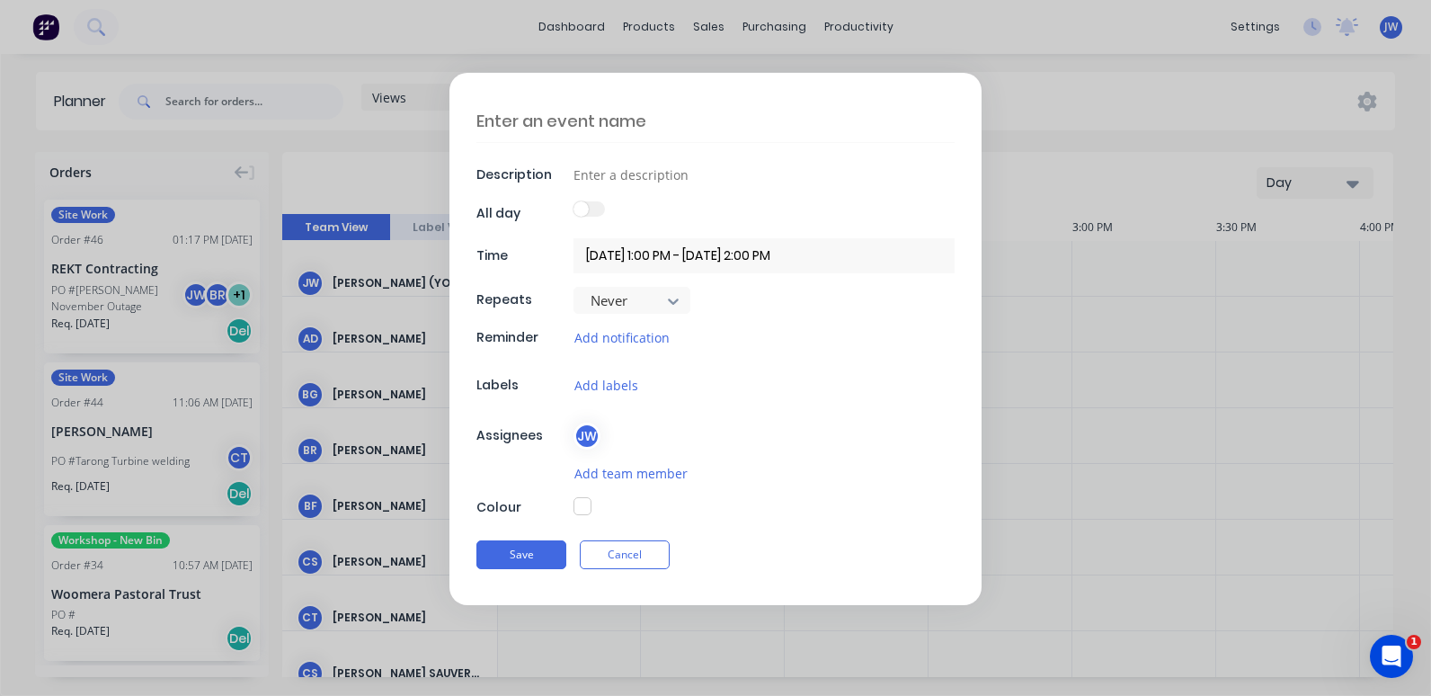
click at [656, 250] on input "[DATE] 1:00 PM - [DATE] 2:00 PM" at bounding box center [764, 255] width 381 height 35
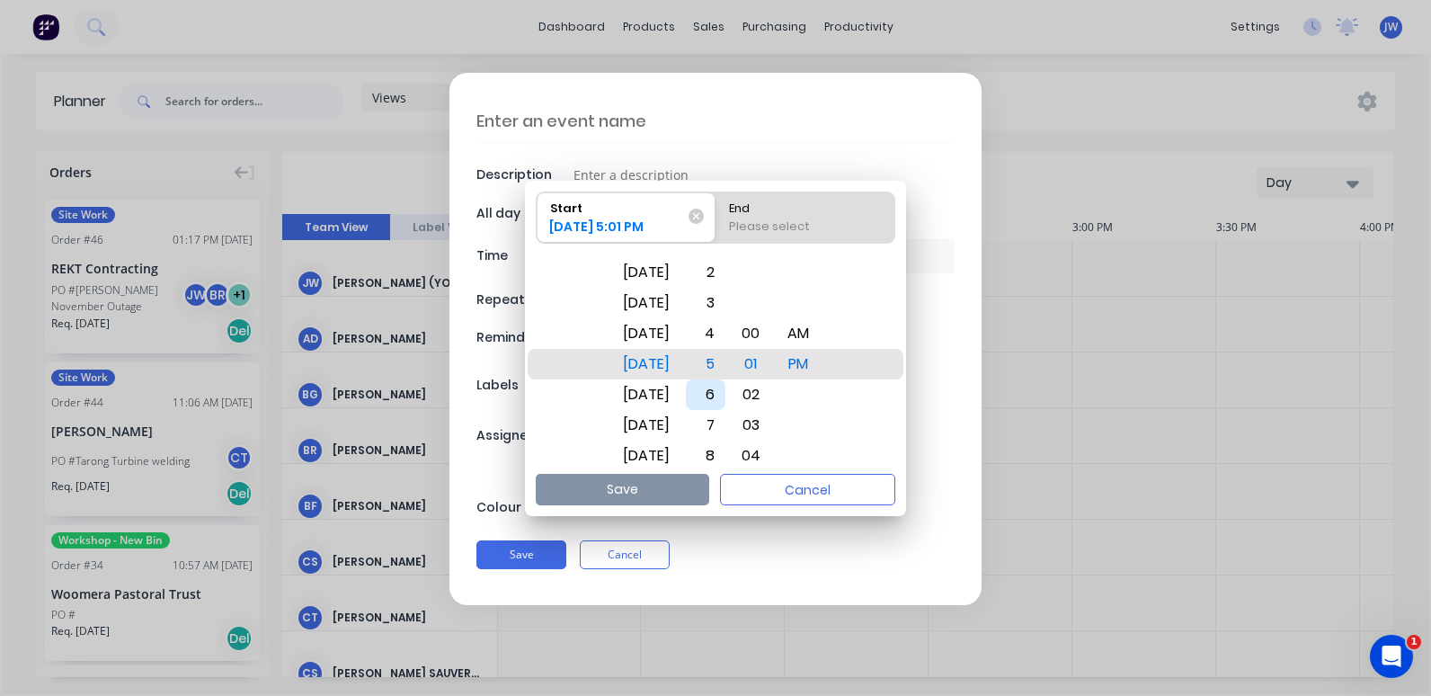
click at [726, 392] on div "6" at bounding box center [706, 394] width 40 height 31
click at [771, 334] on div "00" at bounding box center [751, 333] width 40 height 31
click at [817, 329] on div "AM" at bounding box center [798, 333] width 43 height 31
click at [792, 210] on div "End" at bounding box center [805, 204] width 167 height 25
click at [717, 210] on input "End Please select" at bounding box center [716, 217] width 1 height 50
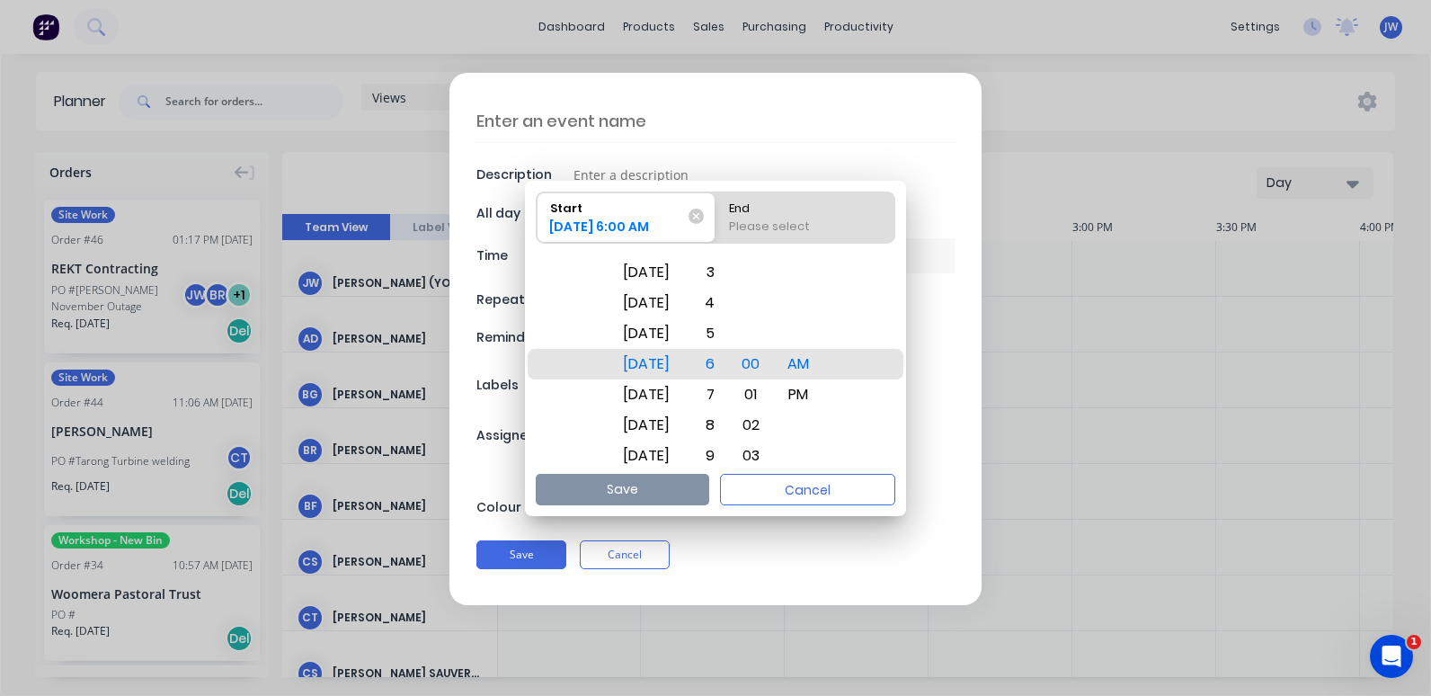
radio input "true"
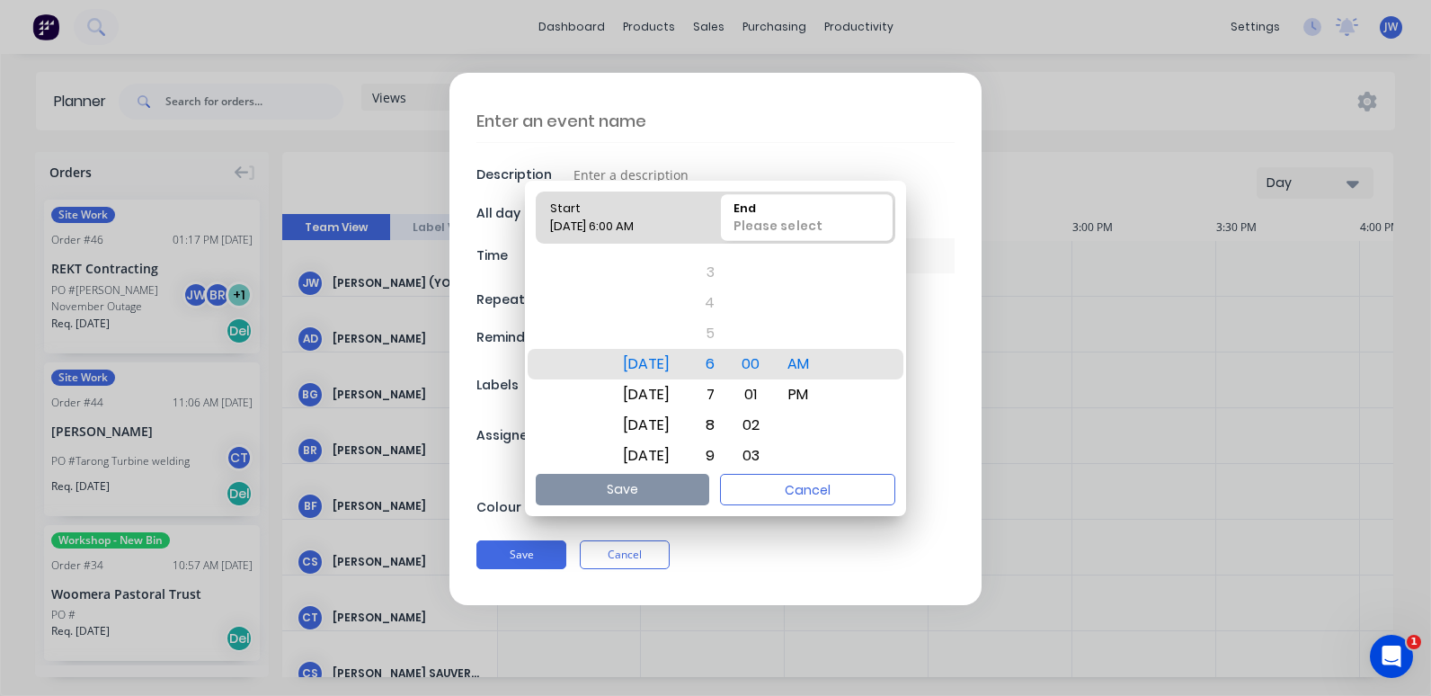
click at [784, 222] on div "Please select" at bounding box center [808, 229] width 162 height 24
click at [717, 222] on input "End Please select" at bounding box center [716, 217] width 1 height 50
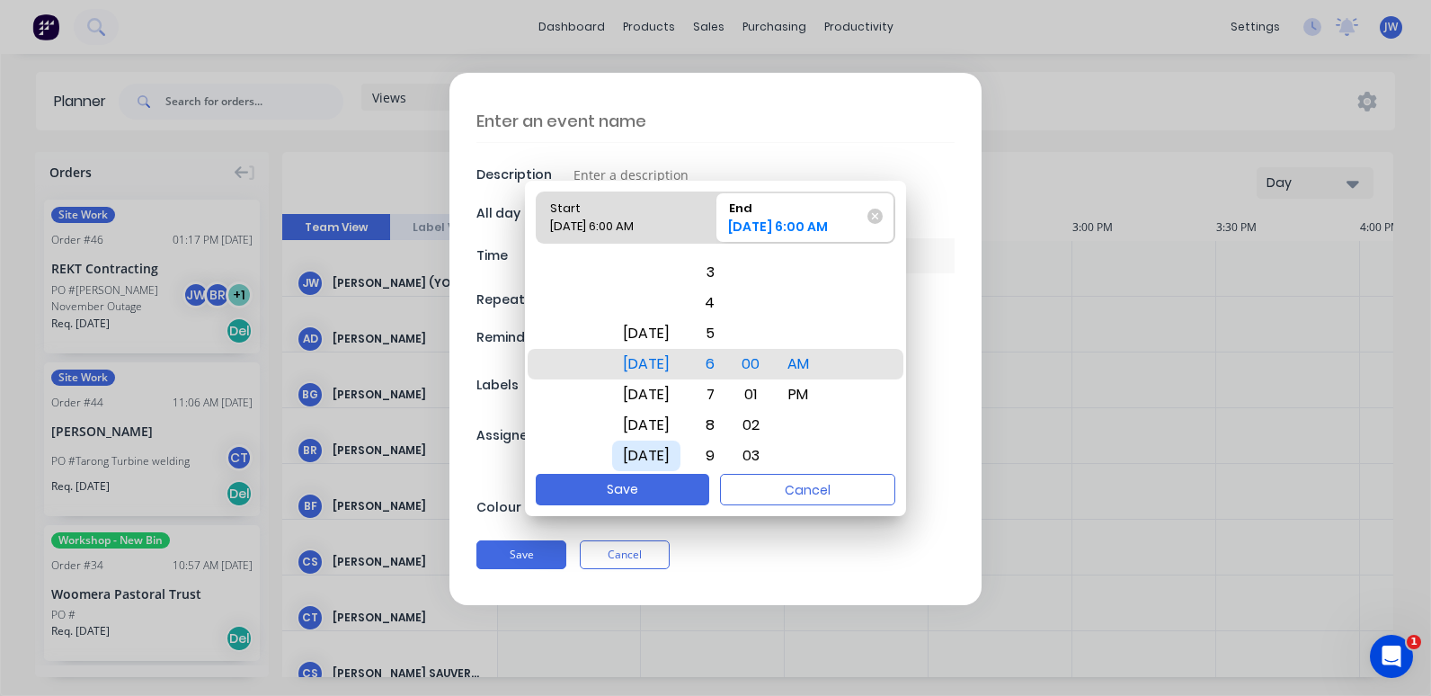
click at [672, 445] on div "[DATE]" at bounding box center [646, 456] width 68 height 31
click at [726, 391] on div "7" at bounding box center [706, 394] width 40 height 31
click at [771, 365] on div "00" at bounding box center [751, 364] width 40 height 31
click at [726, 332] on div "6" at bounding box center [706, 333] width 40 height 31
click at [820, 397] on div "PM" at bounding box center [798, 394] width 43 height 31
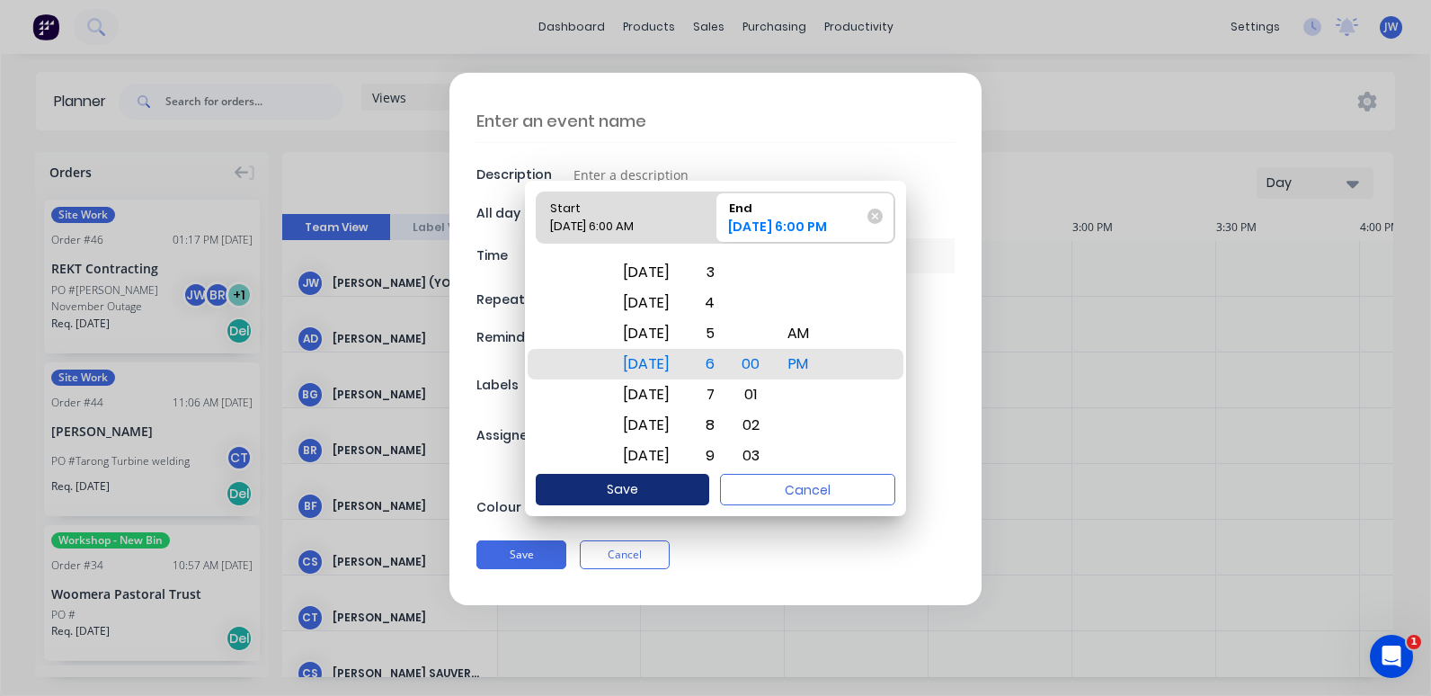
click at [654, 492] on button "Save" at bounding box center [623, 489] width 174 height 31
type textarea "x"
type input "[DATE] 6:00 AM - [DATE] 6:00 PM"
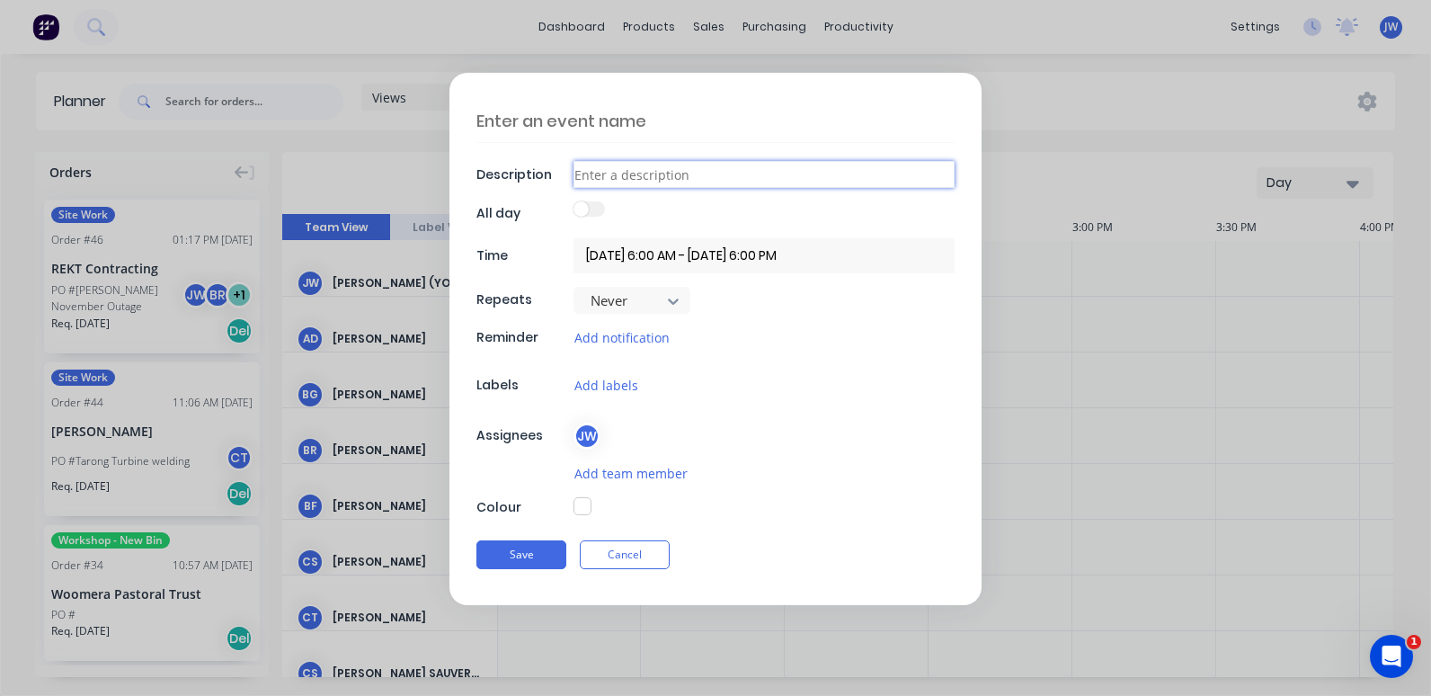
click at [645, 177] on input at bounding box center [764, 174] width 381 height 27
type textarea "x"
type input "K"
type textarea "x"
type input "Ko"
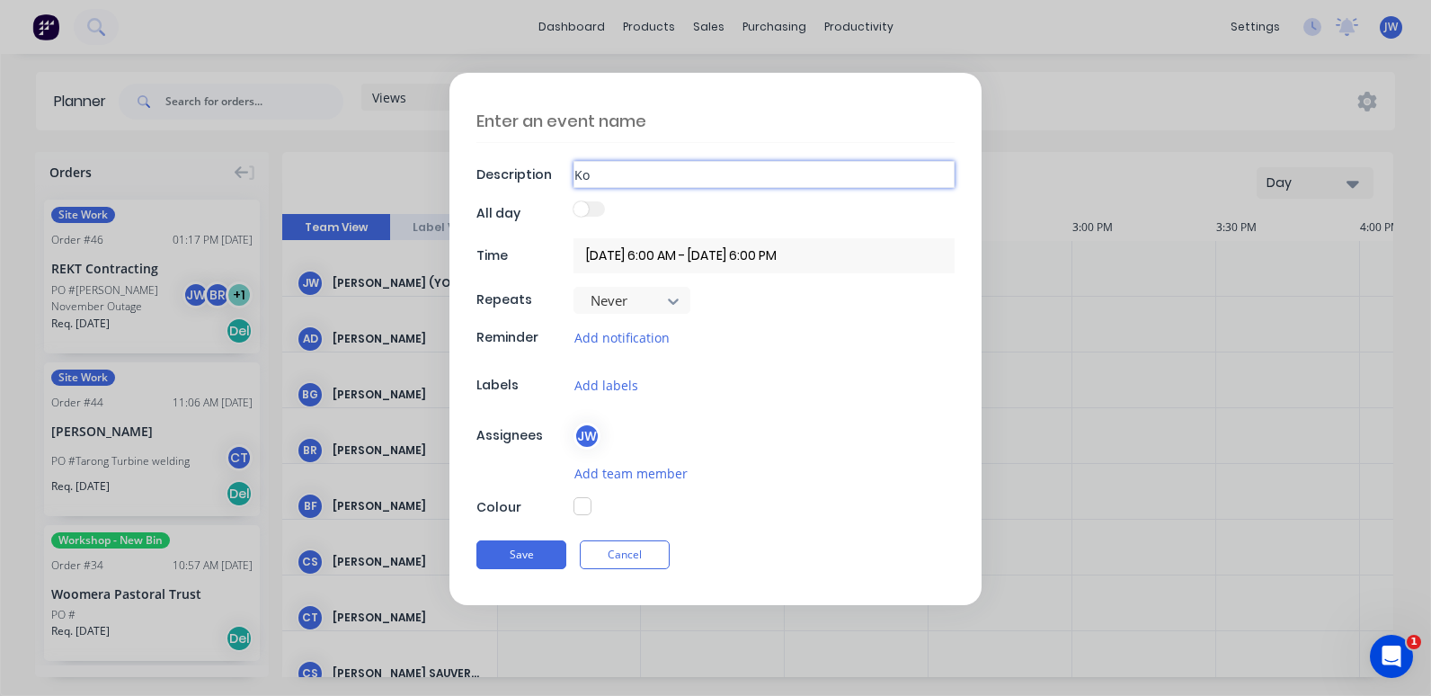
type textarea "x"
type input "Kog"
type textarea "x"
type input "Koga"
type textarea "x"
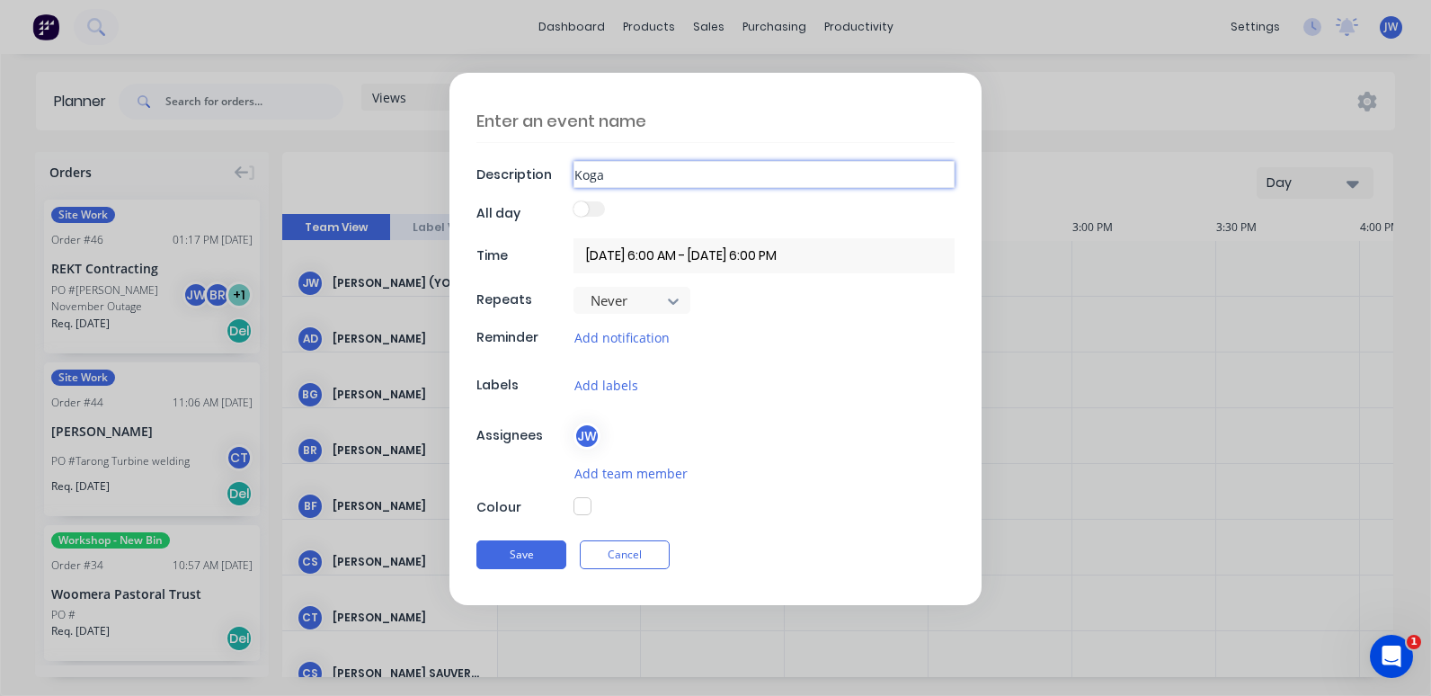
type input "[PERSON_NAME]"
type textarea "x"
type input "[PERSON_NAME]"
type textarea "x"
type input "[PERSON_NAME] p"
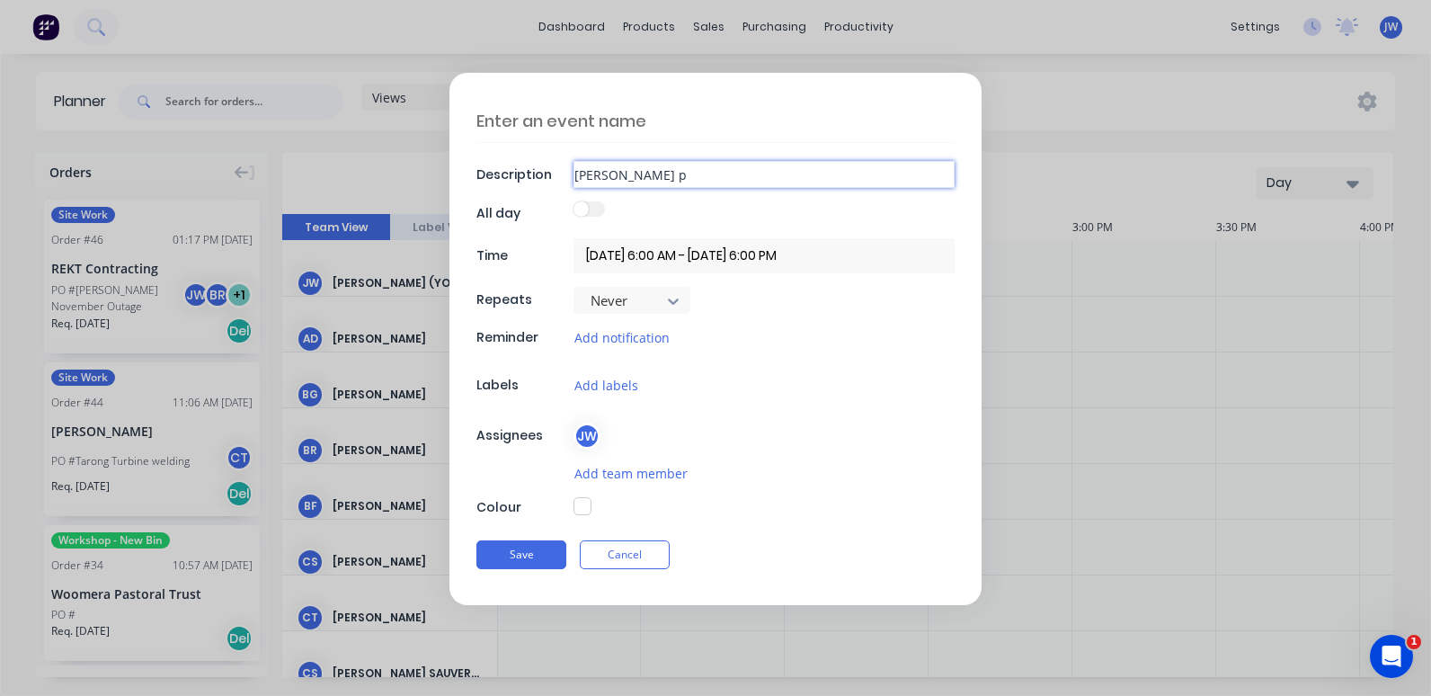
type textarea "x"
type input "[PERSON_NAME]"
type textarea "x"
type input "[PERSON_NAME] pre"
type textarea "x"
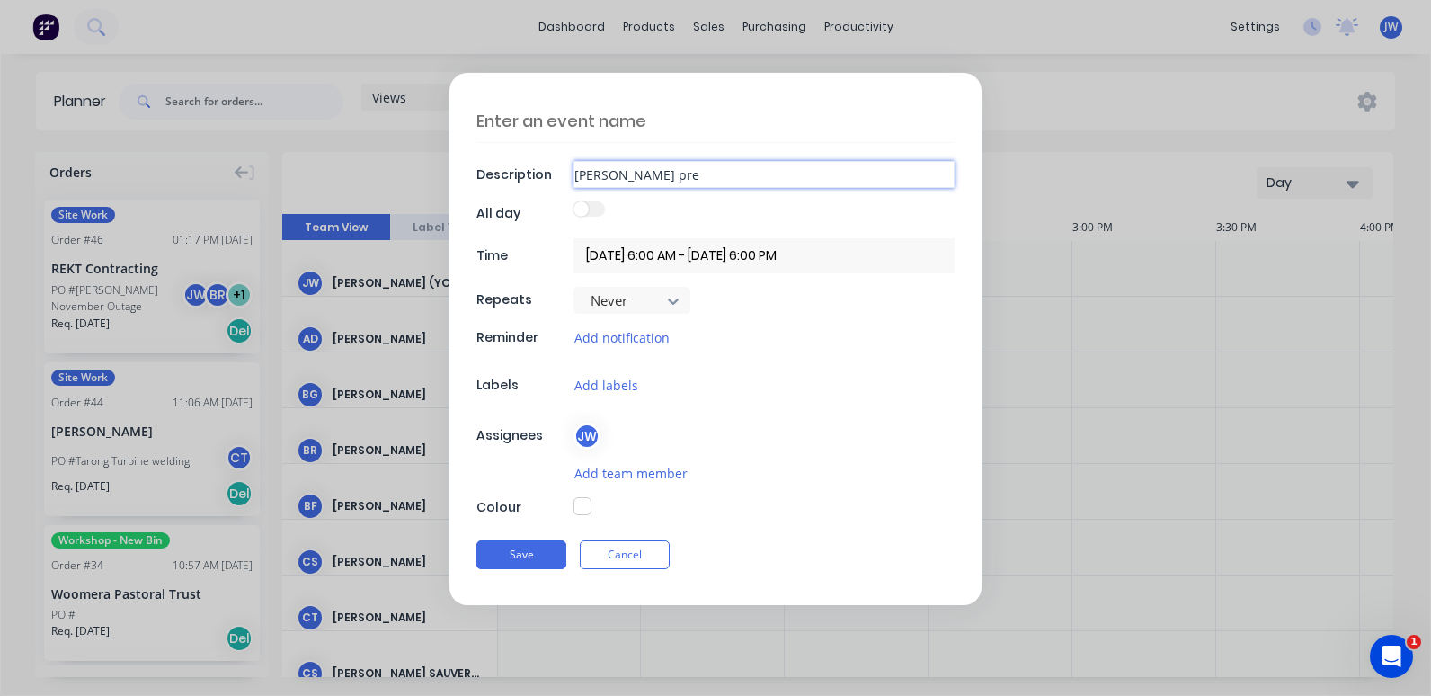
type input "[PERSON_NAME] pre-"
type textarea "x"
type input "[PERSON_NAME] pre-s"
type textarea "x"
type input "[PERSON_NAME] pre-sh"
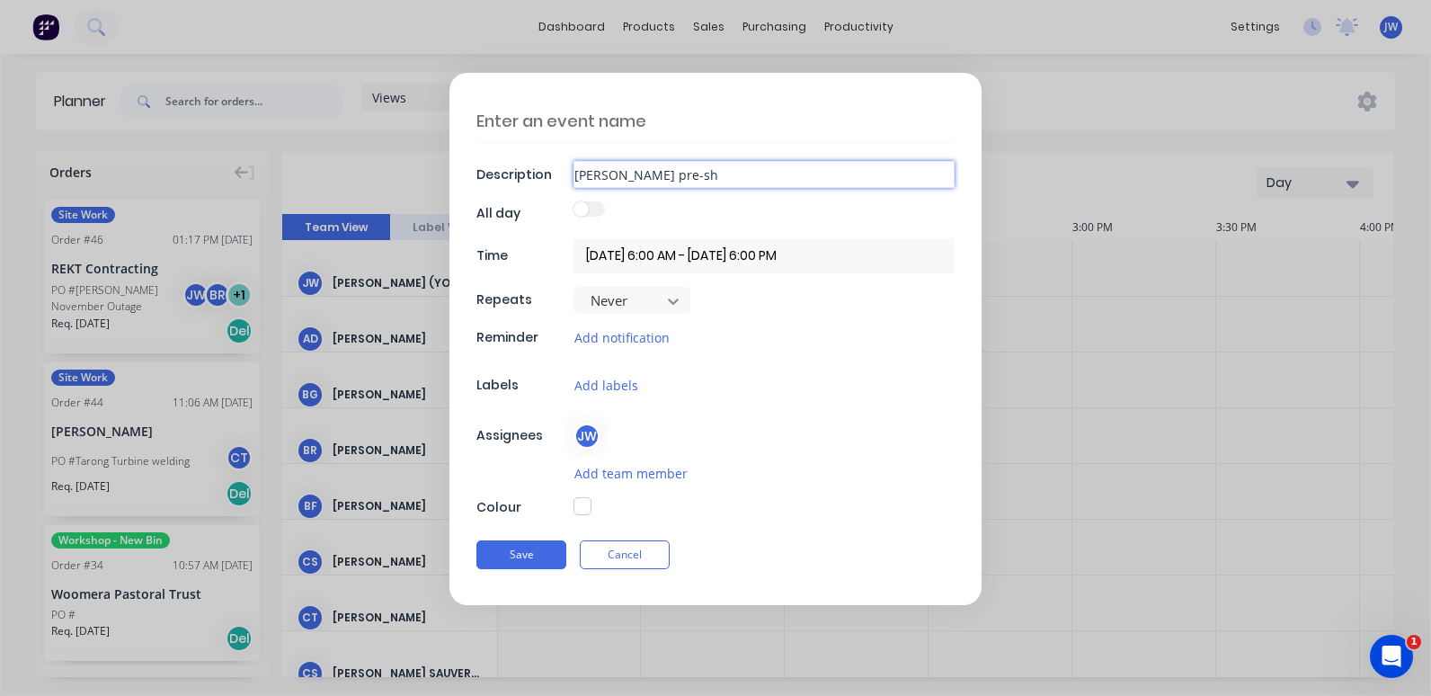
type textarea "x"
type input "[PERSON_NAME] pre-shu"
type textarea "x"
type input "[PERSON_NAME] pre-shut"
click at [612, 473] on button "Add team member" at bounding box center [631, 473] width 115 height 21
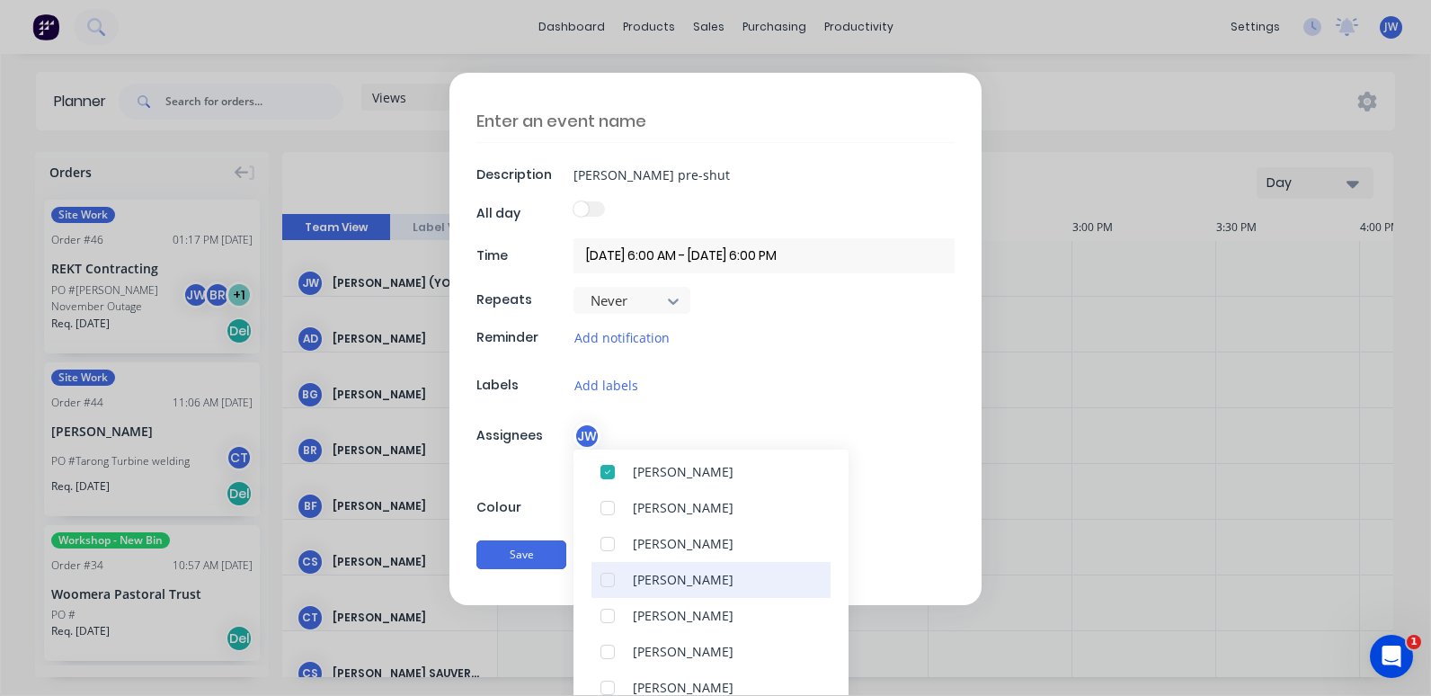
scroll to position [90, 0]
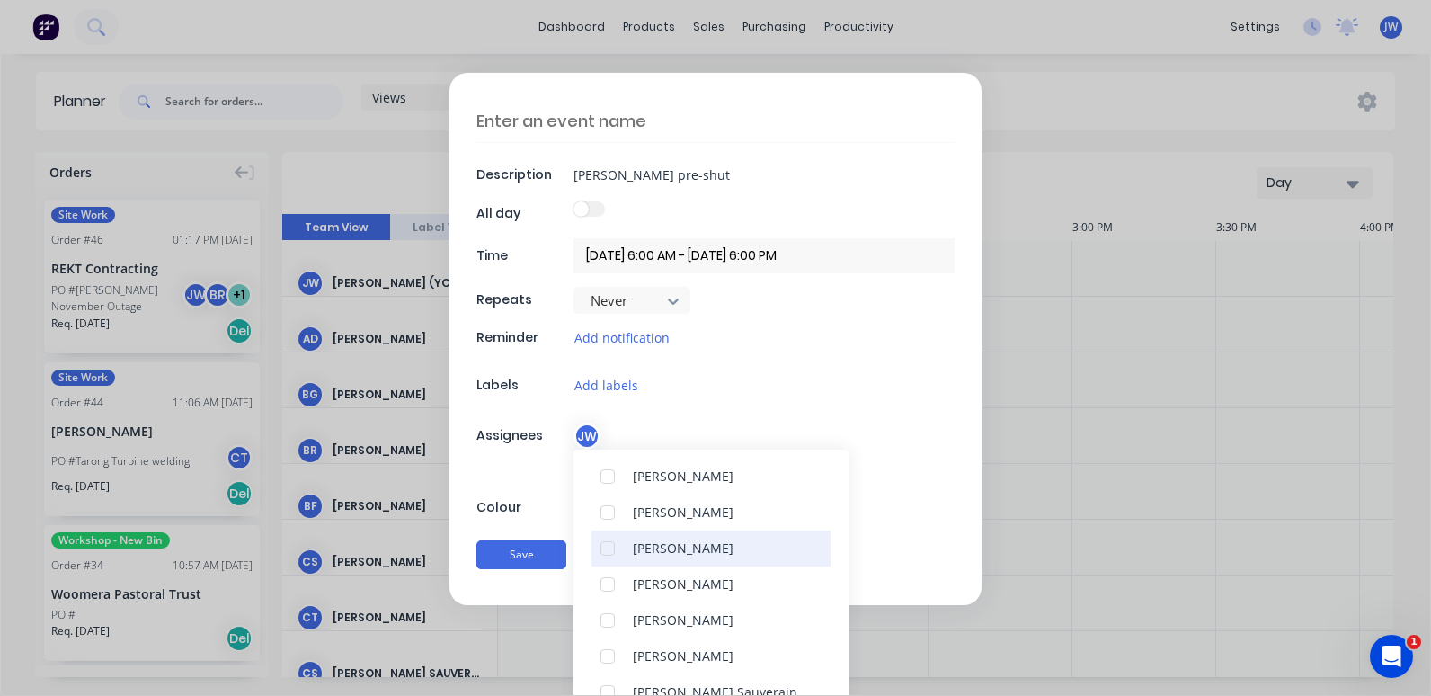
click at [611, 553] on div at bounding box center [608, 549] width 36 height 36
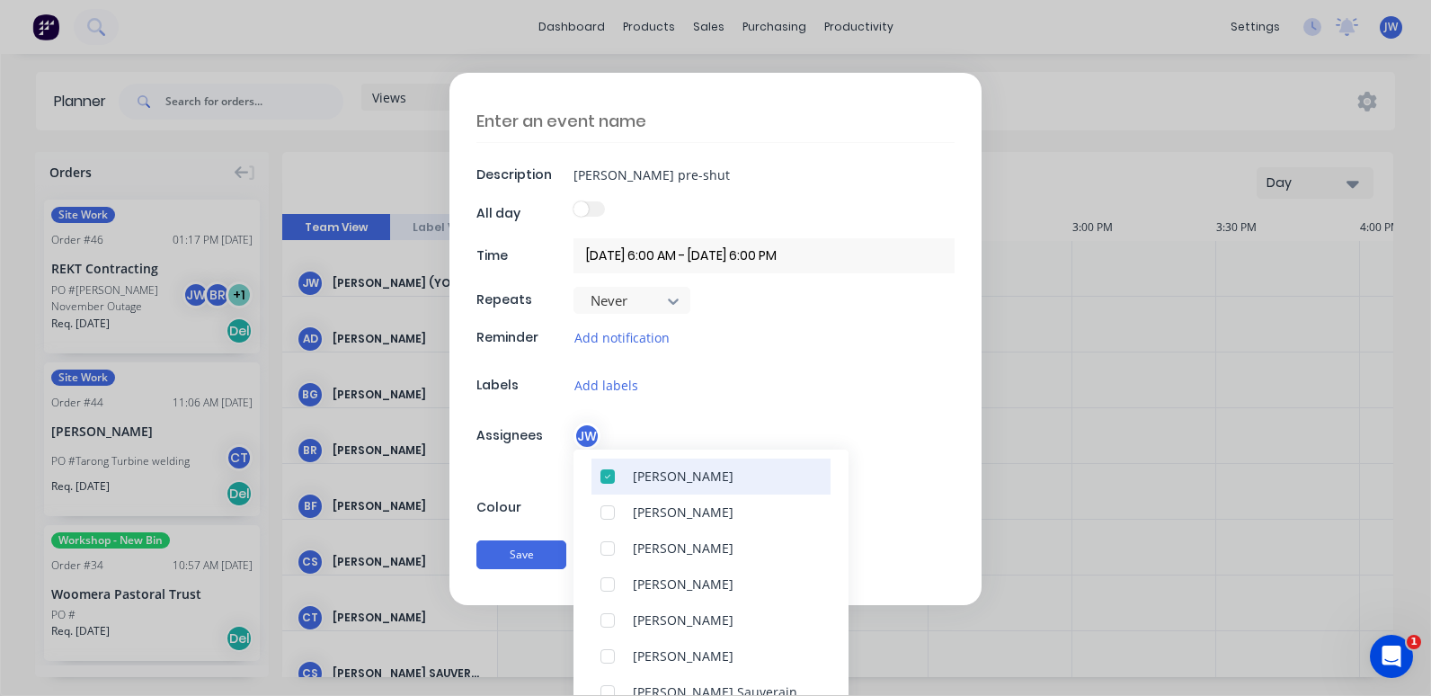
scroll to position [0, 0]
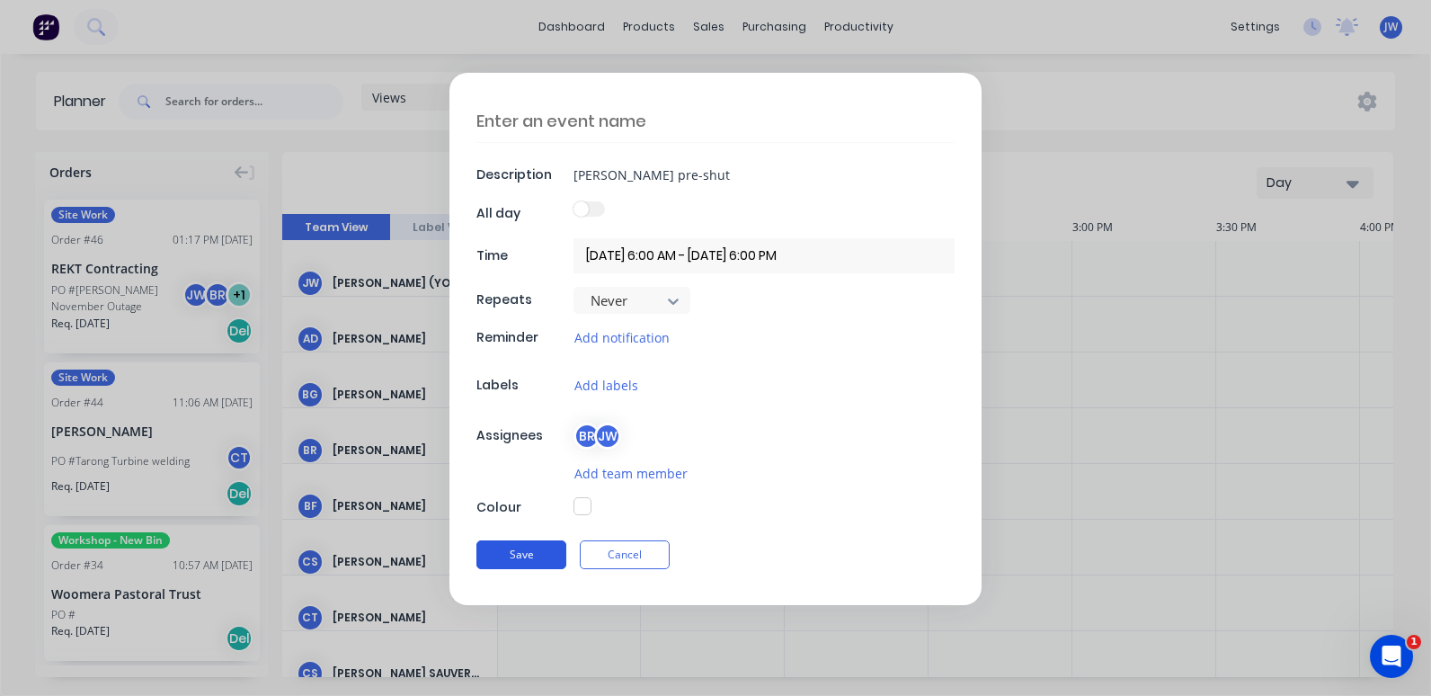
click at [528, 556] on button "Save" at bounding box center [522, 554] width 90 height 29
click at [585, 506] on button "button" at bounding box center [583, 507] width 18 height 18
type textarea "x"
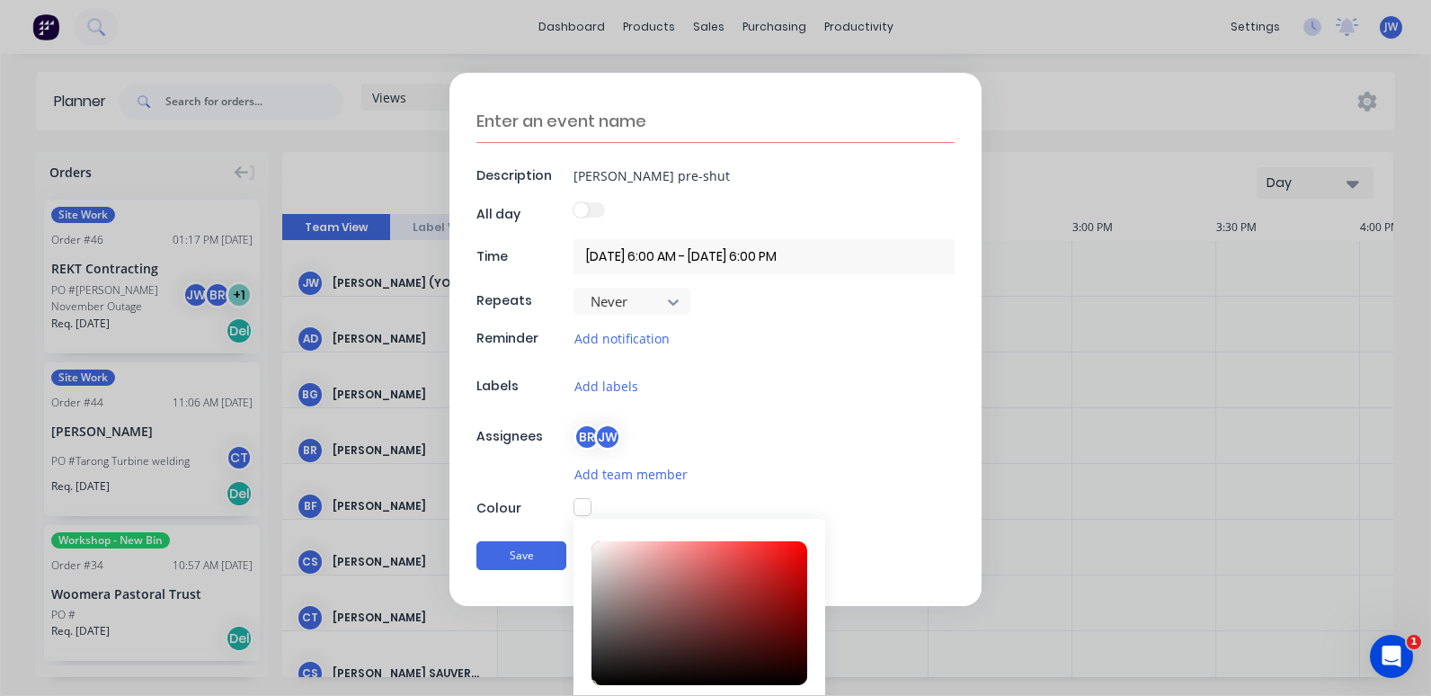
type input "#580808"
click at [780, 635] on div at bounding box center [700, 613] width 216 height 144
click at [517, 557] on button "Save" at bounding box center [522, 556] width 90 height 29
click at [597, 388] on button "Add labels" at bounding box center [607, 386] width 66 height 21
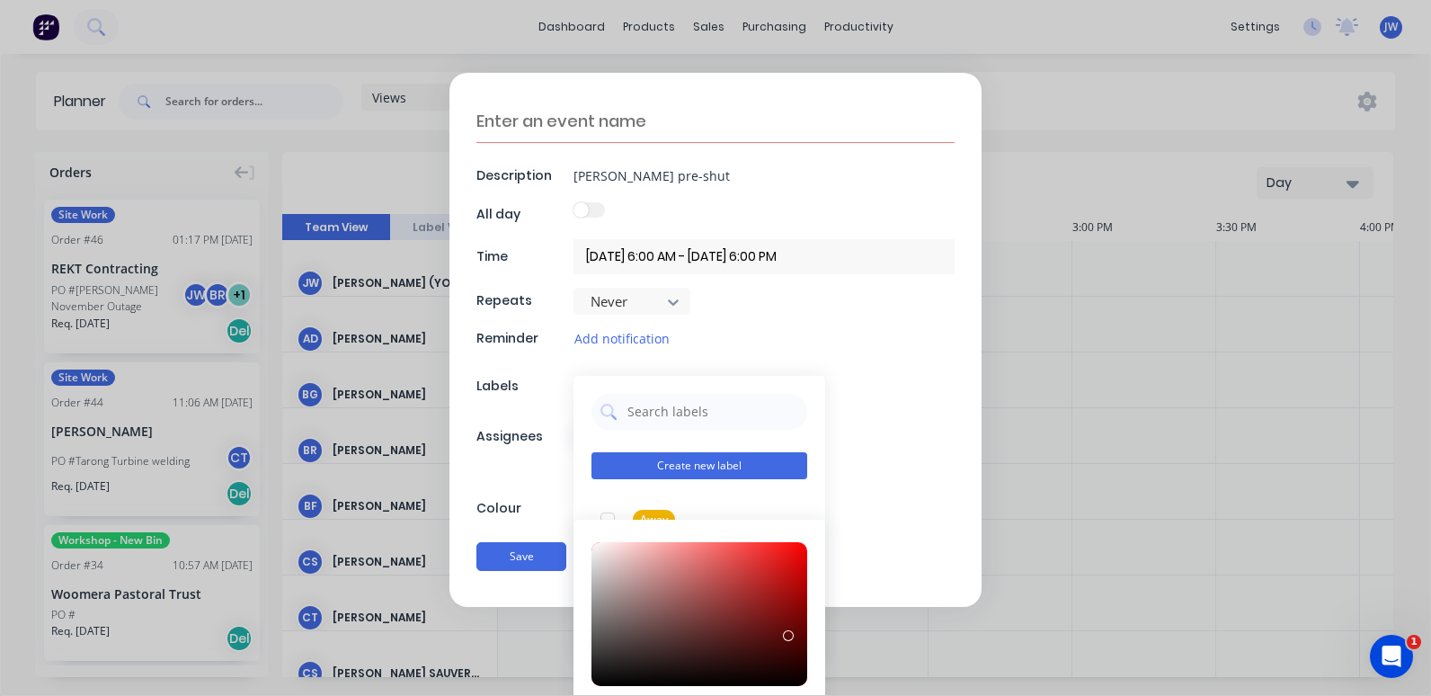
click at [694, 465] on button "Create new label" at bounding box center [700, 465] width 216 height 27
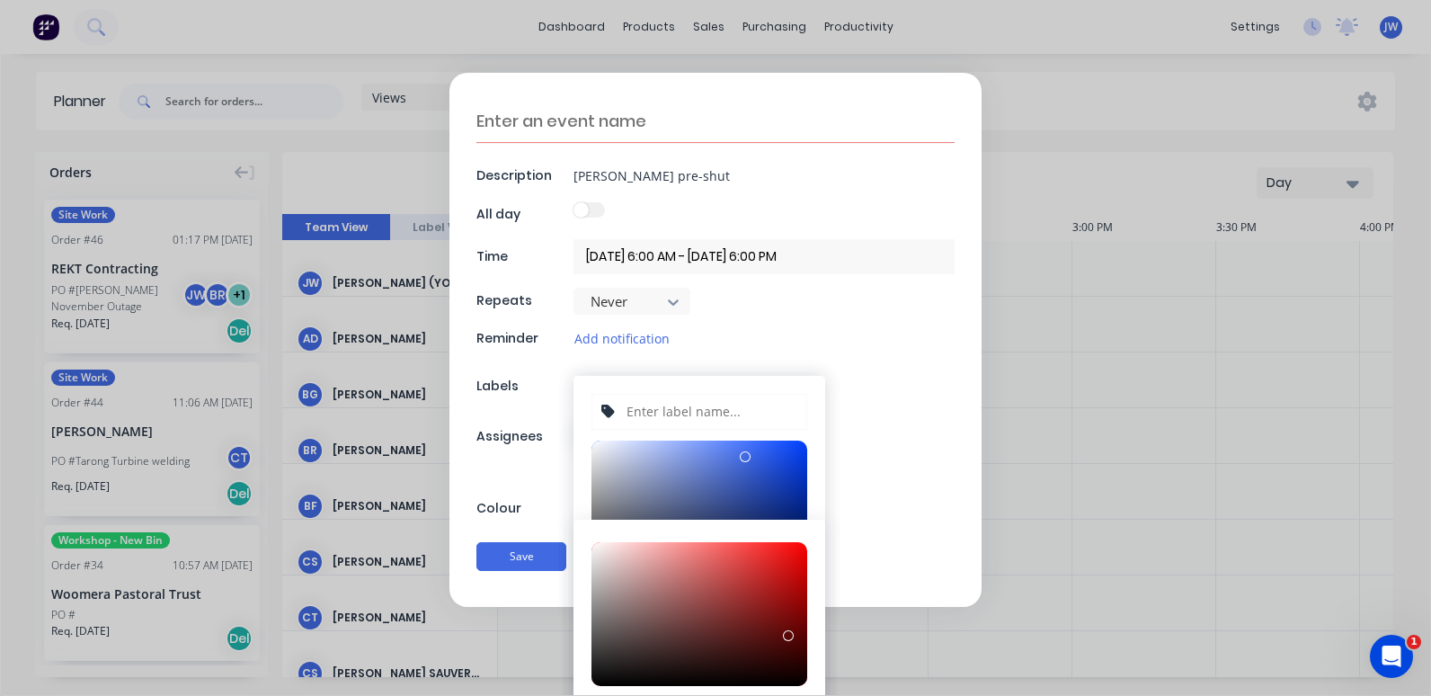
scroll to position [90, 0]
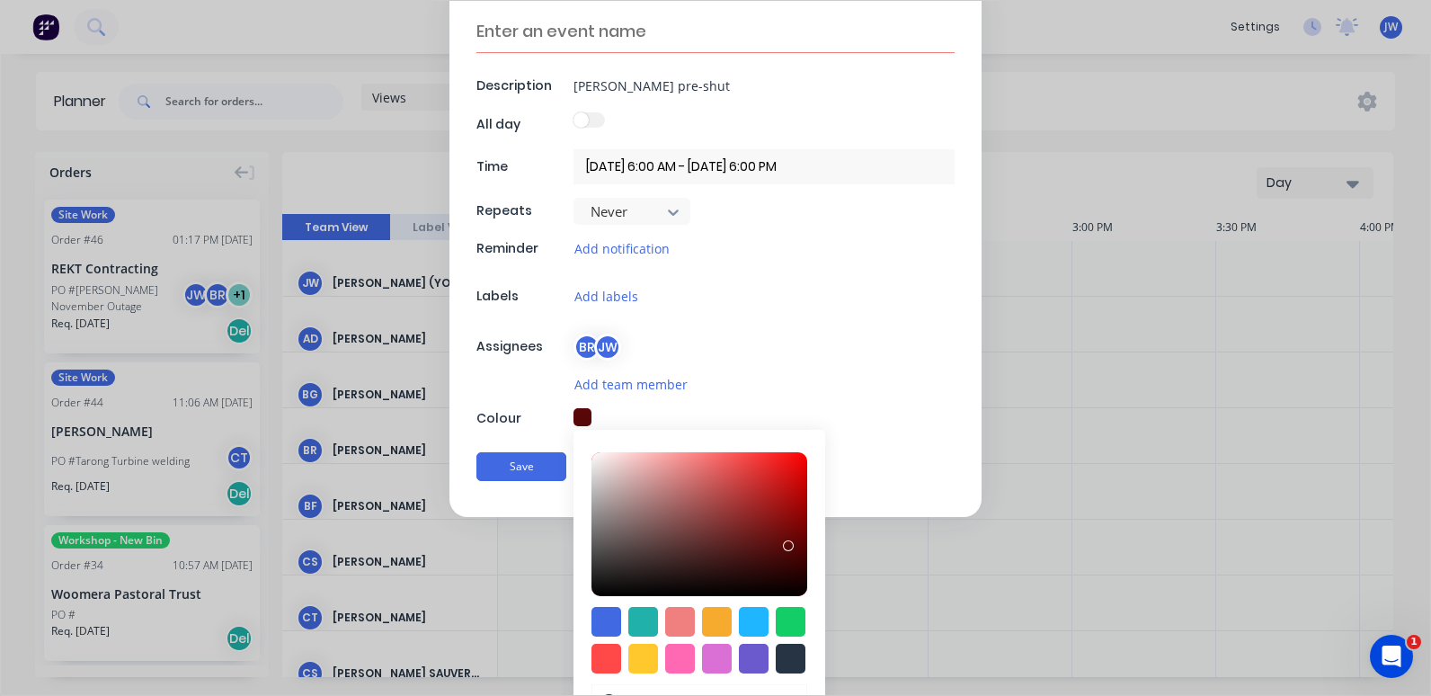
click at [486, 291] on div "Labels" at bounding box center [523, 296] width 93 height 19
click at [611, 289] on button "Add labels" at bounding box center [607, 296] width 66 height 21
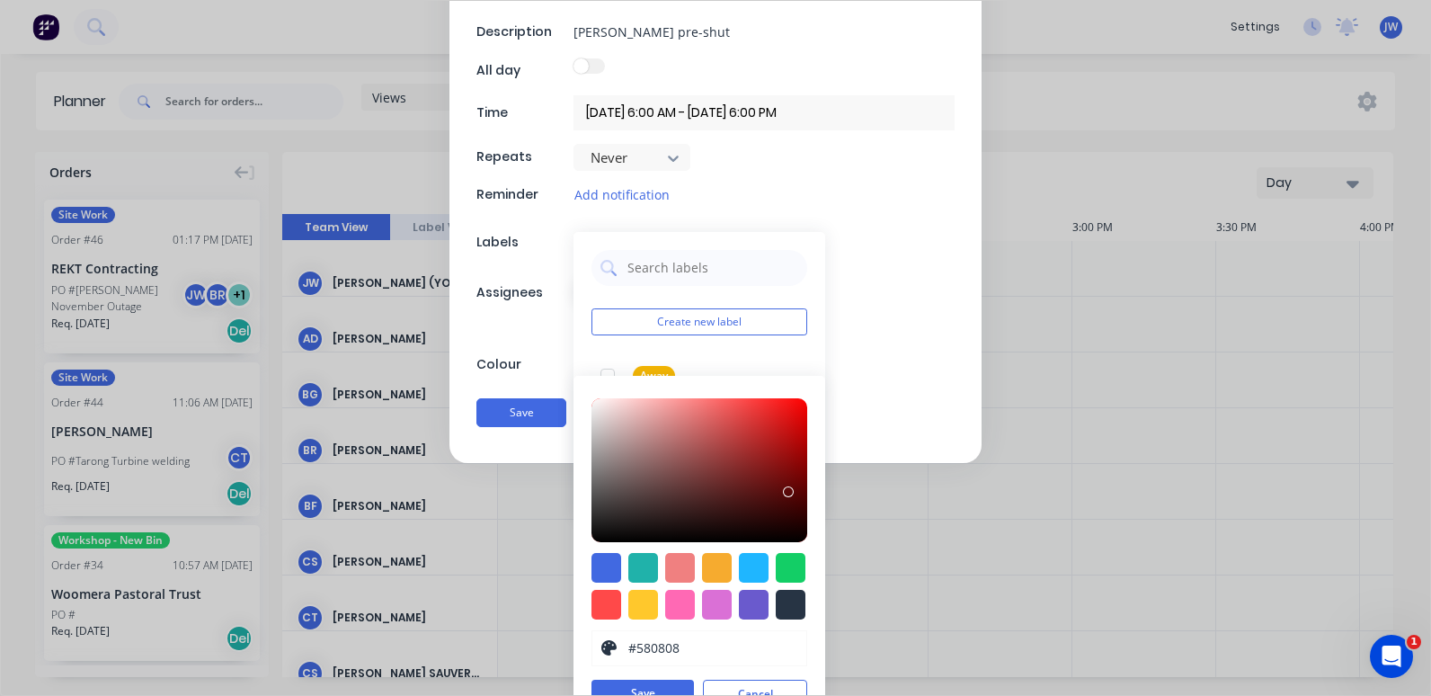
scroll to position [174, 0]
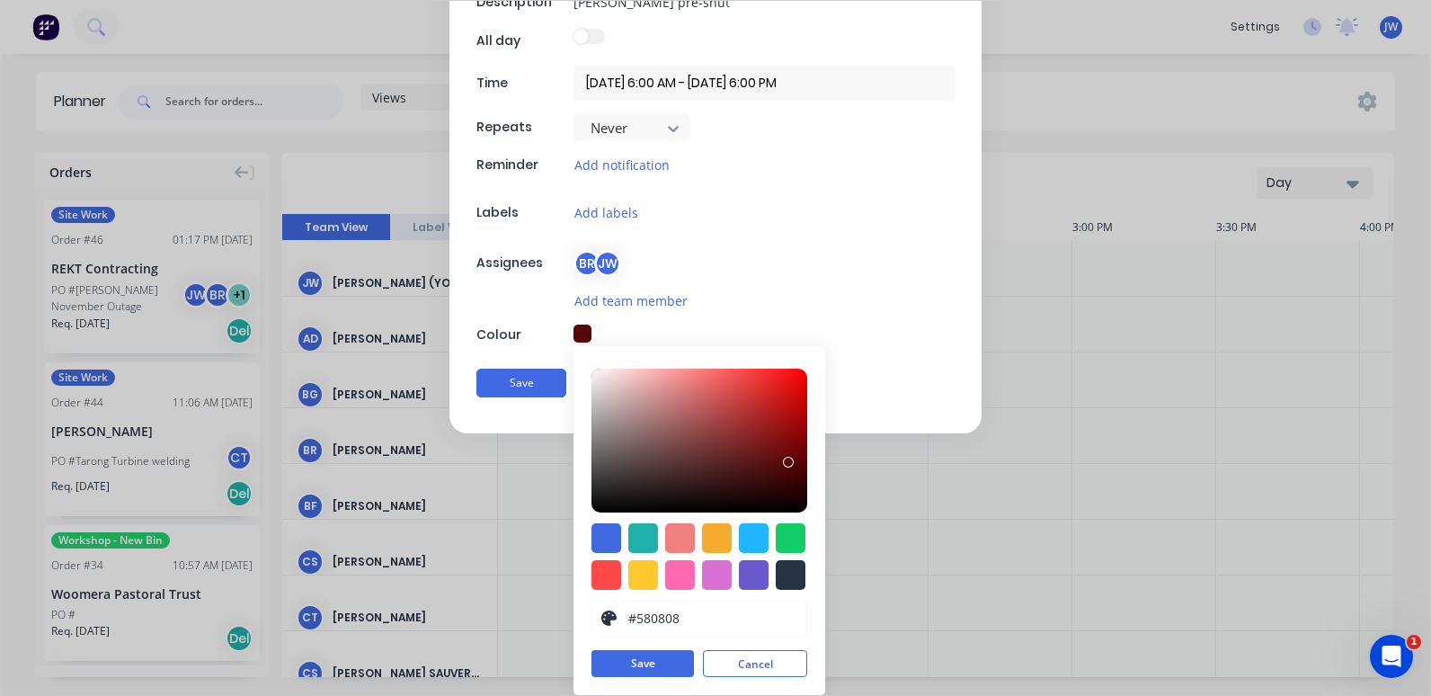
click at [514, 319] on div "Description [PERSON_NAME] pre-shut All day Time [DATE] 6:00 AM - [DATE] 6:00 PM…" at bounding box center [716, 166] width 532 height 534
click at [650, 655] on button "Save" at bounding box center [643, 663] width 103 height 27
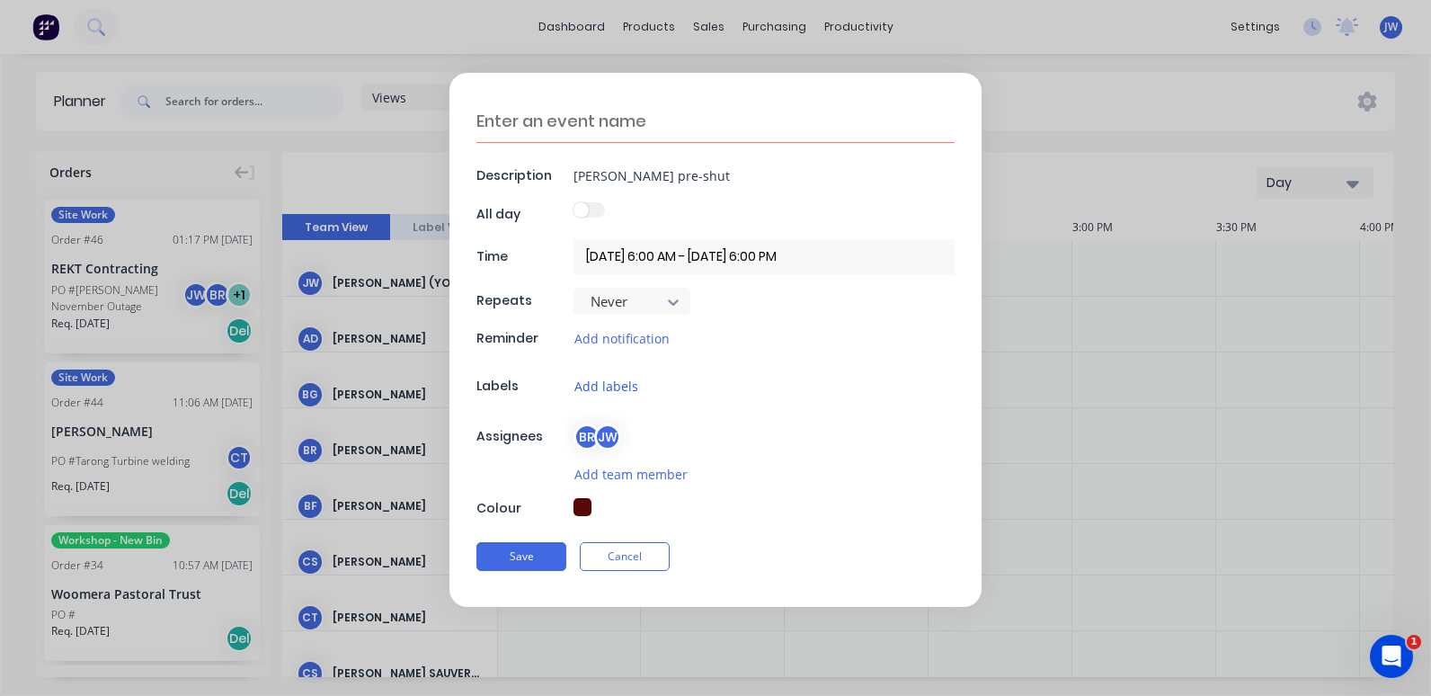
click at [595, 387] on button "Add labels" at bounding box center [607, 386] width 66 height 21
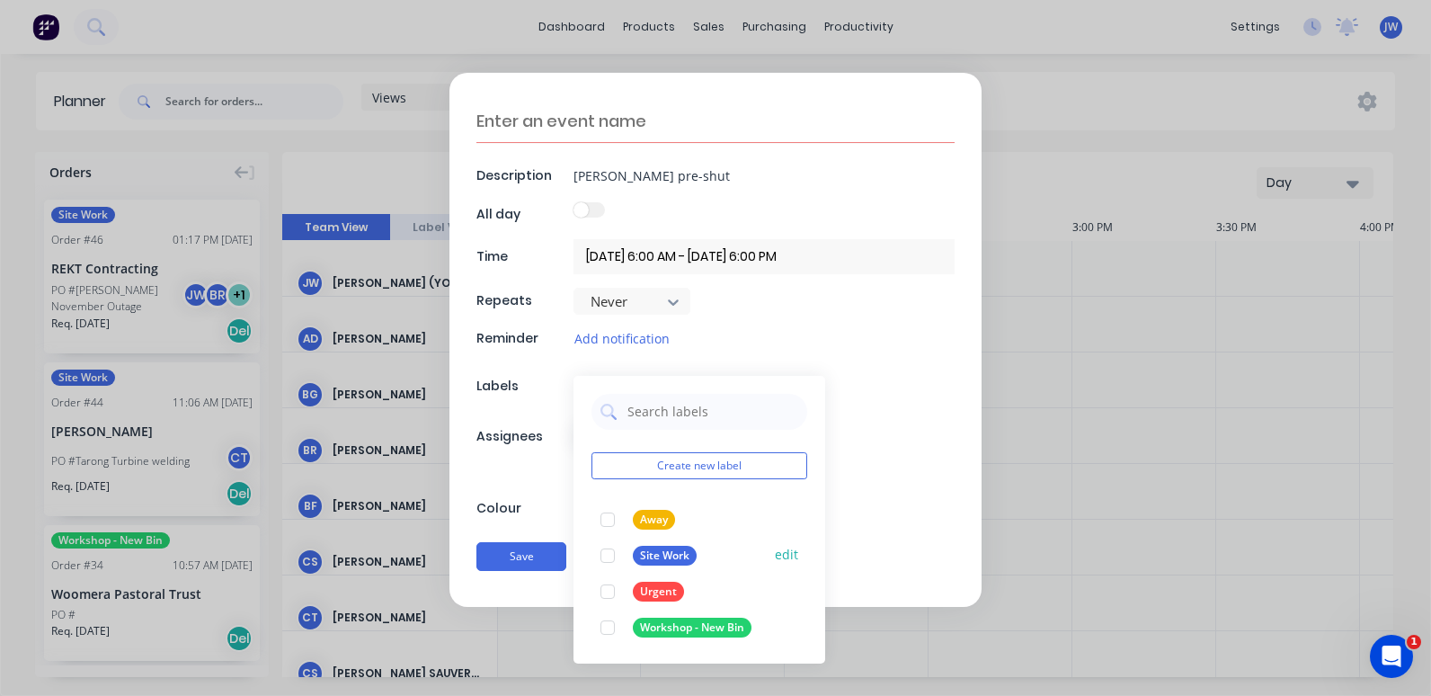
click at [609, 554] on div at bounding box center [608, 556] width 36 height 36
click at [526, 552] on div "Save Cancel" at bounding box center [716, 556] width 478 height 47
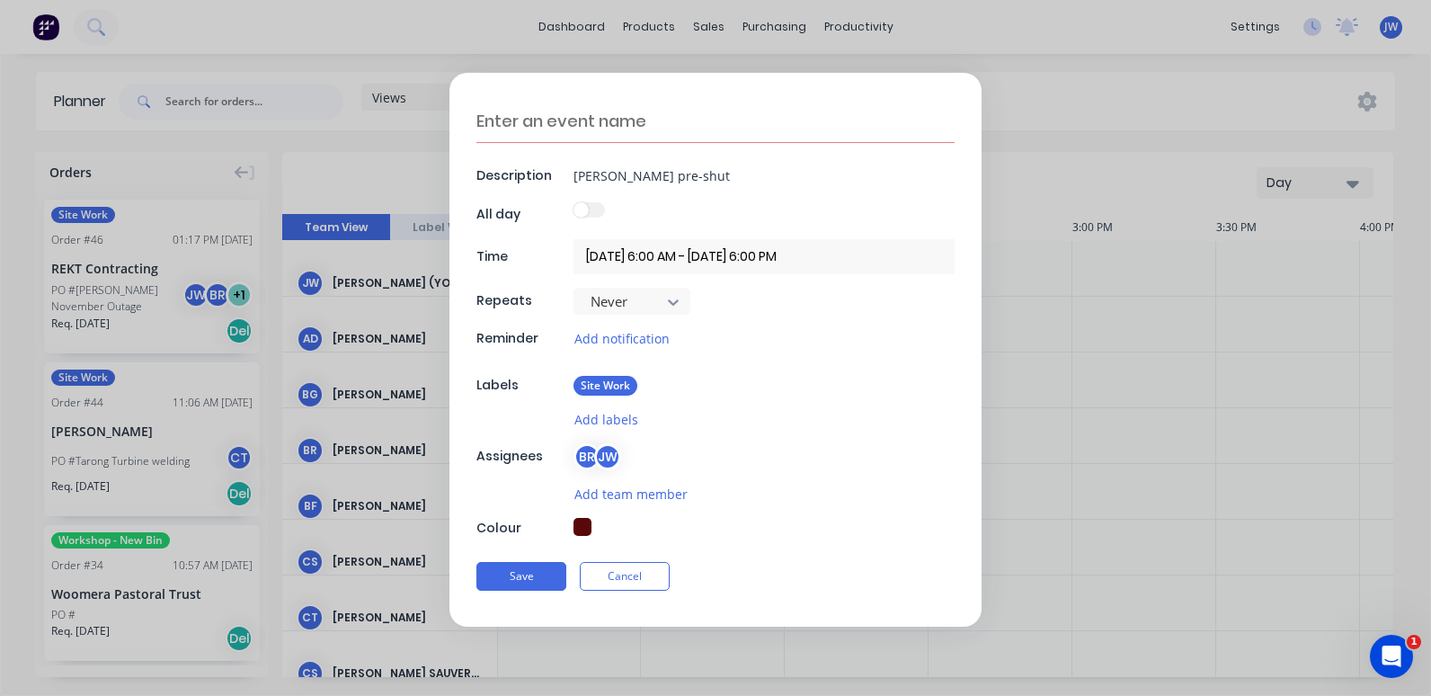
click at [585, 525] on button "button" at bounding box center [583, 527] width 18 height 18
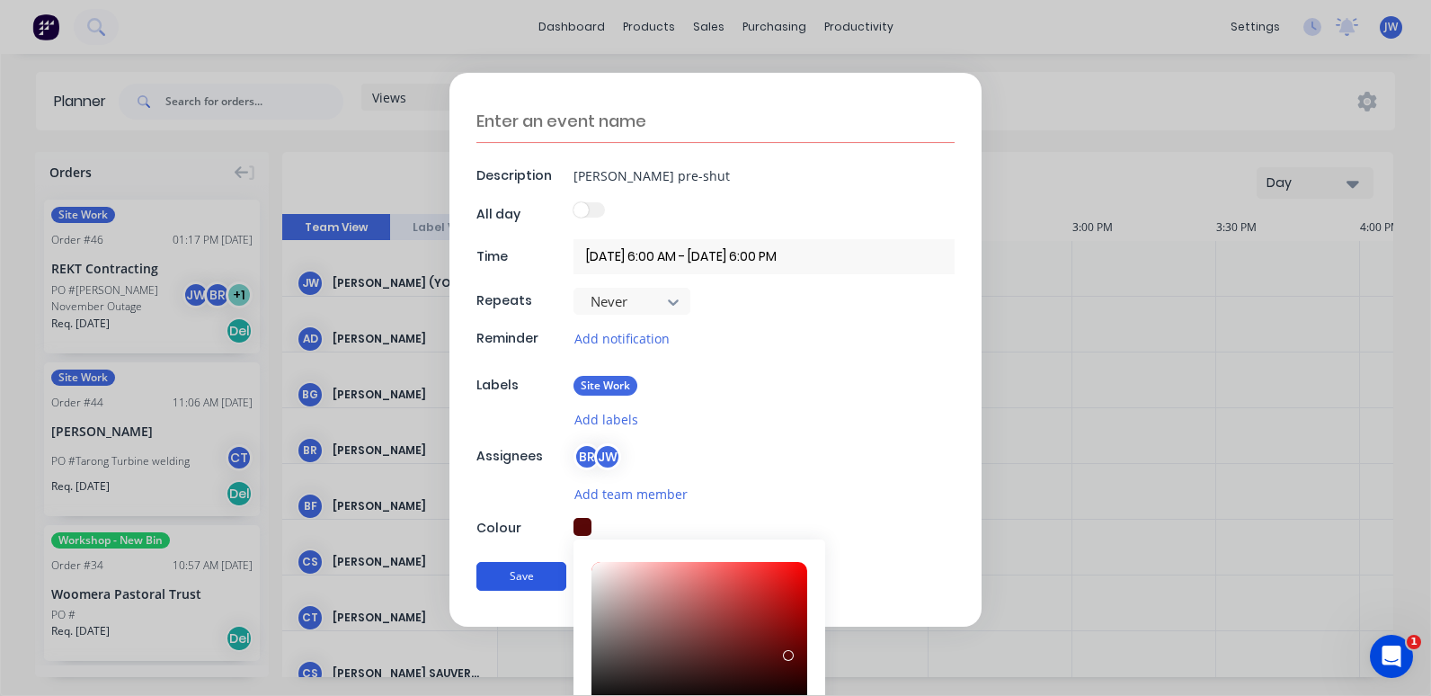
click at [526, 578] on button "Save" at bounding box center [522, 576] width 90 height 29
click at [735, 508] on div "Description [PERSON_NAME] pre-shut All day Time [DATE] 6:00 AM - [DATE] 6:00 PM…" at bounding box center [716, 350] width 532 height 554
click at [515, 575] on button "Save" at bounding box center [522, 576] width 90 height 29
click at [523, 573] on button "Save" at bounding box center [522, 576] width 90 height 29
click at [841, 503] on div "Add team member" at bounding box center [764, 494] width 381 height 21
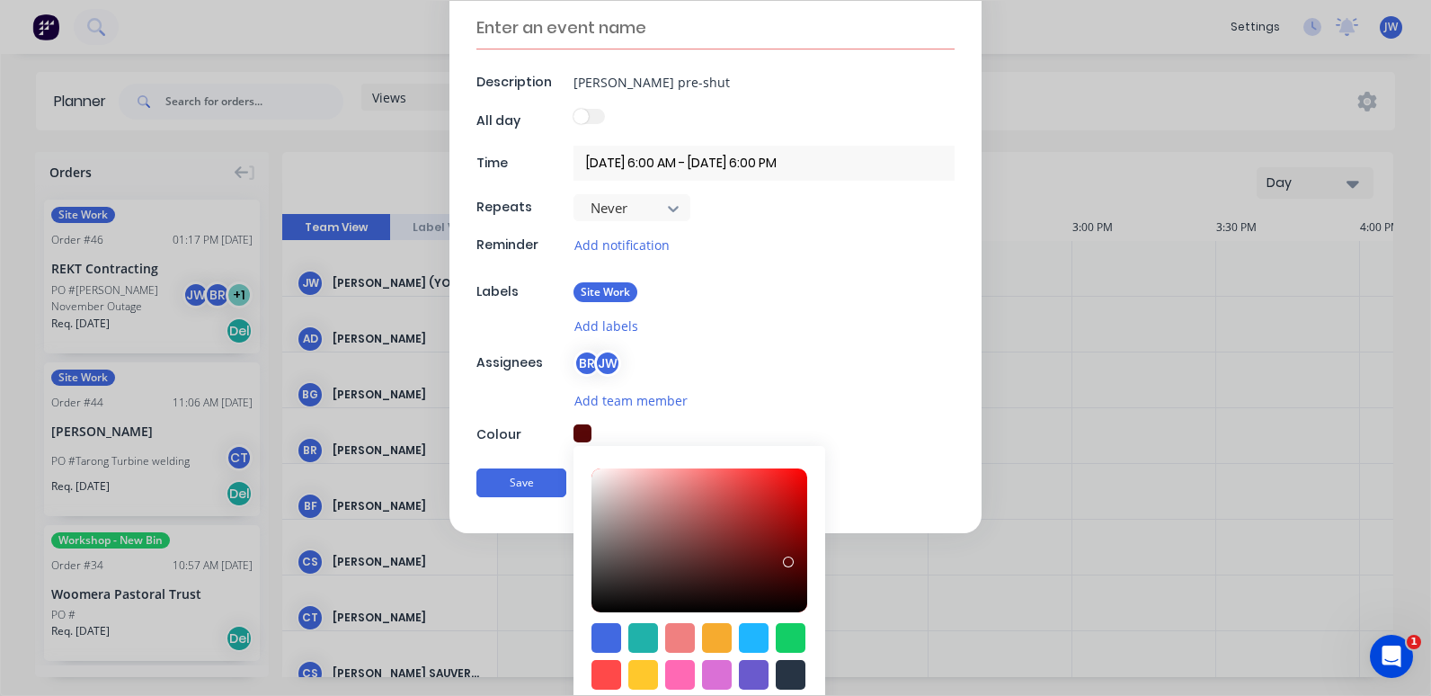
scroll to position [193, 0]
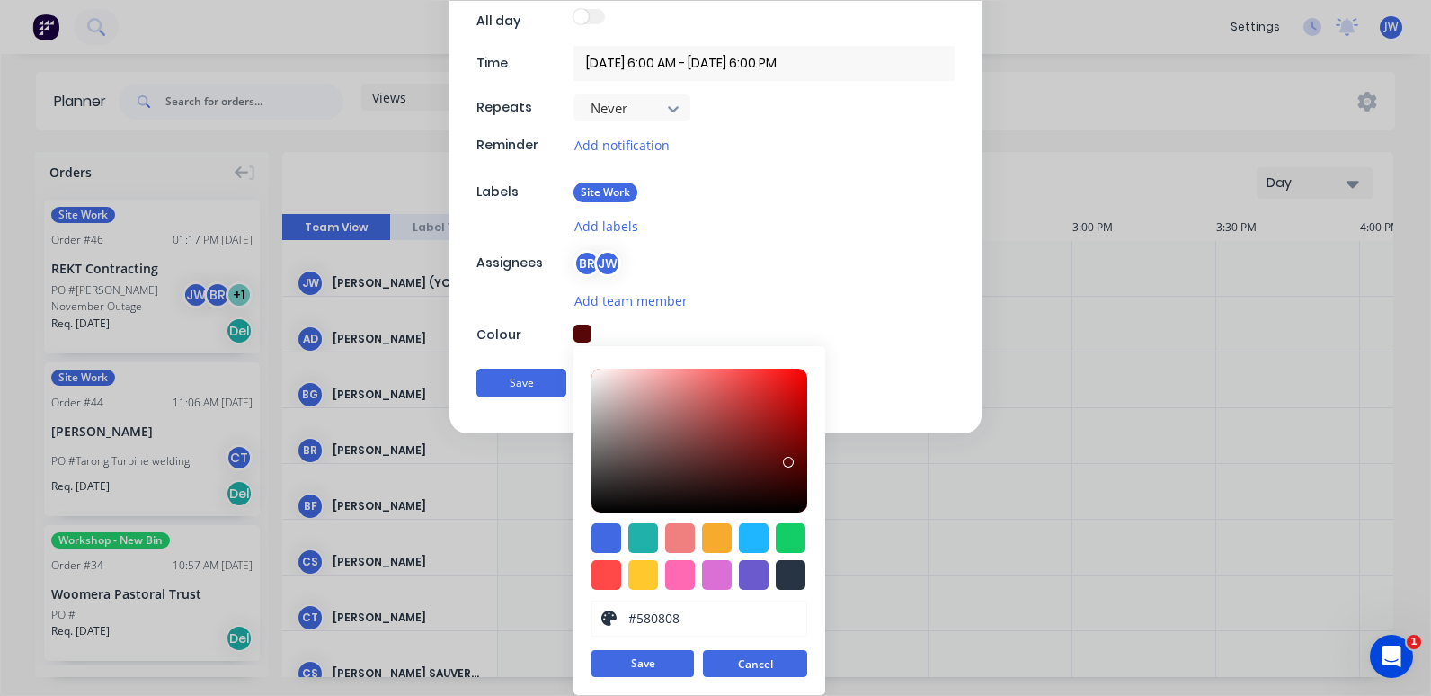
click at [744, 653] on button "Cancel" at bounding box center [755, 663] width 104 height 27
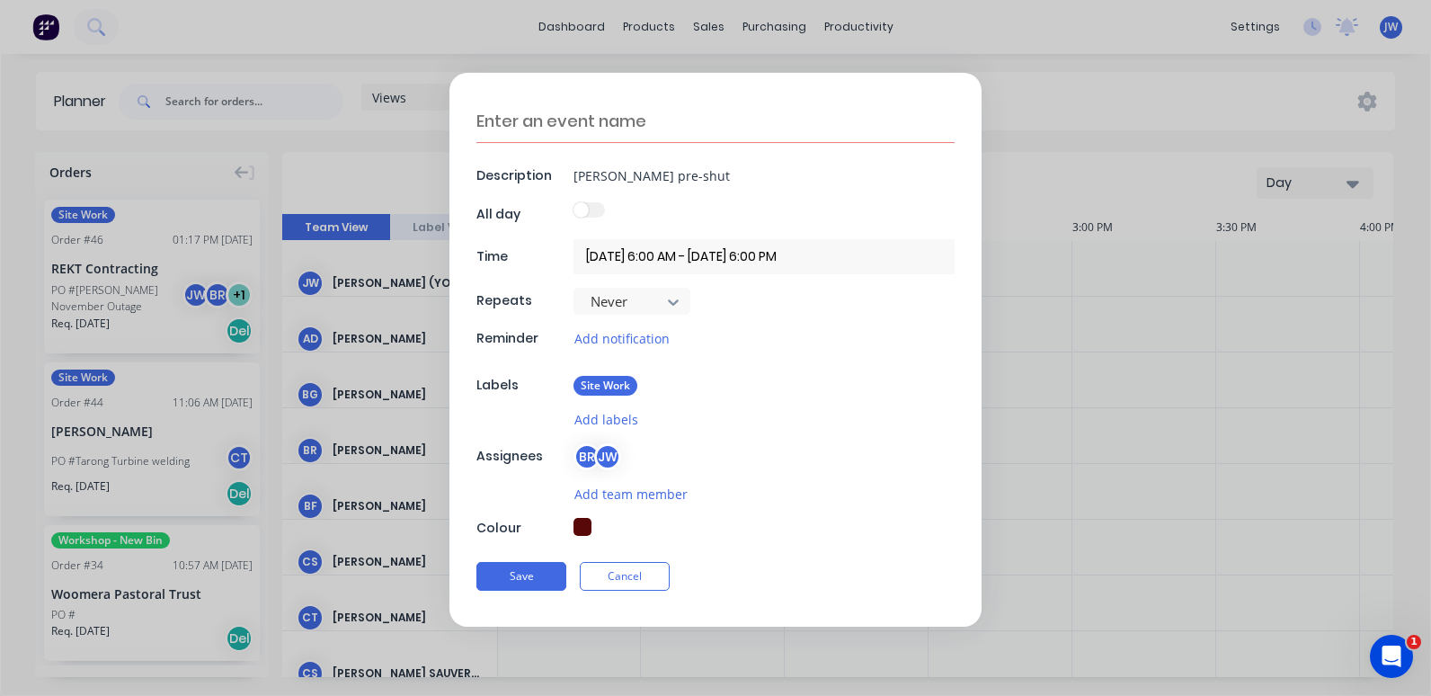
scroll to position [0, 0]
click at [568, 125] on textarea at bounding box center [716, 121] width 478 height 43
drag, startPoint x: 675, startPoint y: 174, endPoint x: 570, endPoint y: 172, distance: 105.2
click at [570, 172] on div "Description [PERSON_NAME] pre-shut" at bounding box center [716, 175] width 478 height 27
click at [581, 121] on textarea at bounding box center [716, 121] width 478 height 42
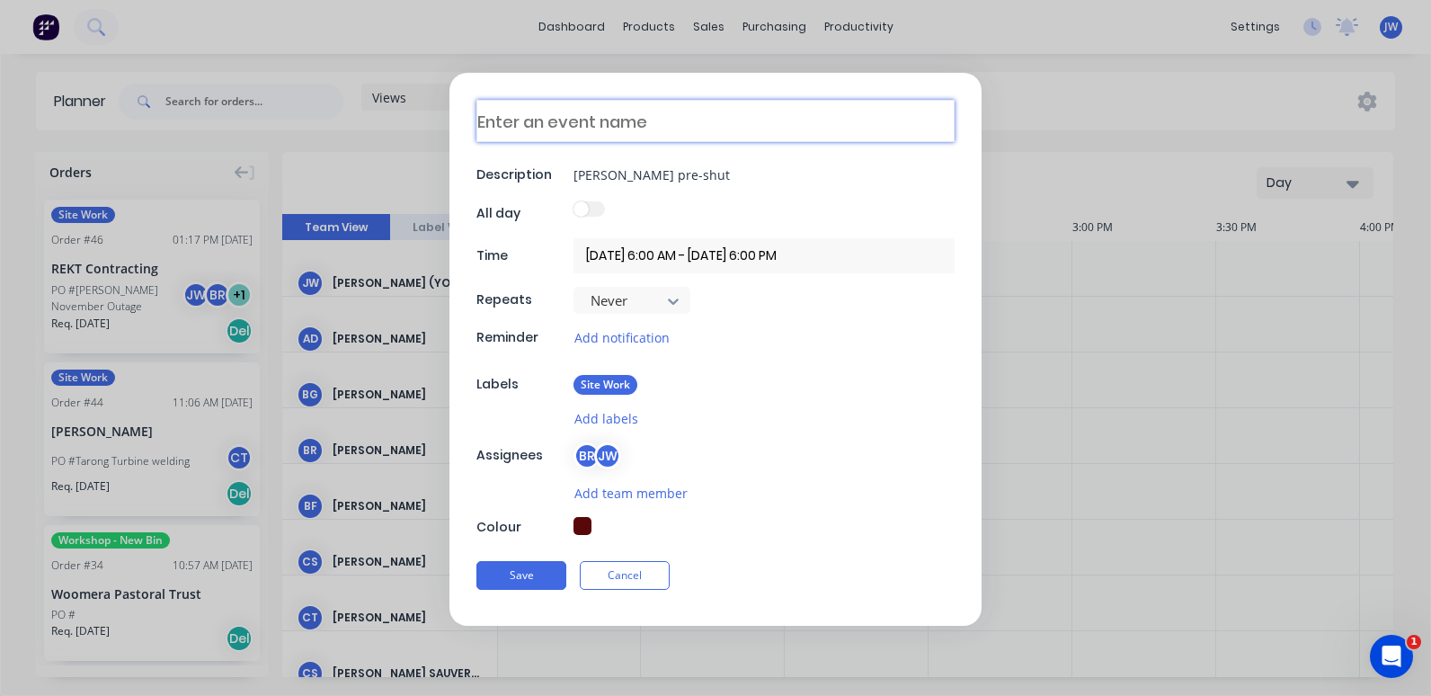
paste textarea "[PERSON_NAME] pre-shut"
type textarea "x"
type textarea "[PERSON_NAME] pre-shut"
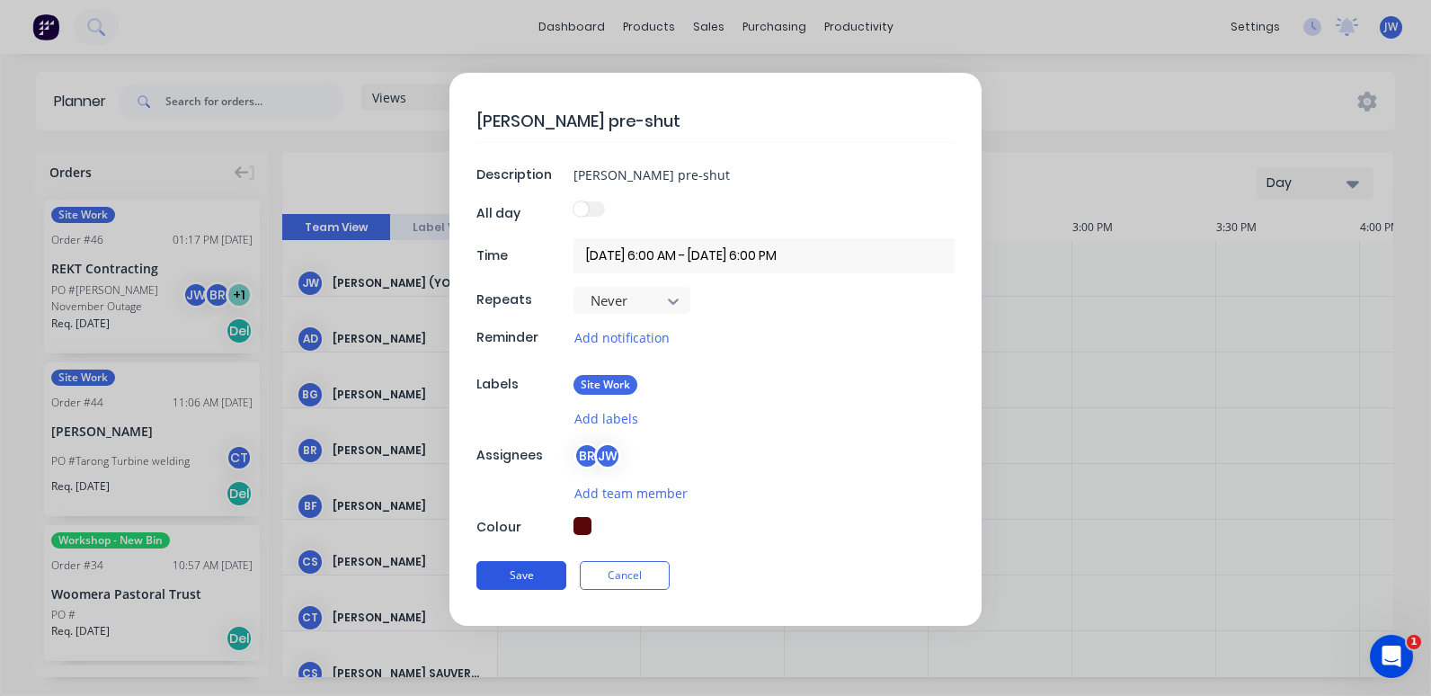
click at [517, 566] on button "Save" at bounding box center [522, 575] width 90 height 29
type textarea "x"
type input "[DATE] 1:00 PM - [DATE] 2:00 PM"
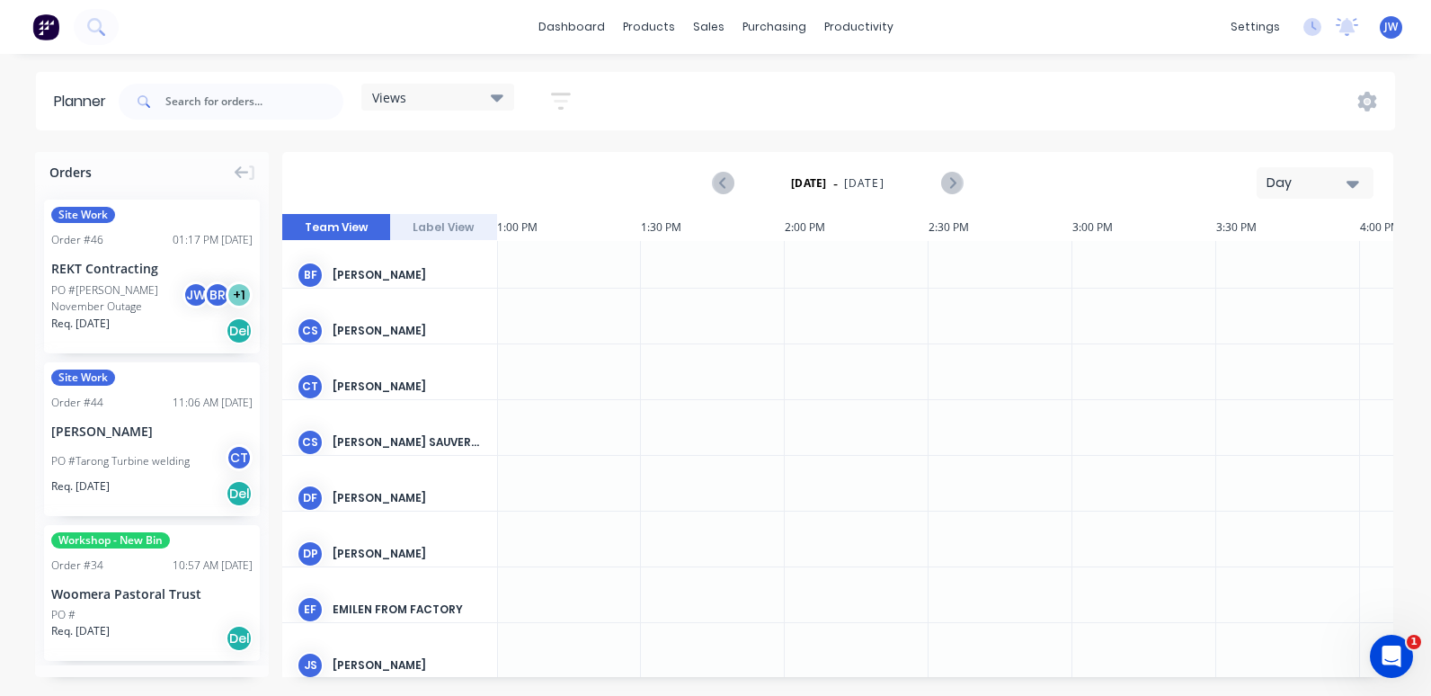
scroll to position [0, 3741]
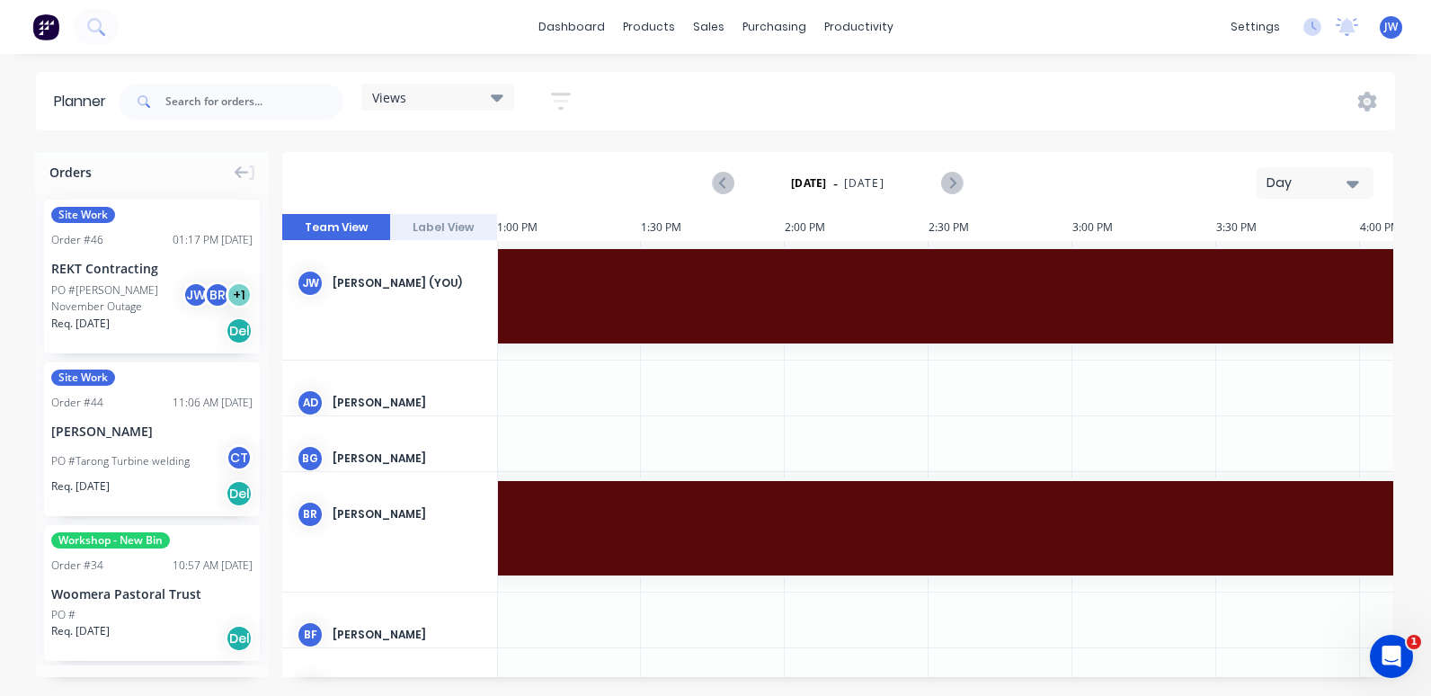
click at [1346, 180] on div "Day" at bounding box center [1308, 183] width 83 height 19
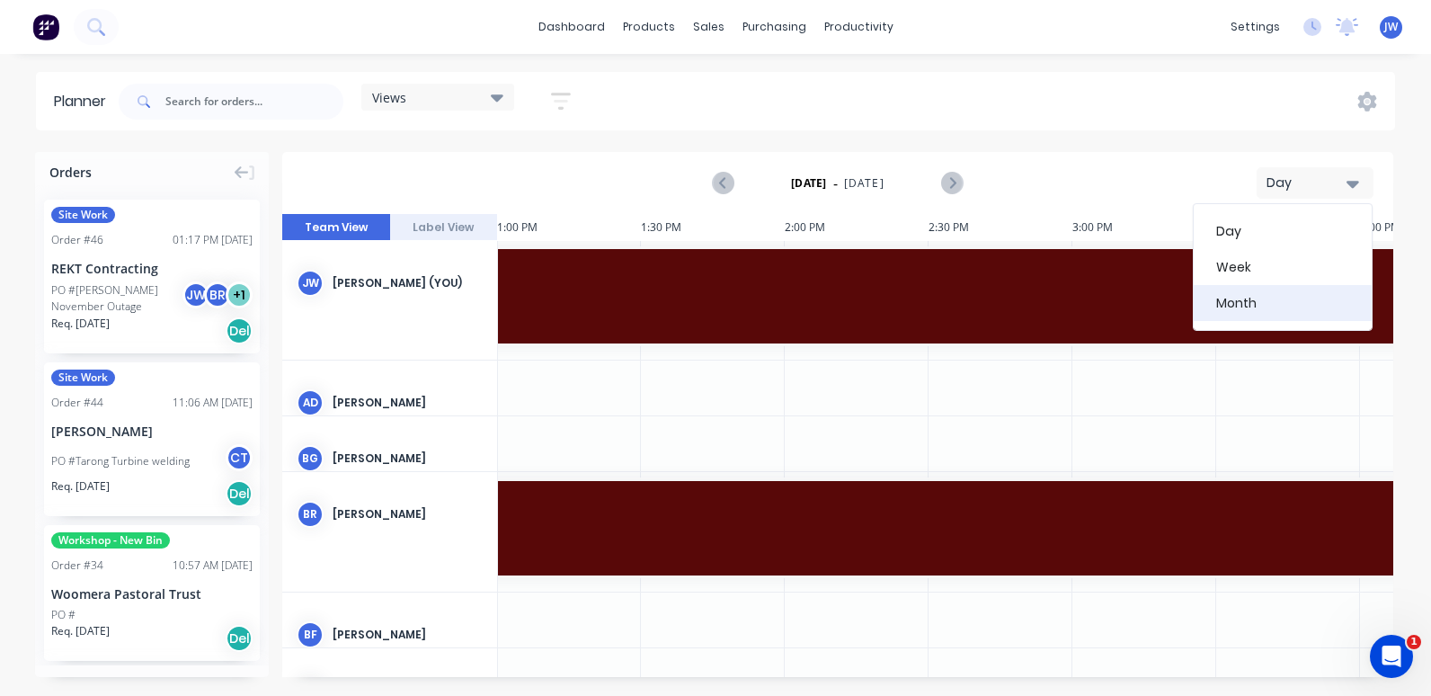
click at [1271, 301] on div "Month" at bounding box center [1283, 303] width 178 height 36
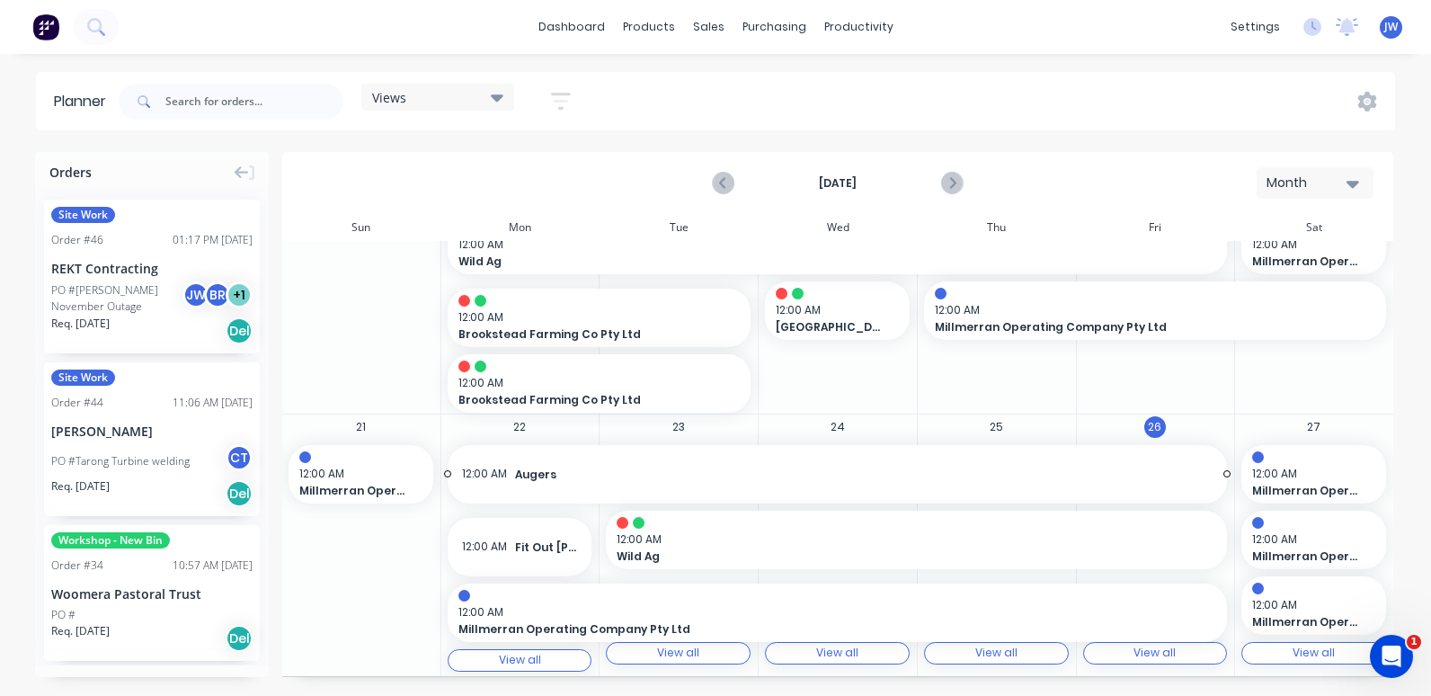
scroll to position [777, 0]
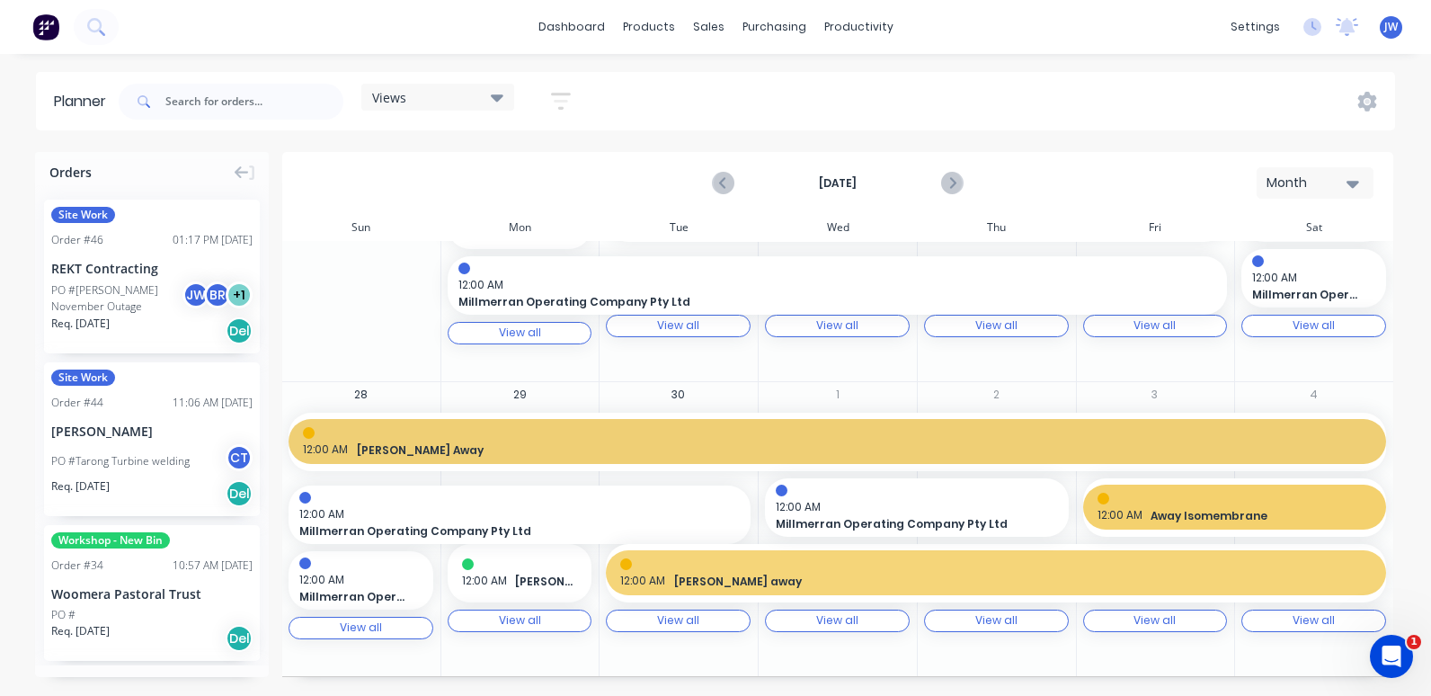
click at [969, 173] on div "[DATE] Month" at bounding box center [838, 183] width 1108 height 58
click at [957, 175] on icon "Next page" at bounding box center [952, 184] width 22 height 22
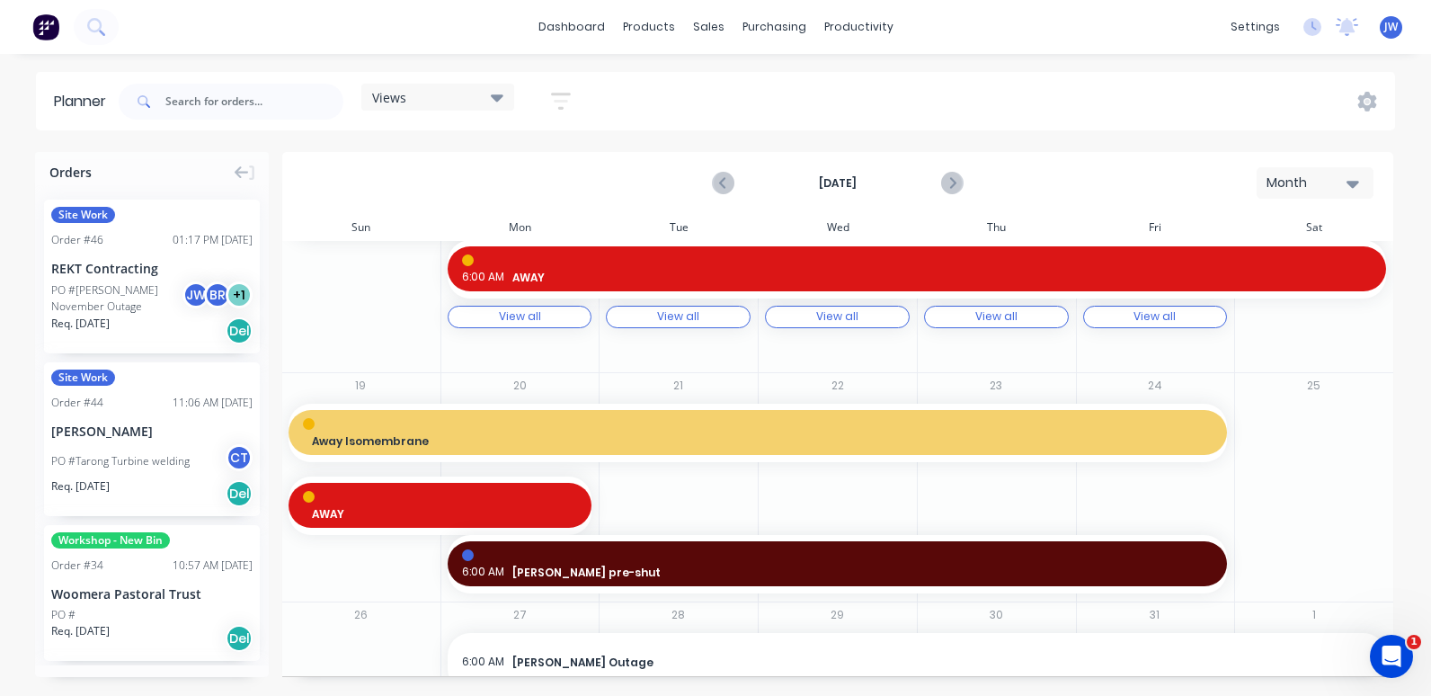
scroll to position [849, 0]
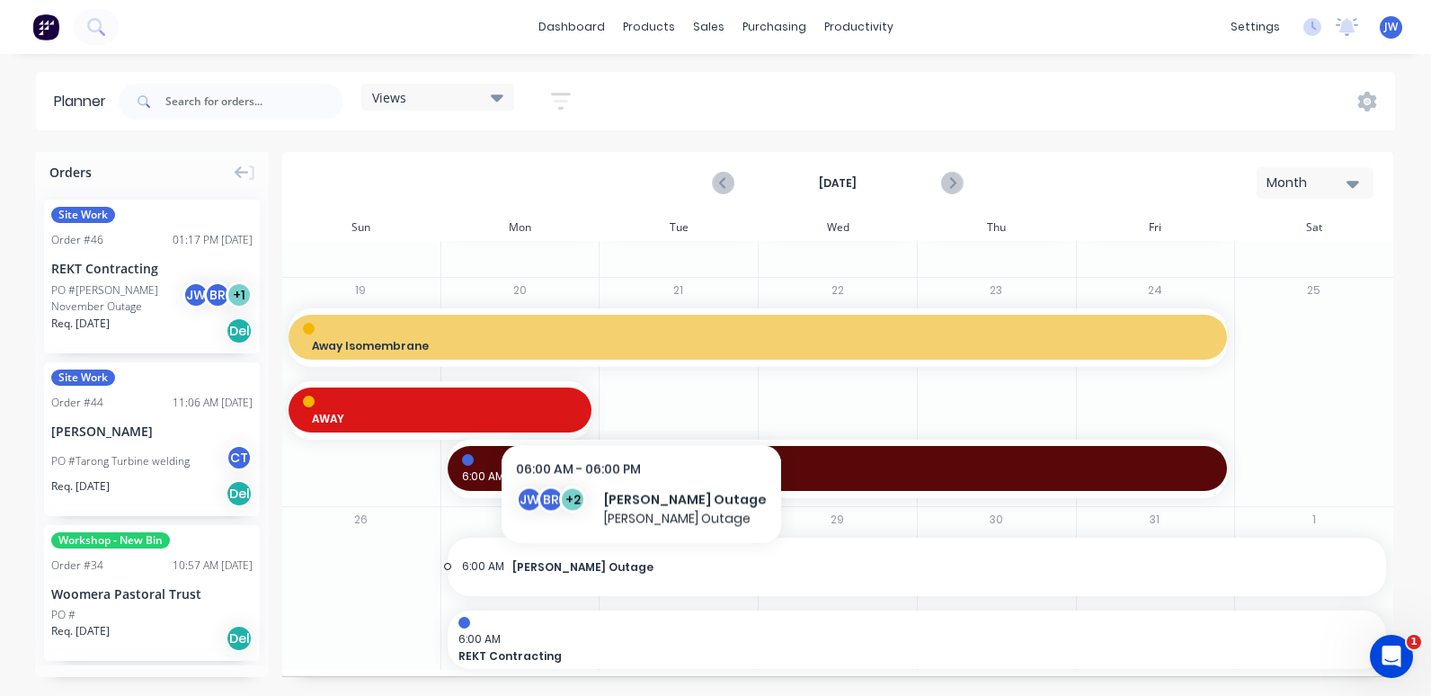
click at [607, 564] on span "[PERSON_NAME] Outage" at bounding box center [943, 567] width 860 height 16
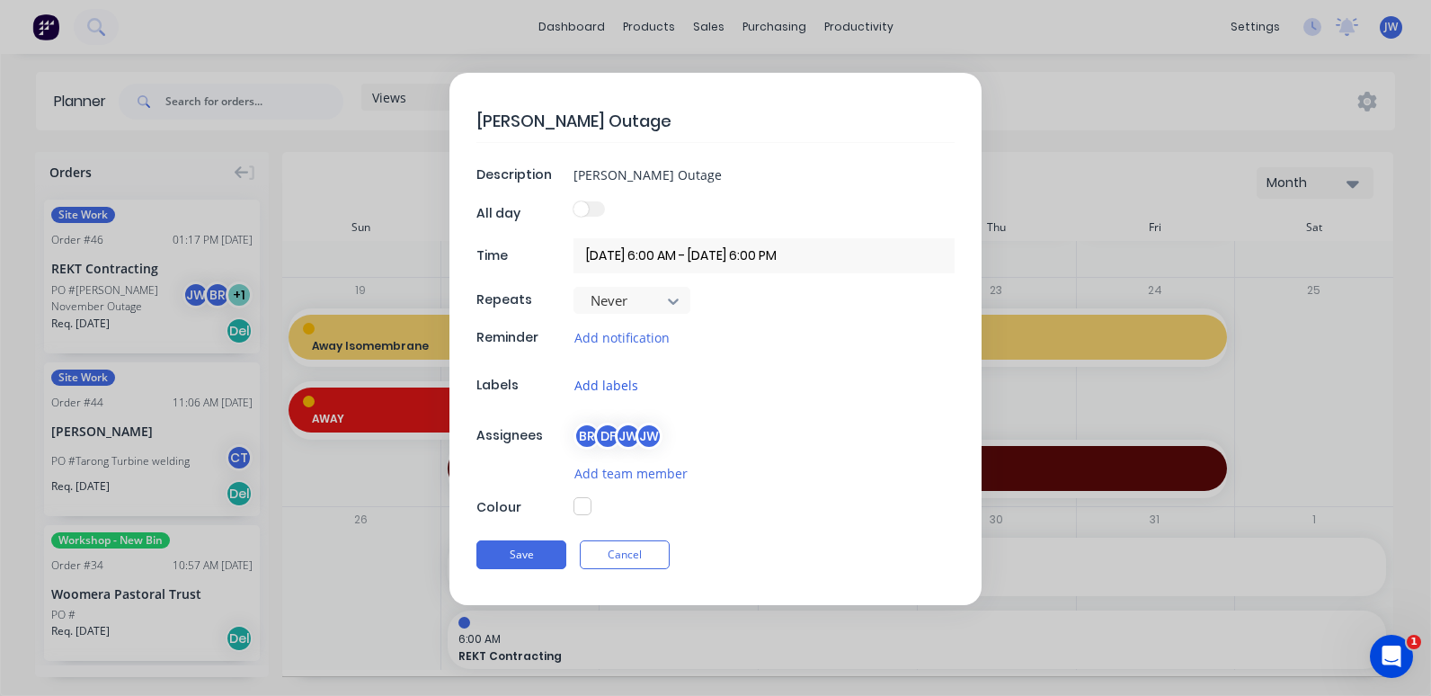
click at [612, 380] on button "Add labels" at bounding box center [607, 385] width 66 height 21
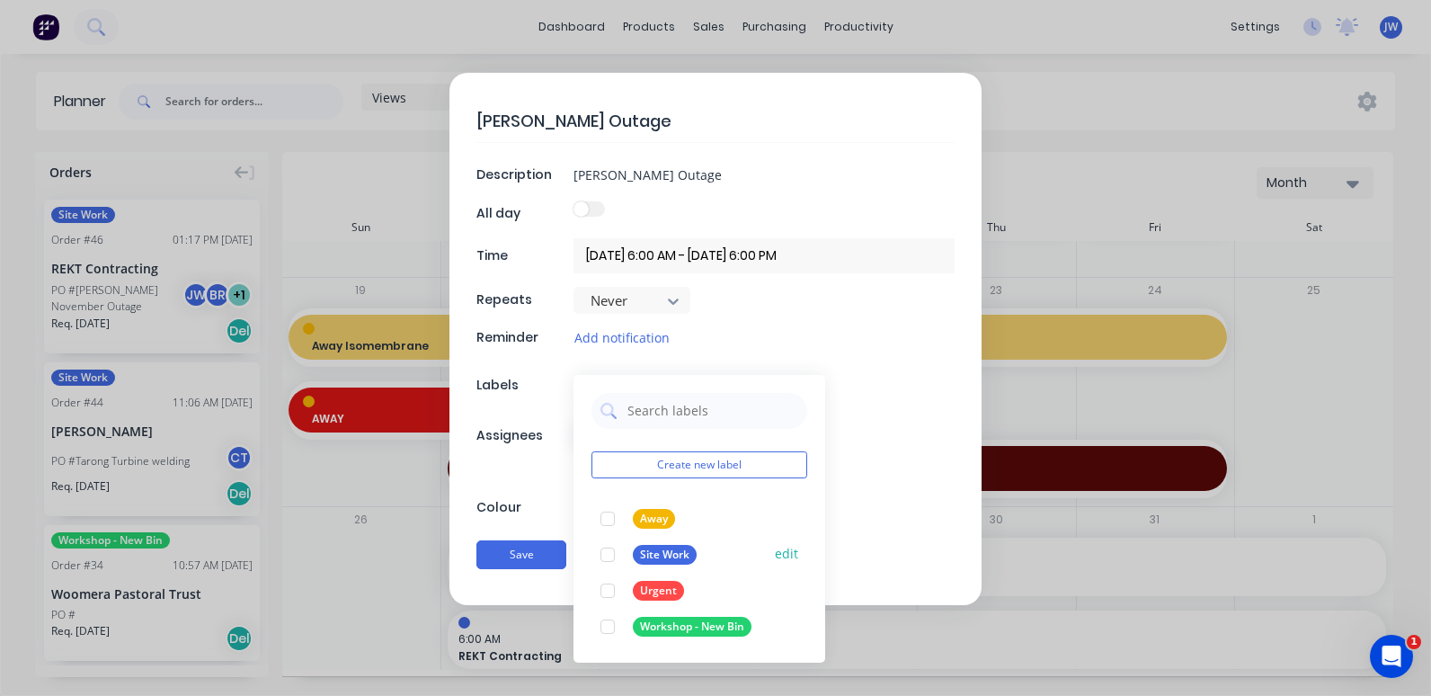
click at [611, 553] on div at bounding box center [608, 555] width 36 height 36
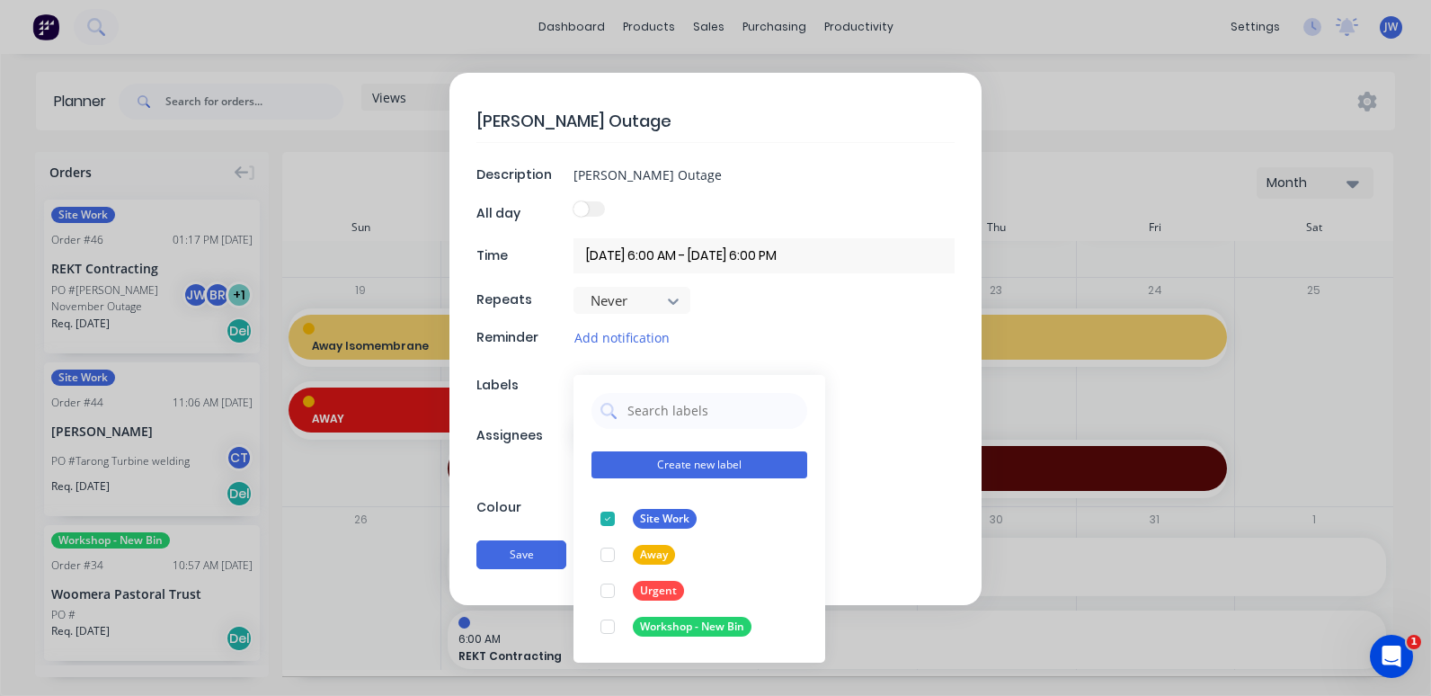
click at [711, 462] on button "Create new label" at bounding box center [700, 464] width 216 height 27
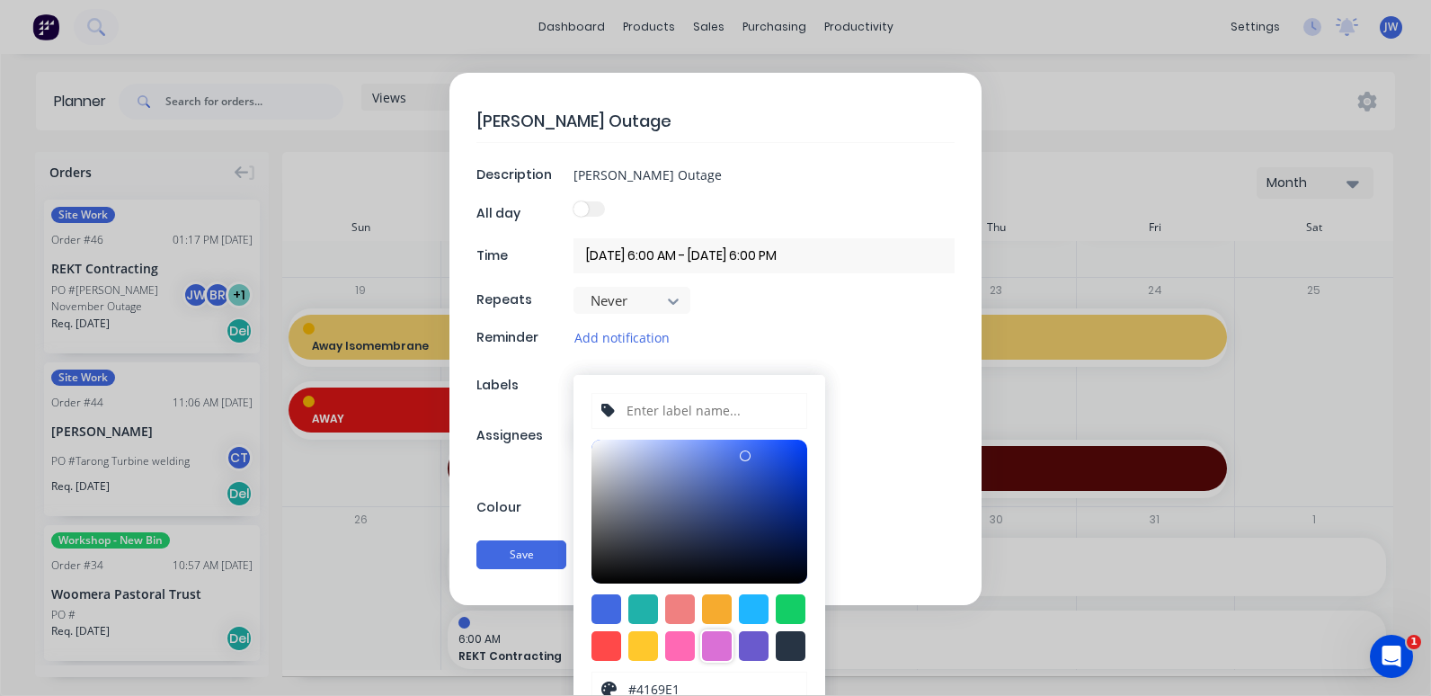
scroll to position [67, 0]
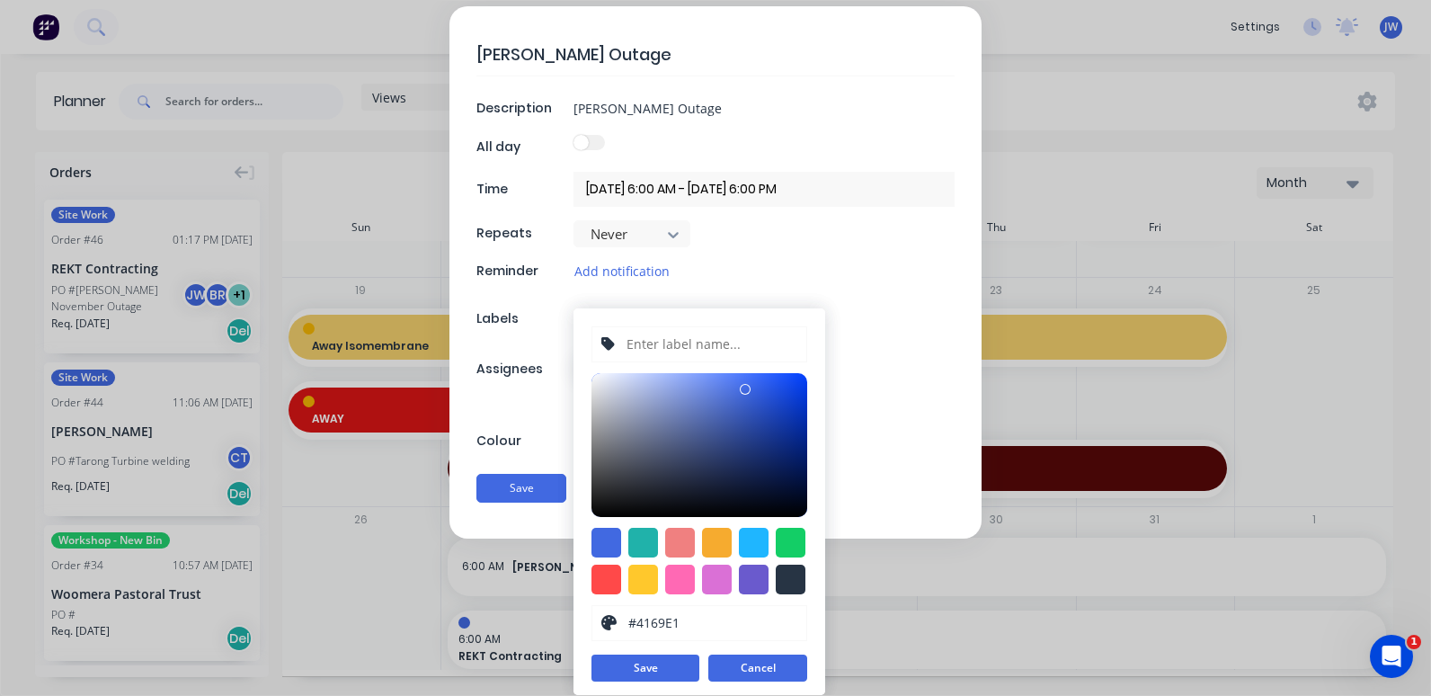
click at [741, 669] on button "Cancel" at bounding box center [758, 668] width 99 height 27
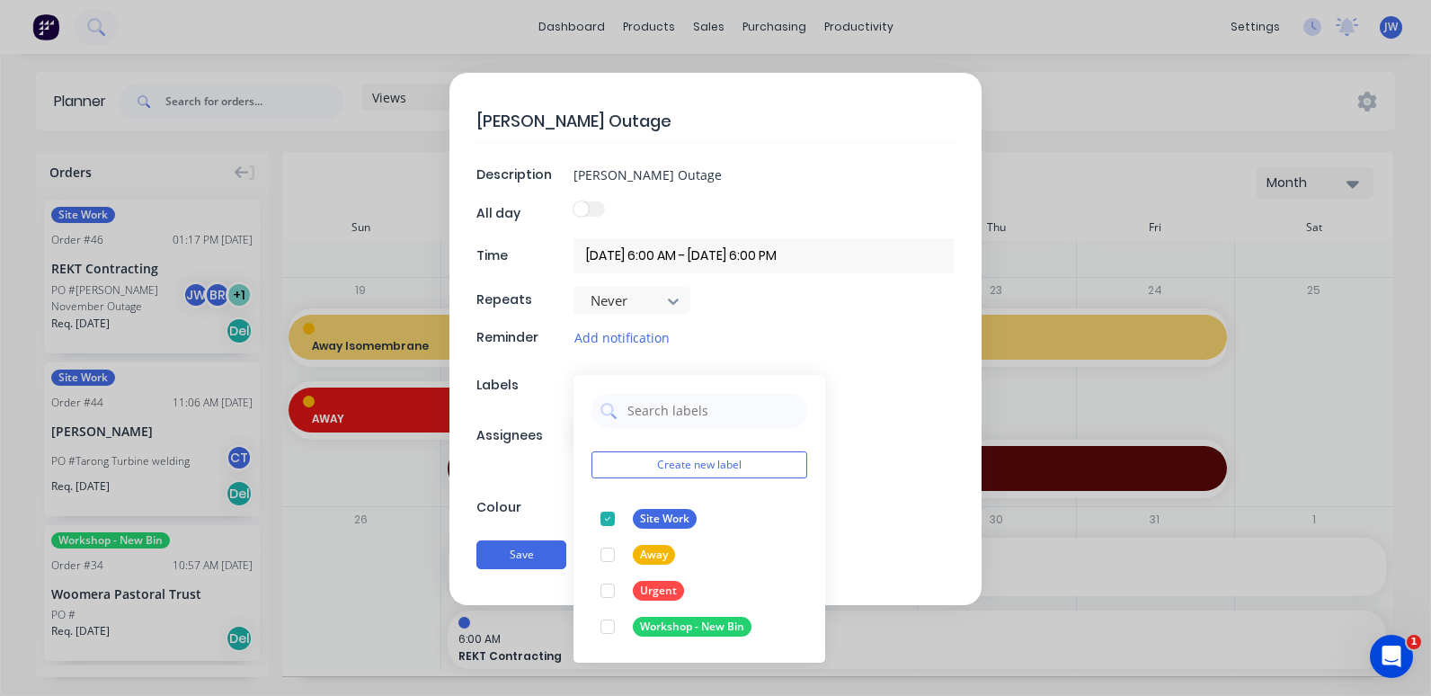
scroll to position [0, 0]
click at [556, 544] on div "[PERSON_NAME] Outage Description [PERSON_NAME] Outage All day Time [DATE] 6:00 …" at bounding box center [716, 339] width 532 height 532
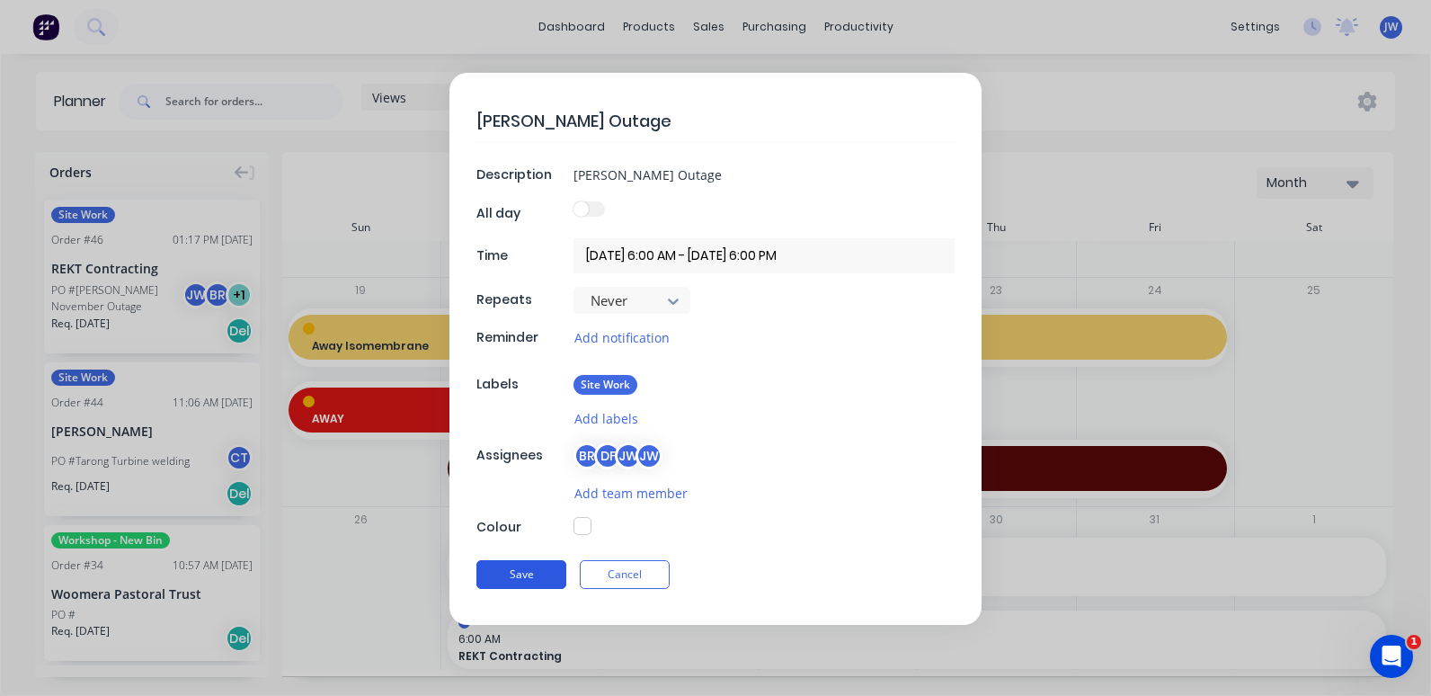
click at [546, 575] on button "Save" at bounding box center [522, 574] width 90 height 29
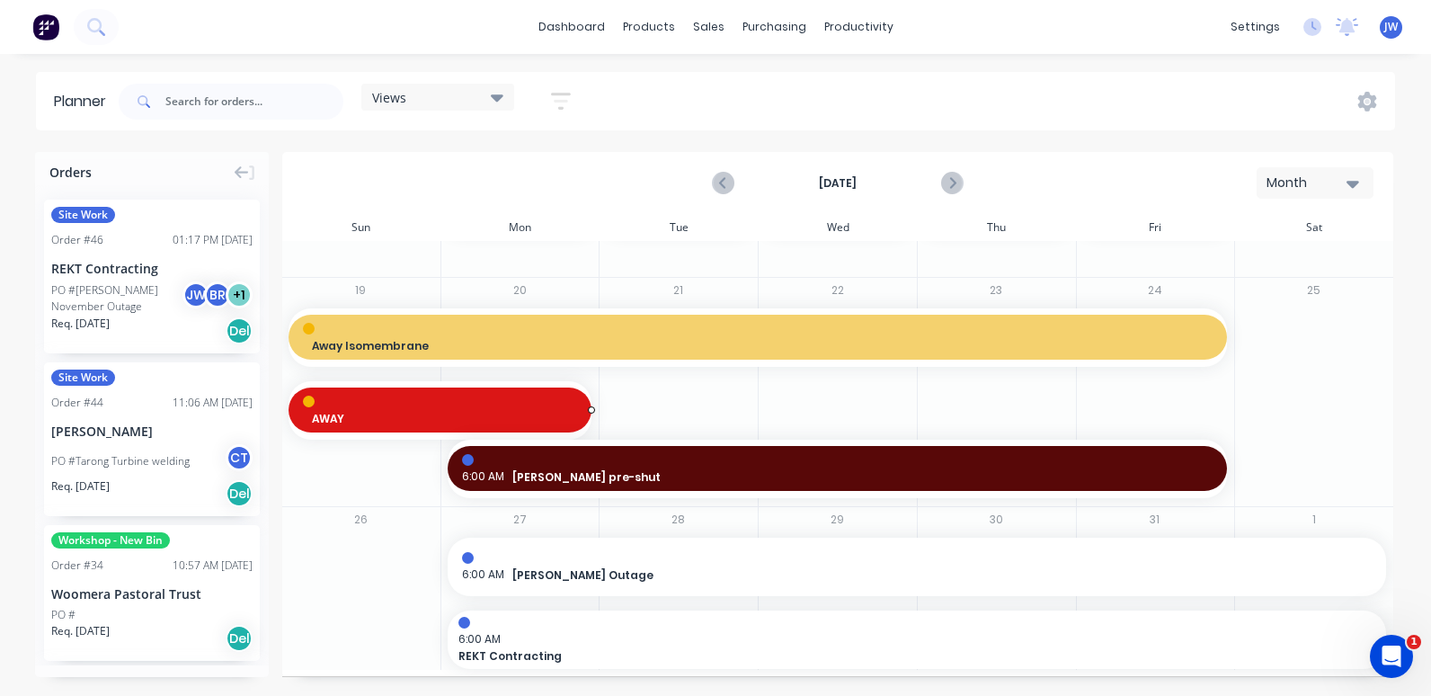
click at [407, 401] on div at bounding box center [440, 402] width 274 height 12
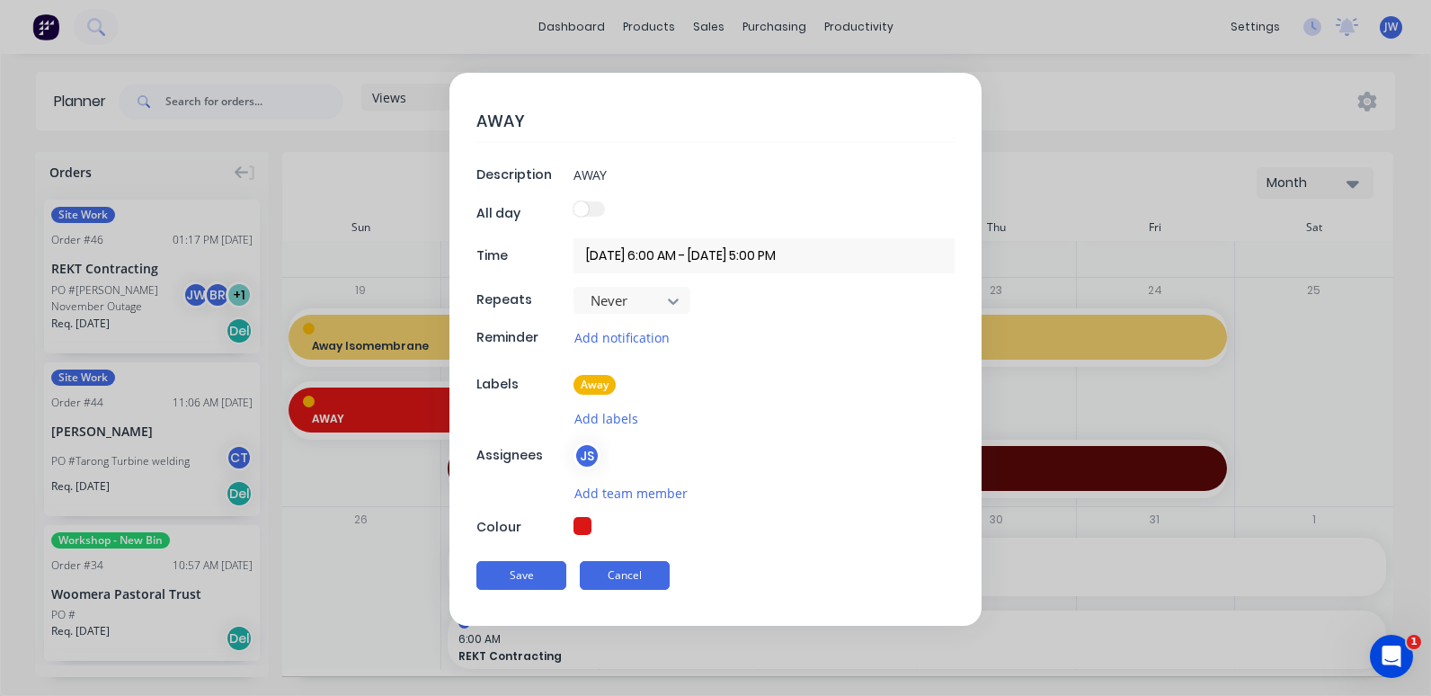
click at [614, 580] on button "Cancel" at bounding box center [625, 575] width 90 height 29
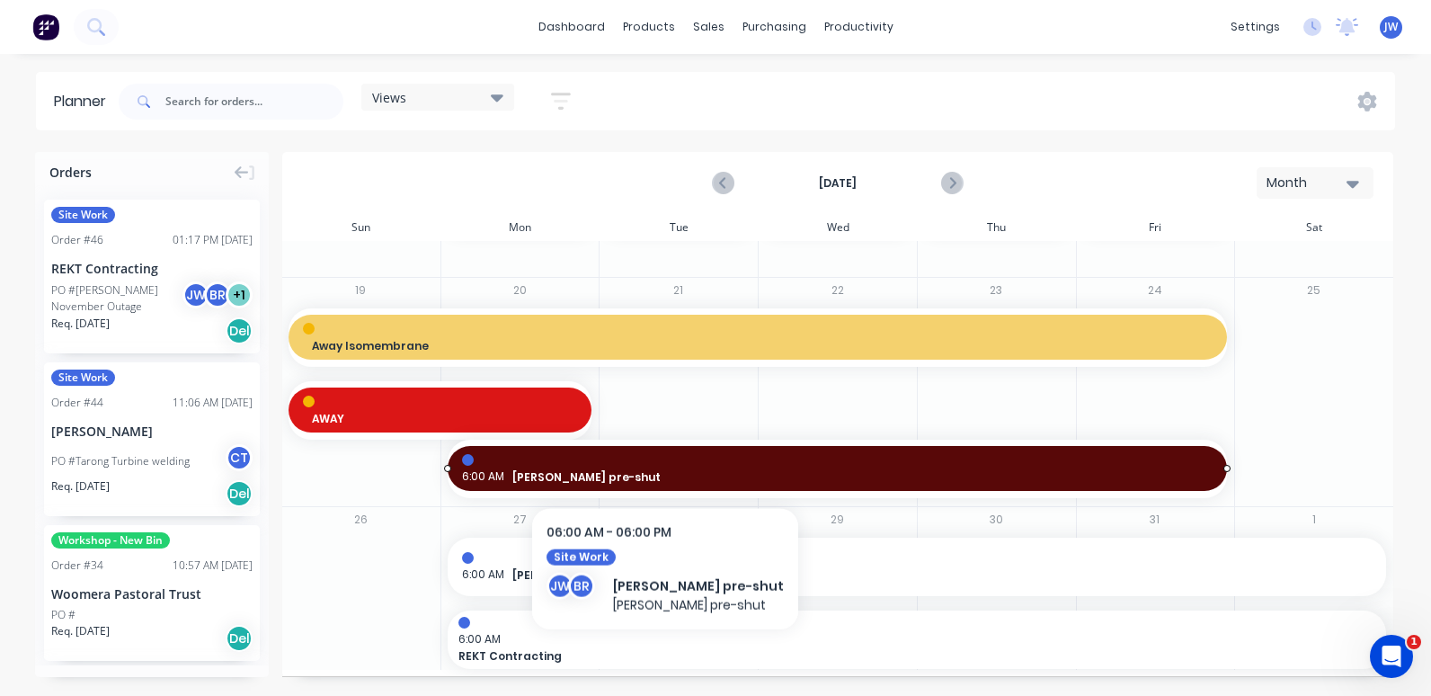
click at [630, 459] on div at bounding box center [838, 460] width 752 height 12
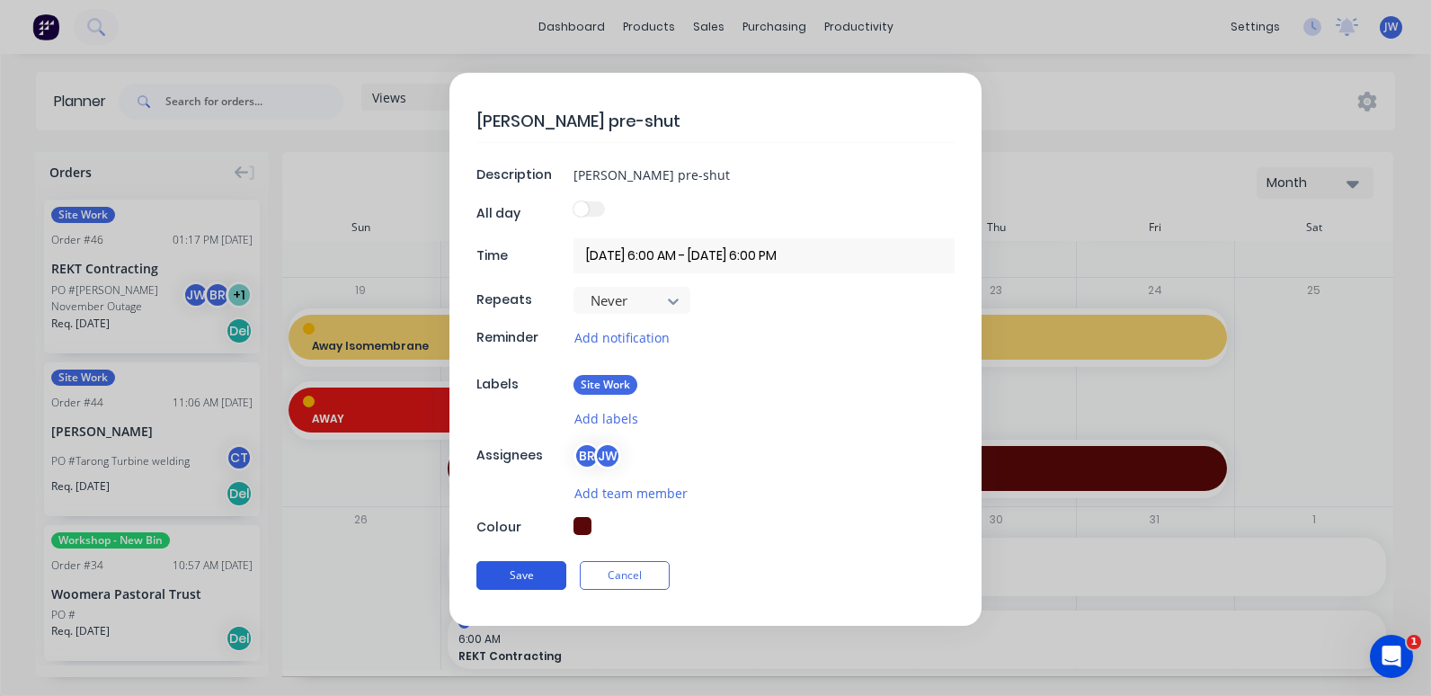
click at [533, 565] on button "Save" at bounding box center [522, 575] width 90 height 29
type textarea "x"
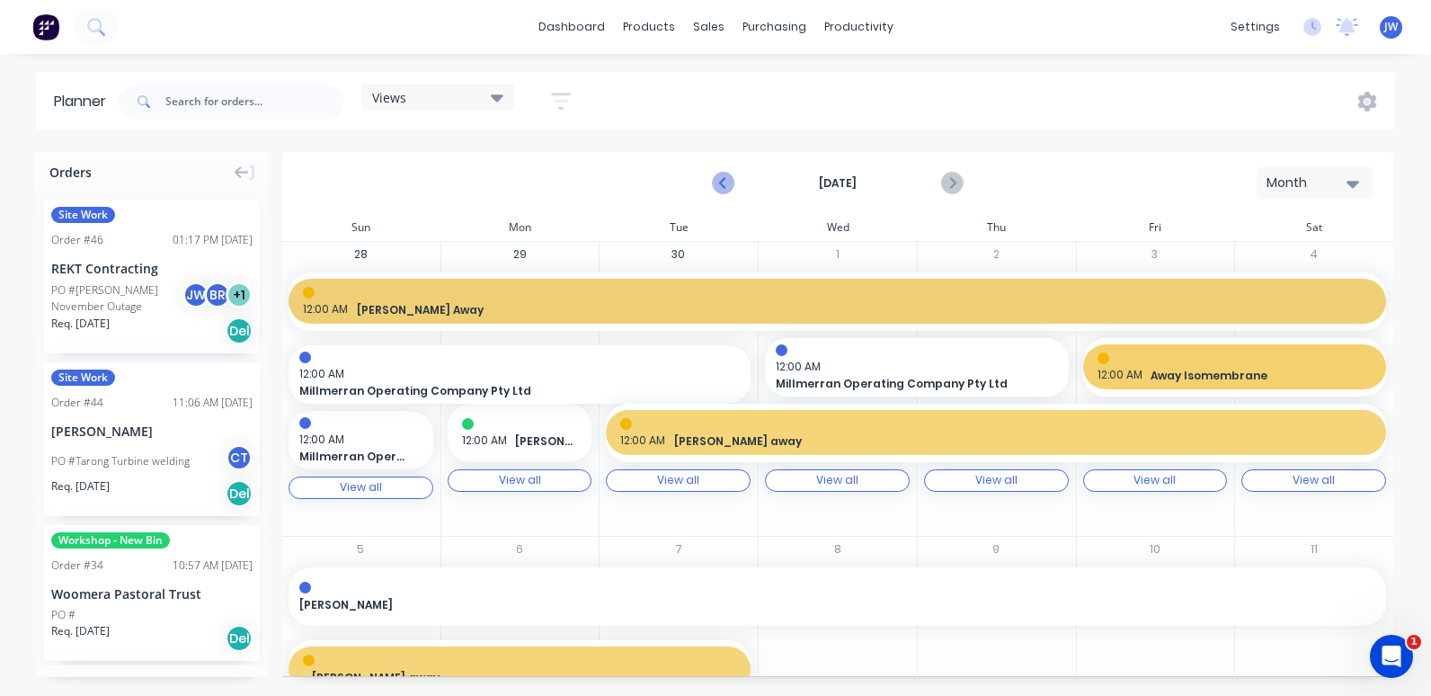
click at [727, 181] on icon "Previous page" at bounding box center [724, 184] width 22 height 22
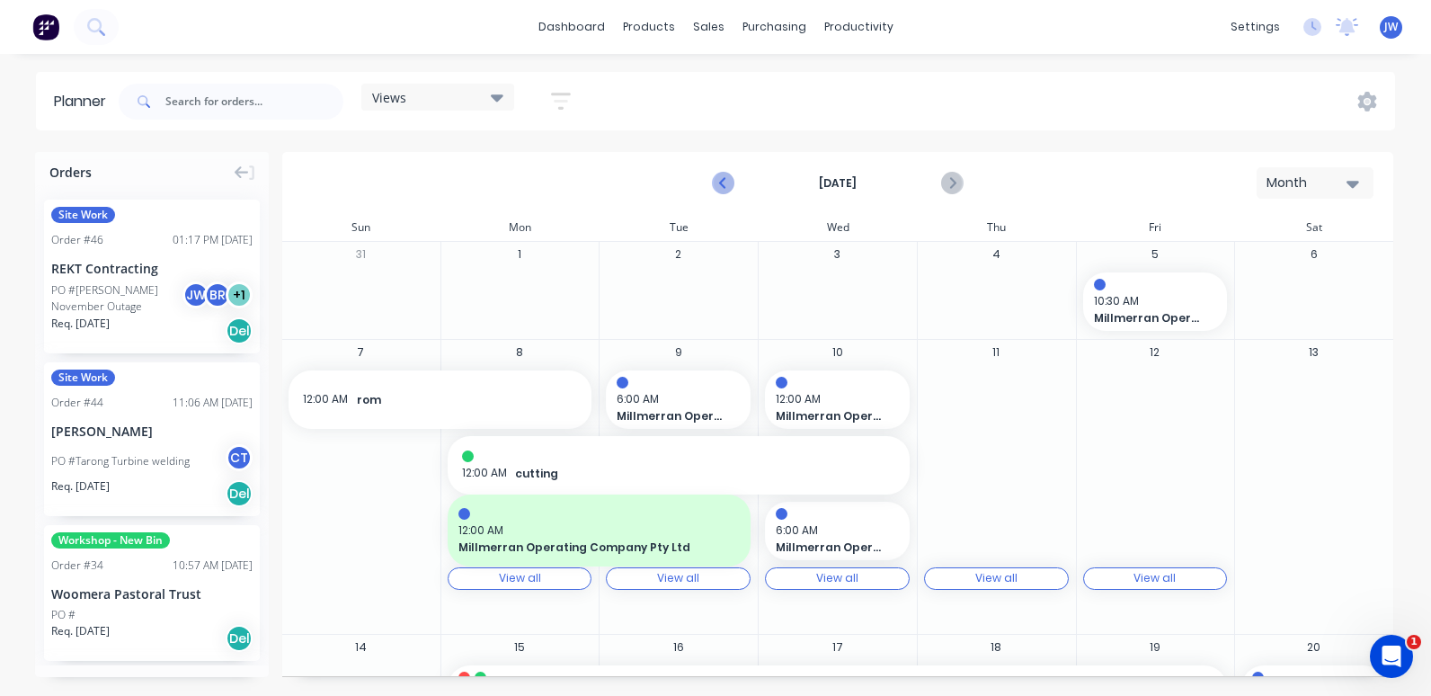
click at [727, 178] on icon "Previous page" at bounding box center [724, 183] width 8 height 14
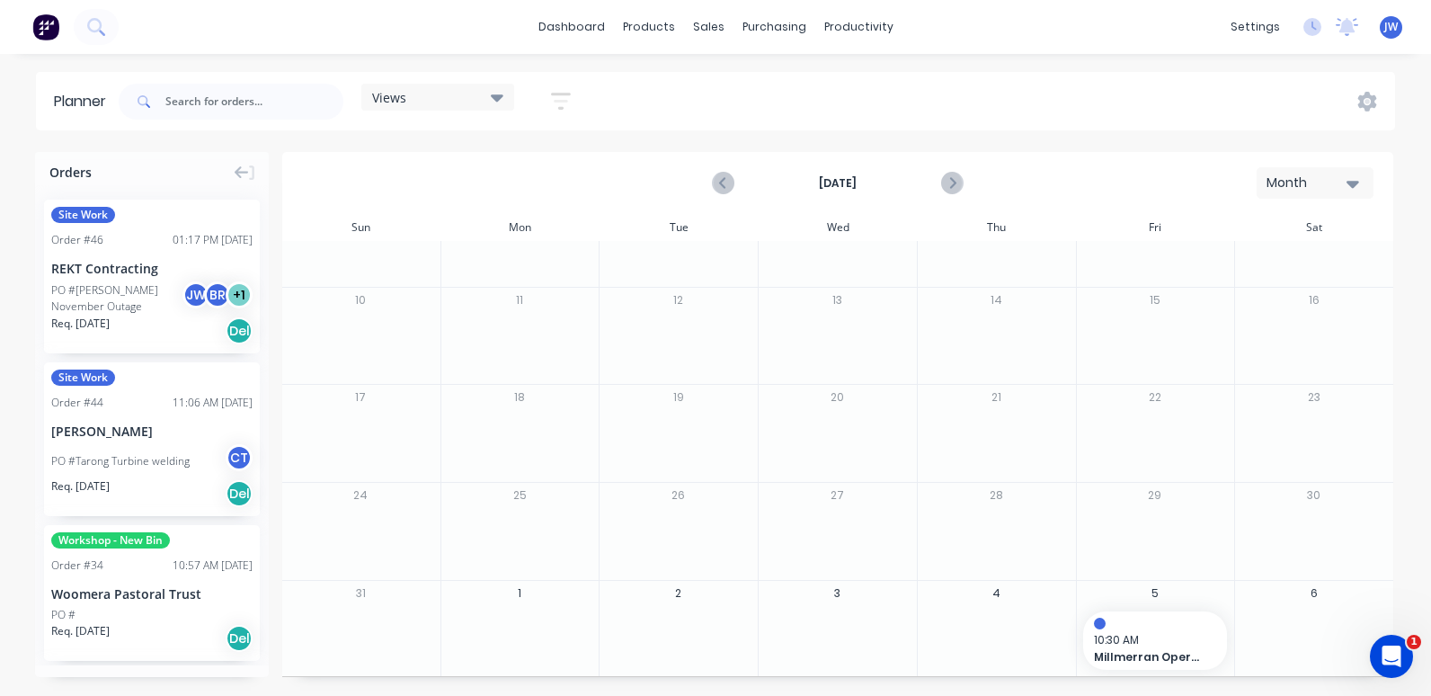
scroll to position [152, 0]
click at [953, 181] on icon "Next page" at bounding box center [952, 183] width 8 height 14
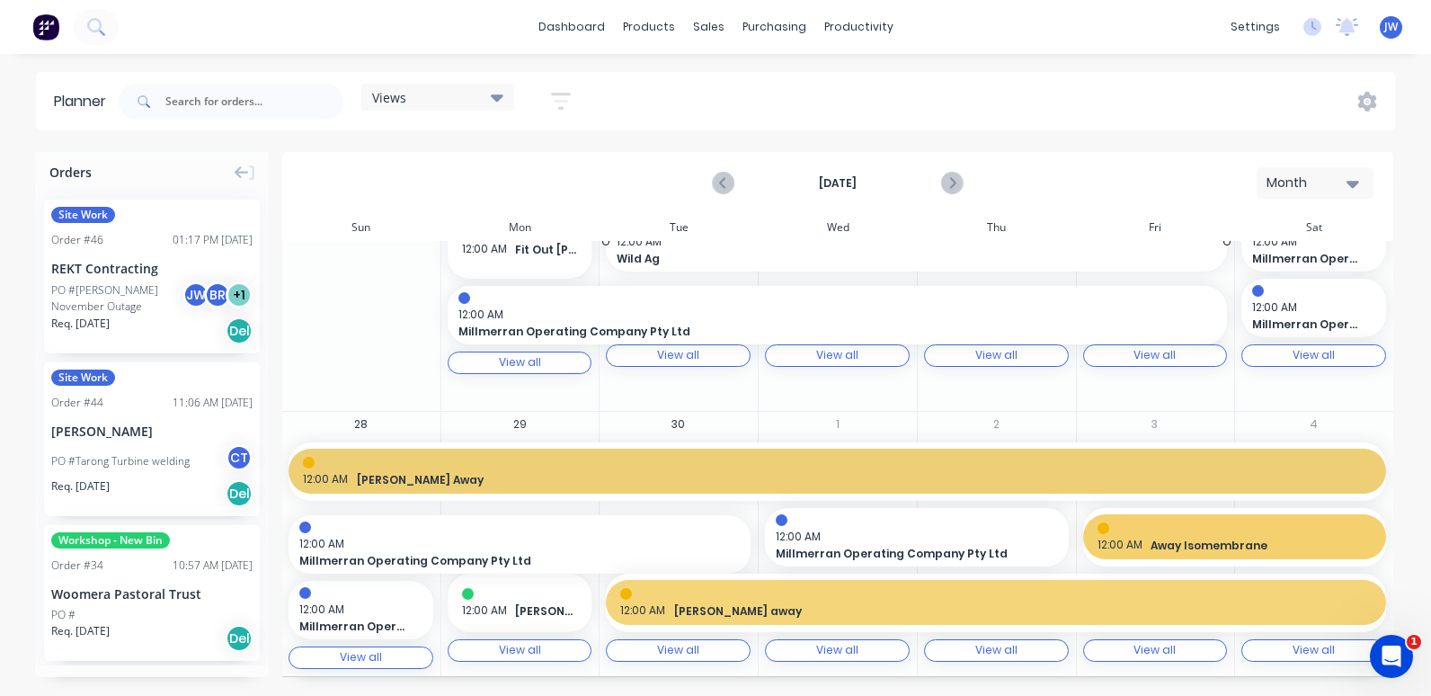
scroll to position [777, 0]
